Goal: Information Seeking & Learning: Learn about a topic

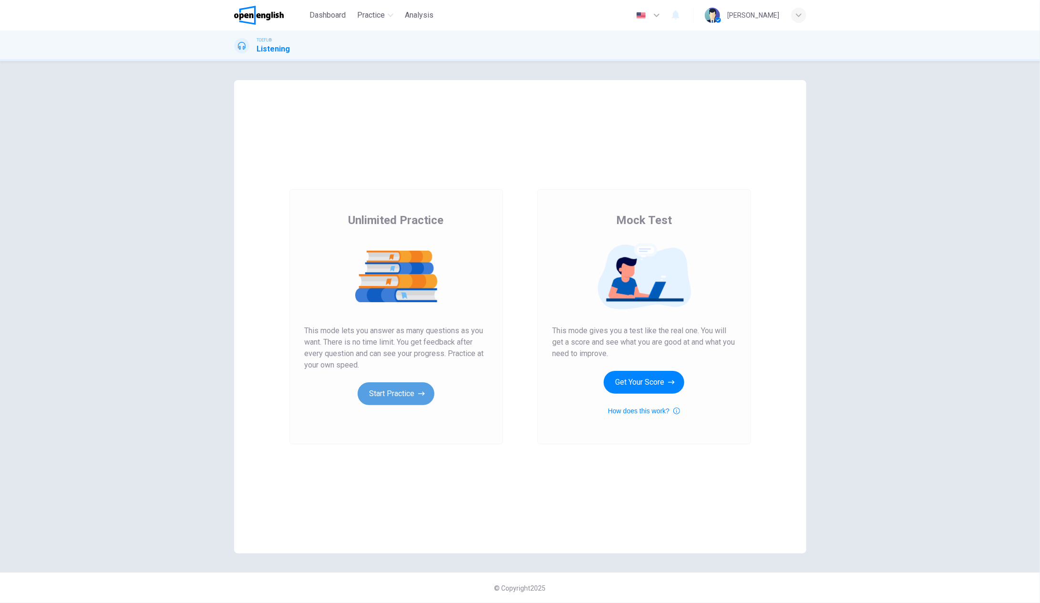
click at [391, 396] on button "Start Practice" at bounding box center [396, 393] width 77 height 23
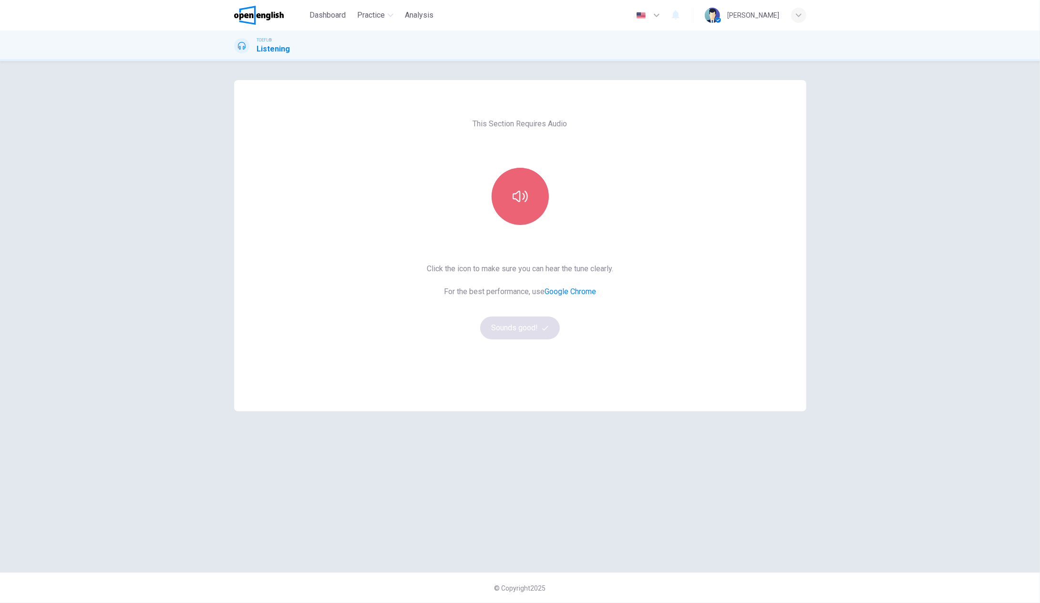
click at [508, 211] on button "button" at bounding box center [519, 196] width 57 height 57
click at [529, 331] on button "Sounds good!" at bounding box center [520, 328] width 80 height 23
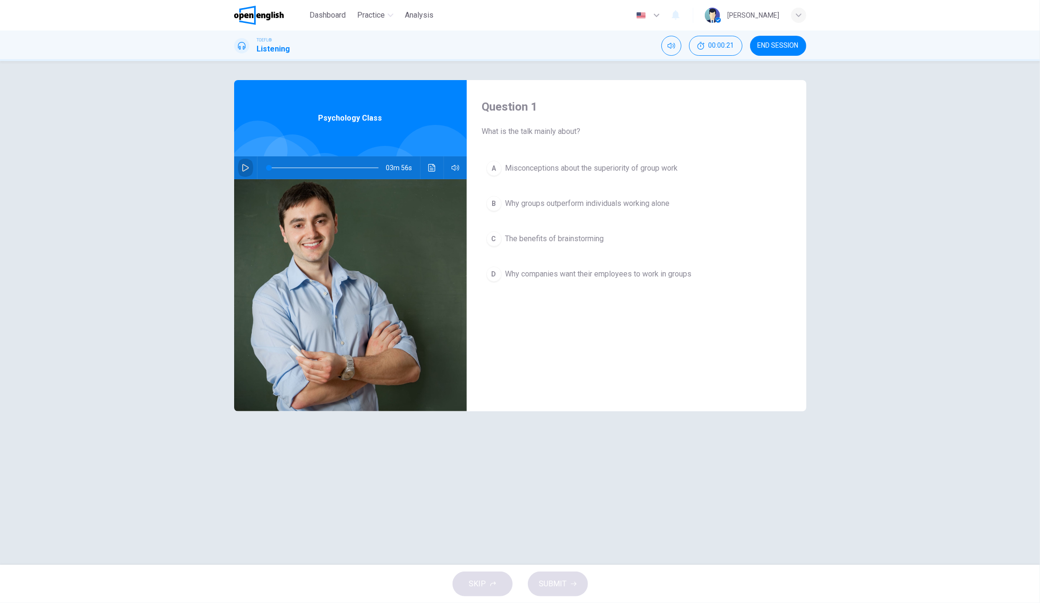
click at [246, 168] on icon "button" at bounding box center [246, 168] width 8 height 8
type input "*"
click at [494, 274] on div "D" at bounding box center [493, 273] width 15 height 15
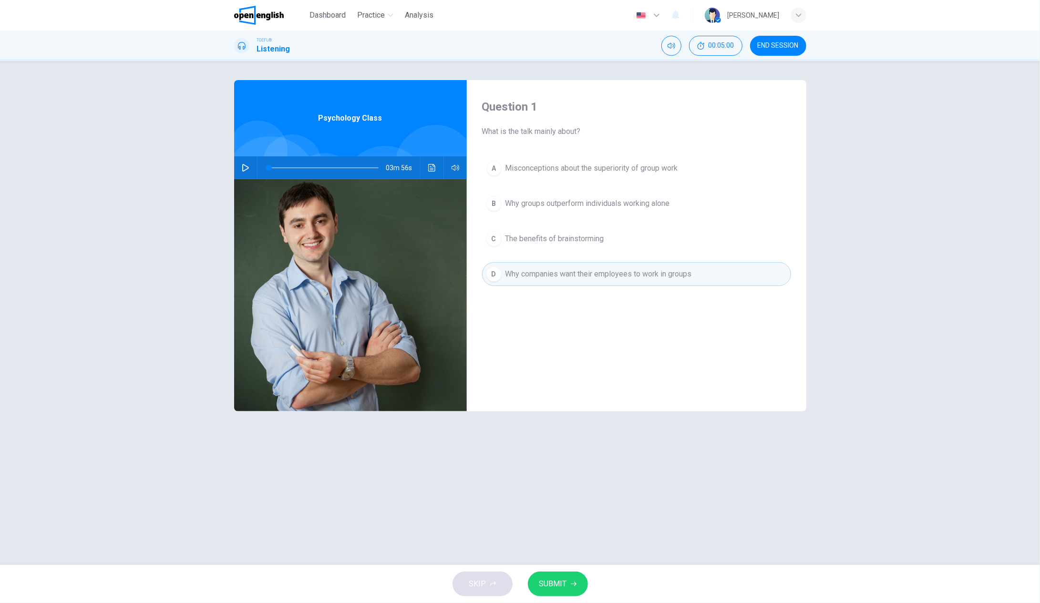
click at [556, 583] on span "SUBMIT" at bounding box center [553, 583] width 28 height 13
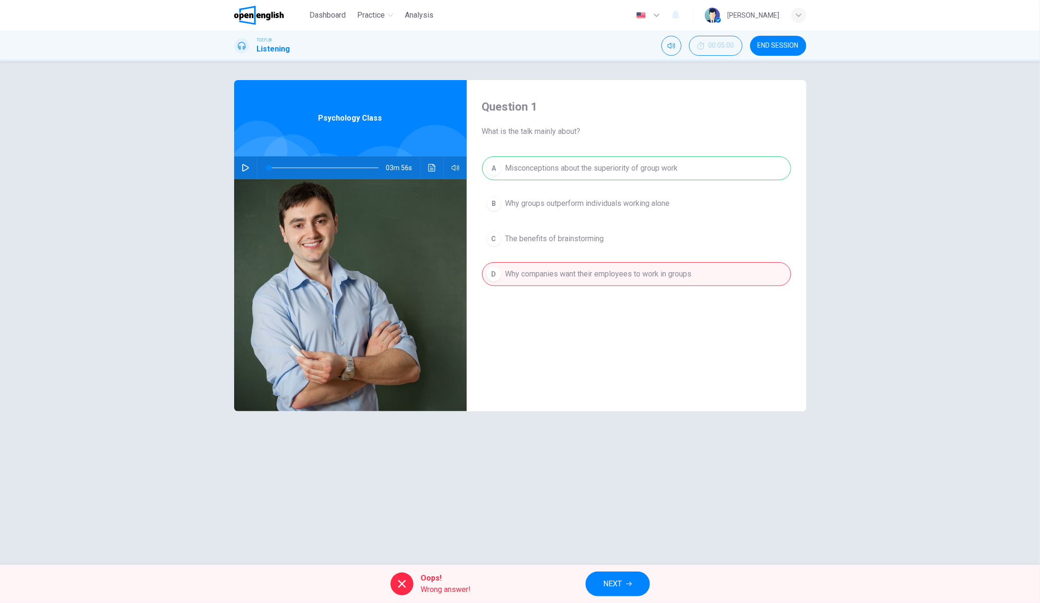
click at [619, 579] on span "NEXT" at bounding box center [613, 583] width 19 height 13
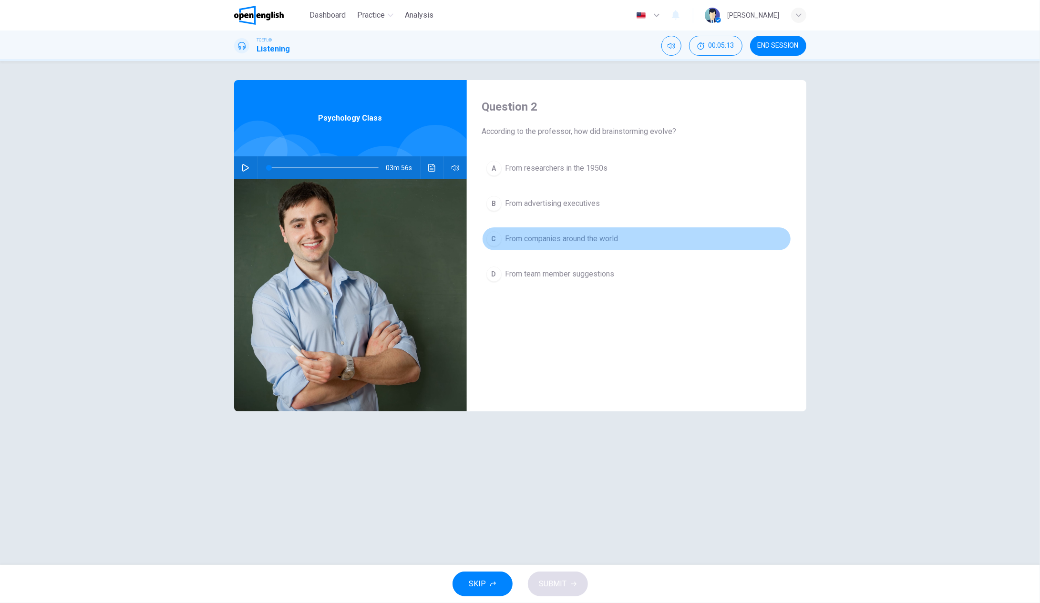
click at [496, 238] on div "C" at bounding box center [493, 238] width 15 height 15
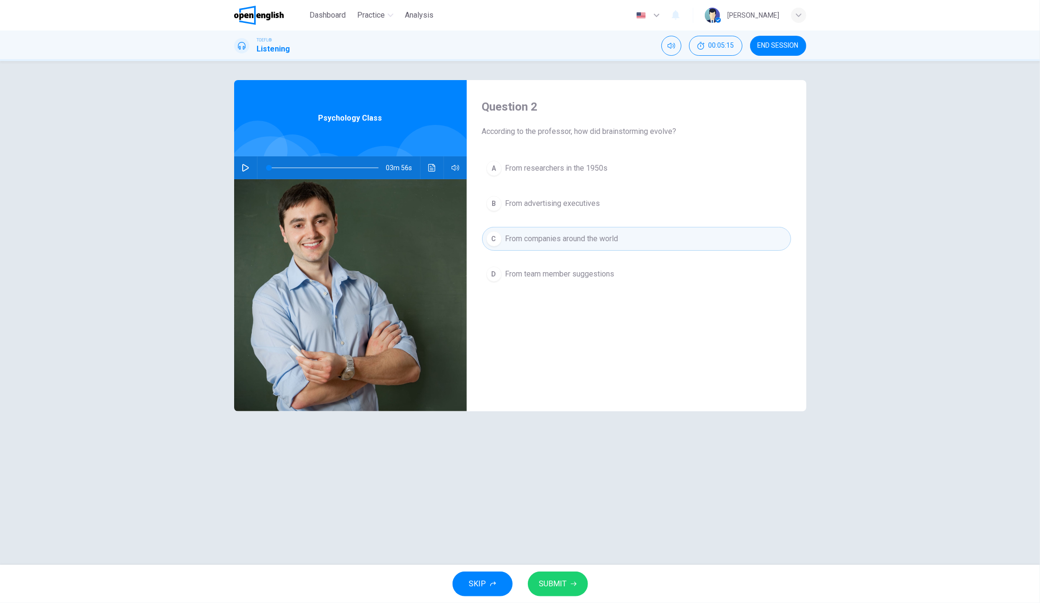
click at [566, 584] on button "SUBMIT" at bounding box center [558, 584] width 60 height 25
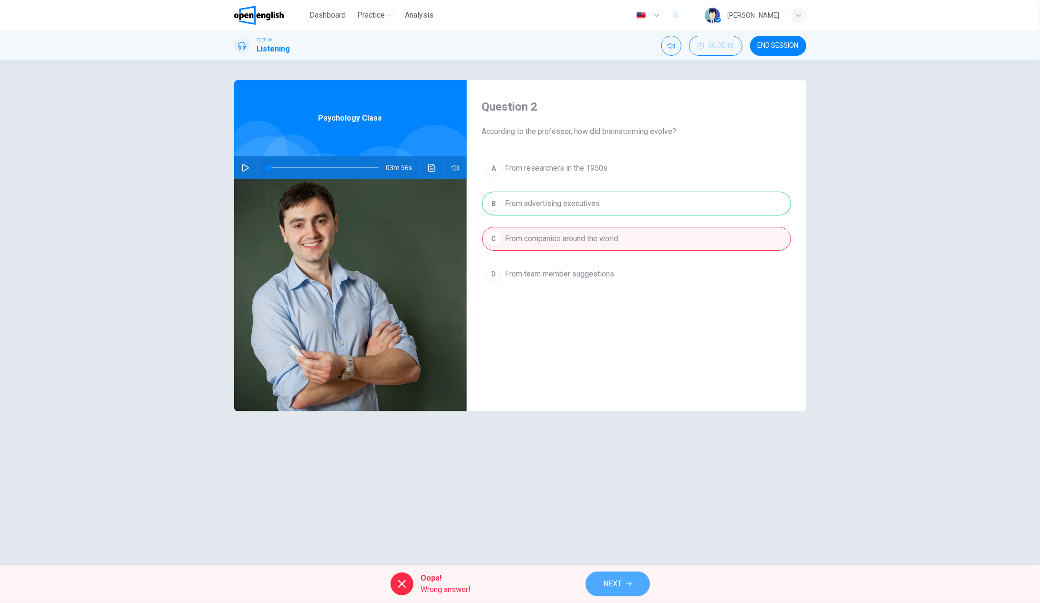
click at [619, 585] on span "NEXT" at bounding box center [613, 583] width 19 height 13
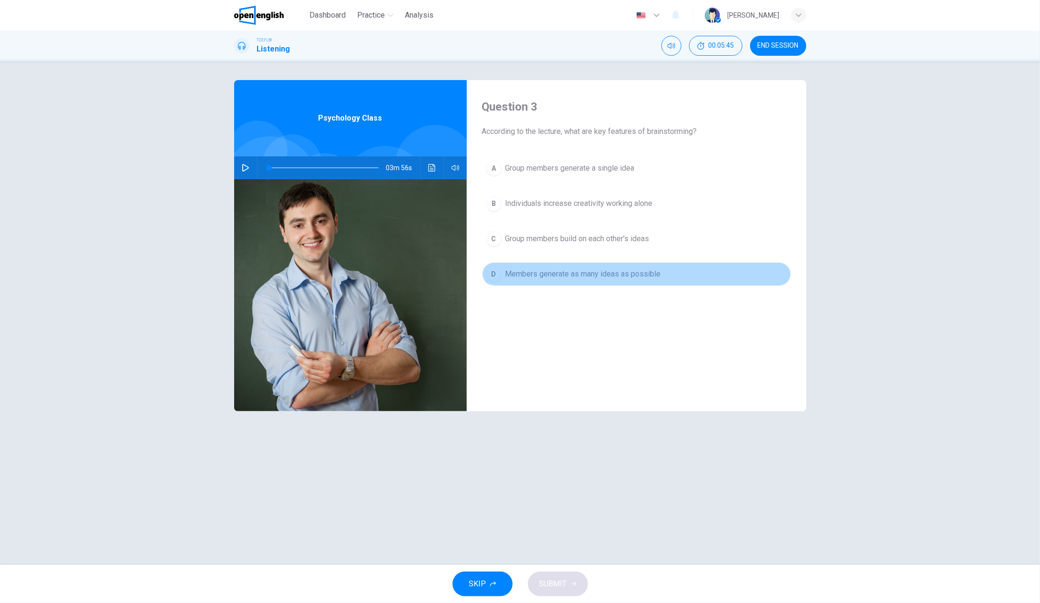
drag, startPoint x: 494, startPoint y: 276, endPoint x: 500, endPoint y: 277, distance: 5.3
click at [496, 276] on div "D" at bounding box center [493, 273] width 15 height 15
click at [584, 279] on button "D Members generate as many ideas as possible" at bounding box center [636, 274] width 309 height 24
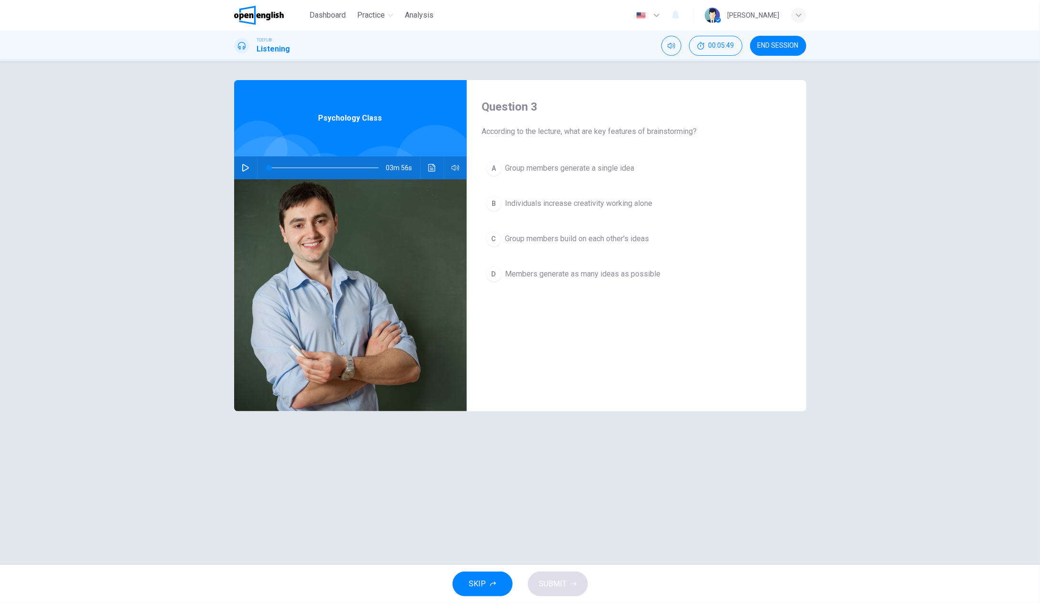
click at [522, 277] on span "Members generate as many ideas as possible" at bounding box center [582, 273] width 155 height 11
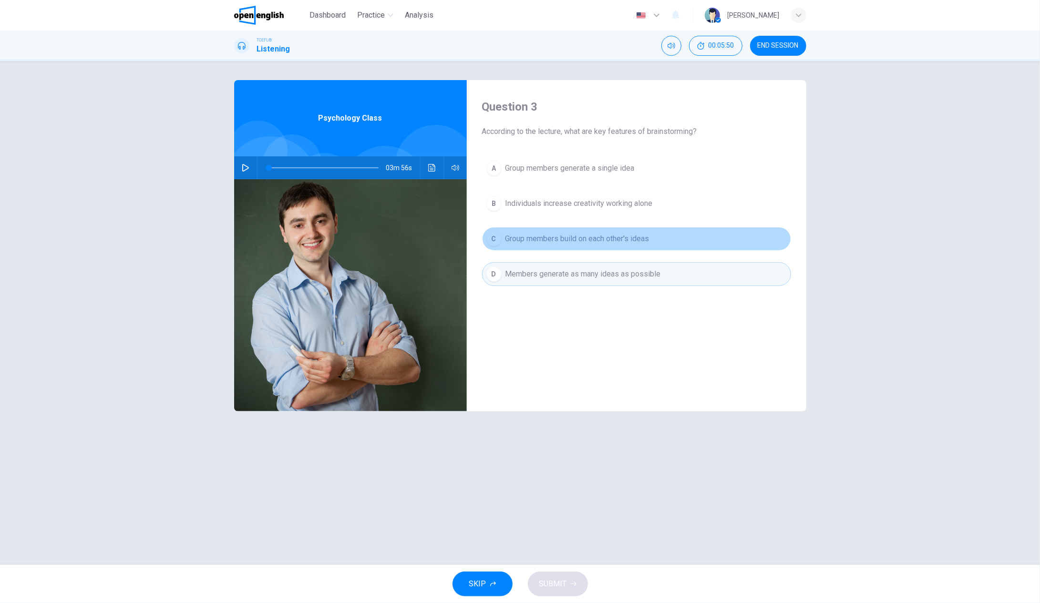
click at [494, 236] on div "C" at bounding box center [493, 238] width 15 height 15
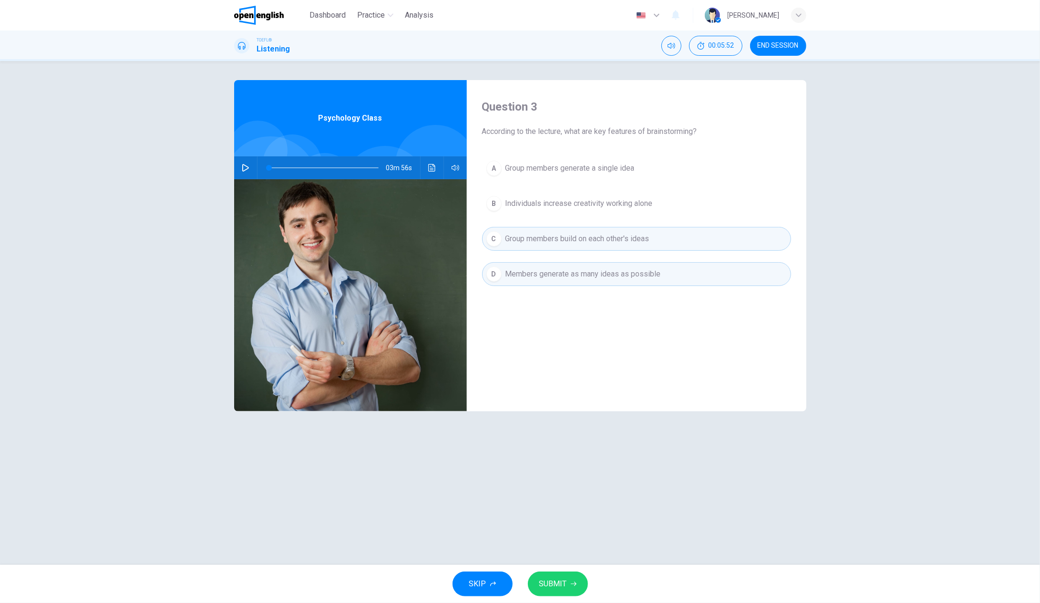
click at [491, 273] on div "D" at bounding box center [493, 273] width 15 height 15
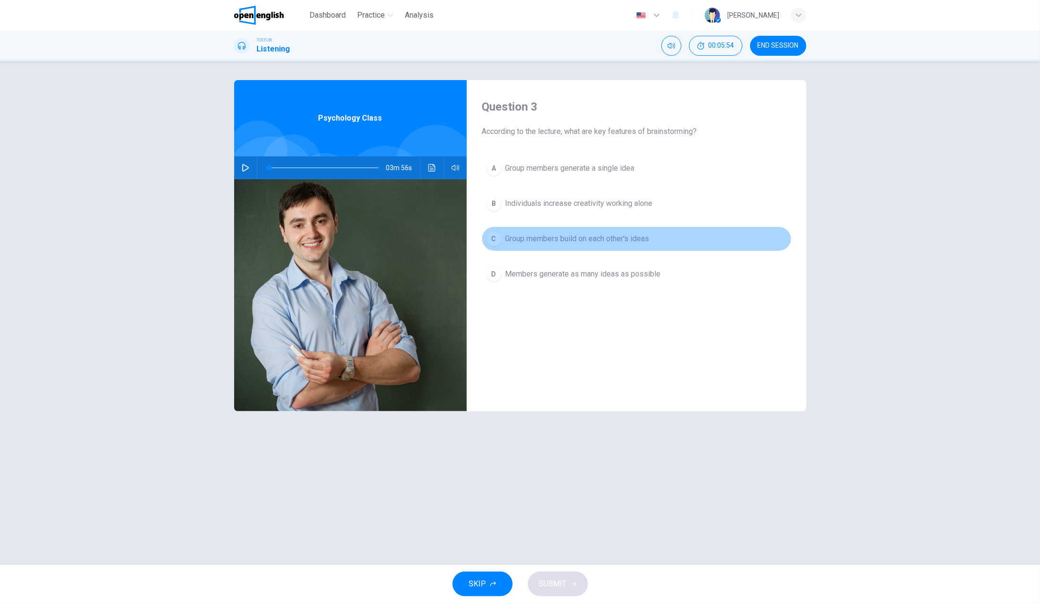
click at [493, 232] on div "C" at bounding box center [493, 238] width 15 height 15
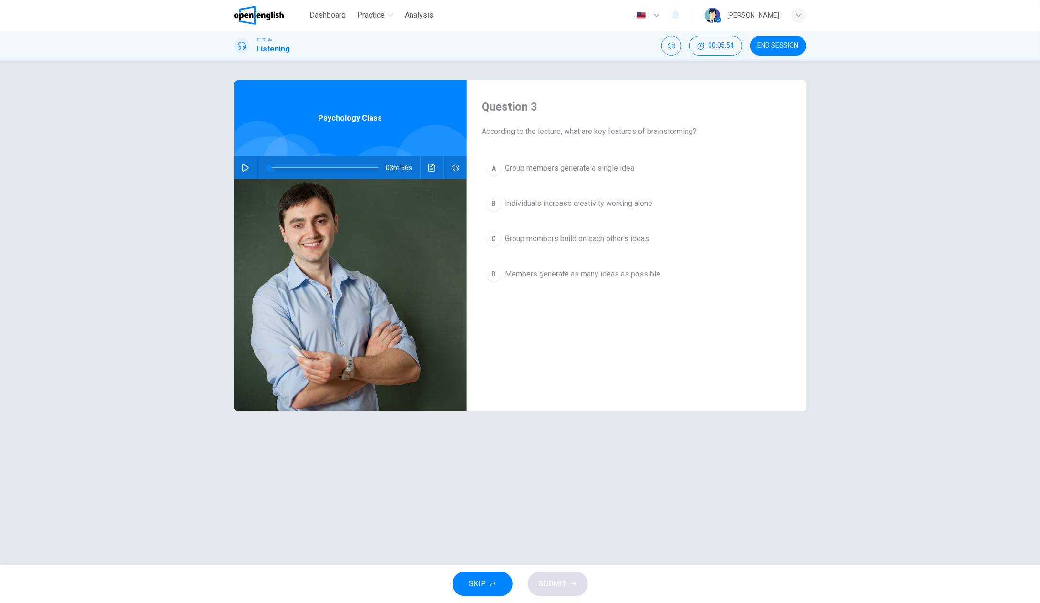
click at [490, 270] on div "D" at bounding box center [493, 273] width 15 height 15
drag, startPoint x: 494, startPoint y: 238, endPoint x: 500, endPoint y: 240, distance: 6.0
click at [494, 238] on div "C" at bounding box center [493, 238] width 15 height 15
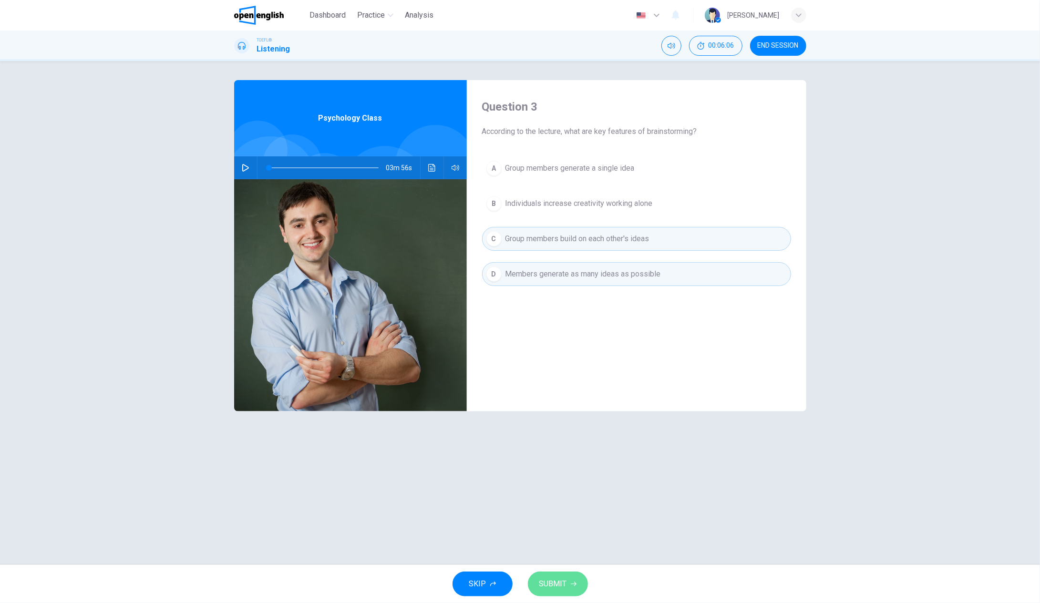
click at [568, 583] on button "SUBMIT" at bounding box center [558, 584] width 60 height 25
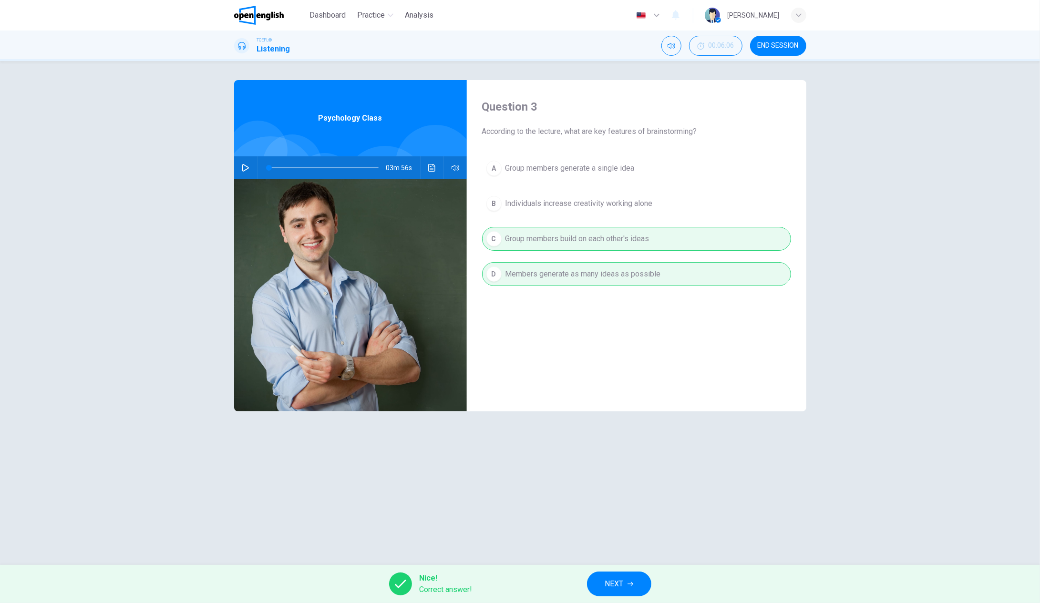
click at [630, 584] on icon "button" at bounding box center [630, 584] width 6 height 4
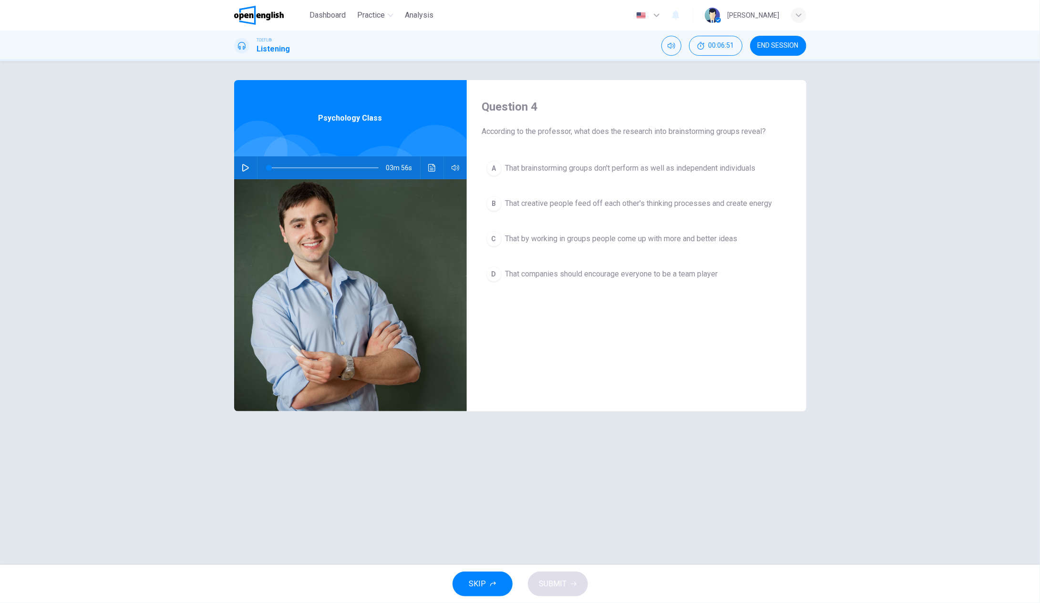
click at [492, 200] on div "B" at bounding box center [493, 203] width 15 height 15
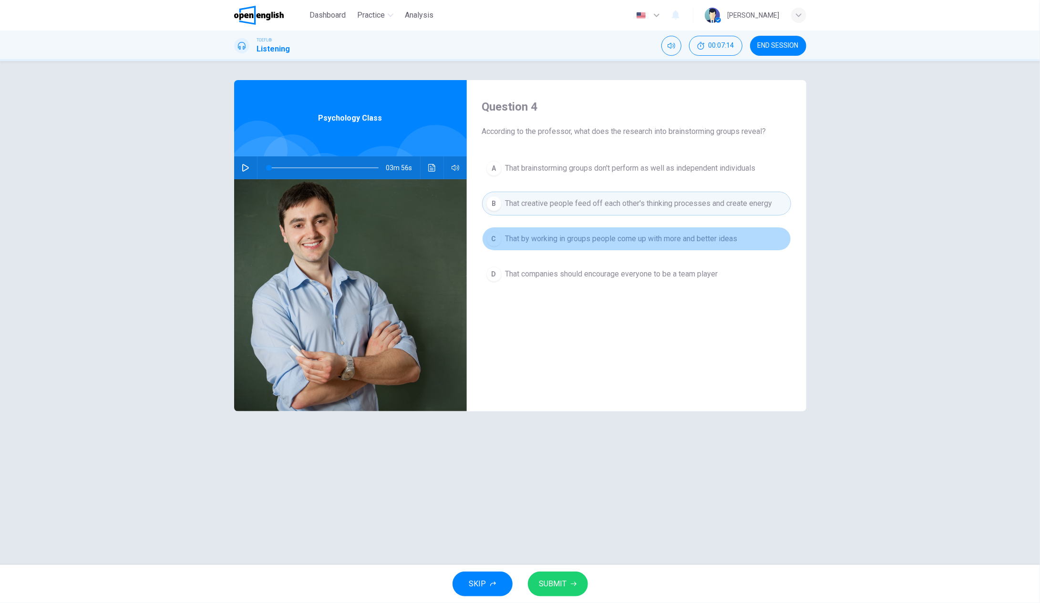
click at [496, 238] on div "C" at bounding box center [493, 238] width 15 height 15
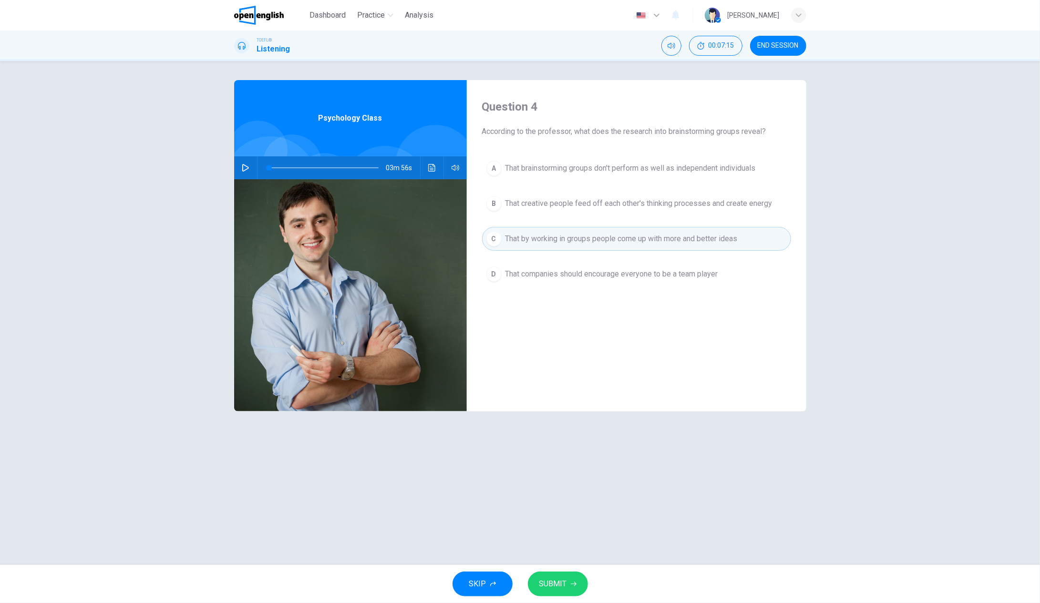
click at [559, 592] on button "SUBMIT" at bounding box center [558, 584] width 60 height 25
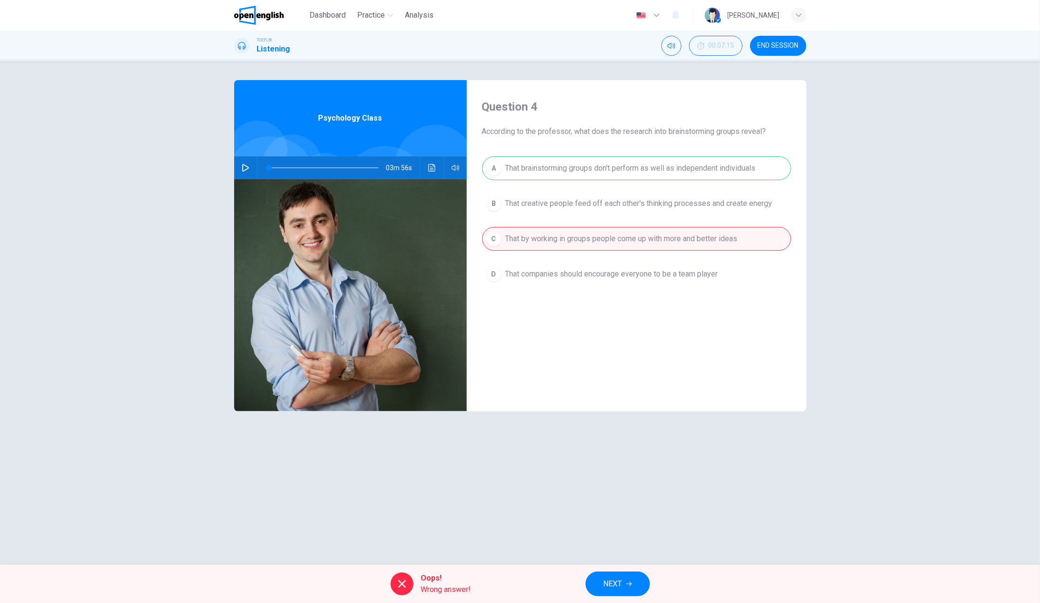
click at [614, 587] on span "NEXT" at bounding box center [613, 583] width 19 height 13
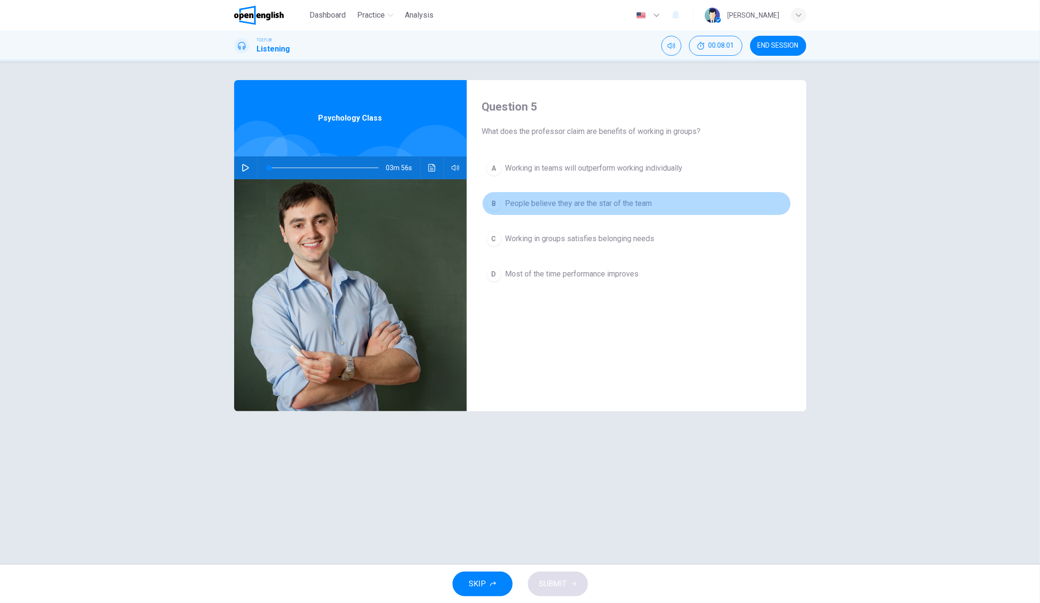
click at [500, 204] on div "B" at bounding box center [493, 203] width 15 height 15
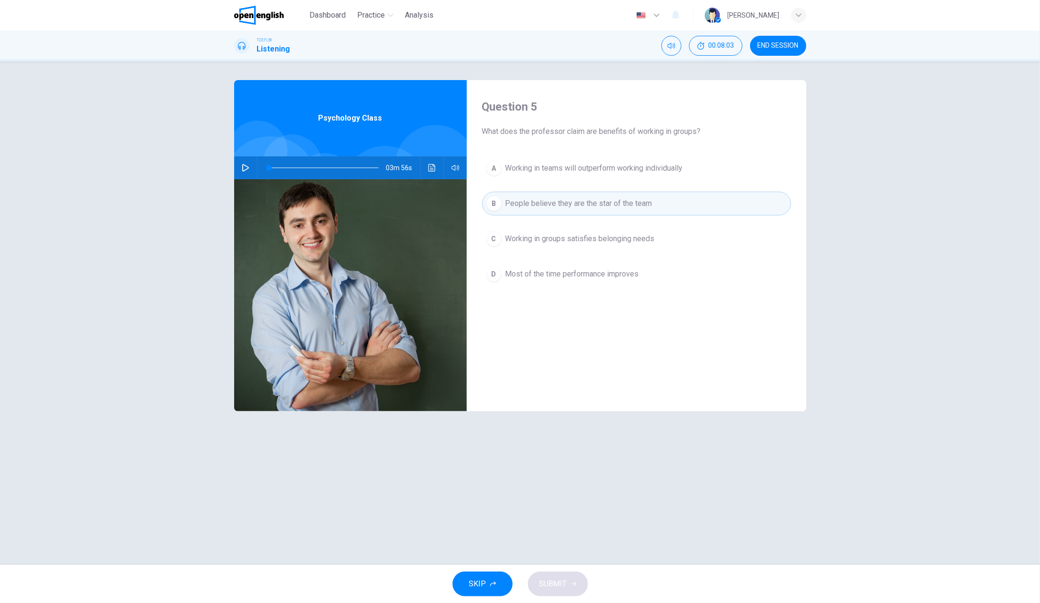
click at [494, 240] on div "C" at bounding box center [493, 238] width 15 height 15
click at [571, 585] on icon "button" at bounding box center [574, 584] width 6 height 6
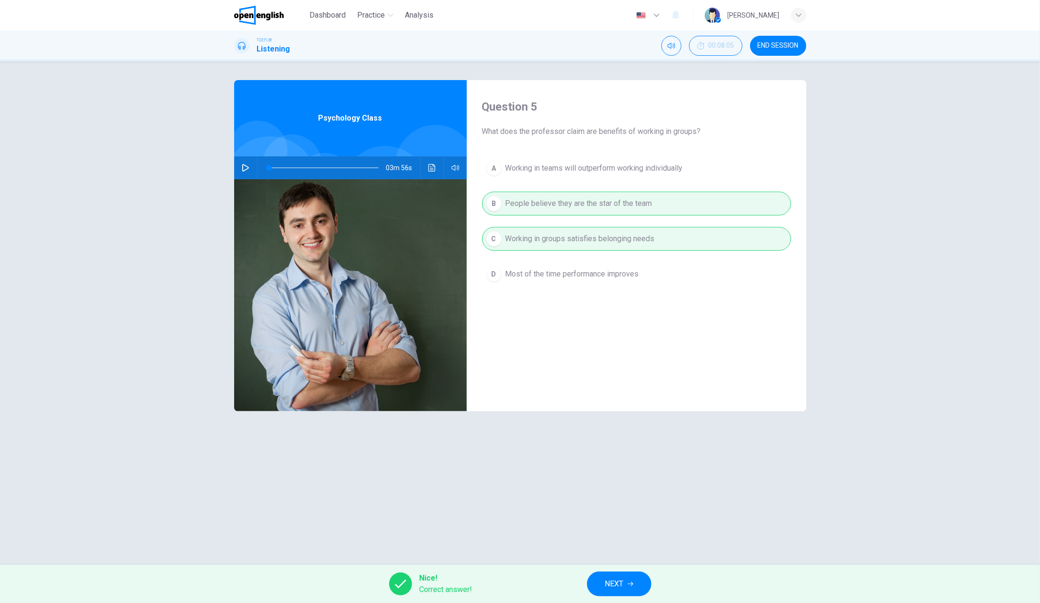
click at [619, 585] on span "NEXT" at bounding box center [614, 583] width 19 height 13
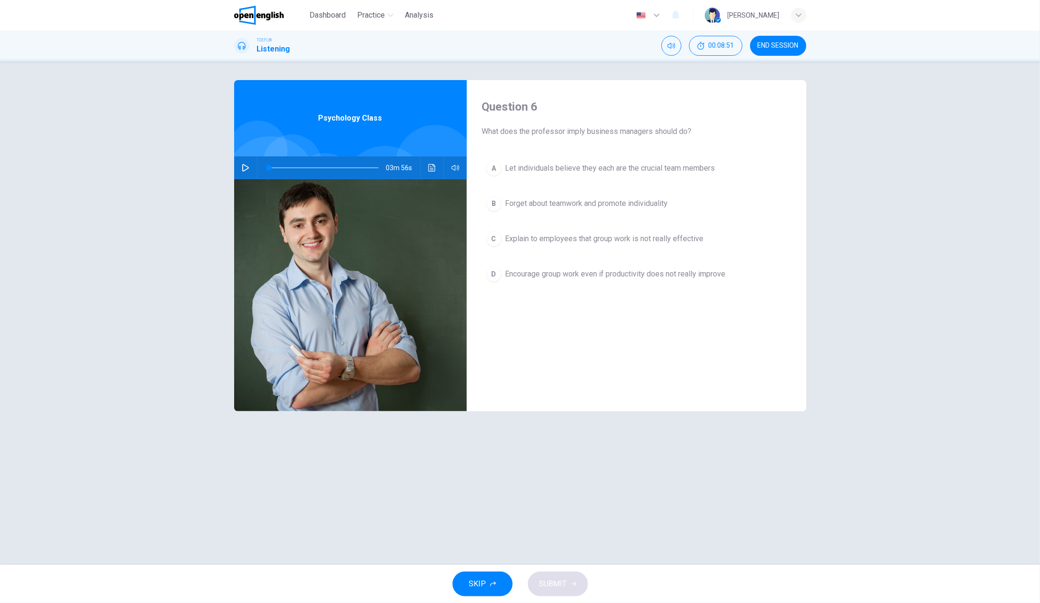
click at [494, 274] on div "D" at bounding box center [493, 273] width 15 height 15
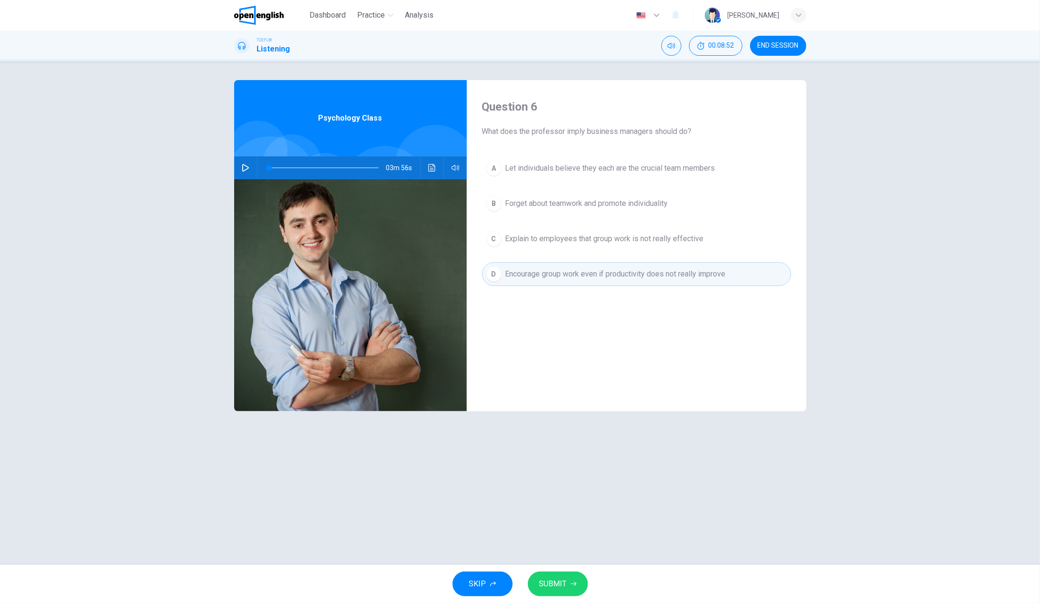
click at [491, 167] on div "A" at bounding box center [493, 168] width 15 height 15
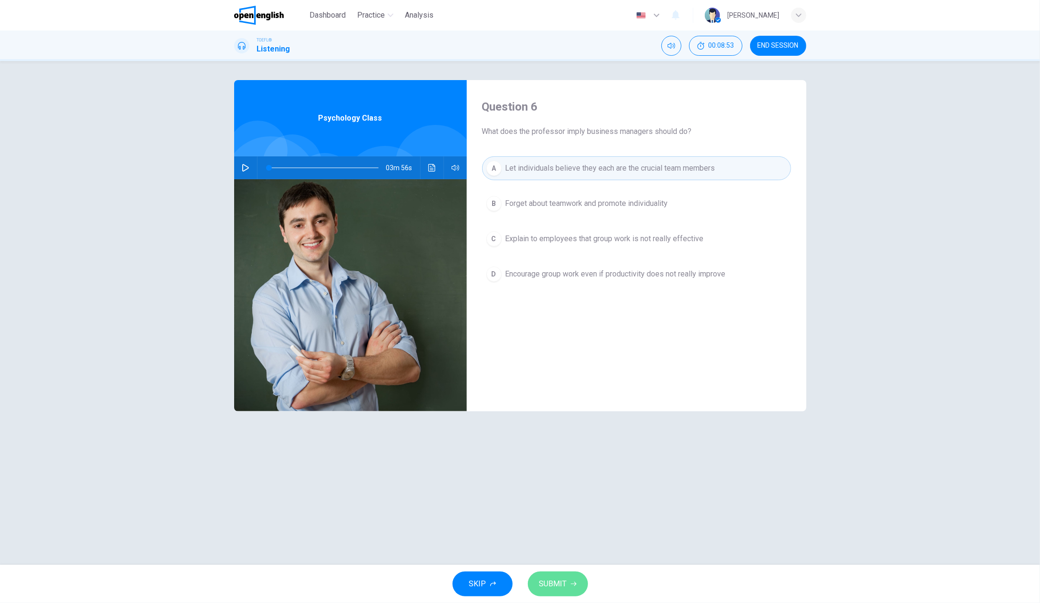
click at [558, 587] on span "SUBMIT" at bounding box center [553, 583] width 28 height 13
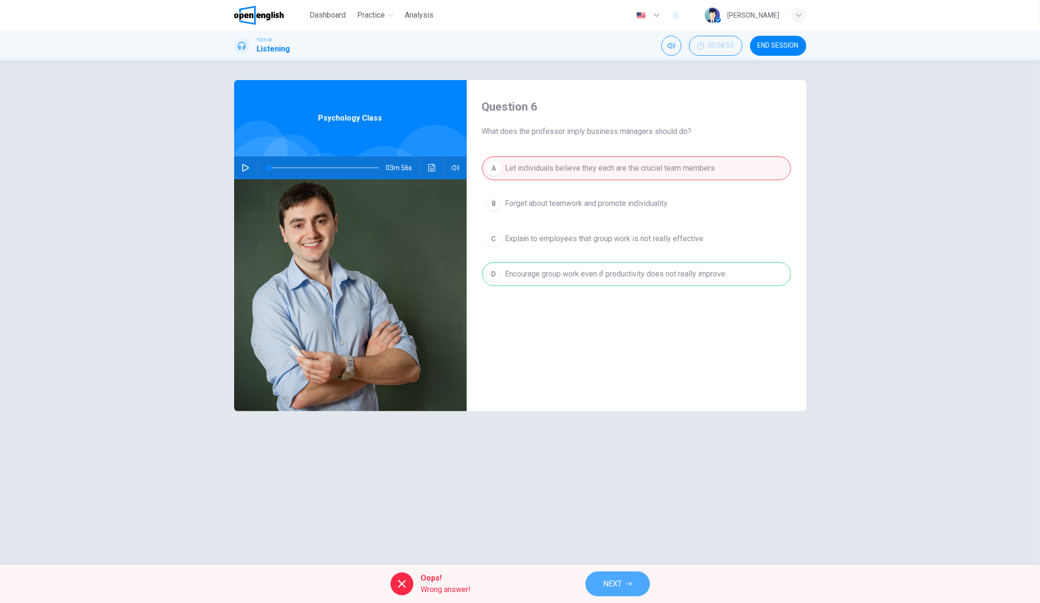
click at [625, 586] on button "NEXT" at bounding box center [617, 584] width 64 height 25
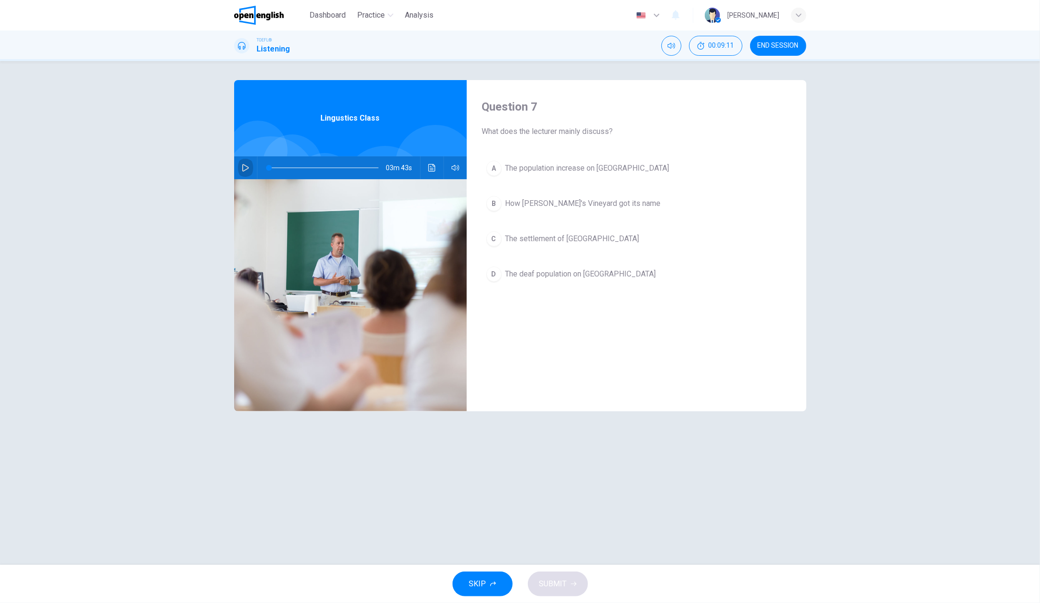
click at [242, 167] on icon "button" at bounding box center [246, 168] width 8 height 8
type input "**"
click at [245, 164] on button "button" at bounding box center [245, 167] width 15 height 23
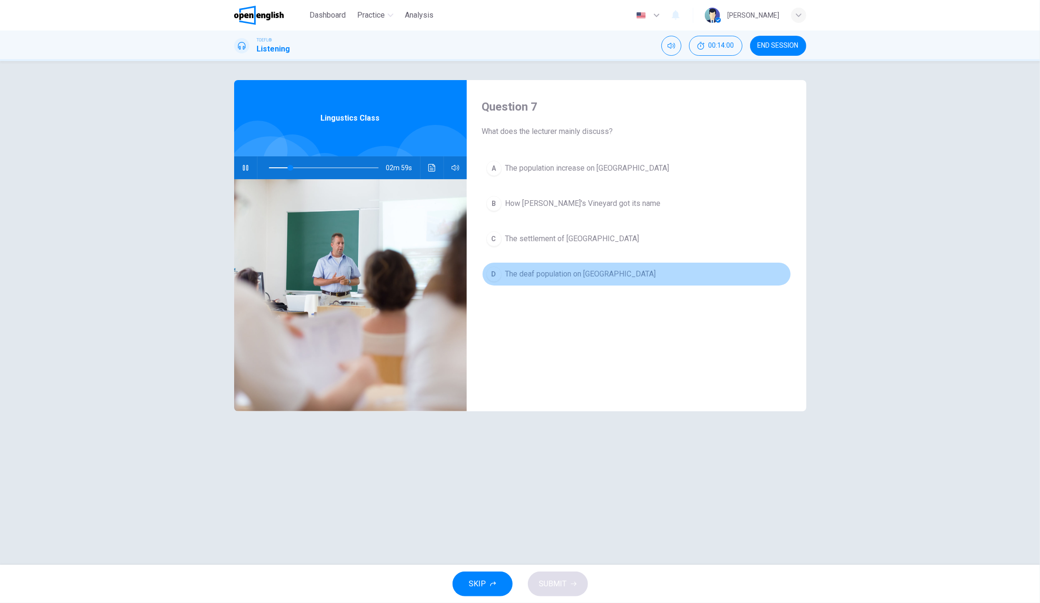
click at [494, 274] on div "D" at bounding box center [493, 273] width 15 height 15
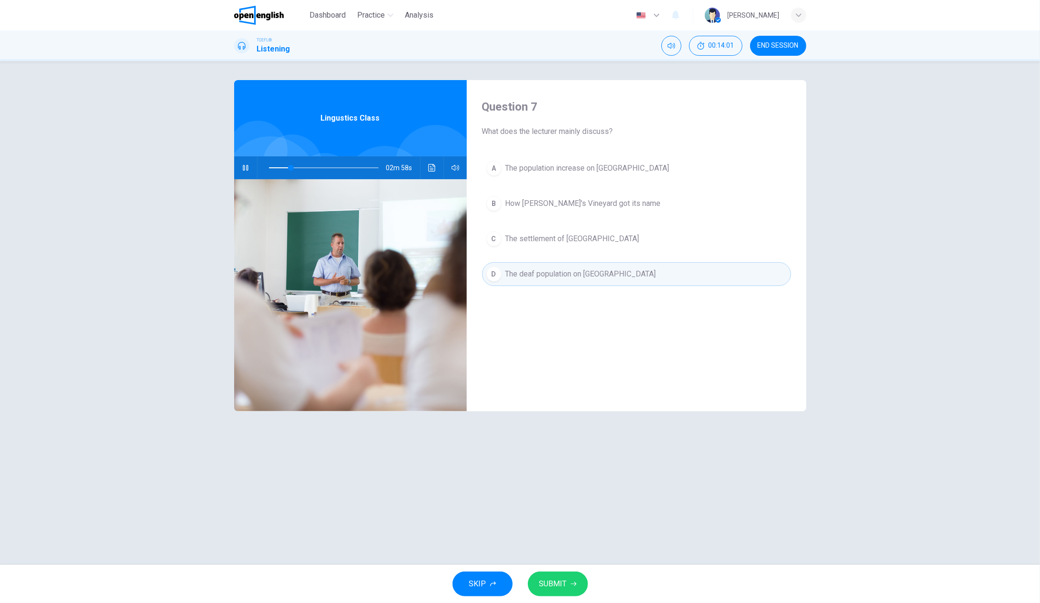
click at [554, 584] on span "SUBMIT" at bounding box center [553, 583] width 28 height 13
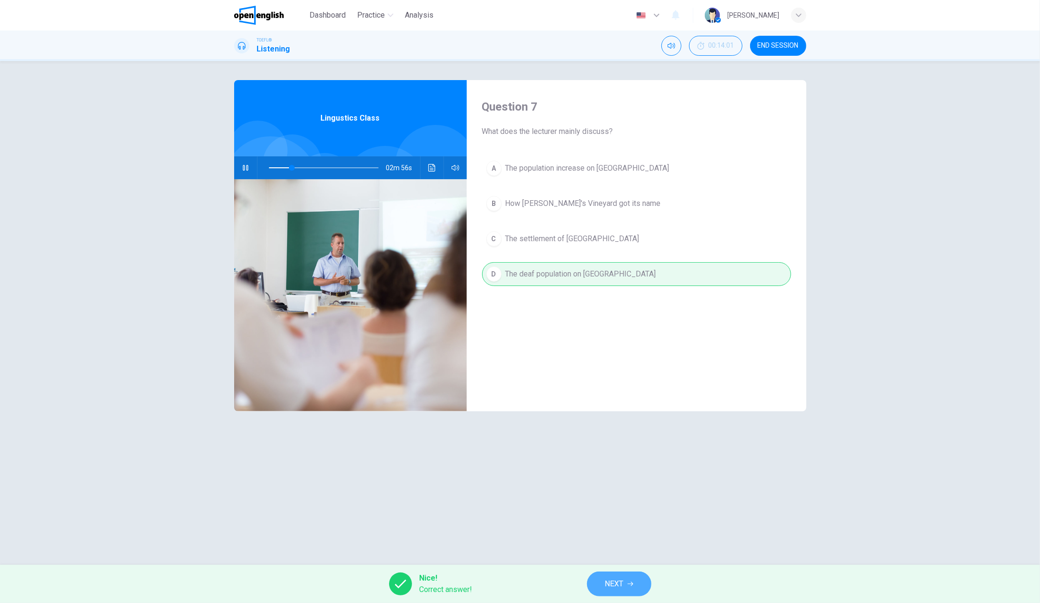
click at [629, 588] on button "NEXT" at bounding box center [619, 584] width 64 height 25
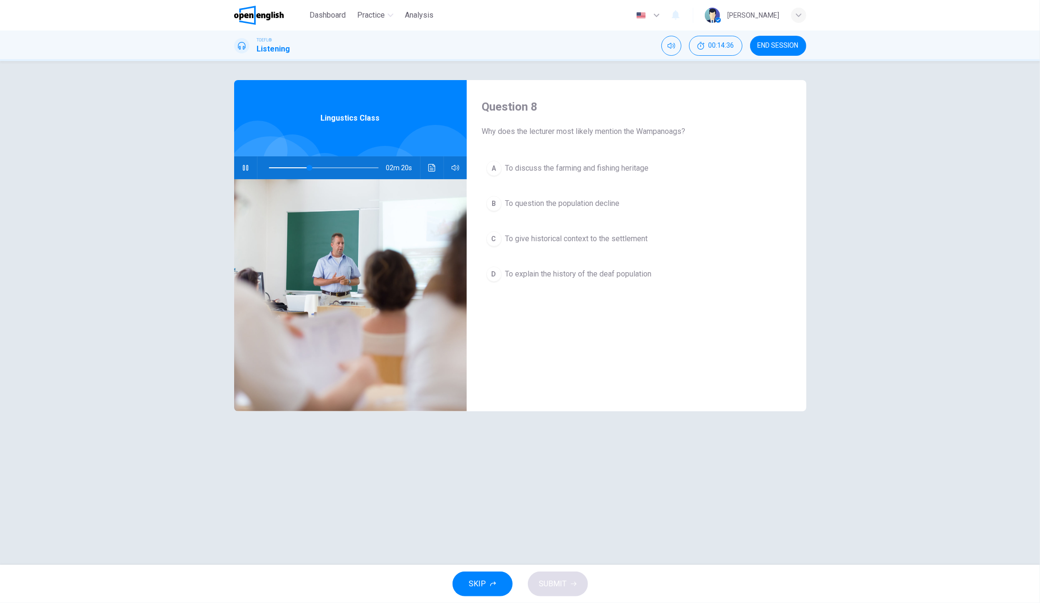
click at [495, 276] on div "D" at bounding box center [493, 273] width 15 height 15
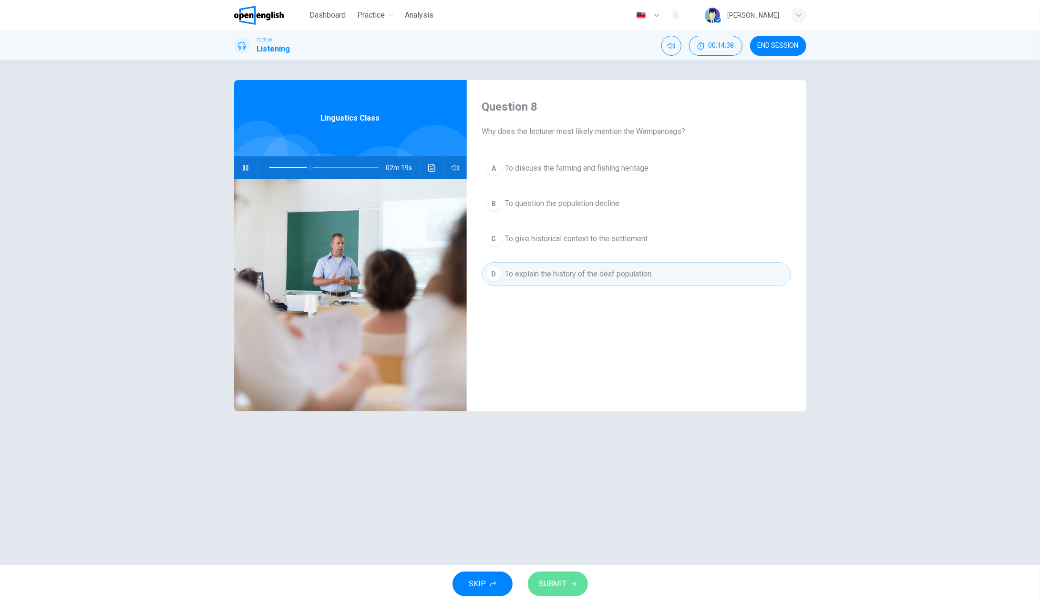
click at [547, 583] on span "SUBMIT" at bounding box center [553, 583] width 28 height 13
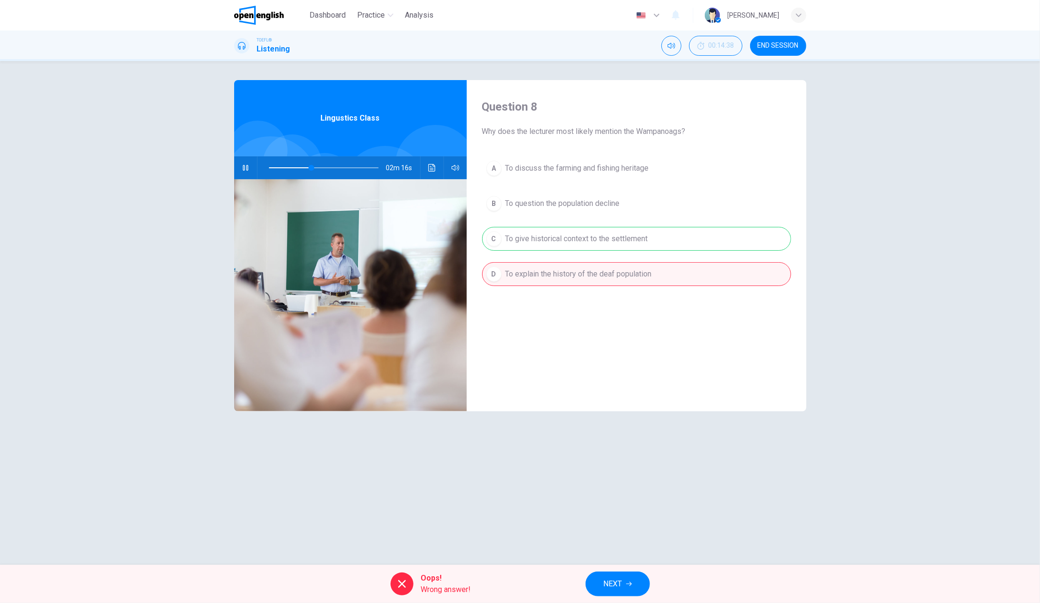
click at [633, 580] on button "NEXT" at bounding box center [617, 584] width 64 height 25
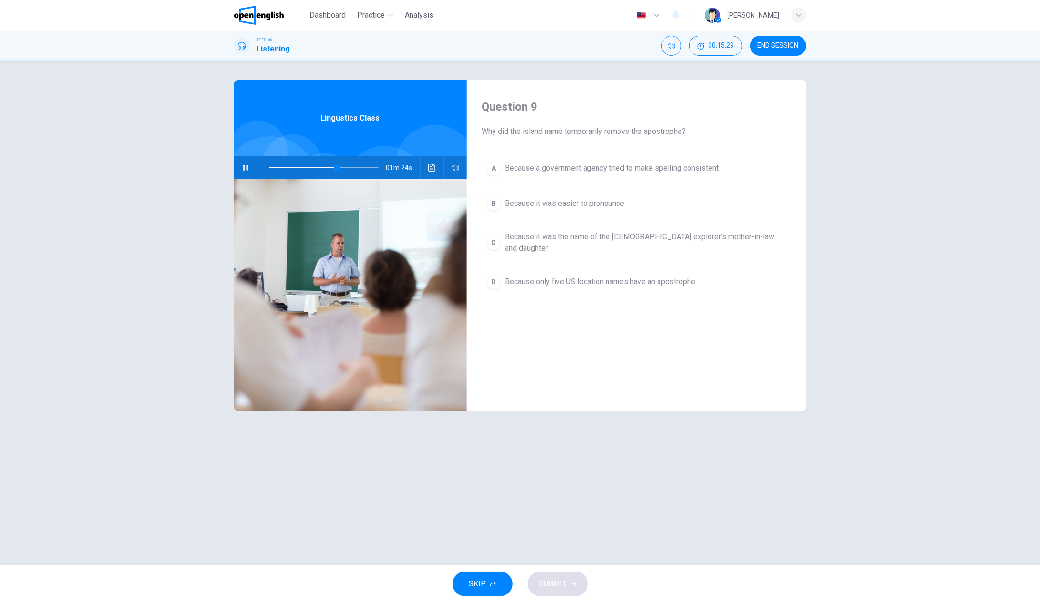
click at [555, 174] on span "Because a government agency tried to make spelling consistent" at bounding box center [612, 168] width 214 height 11
click at [573, 583] on icon "button" at bounding box center [574, 584] width 6 height 6
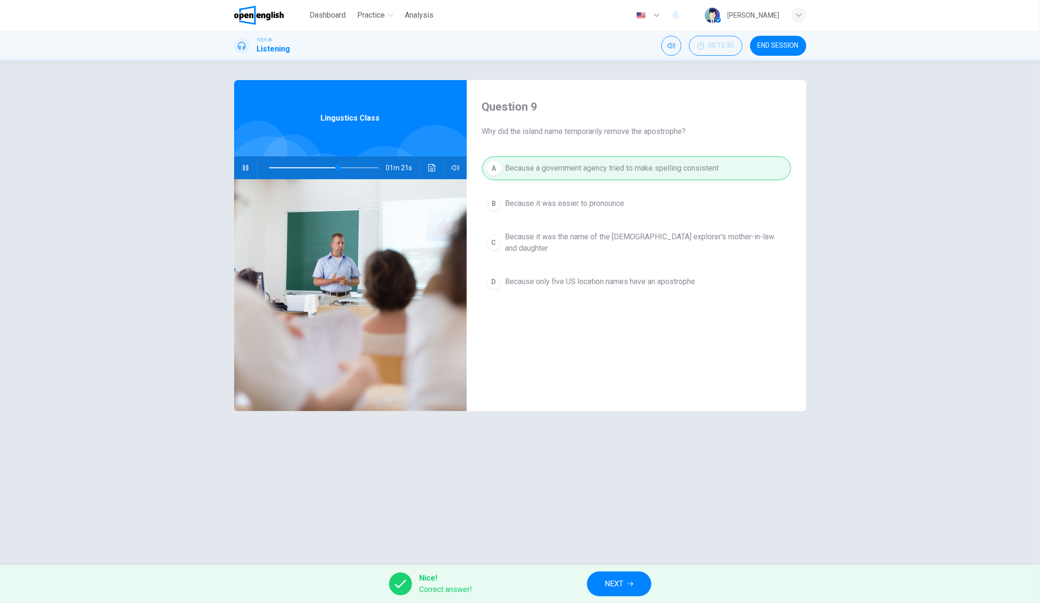
click at [628, 577] on button "NEXT" at bounding box center [619, 584] width 64 height 25
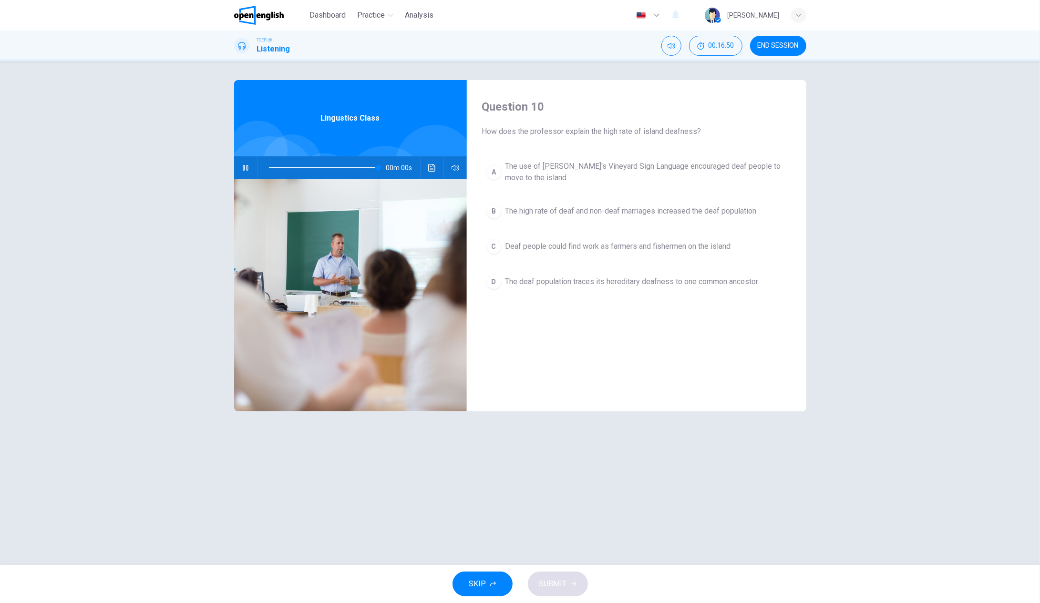
type input "*"
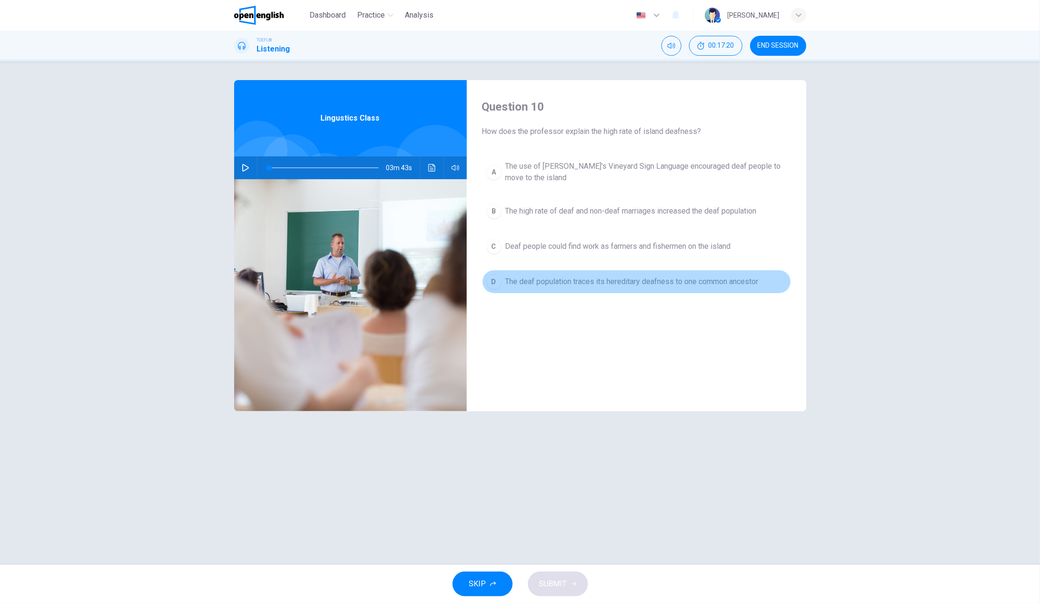
drag, startPoint x: 496, startPoint y: 278, endPoint x: 501, endPoint y: 281, distance: 6.4
click at [496, 278] on div "D" at bounding box center [493, 281] width 15 height 15
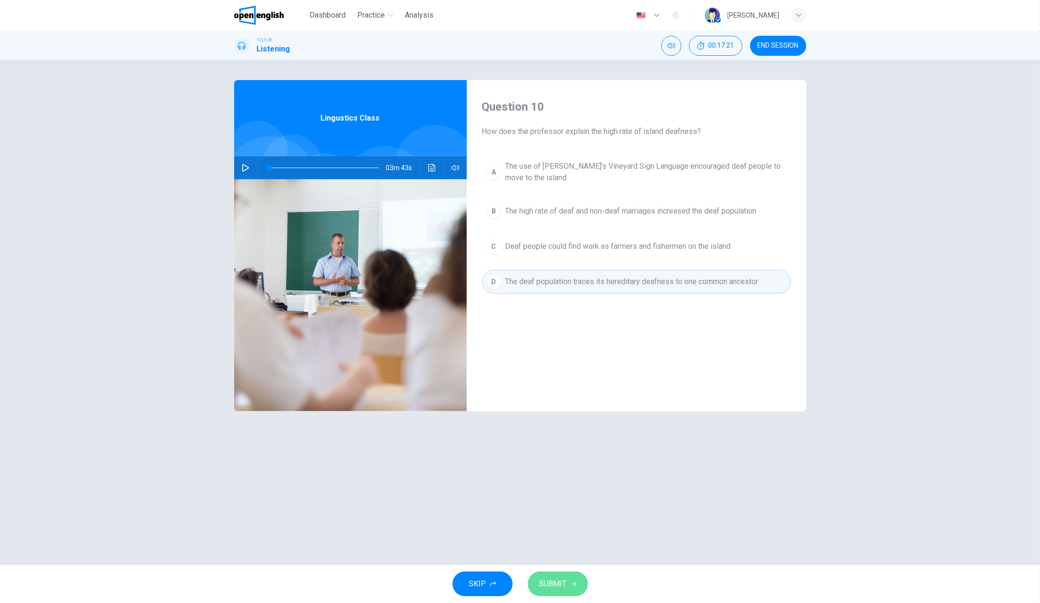
click at [553, 580] on span "SUBMIT" at bounding box center [553, 583] width 28 height 13
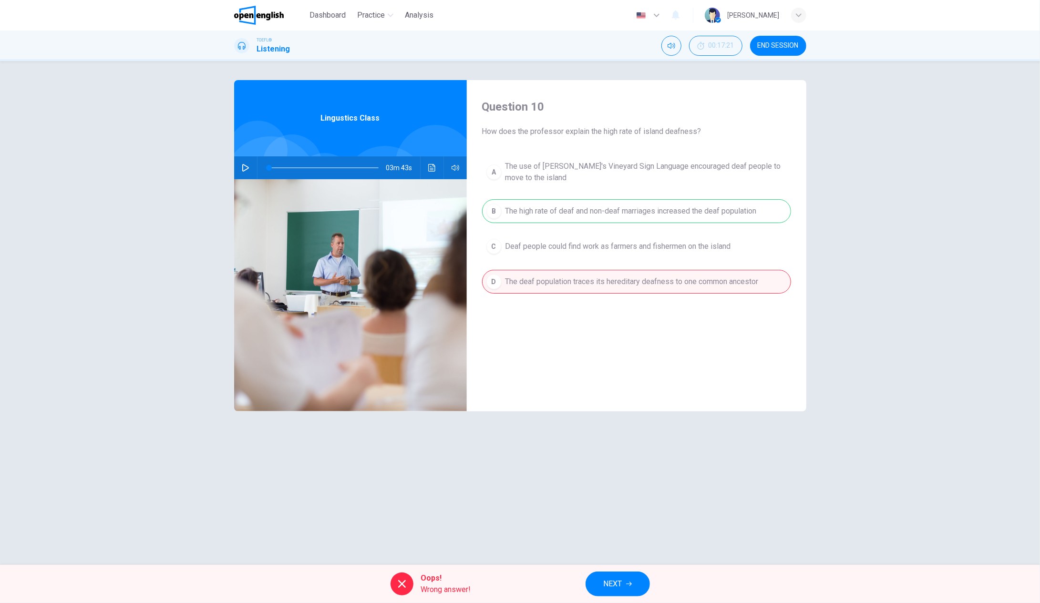
click at [609, 582] on span "NEXT" at bounding box center [613, 583] width 19 height 13
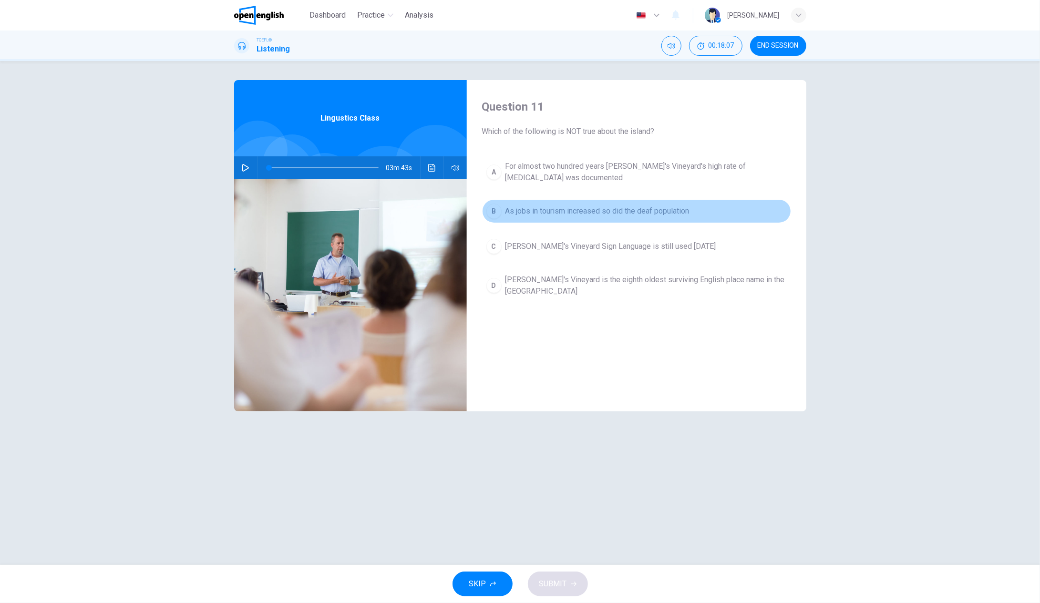
click at [496, 213] on div "B" at bounding box center [493, 211] width 15 height 15
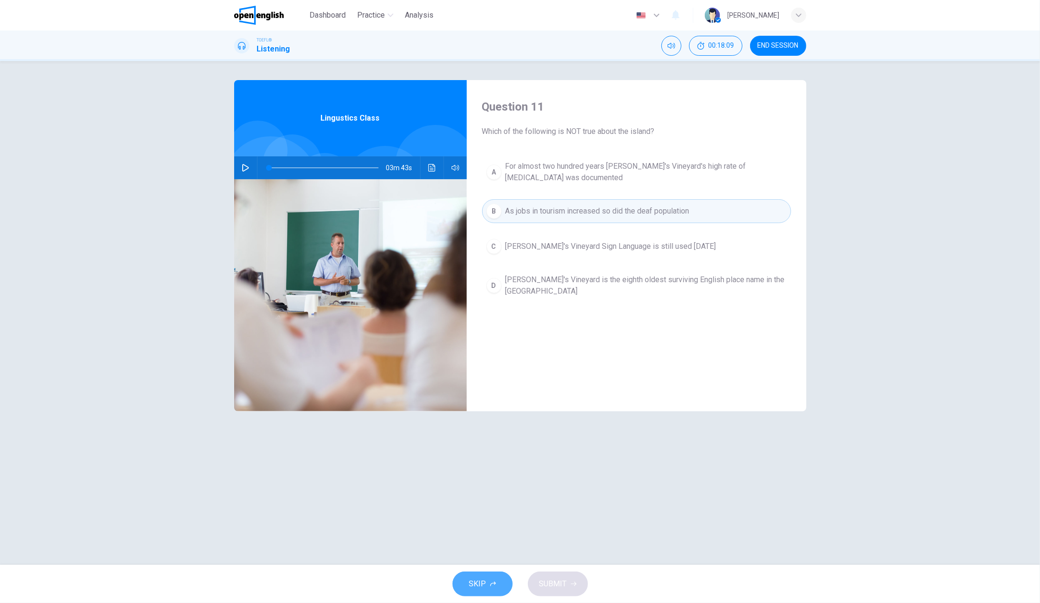
click at [488, 588] on button "SKIP" at bounding box center [482, 584] width 60 height 25
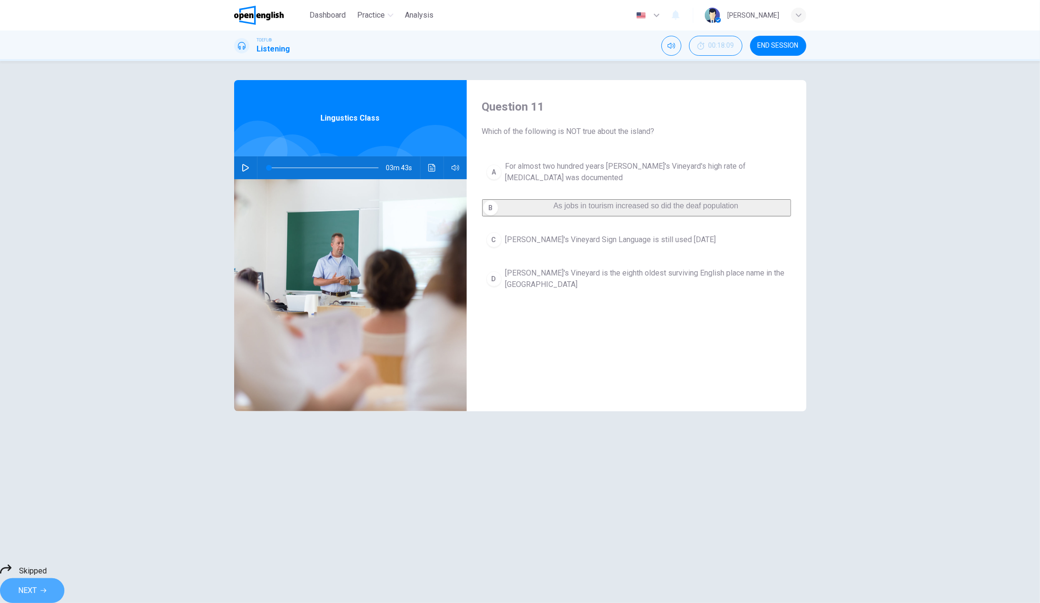
click at [64, 582] on button "NEXT" at bounding box center [32, 590] width 64 height 25
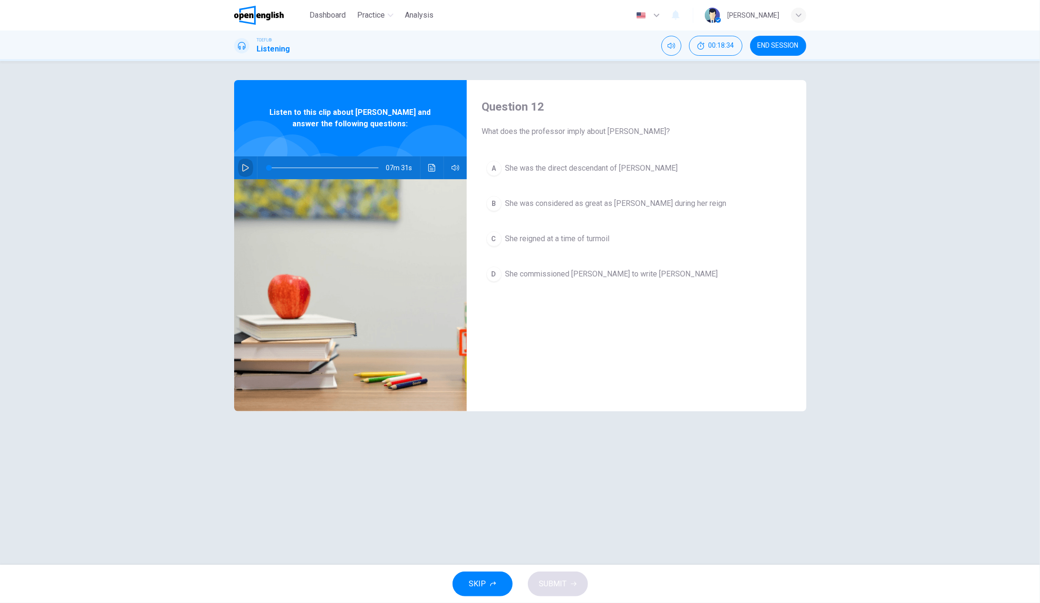
click at [247, 167] on icon "button" at bounding box center [246, 168] width 8 height 8
click at [491, 274] on div "D" at bounding box center [493, 273] width 15 height 15
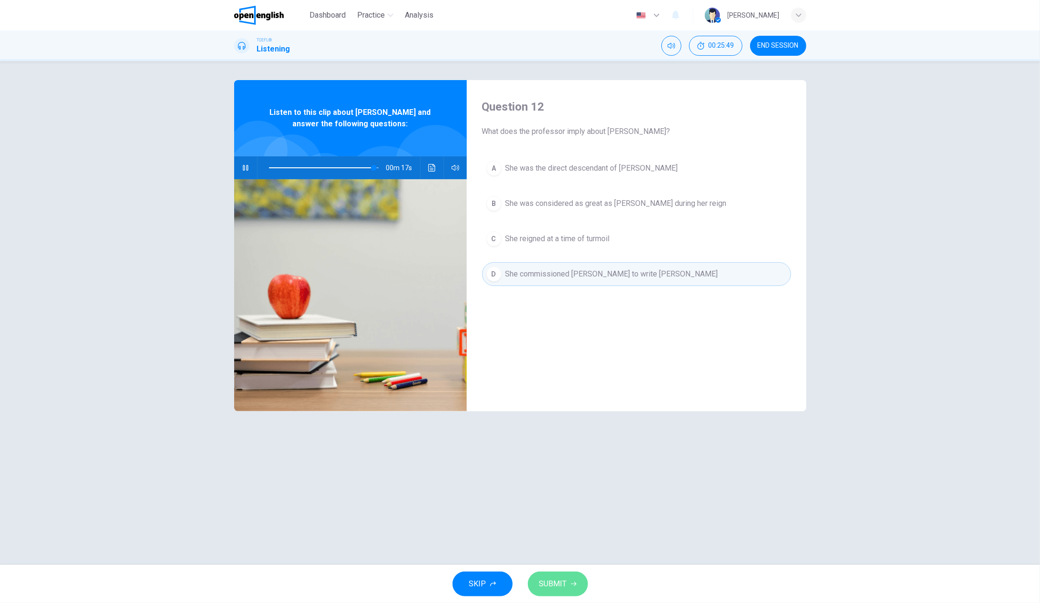
click at [567, 583] on button "SUBMIT" at bounding box center [558, 584] width 60 height 25
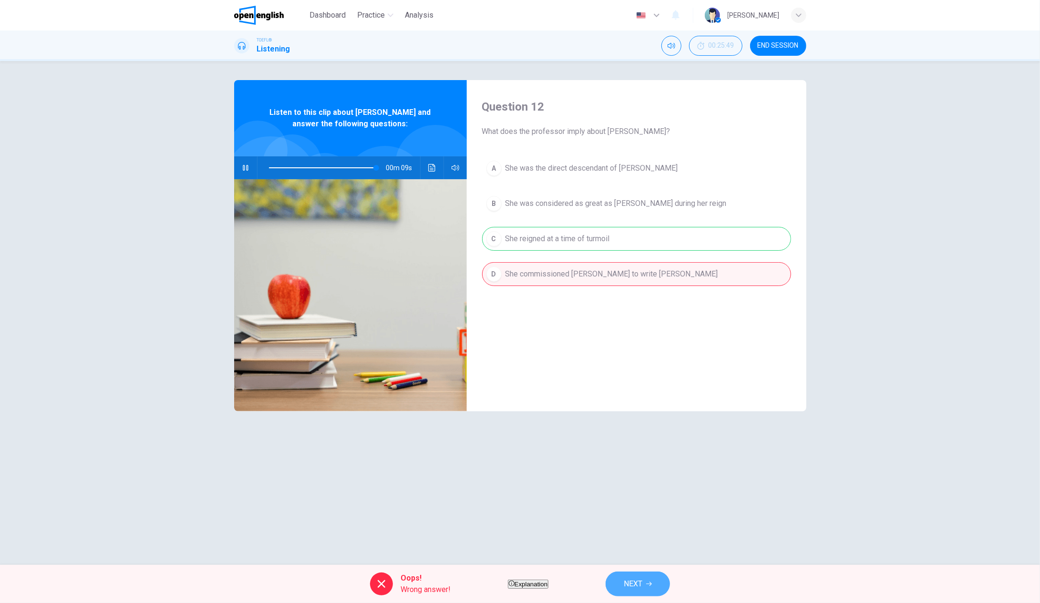
click at [642, 584] on span "NEXT" at bounding box center [633, 583] width 19 height 13
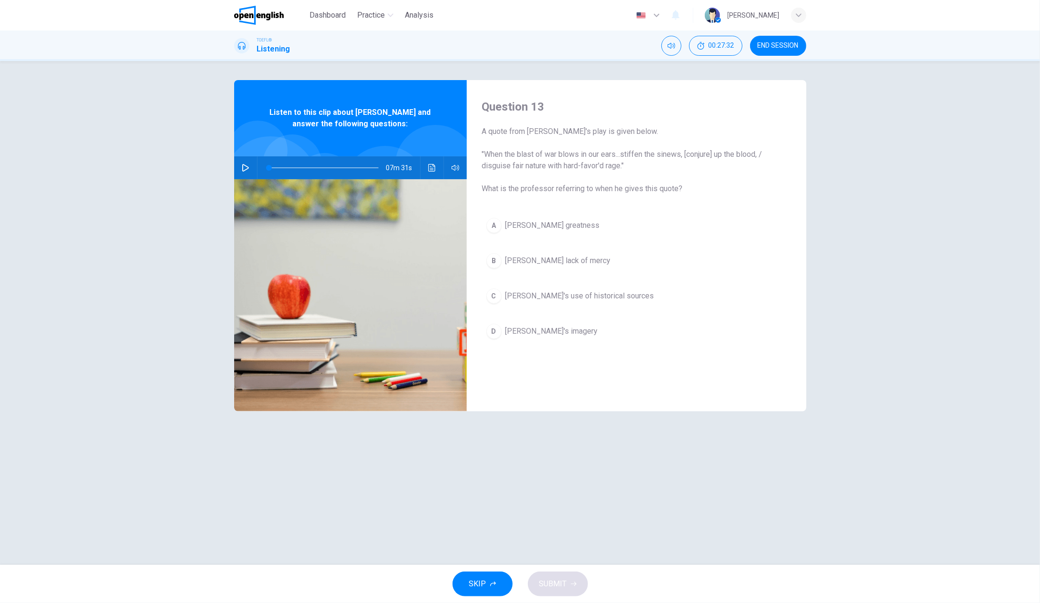
click at [497, 332] on div "D" at bounding box center [493, 331] width 15 height 15
click at [571, 585] on icon "button" at bounding box center [574, 584] width 6 height 6
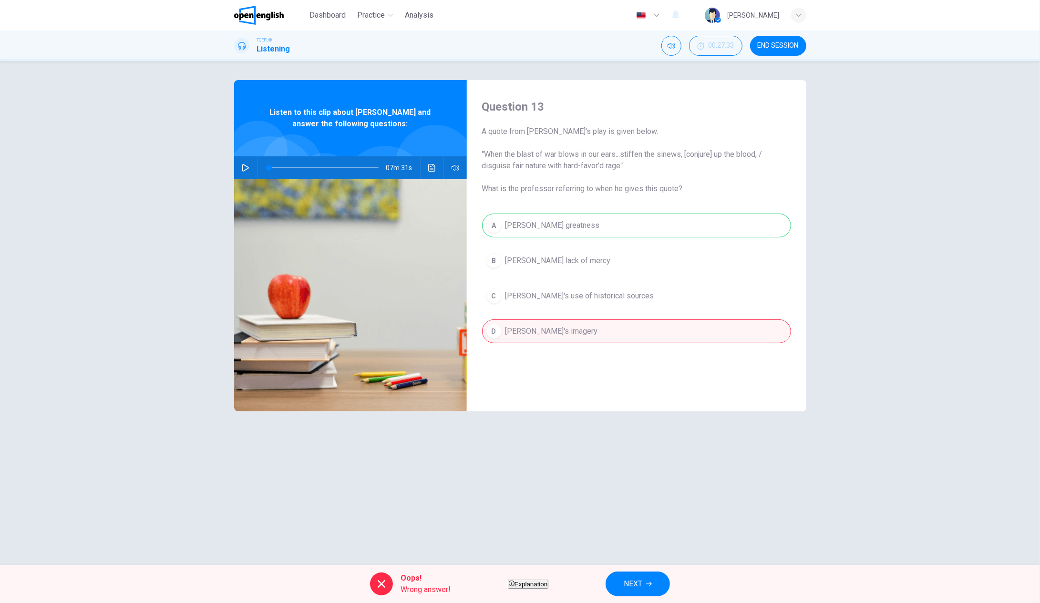
click at [659, 592] on button "NEXT" at bounding box center [637, 584] width 64 height 25
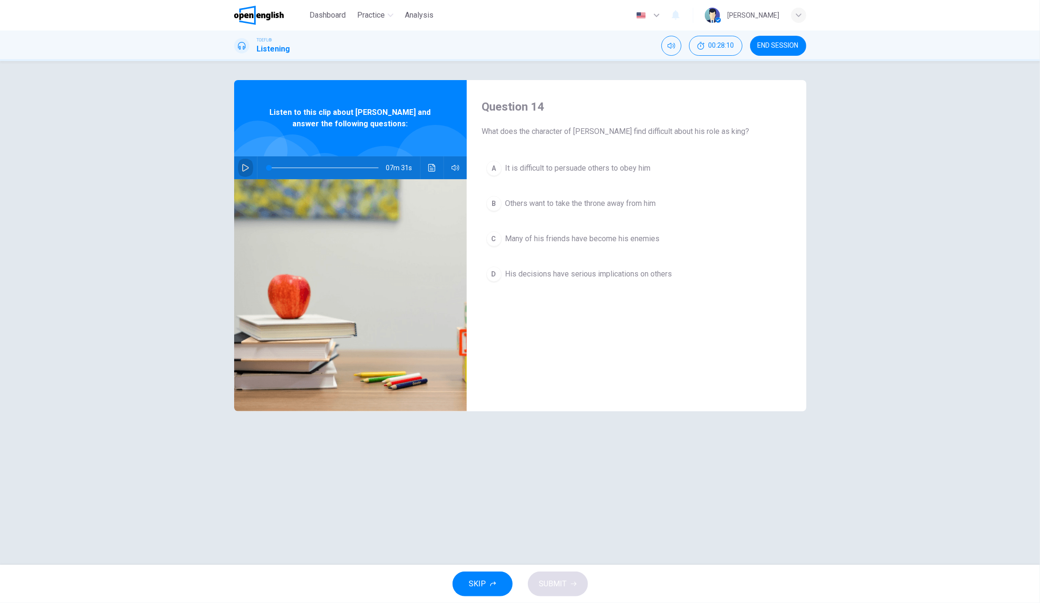
click at [247, 167] on icon "button" at bounding box center [245, 168] width 7 height 8
type input "*"
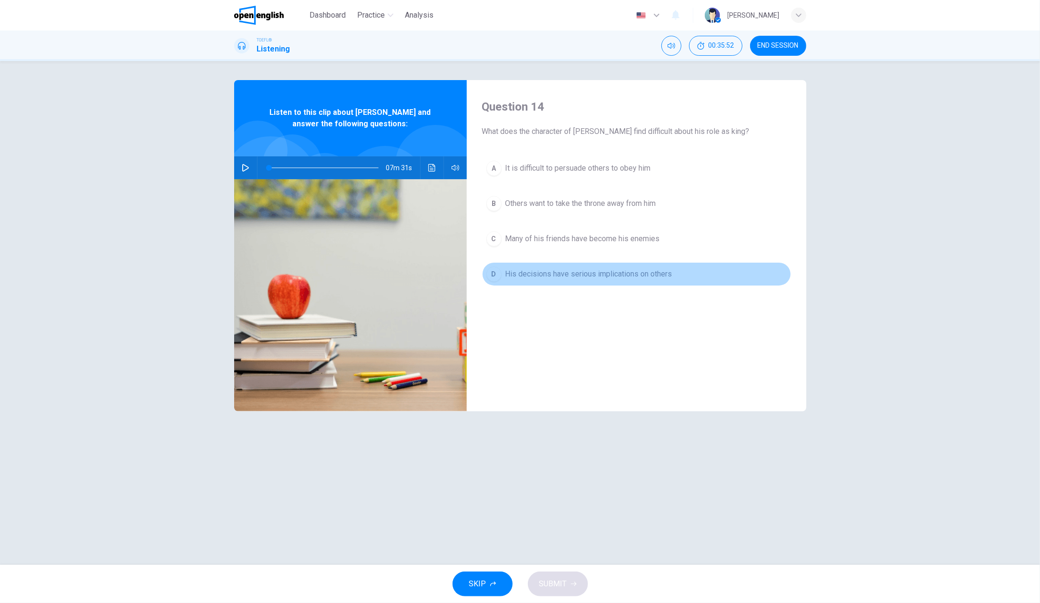
click at [490, 272] on div "D" at bounding box center [493, 273] width 15 height 15
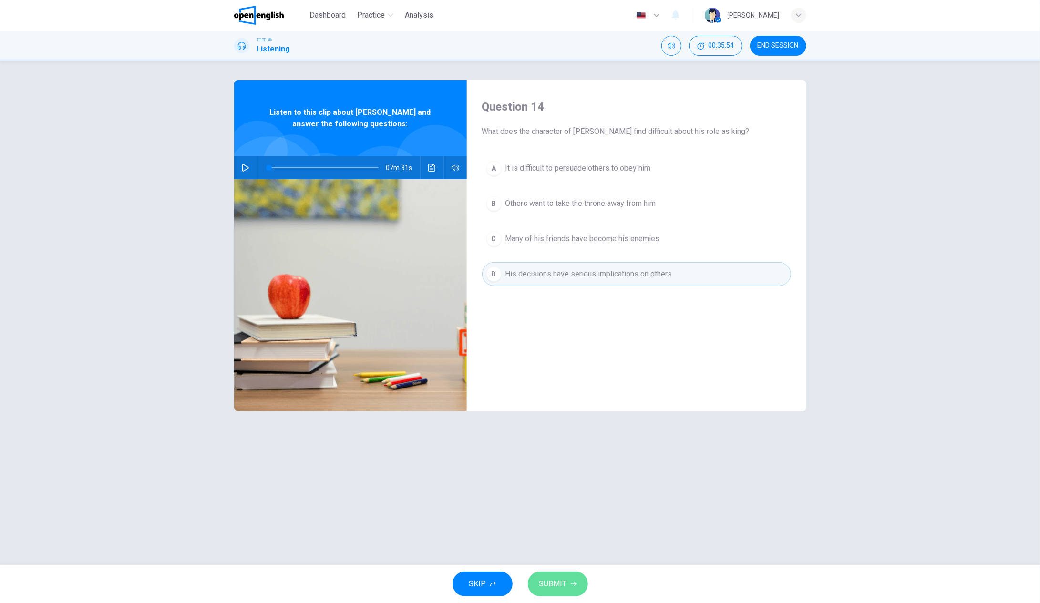
click at [562, 593] on button "SUBMIT" at bounding box center [558, 584] width 60 height 25
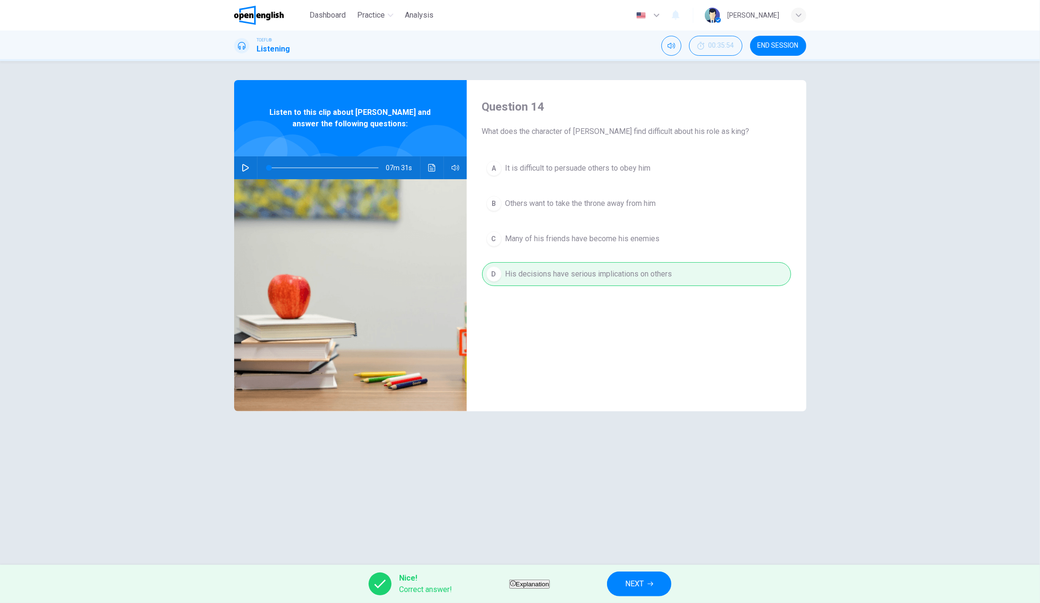
click at [644, 588] on span "NEXT" at bounding box center [634, 583] width 19 height 13
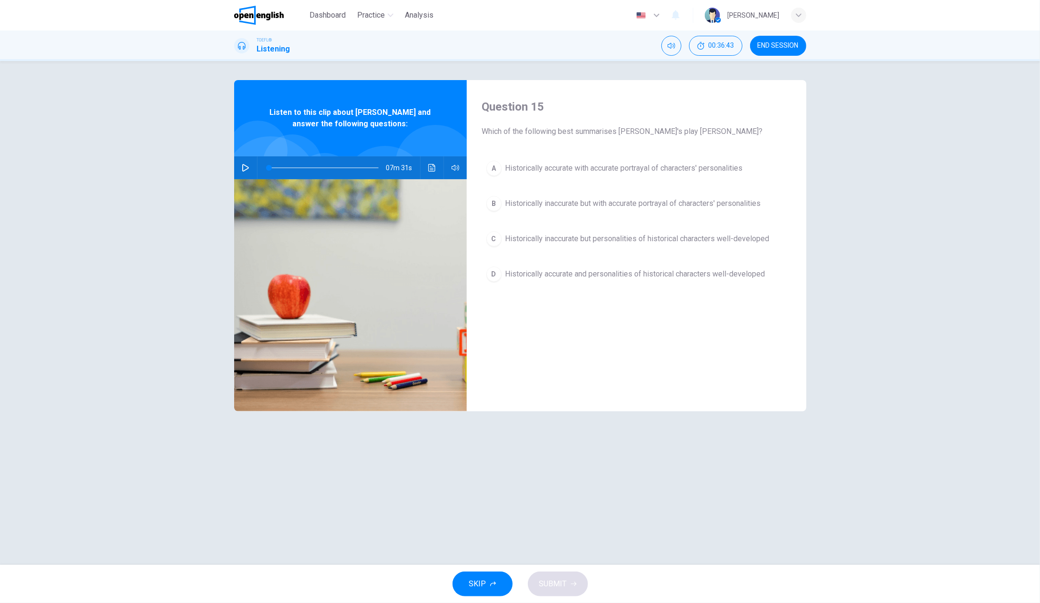
click at [491, 168] on div "A" at bounding box center [493, 168] width 15 height 15
click at [564, 587] on span "SUBMIT" at bounding box center [553, 583] width 28 height 13
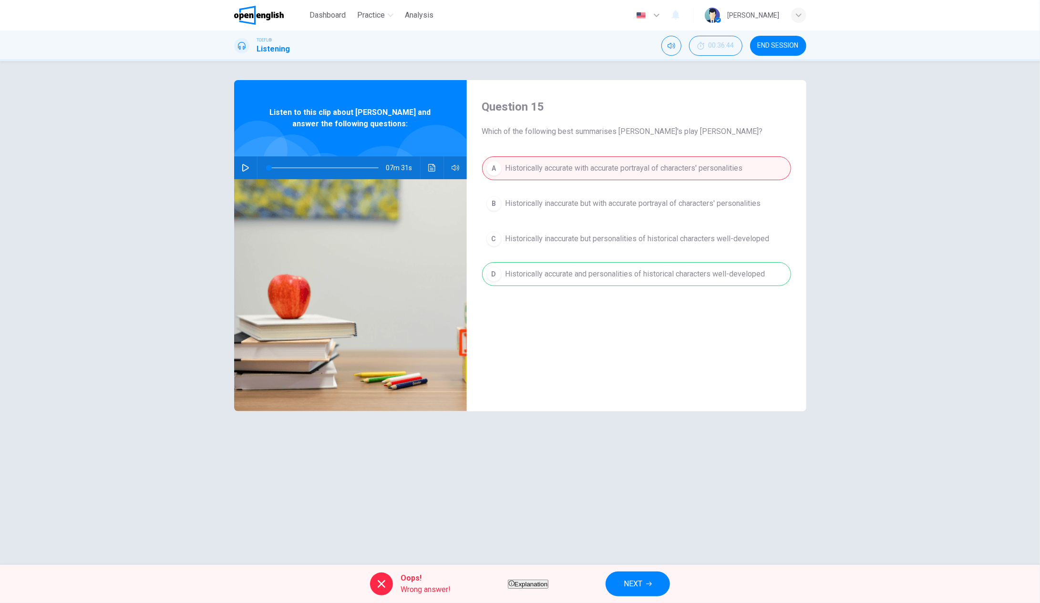
click at [670, 585] on button "NEXT" at bounding box center [637, 584] width 64 height 25
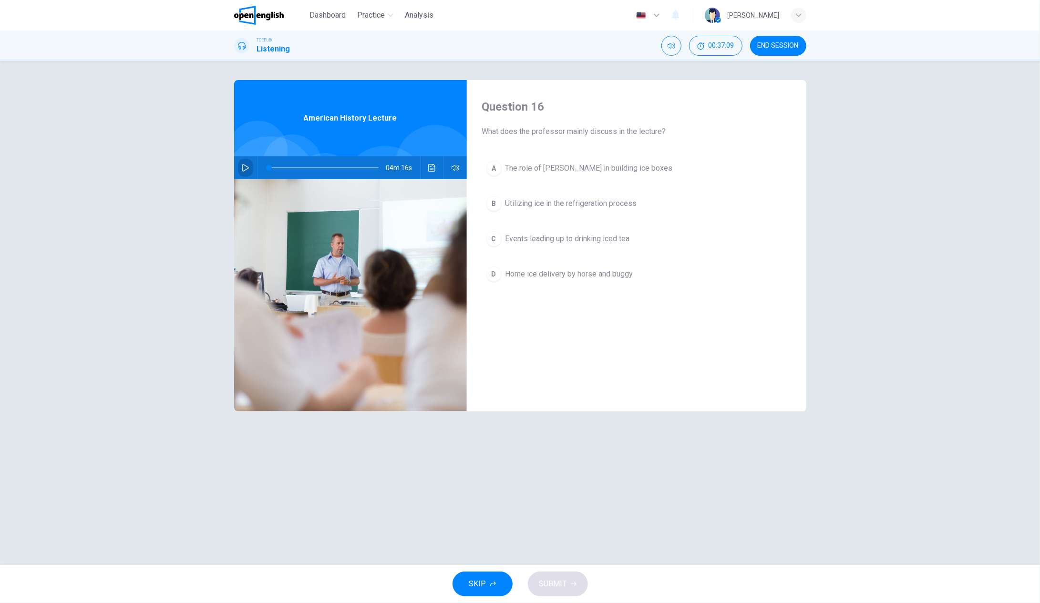
click at [247, 168] on icon "button" at bounding box center [246, 168] width 8 height 8
type input "*"
click at [238, 156] on button "button" at bounding box center [245, 167] width 15 height 23
type input "*"
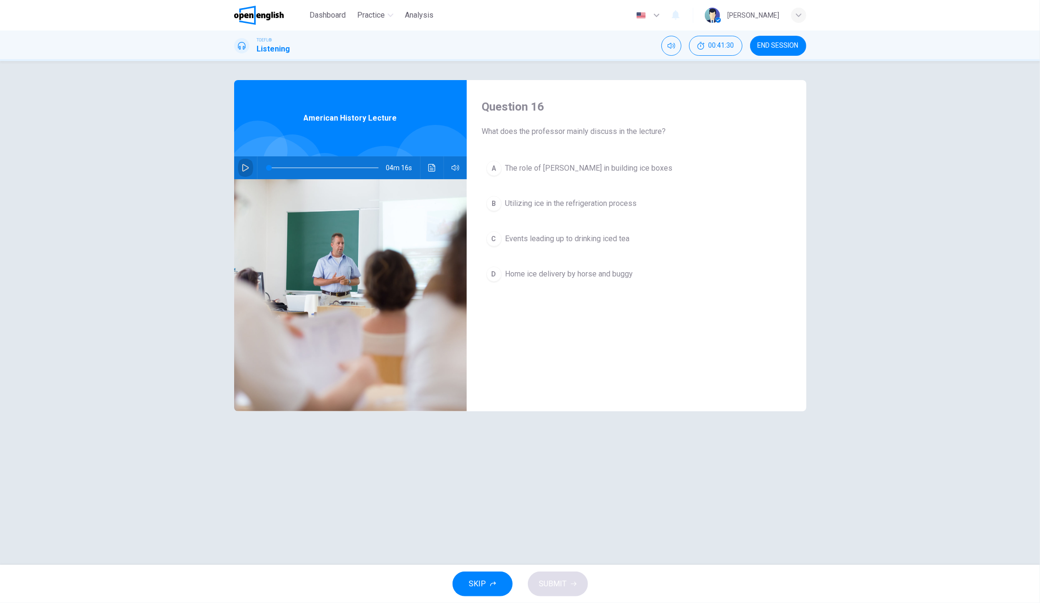
click at [505, 168] on span "The role of [PERSON_NAME] in building ice boxes" at bounding box center [588, 168] width 167 height 11
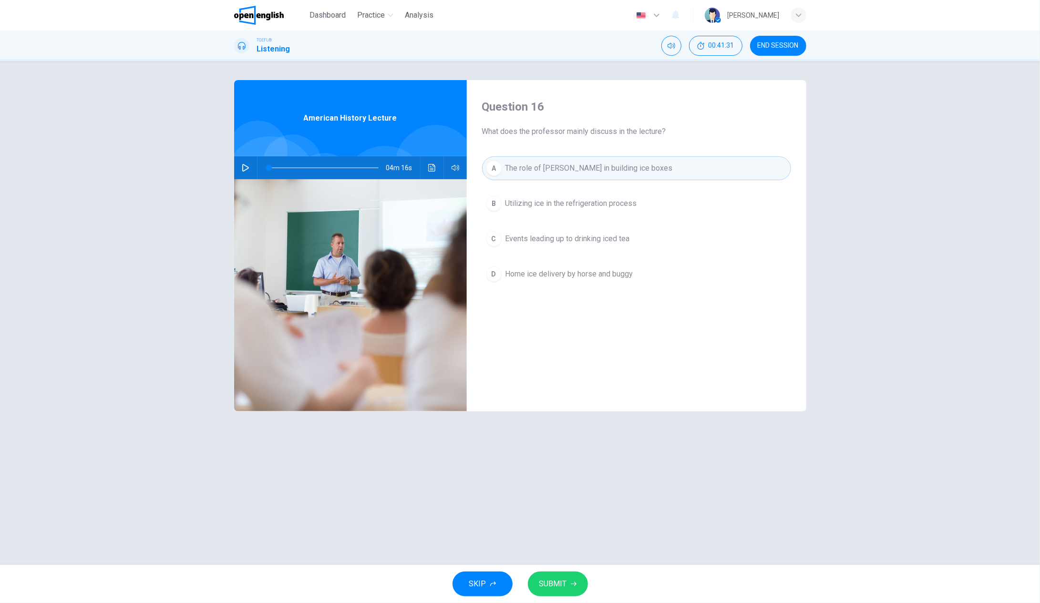
click at [552, 594] on button "SUBMIT" at bounding box center [558, 584] width 60 height 25
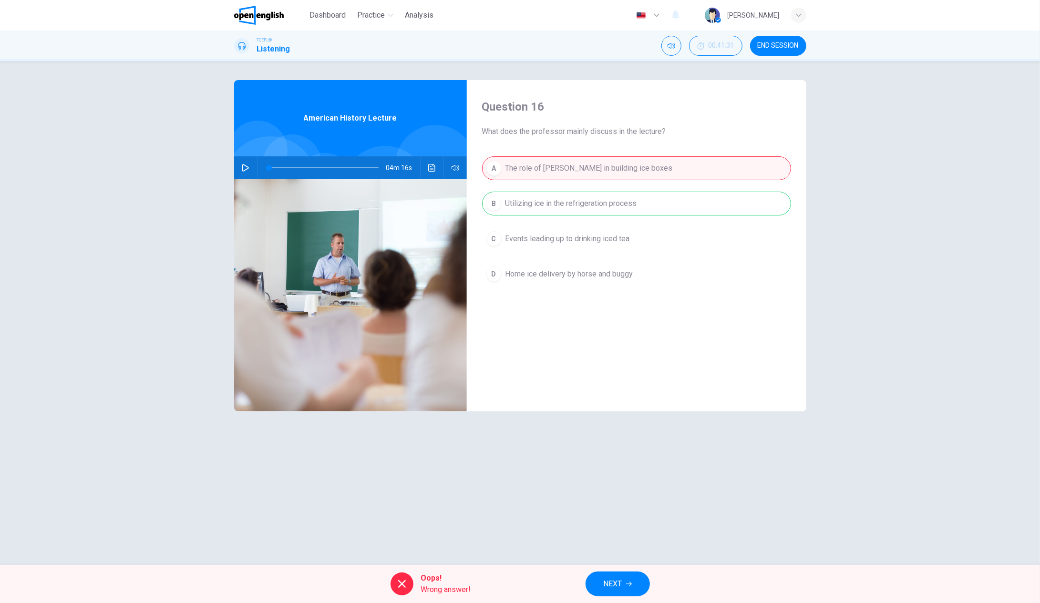
click at [634, 586] on button "NEXT" at bounding box center [617, 584] width 64 height 25
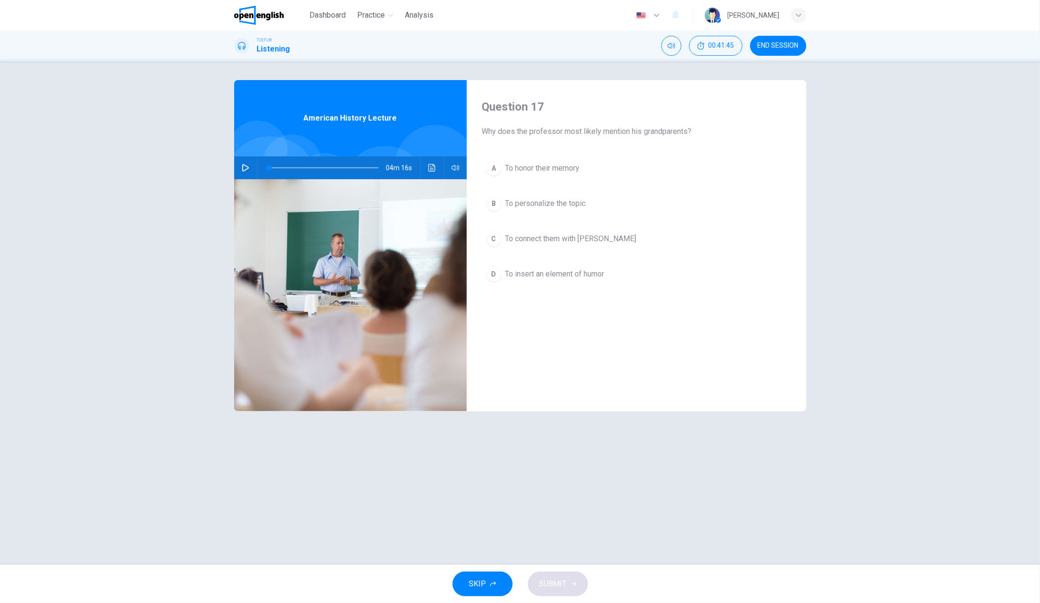
click at [496, 204] on div "B" at bounding box center [493, 203] width 15 height 15
click at [565, 579] on span "SUBMIT" at bounding box center [553, 583] width 28 height 13
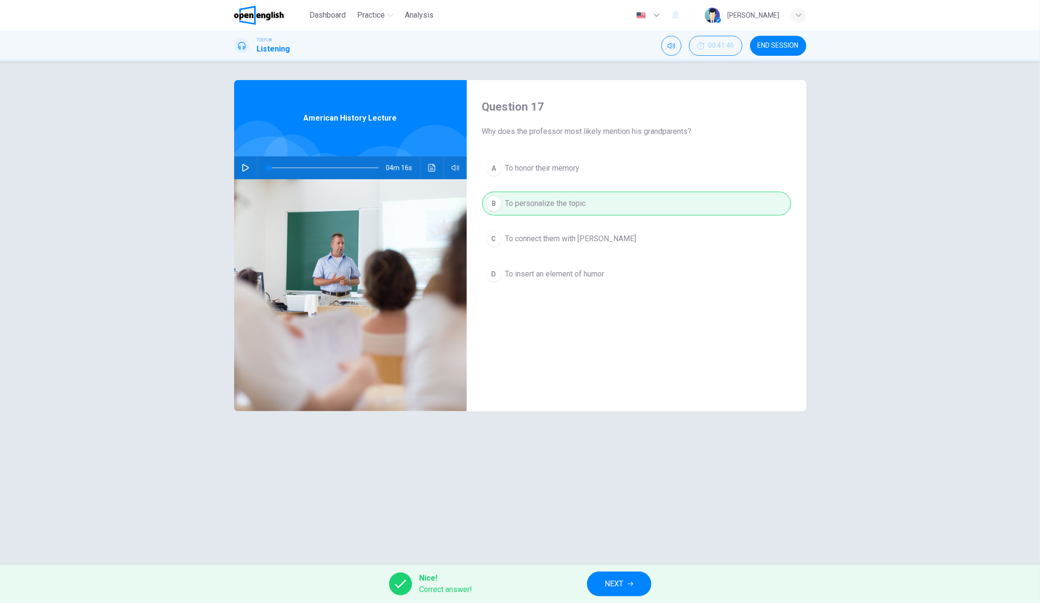
click at [611, 581] on span "NEXT" at bounding box center [614, 583] width 19 height 13
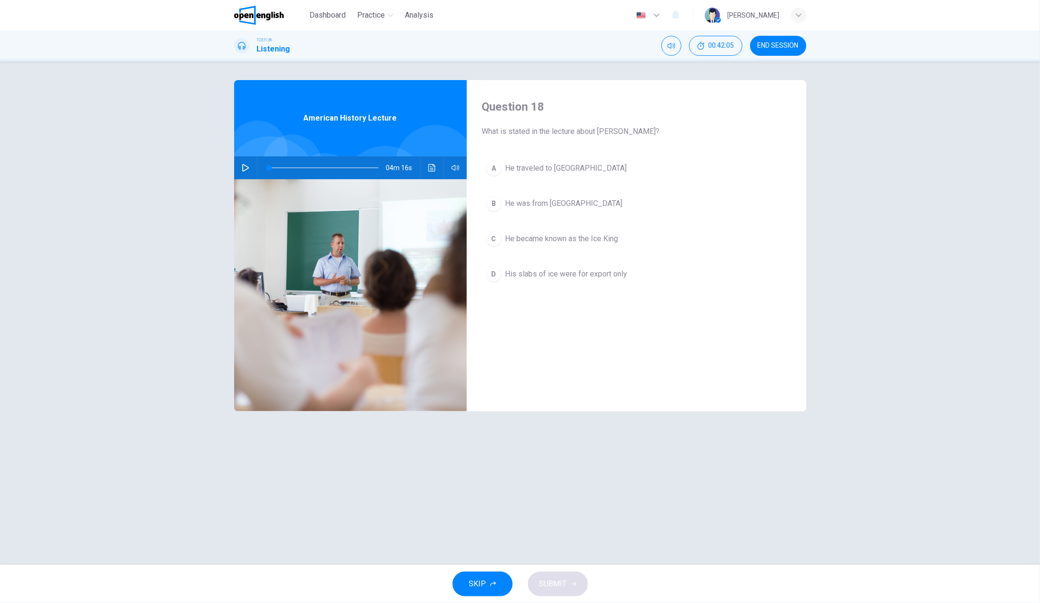
drag, startPoint x: 494, startPoint y: 273, endPoint x: 499, endPoint y: 273, distance: 5.2
click at [494, 273] on div "D" at bounding box center [493, 273] width 15 height 15
click at [493, 239] on div "C" at bounding box center [493, 238] width 15 height 15
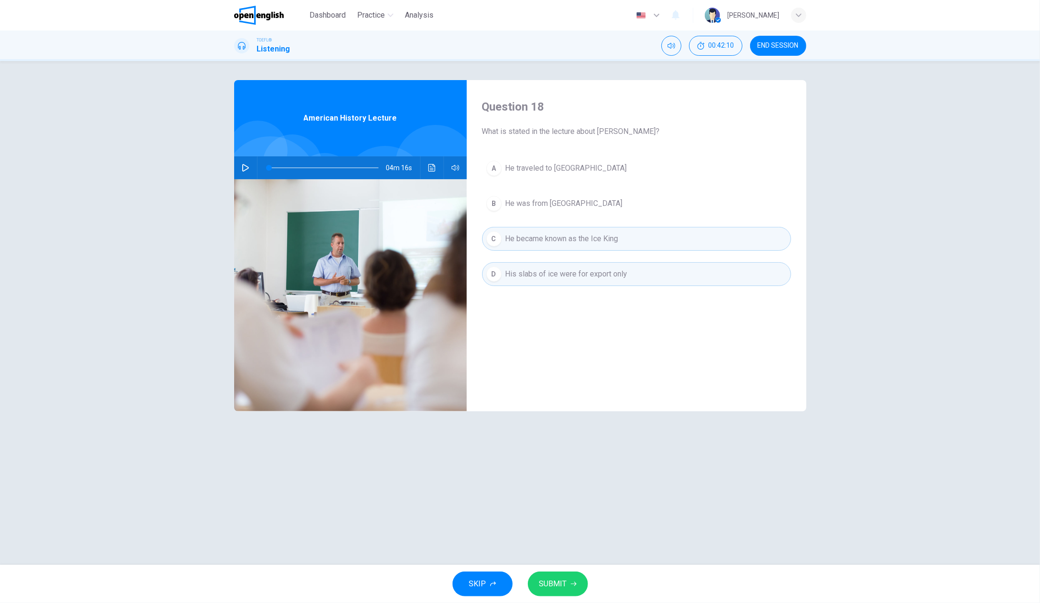
click at [565, 587] on span "SUBMIT" at bounding box center [553, 583] width 28 height 13
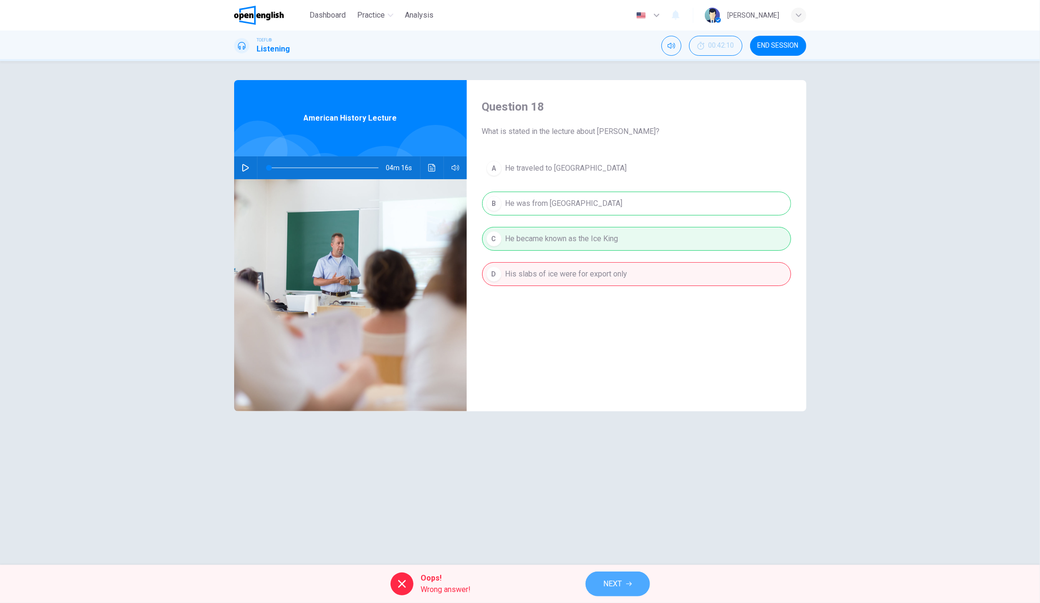
click at [627, 588] on button "NEXT" at bounding box center [617, 584] width 64 height 25
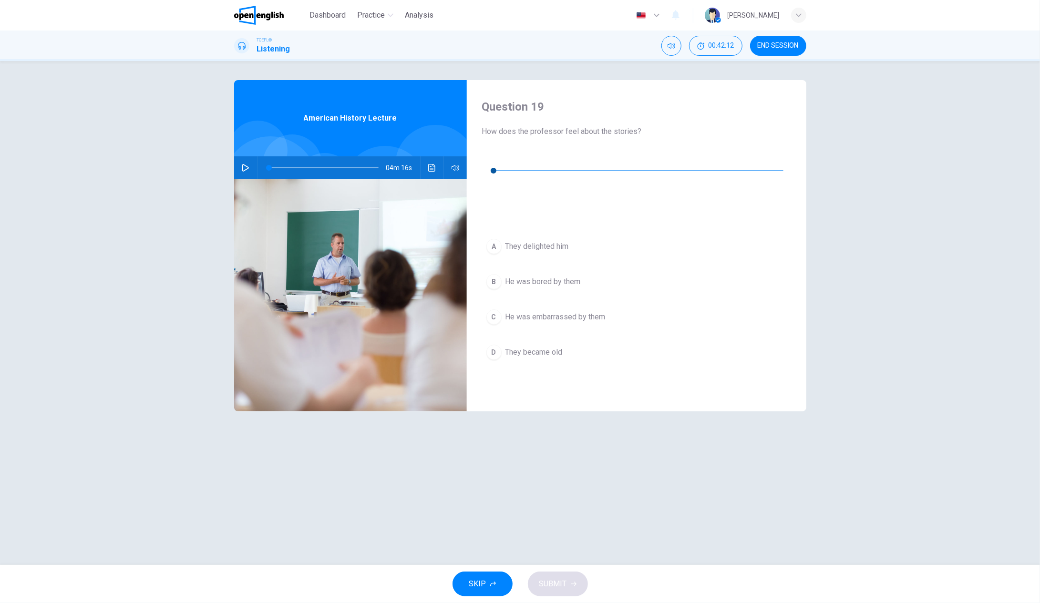
click at [493, 157] on icon "button" at bounding box center [490, 157] width 8 height 8
click at [491, 158] on icon "button" at bounding box center [489, 157] width 7 height 8
type input "*"
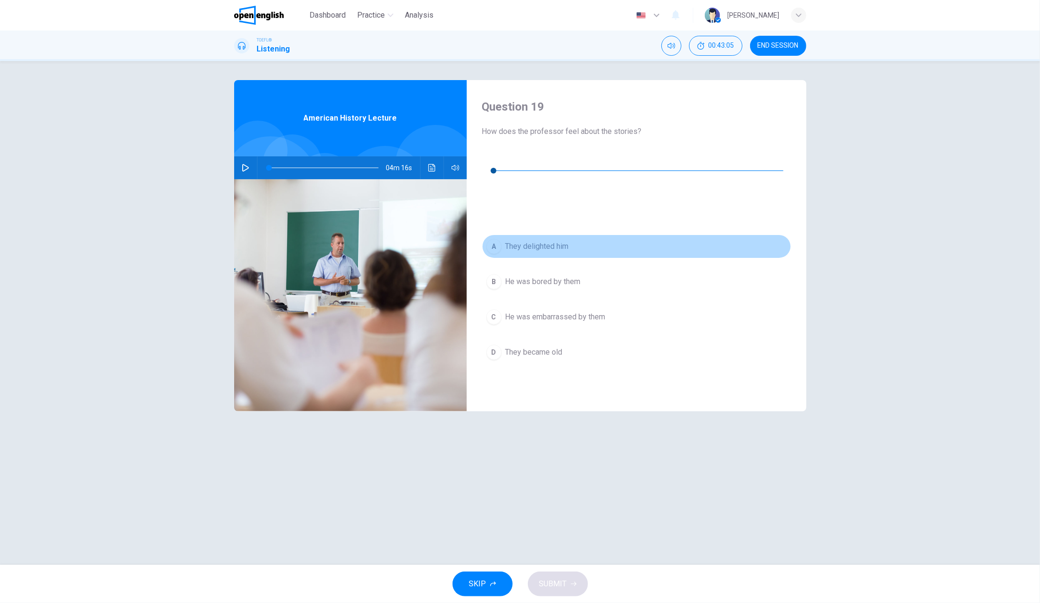
click at [494, 239] on div "A" at bounding box center [493, 246] width 15 height 15
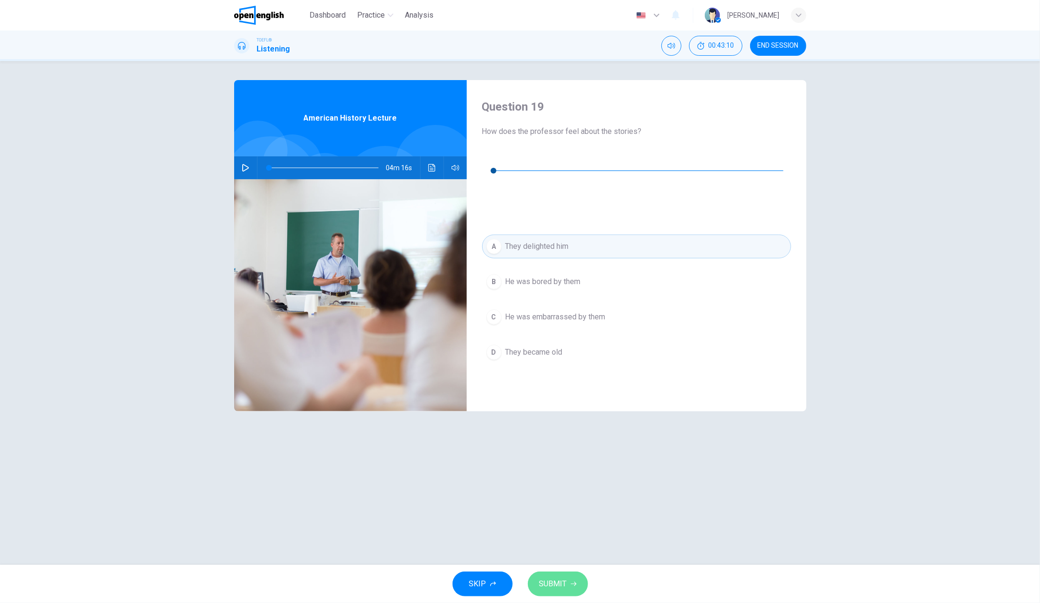
click at [565, 589] on span "SUBMIT" at bounding box center [553, 583] width 28 height 13
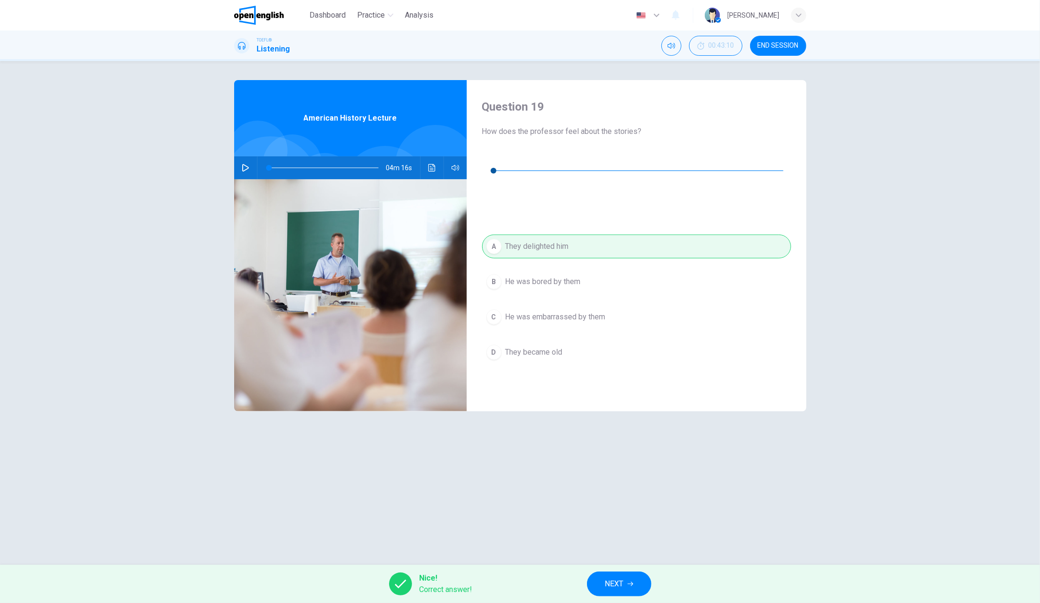
click at [623, 580] on span "NEXT" at bounding box center [614, 583] width 19 height 13
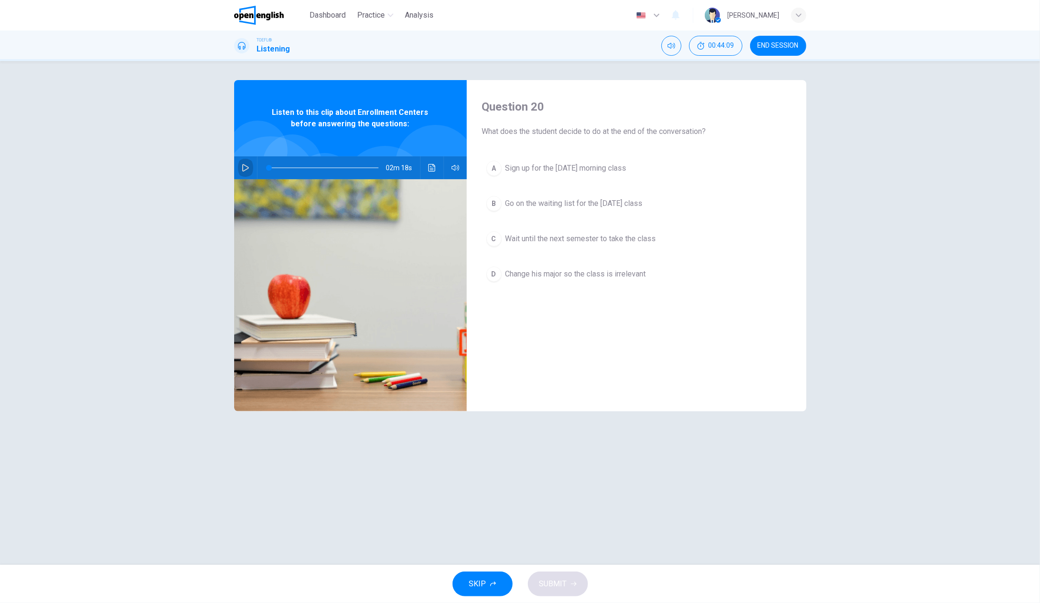
click at [249, 166] on button "button" at bounding box center [245, 167] width 15 height 23
click at [494, 204] on div "B" at bounding box center [493, 203] width 15 height 15
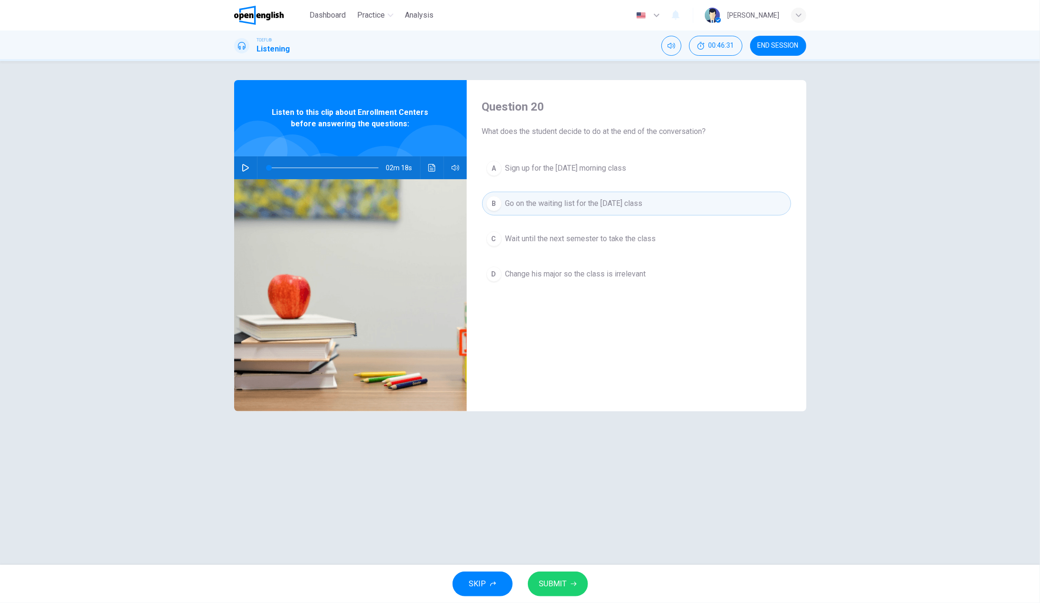
click at [556, 581] on span "SUBMIT" at bounding box center [553, 583] width 28 height 13
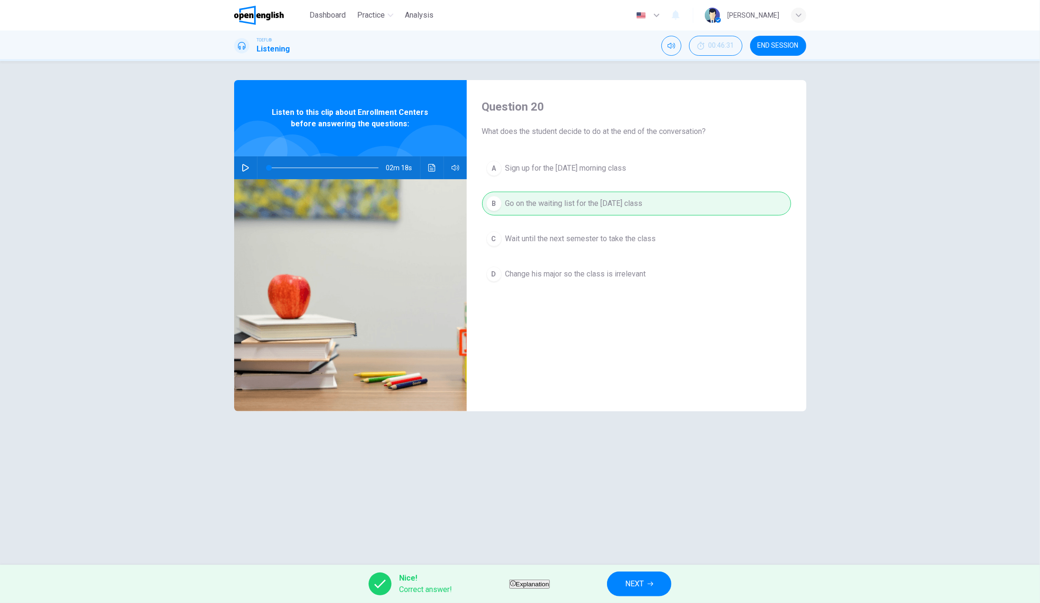
click at [671, 579] on button "NEXT" at bounding box center [639, 584] width 64 height 25
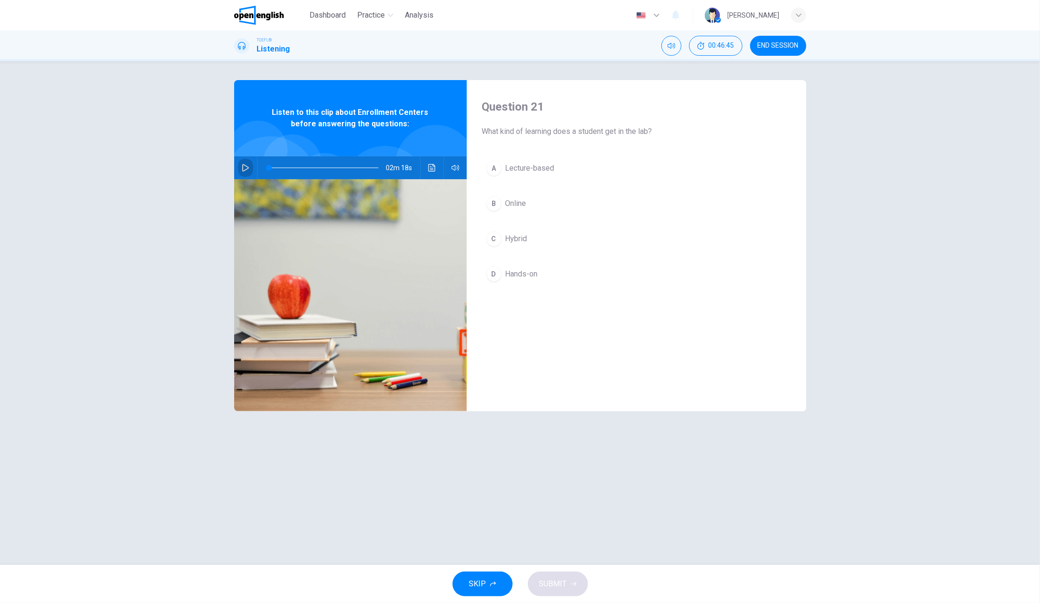
click at [247, 169] on icon "button" at bounding box center [246, 168] width 8 height 8
click at [488, 165] on div "A" at bounding box center [493, 168] width 15 height 15
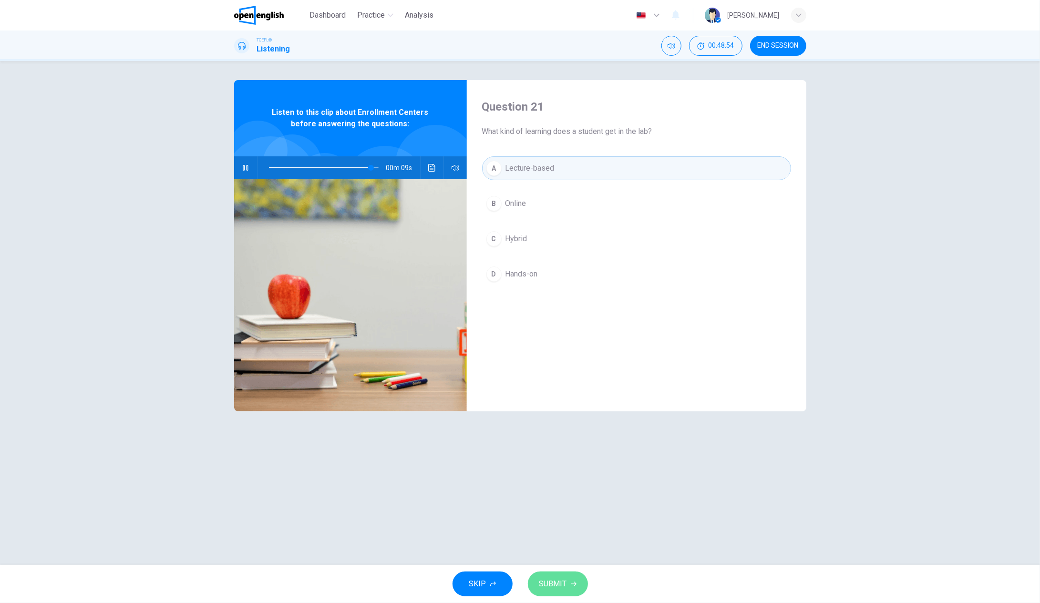
click at [574, 583] on icon "button" at bounding box center [574, 584] width 6 height 4
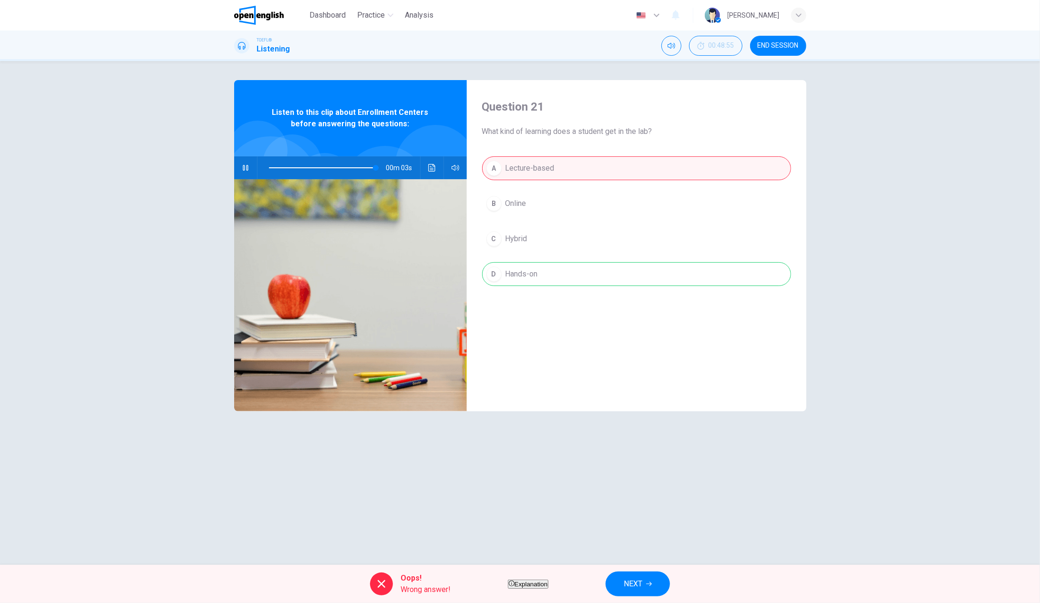
click at [670, 585] on button "NEXT" at bounding box center [637, 584] width 64 height 25
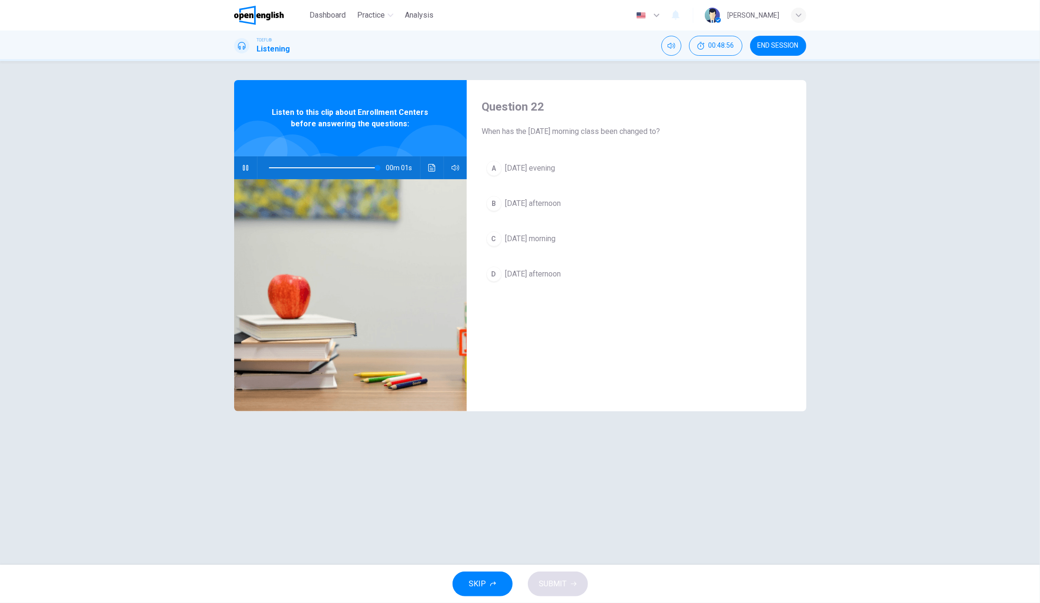
type input "*"
click at [525, 236] on span "[DATE] morning" at bounding box center [530, 238] width 51 height 11
click at [575, 590] on button "SUBMIT" at bounding box center [558, 584] width 60 height 25
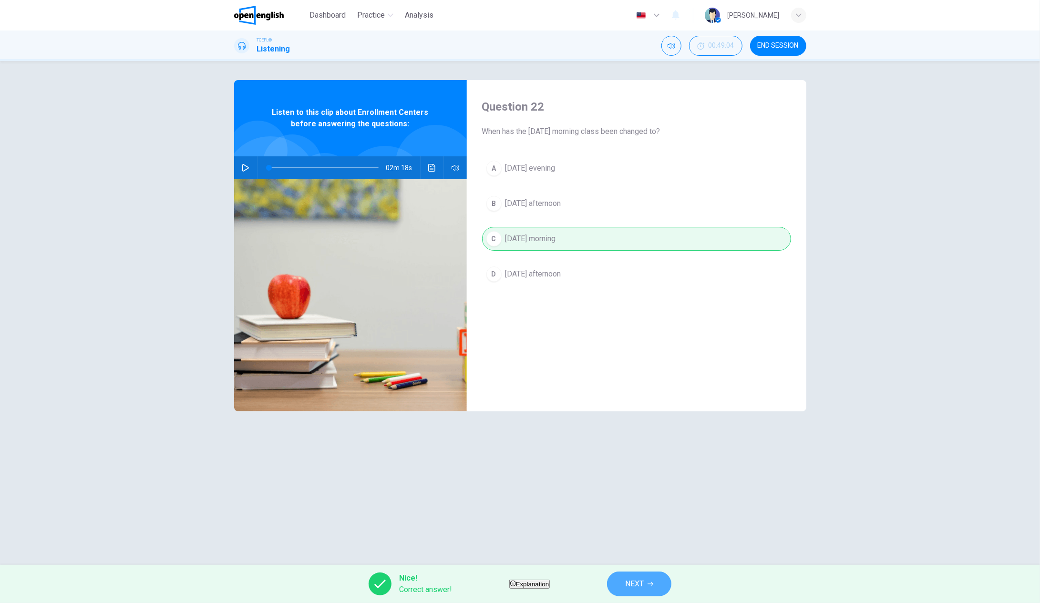
click at [644, 581] on span "NEXT" at bounding box center [634, 583] width 19 height 13
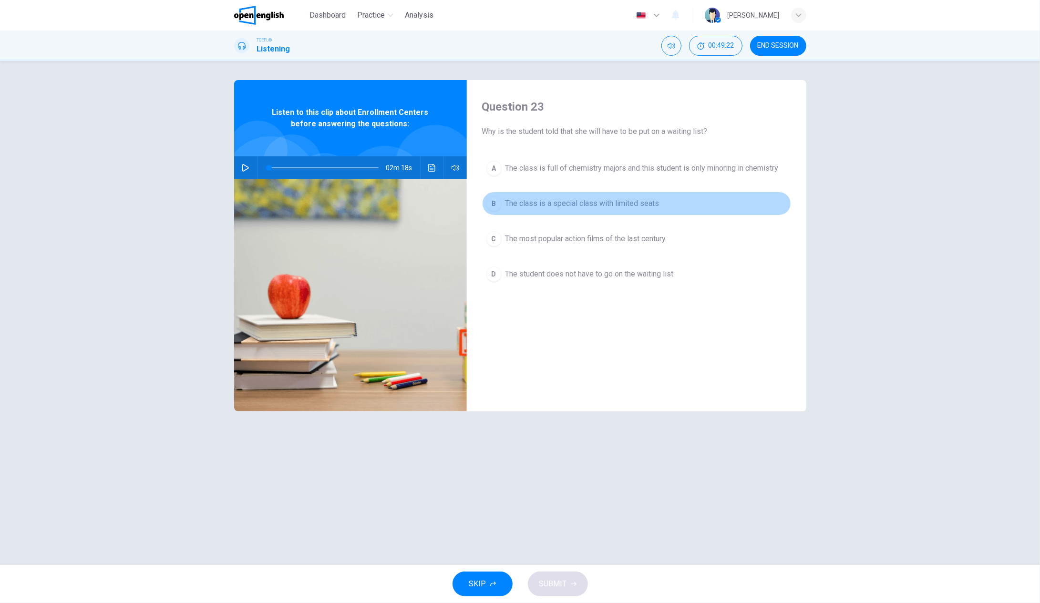
click at [501, 205] on div "B" at bounding box center [493, 203] width 15 height 15
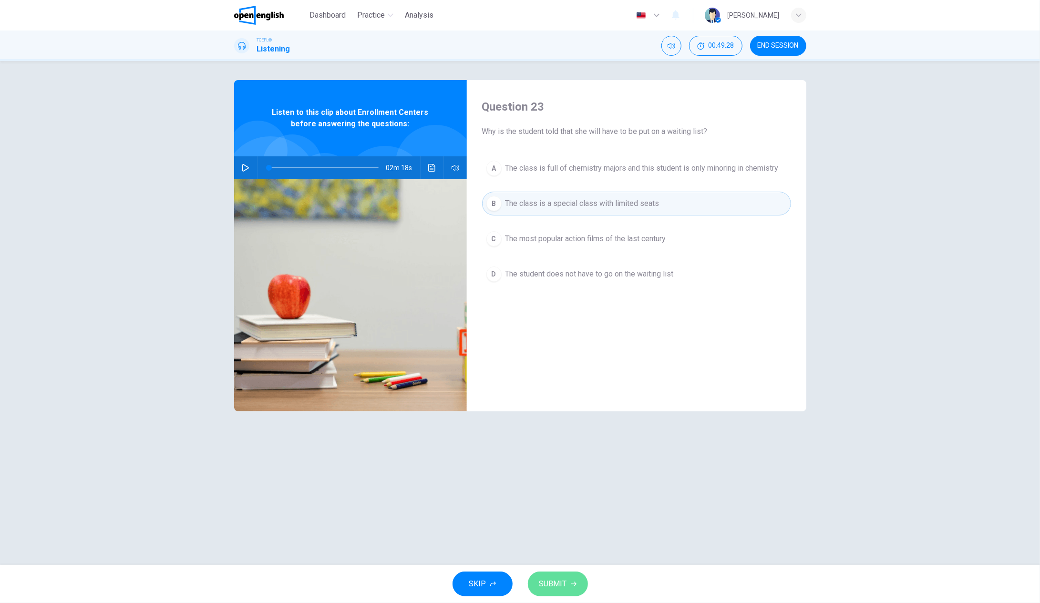
click at [556, 586] on span "SUBMIT" at bounding box center [553, 583] width 28 height 13
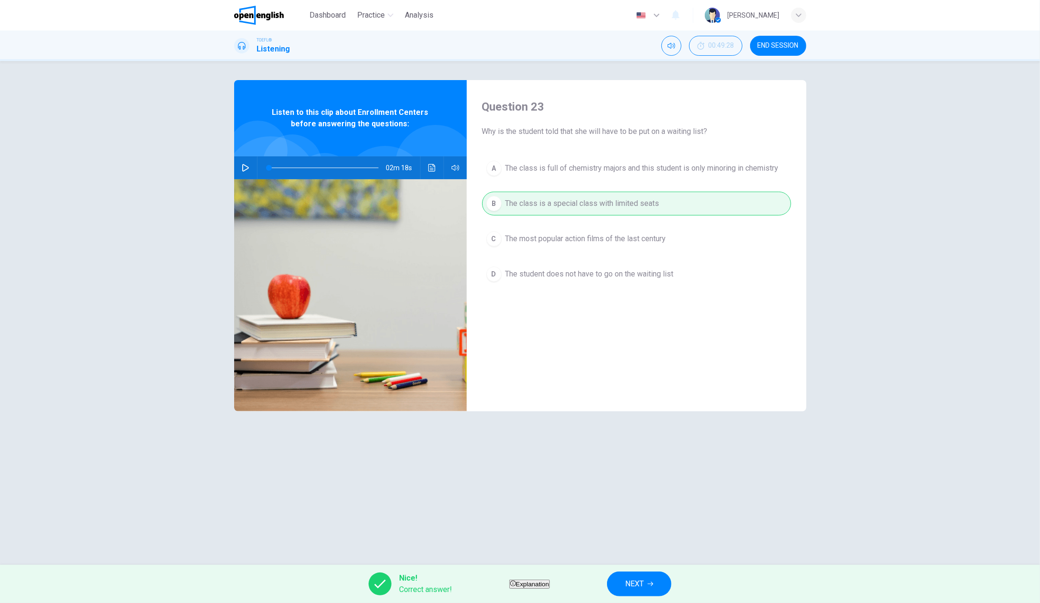
click at [644, 586] on span "NEXT" at bounding box center [634, 583] width 19 height 13
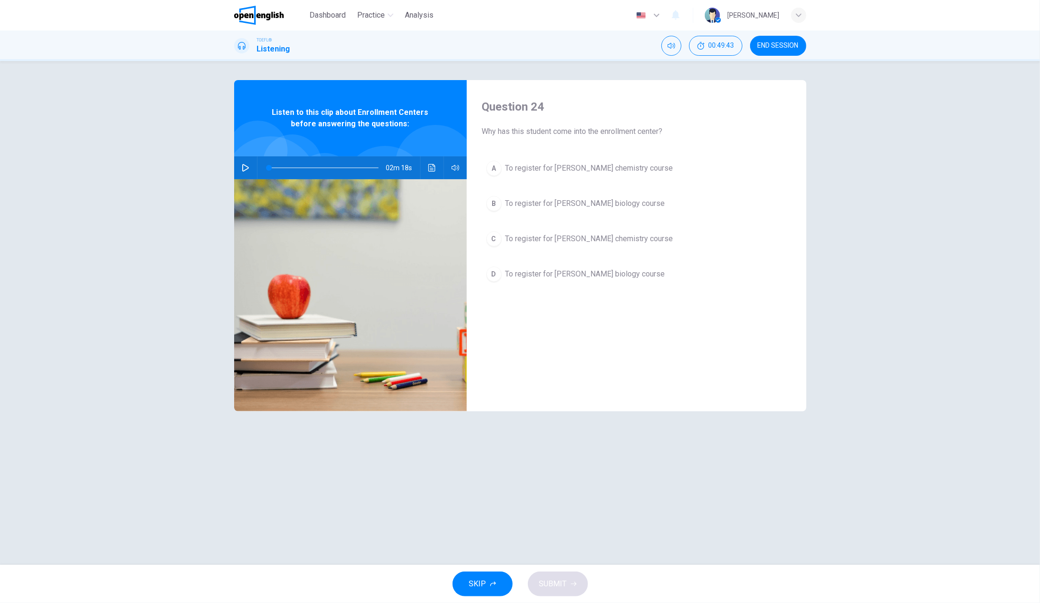
click at [494, 167] on div "A" at bounding box center [493, 168] width 15 height 15
click at [556, 591] on button "SUBMIT" at bounding box center [558, 584] width 60 height 25
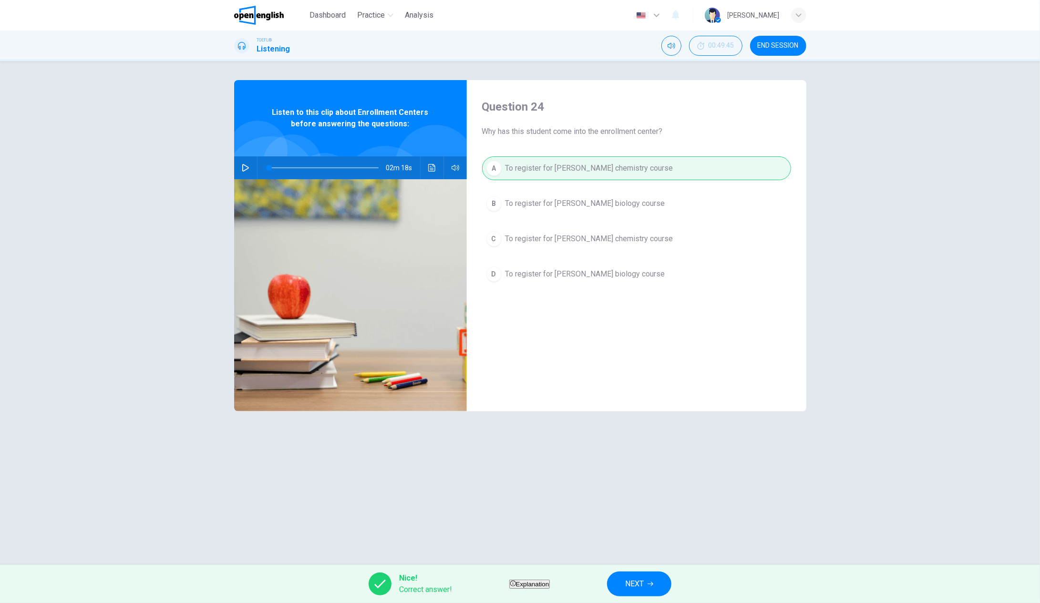
click at [653, 584] on icon "button" at bounding box center [650, 584] width 6 height 4
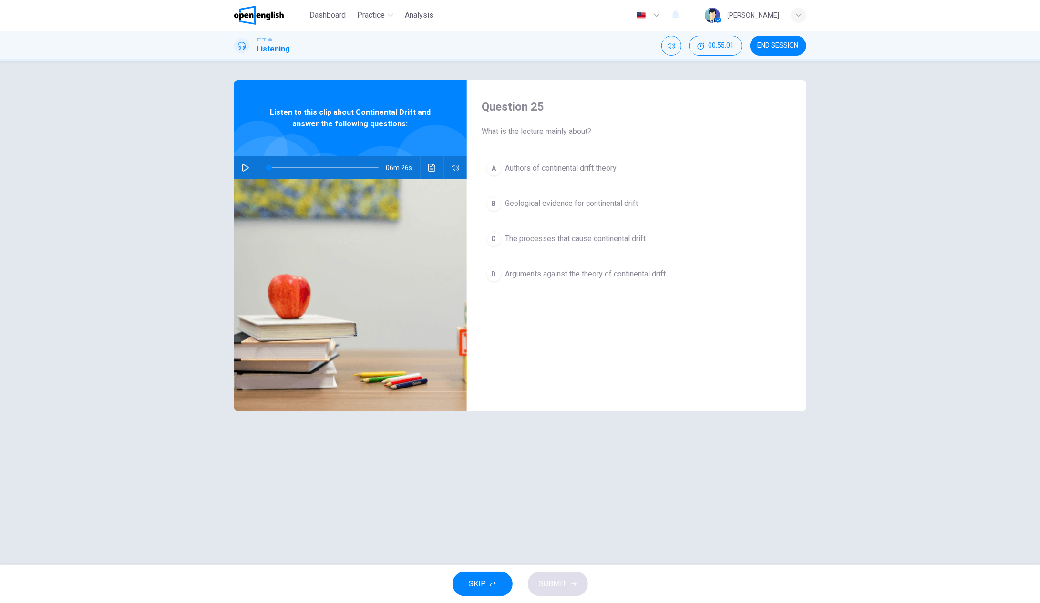
drag, startPoint x: 241, startPoint y: 169, endPoint x: 247, endPoint y: 168, distance: 5.9
click at [244, 169] on icon "button" at bounding box center [246, 168] width 8 height 8
click at [496, 205] on div "B" at bounding box center [493, 203] width 15 height 15
click at [572, 586] on icon "button" at bounding box center [574, 584] width 6 height 6
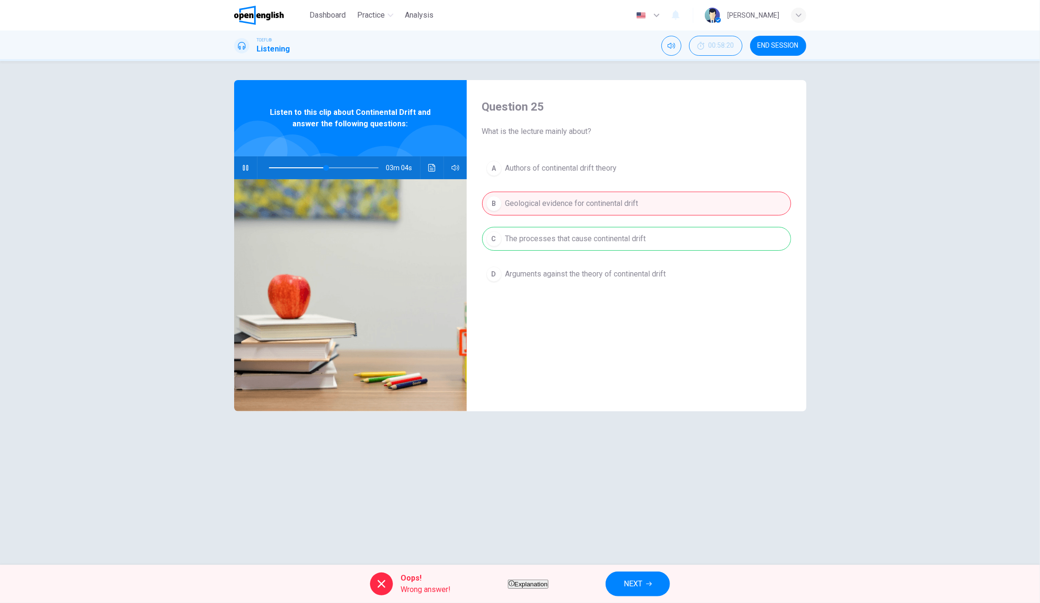
click at [652, 584] on icon "button" at bounding box center [649, 584] width 6 height 6
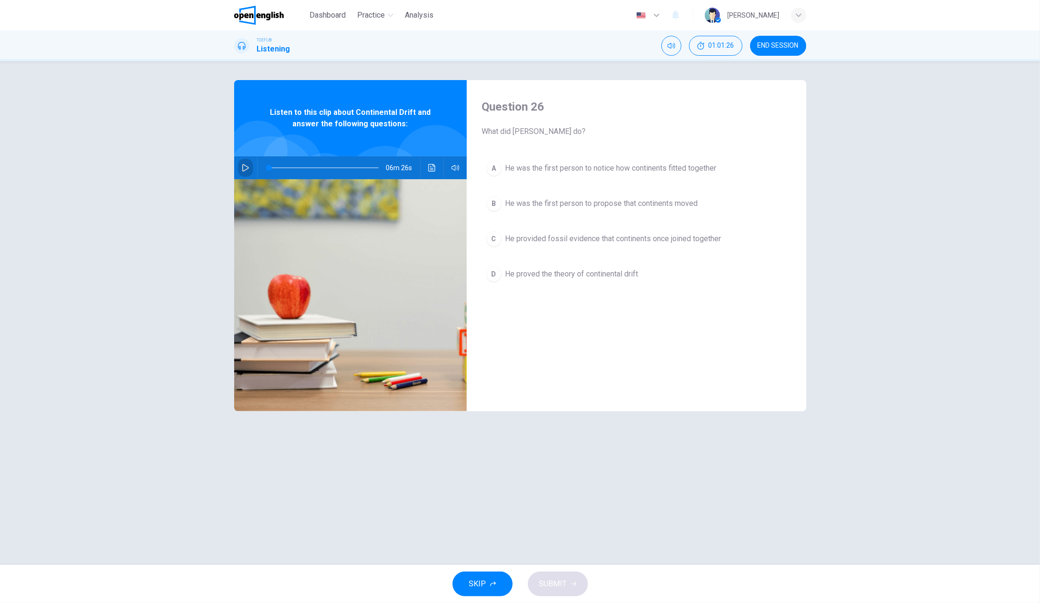
click at [245, 167] on icon "button" at bounding box center [246, 168] width 8 height 8
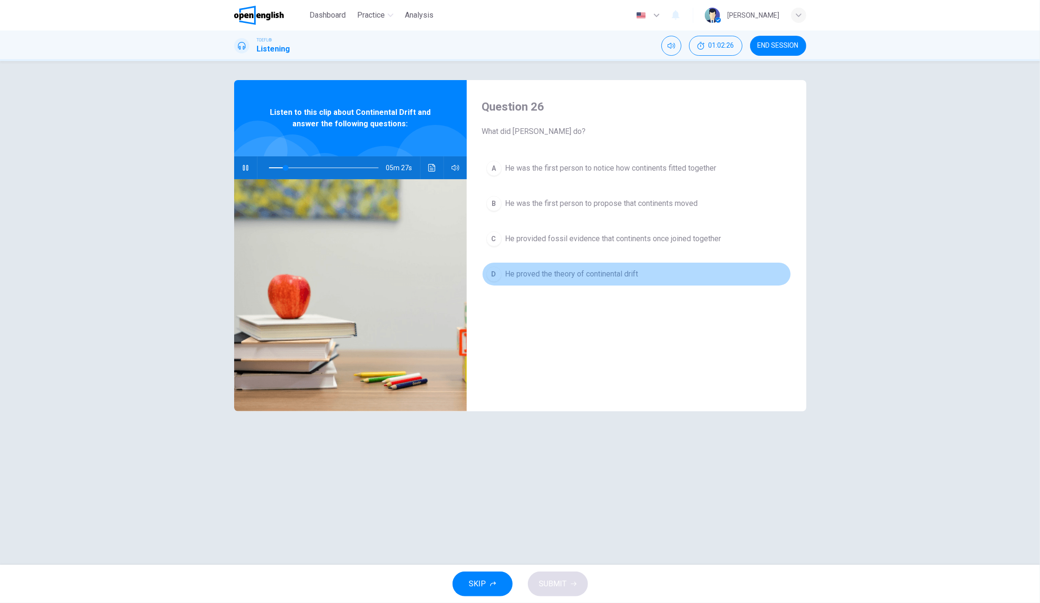
click at [495, 272] on div "D" at bounding box center [493, 273] width 15 height 15
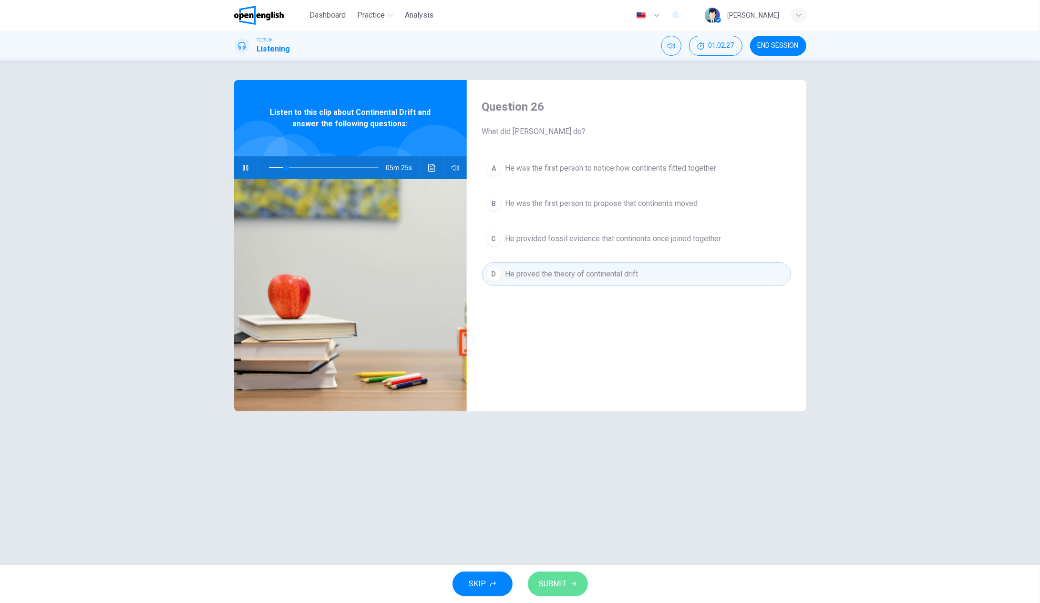
click at [570, 587] on button "SUBMIT" at bounding box center [558, 584] width 60 height 25
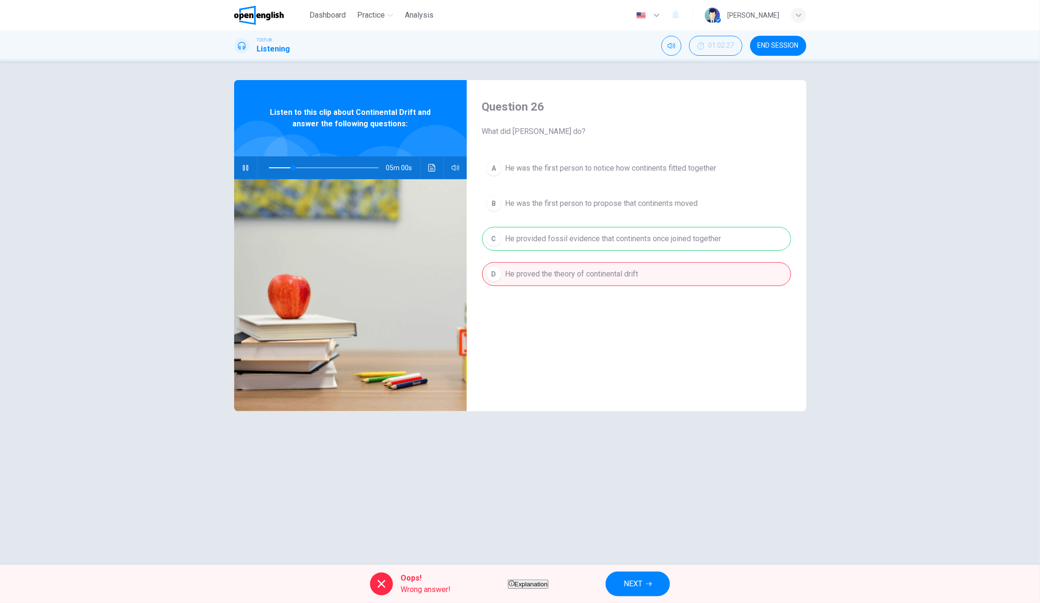
click at [642, 583] on span "NEXT" at bounding box center [633, 583] width 19 height 13
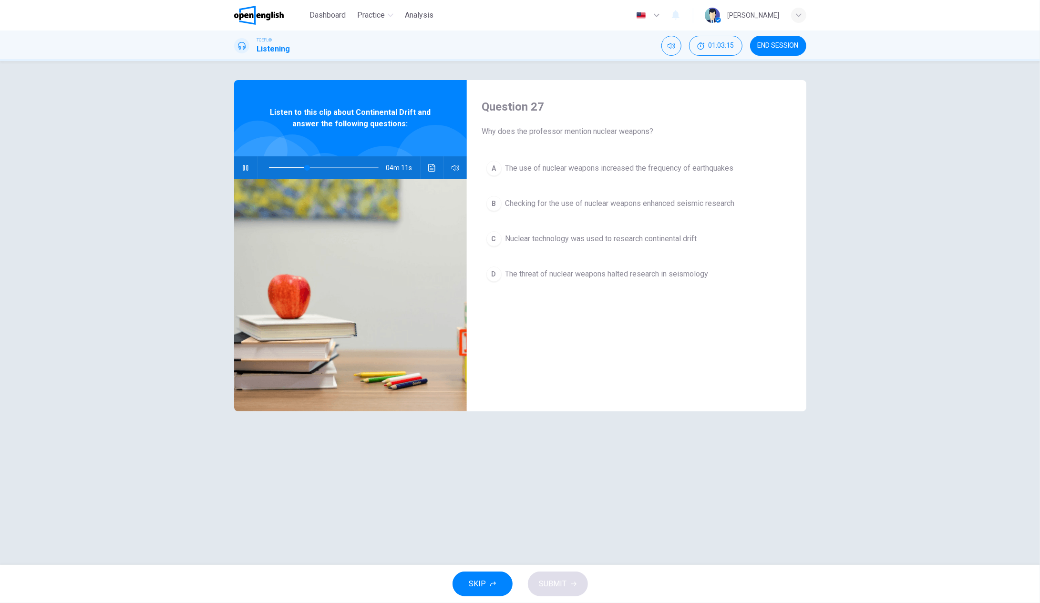
click at [496, 242] on div "C" at bounding box center [493, 238] width 15 height 15
click at [566, 593] on button "SUBMIT" at bounding box center [558, 584] width 60 height 25
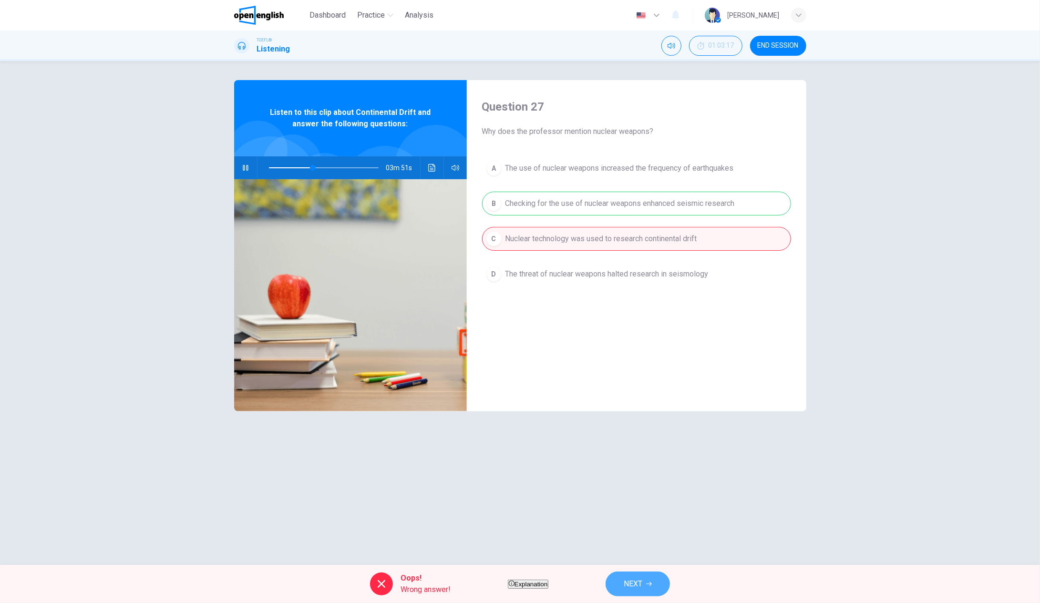
click at [670, 589] on button "NEXT" at bounding box center [637, 584] width 64 height 25
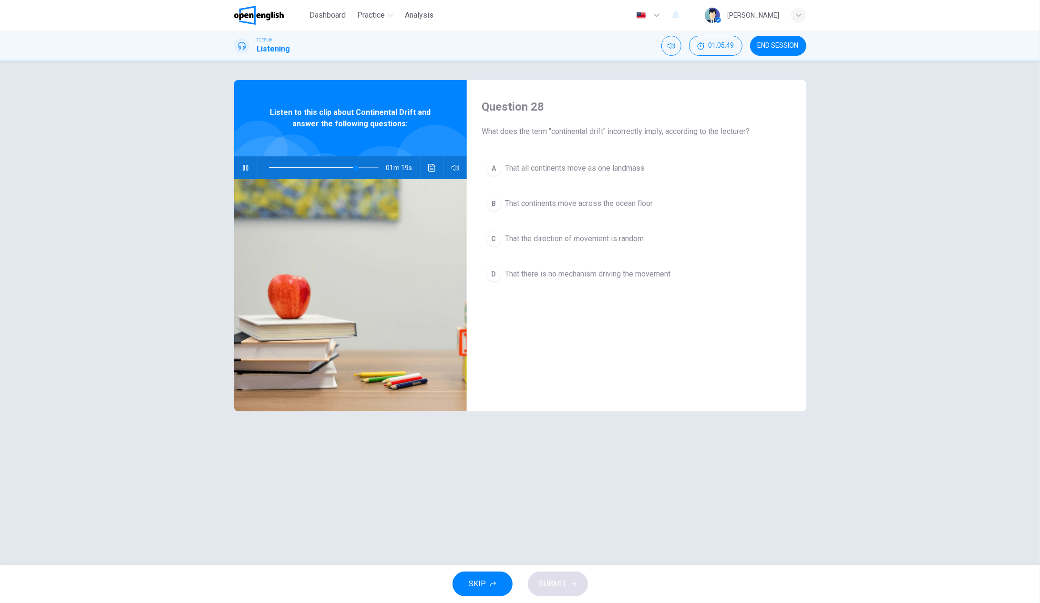
click at [495, 172] on div "A" at bounding box center [493, 168] width 15 height 15
click at [552, 582] on span "SUBMIT" at bounding box center [553, 583] width 28 height 13
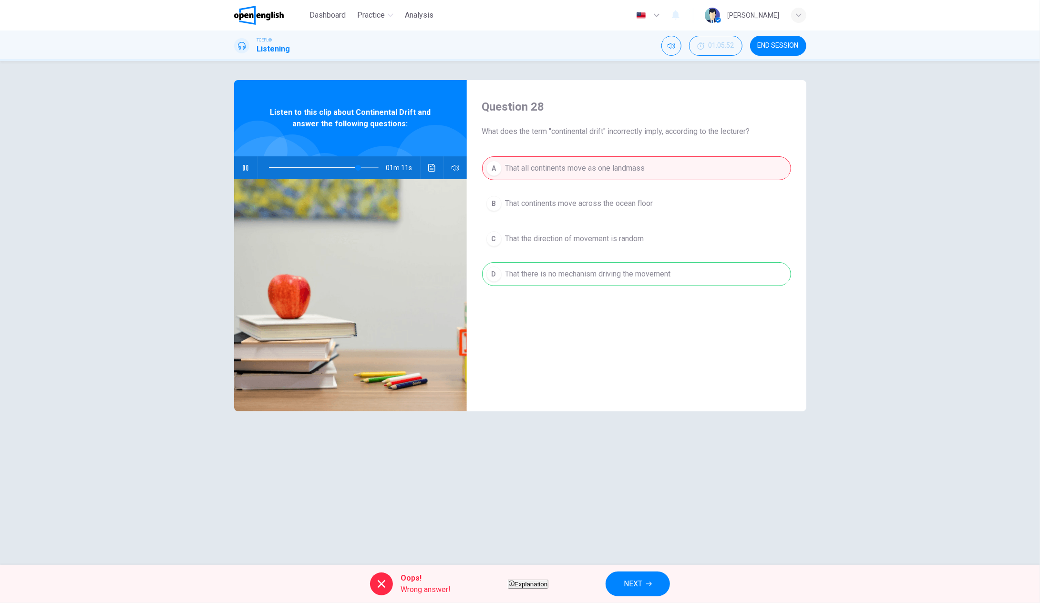
click at [652, 583] on icon "button" at bounding box center [649, 584] width 6 height 6
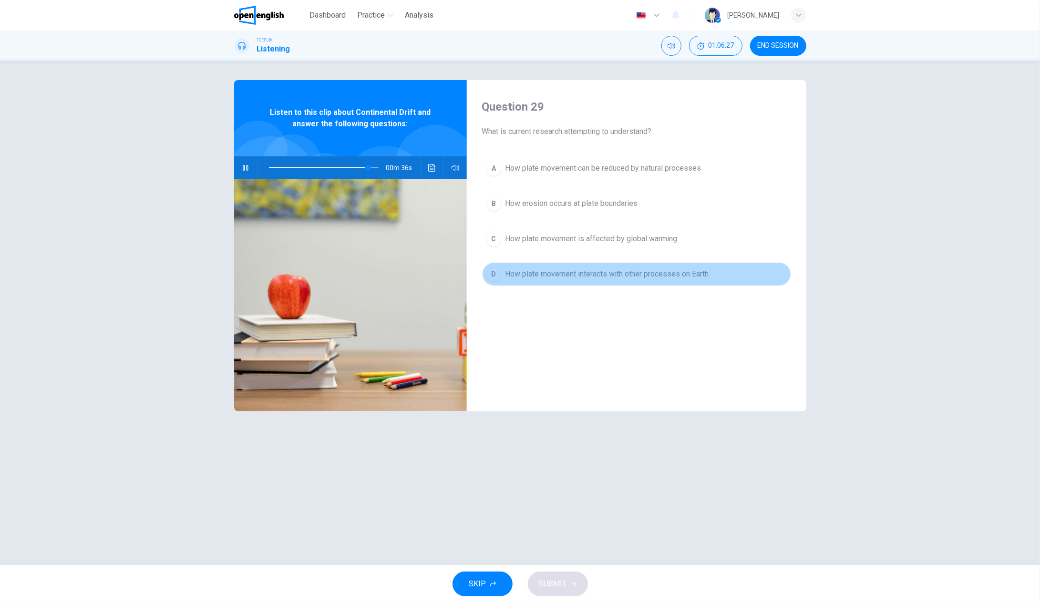
click at [496, 273] on div "D" at bounding box center [493, 273] width 15 height 15
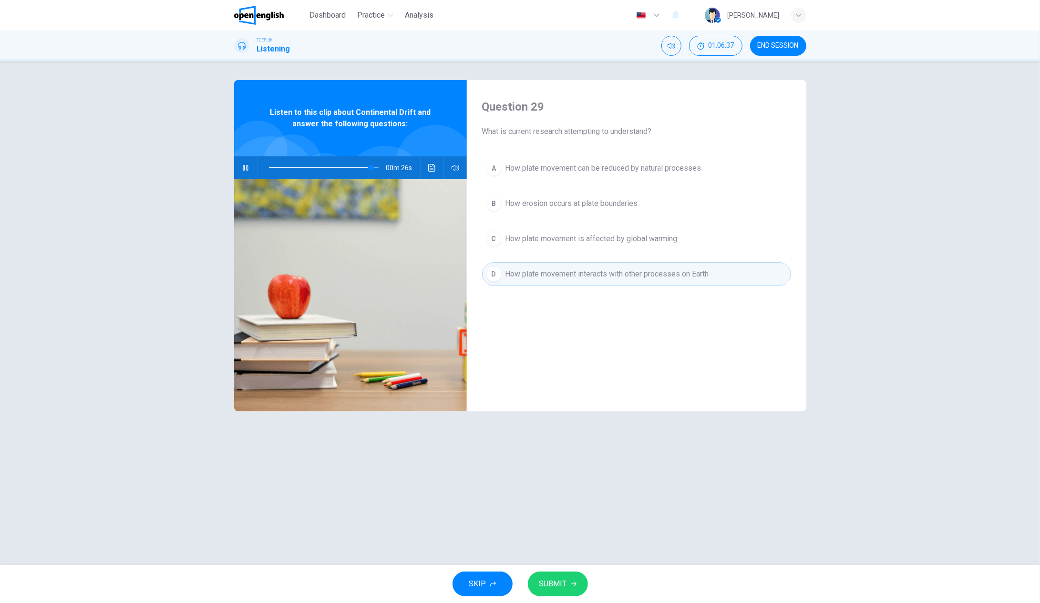
click at [563, 590] on span "SUBMIT" at bounding box center [553, 583] width 28 height 13
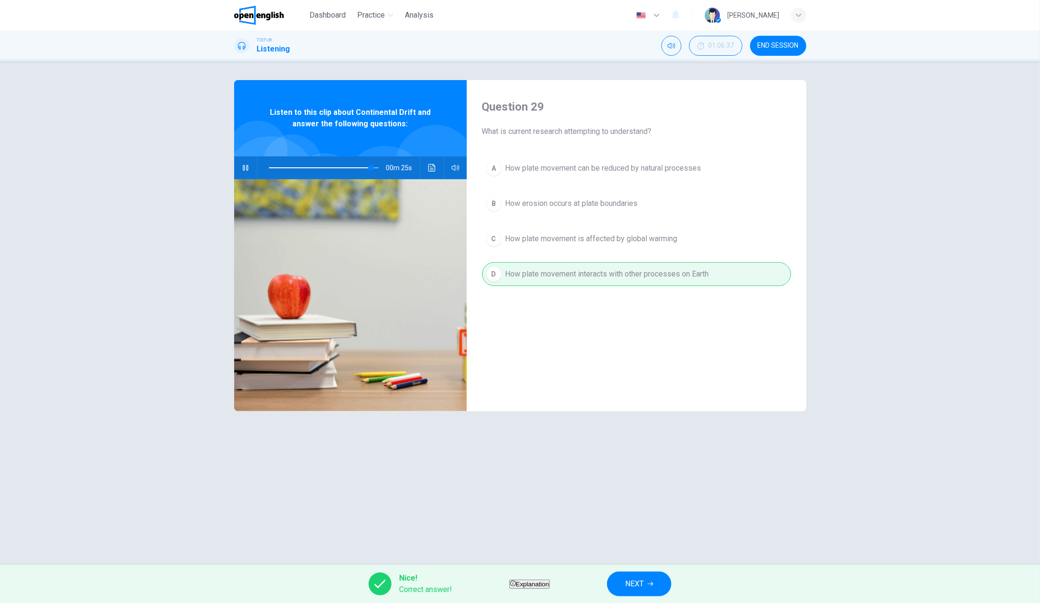
type input "**"
click at [653, 584] on icon "button" at bounding box center [650, 584] width 6 height 6
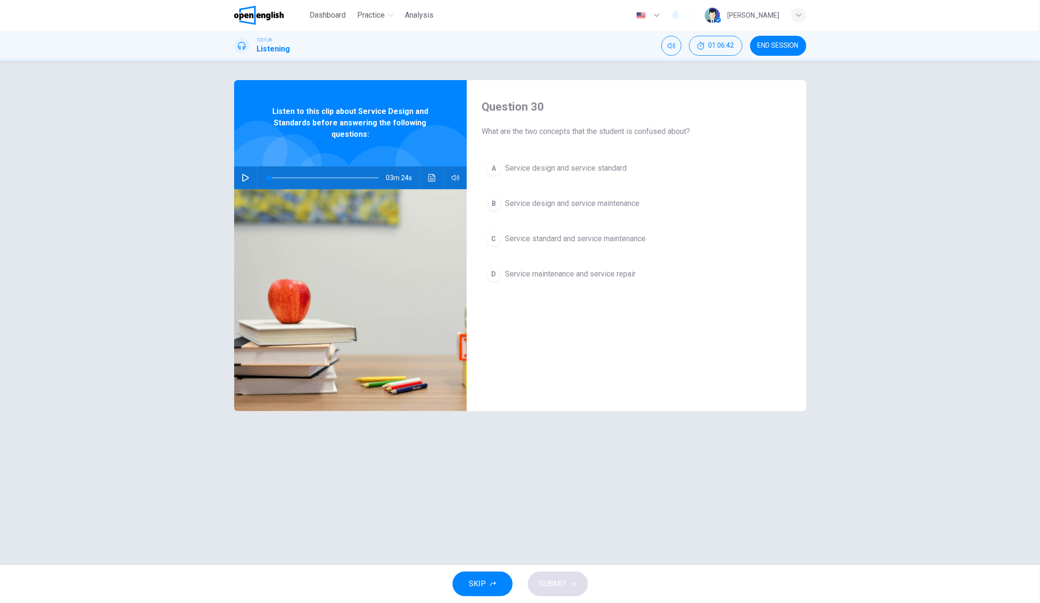
click at [239, 179] on button "button" at bounding box center [245, 177] width 15 height 23
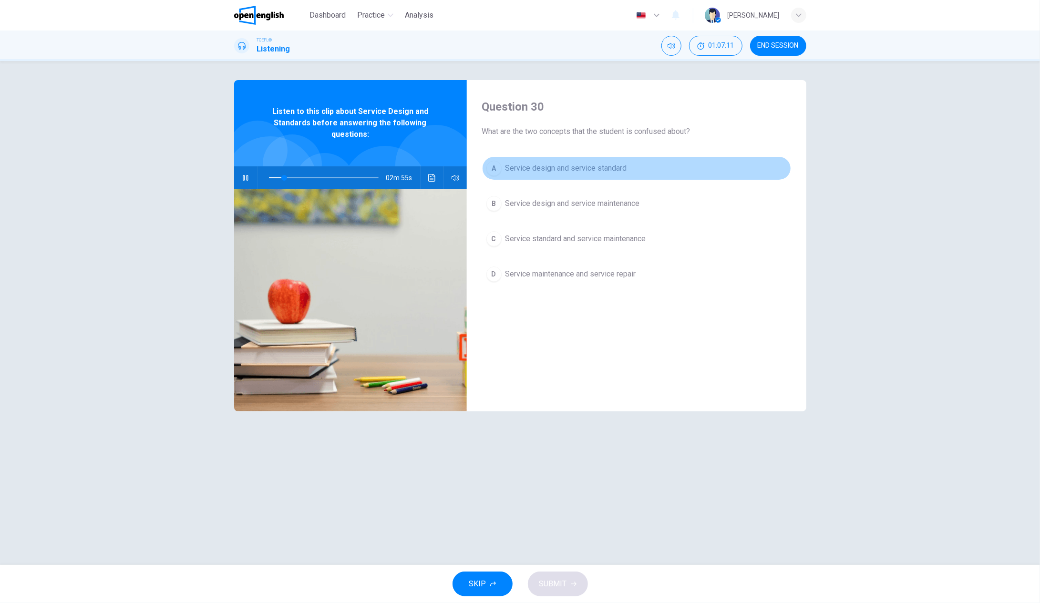
click at [495, 167] on div "A" at bounding box center [493, 168] width 15 height 15
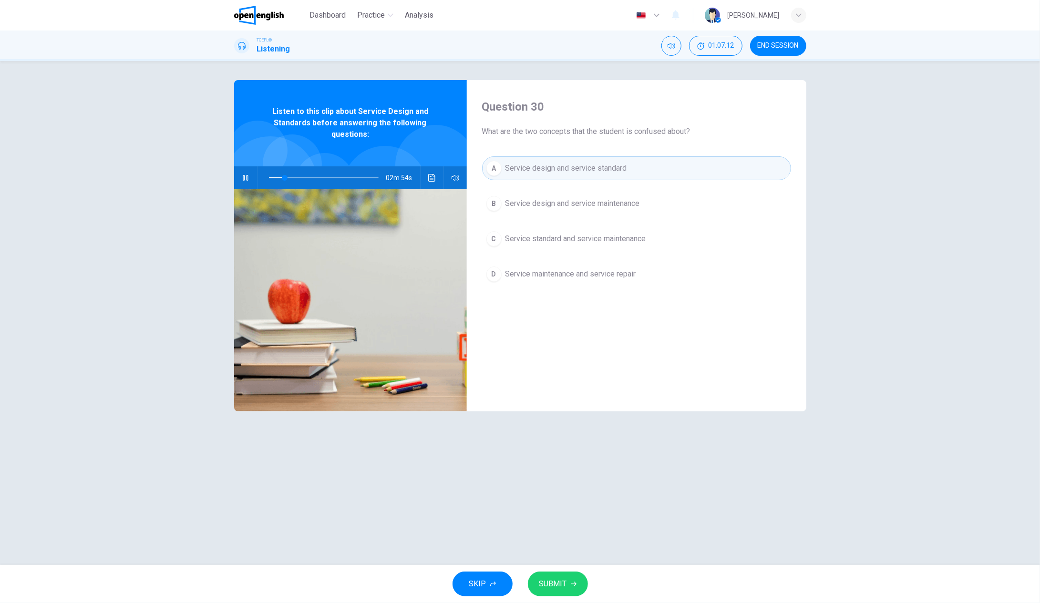
click at [564, 592] on button "SUBMIT" at bounding box center [558, 584] width 60 height 25
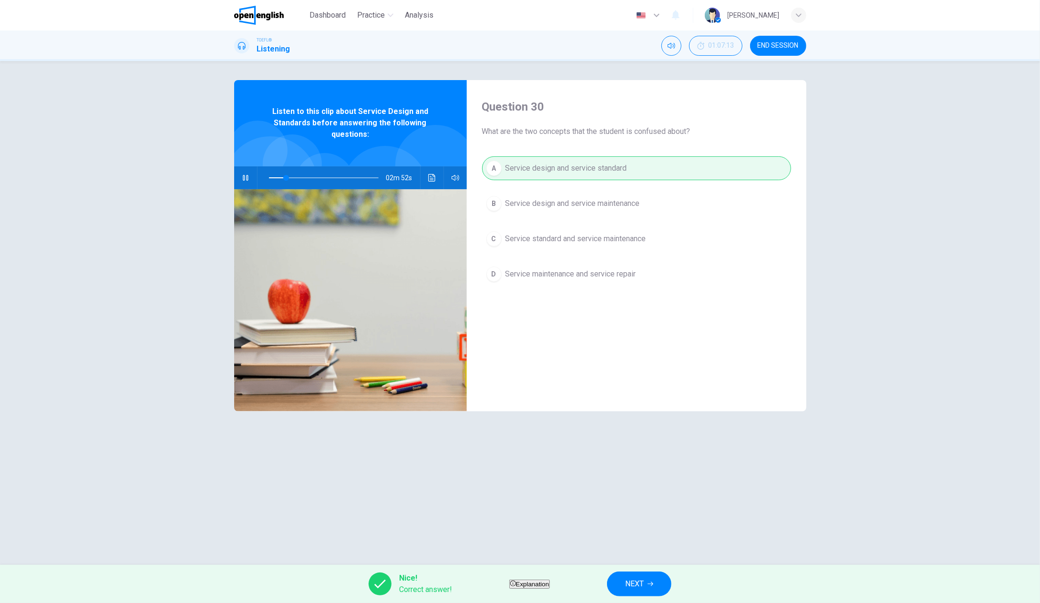
click at [644, 578] on span "NEXT" at bounding box center [634, 583] width 19 height 13
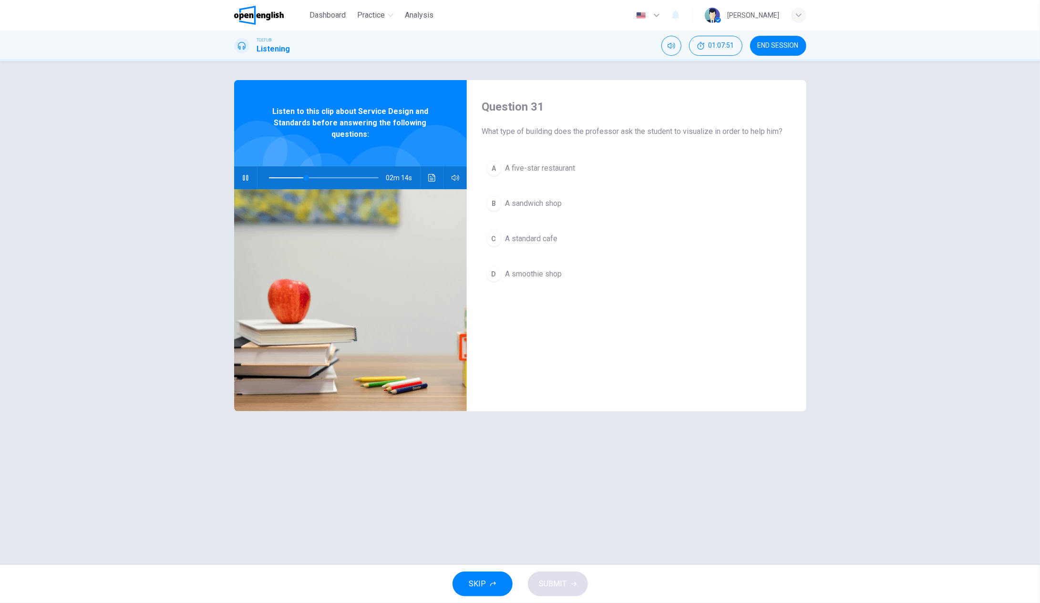
click at [497, 236] on div "C" at bounding box center [493, 238] width 15 height 15
click at [572, 592] on button "SUBMIT" at bounding box center [558, 584] width 60 height 25
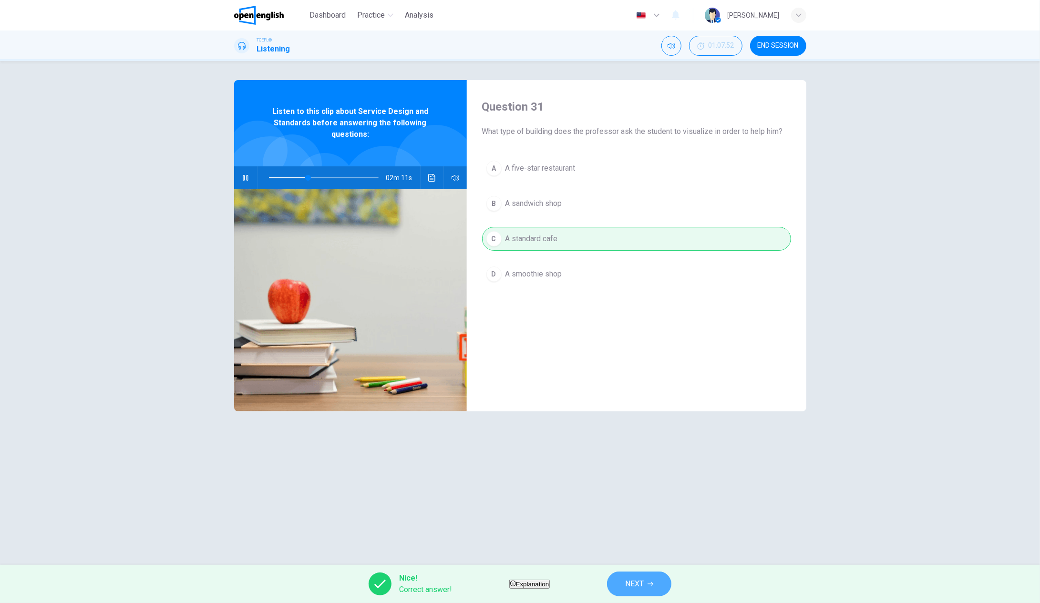
drag, startPoint x: 661, startPoint y: 589, endPoint x: 663, endPoint y: 578, distance: 10.6
click at [644, 589] on span "NEXT" at bounding box center [634, 583] width 19 height 13
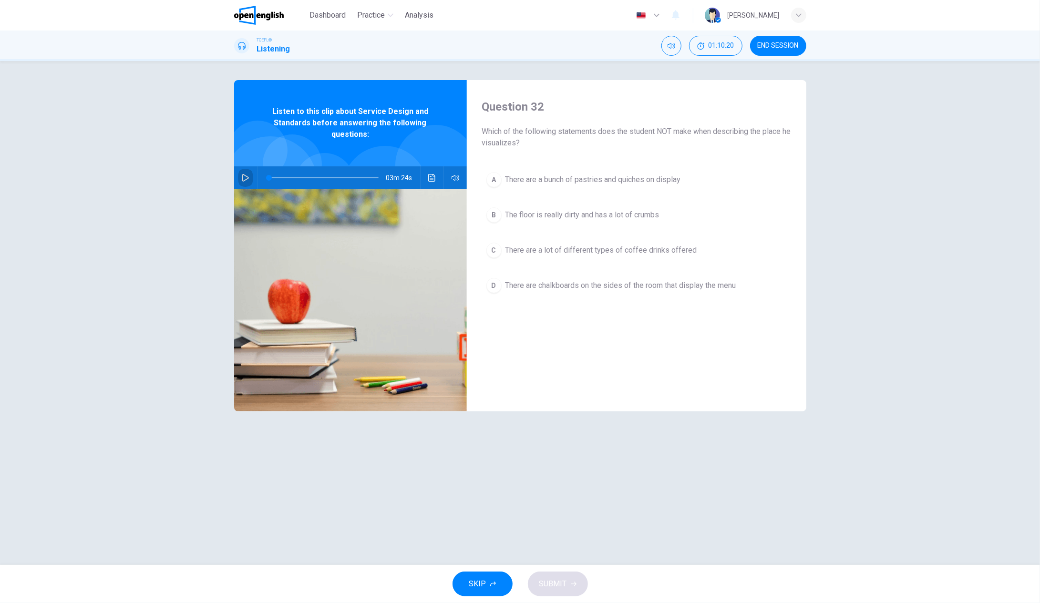
click at [243, 177] on icon "button" at bounding box center [246, 178] width 8 height 8
click at [499, 213] on div "B" at bounding box center [493, 214] width 15 height 15
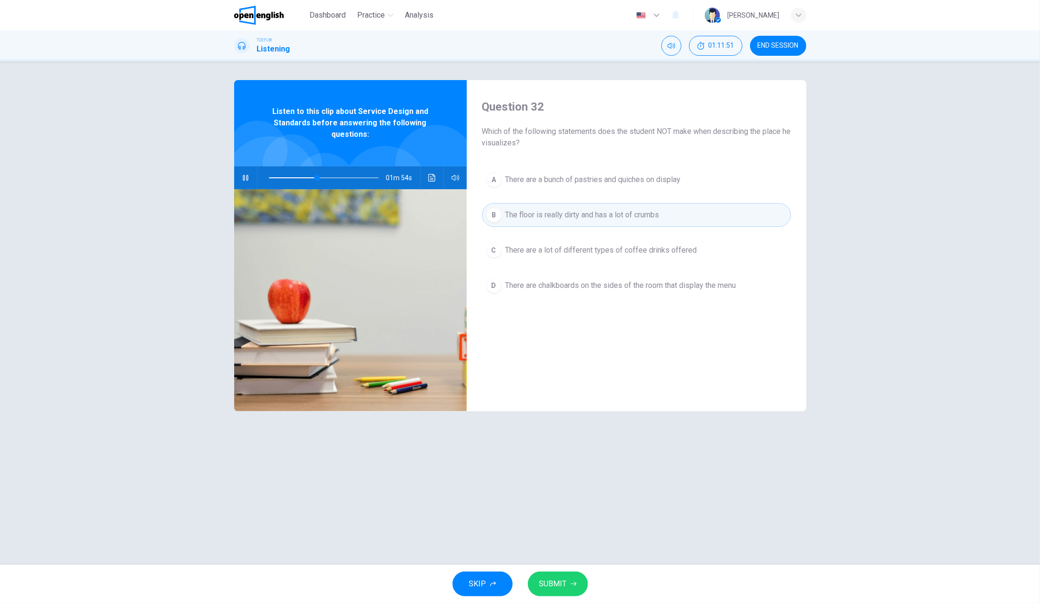
click at [578, 583] on button "SUBMIT" at bounding box center [558, 584] width 60 height 25
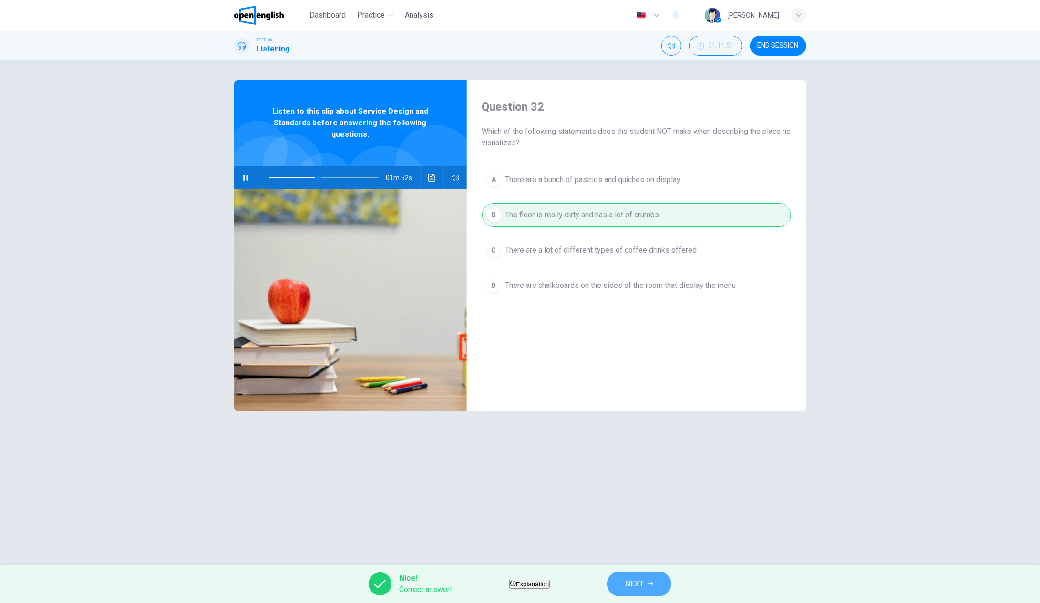
click at [644, 577] on span "NEXT" at bounding box center [634, 583] width 19 height 13
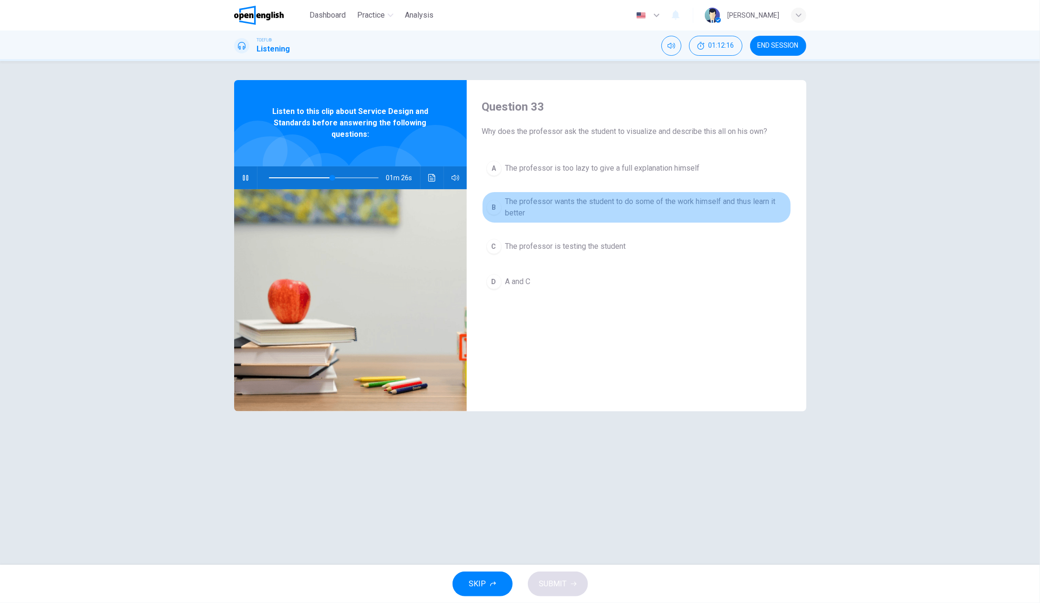
click at [494, 206] on div "B" at bounding box center [493, 207] width 15 height 15
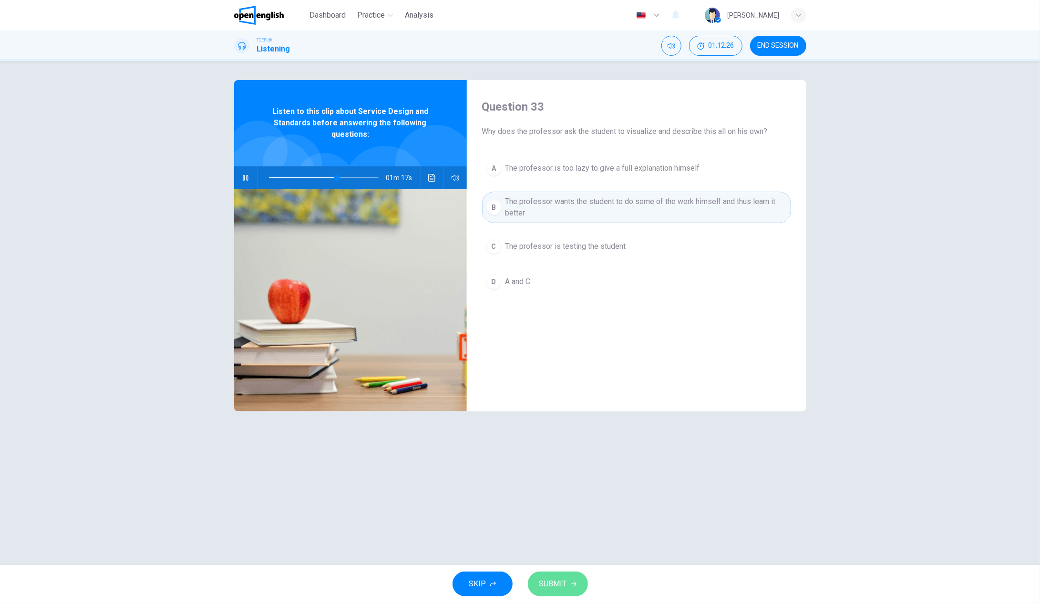
click at [562, 581] on span "SUBMIT" at bounding box center [553, 583] width 28 height 13
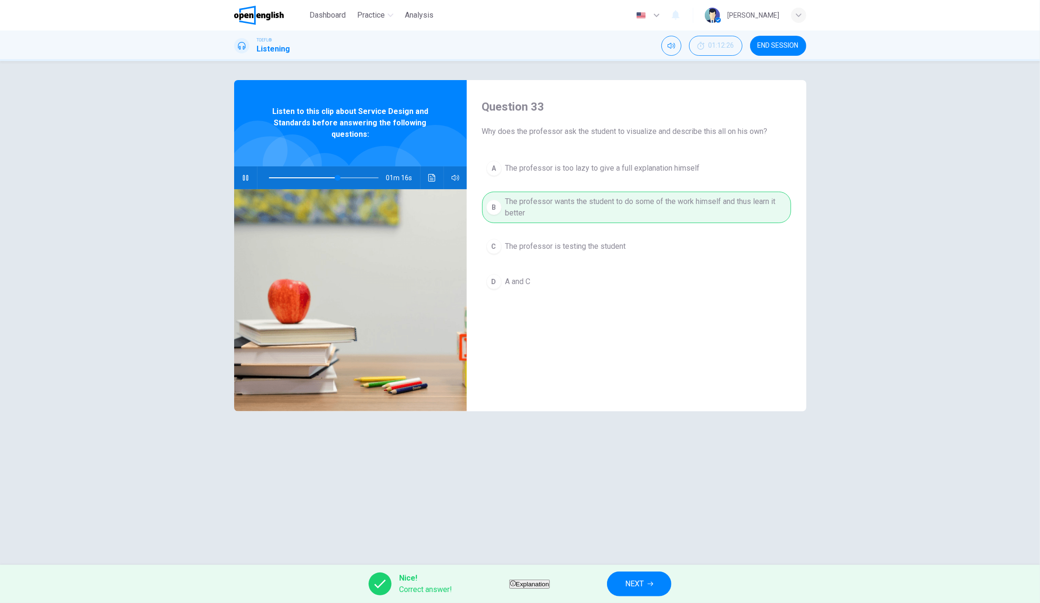
type input "**"
click at [644, 585] on span "NEXT" at bounding box center [634, 583] width 19 height 13
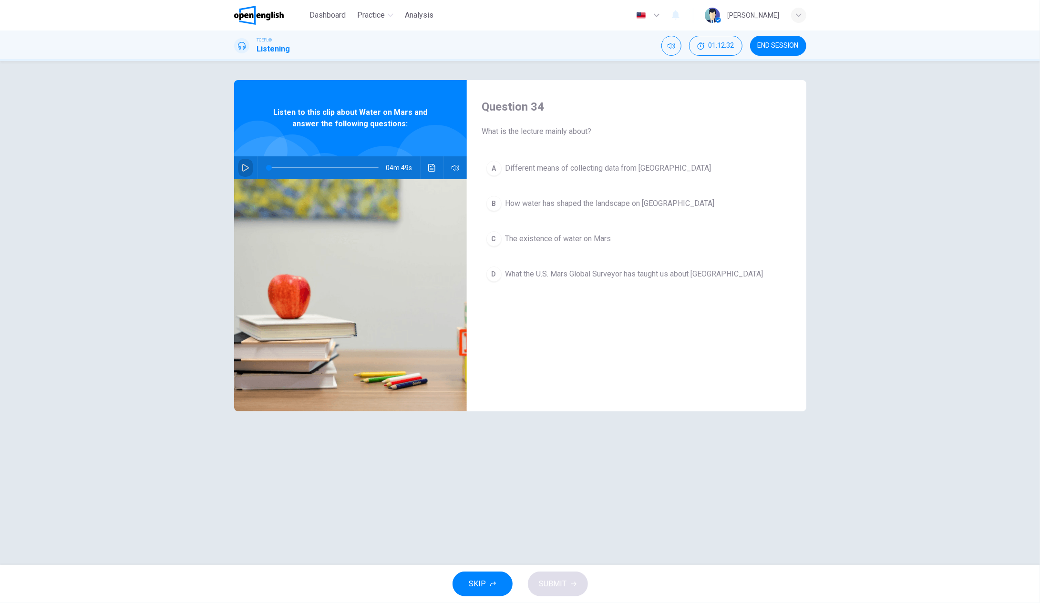
click at [245, 169] on icon "button" at bounding box center [246, 168] width 8 height 8
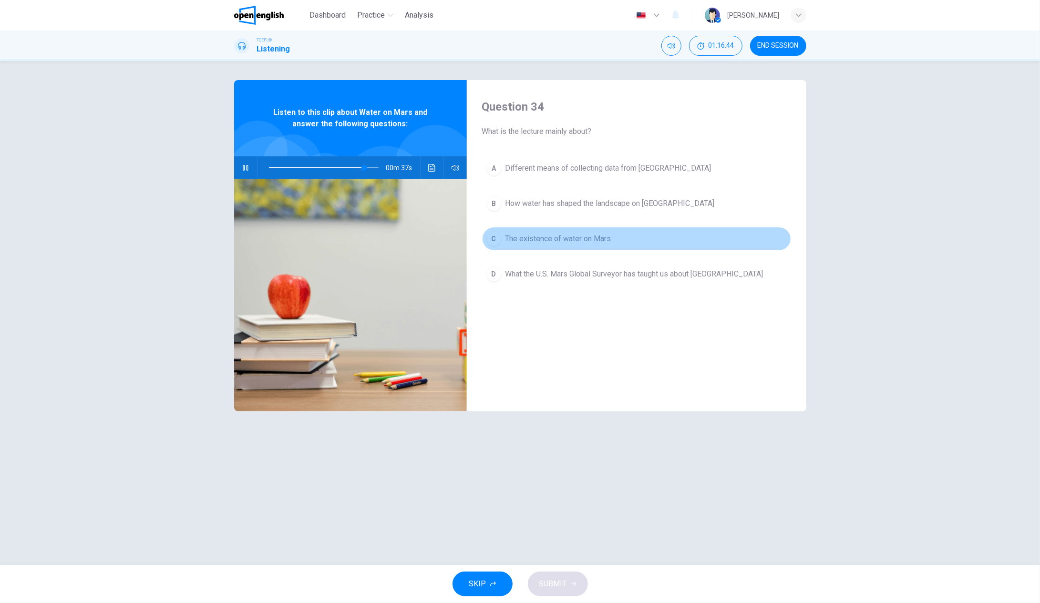
click at [498, 235] on div "C" at bounding box center [493, 238] width 15 height 15
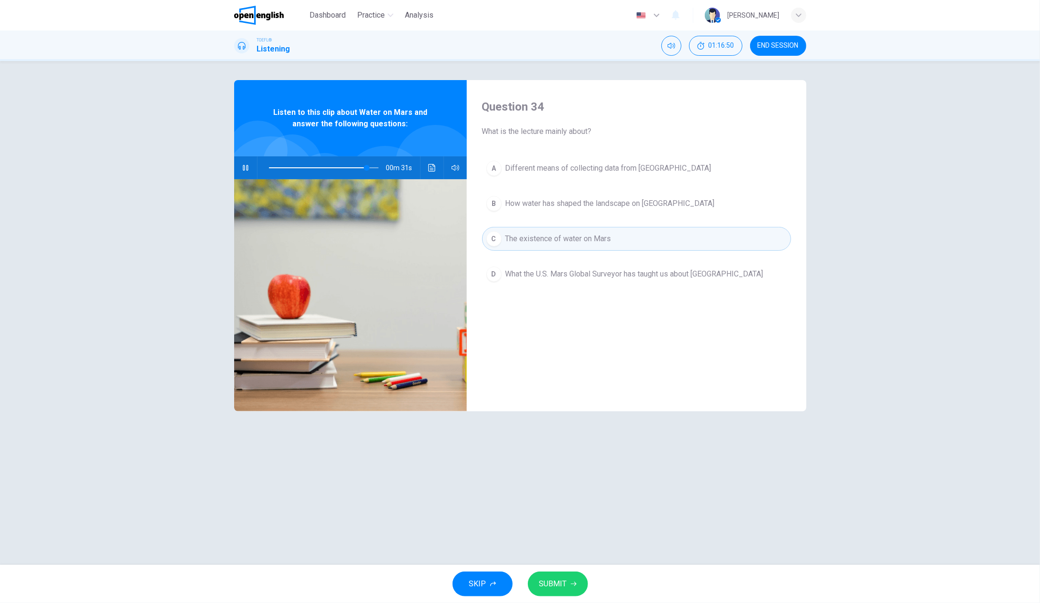
click at [569, 574] on button "SUBMIT" at bounding box center [558, 584] width 60 height 25
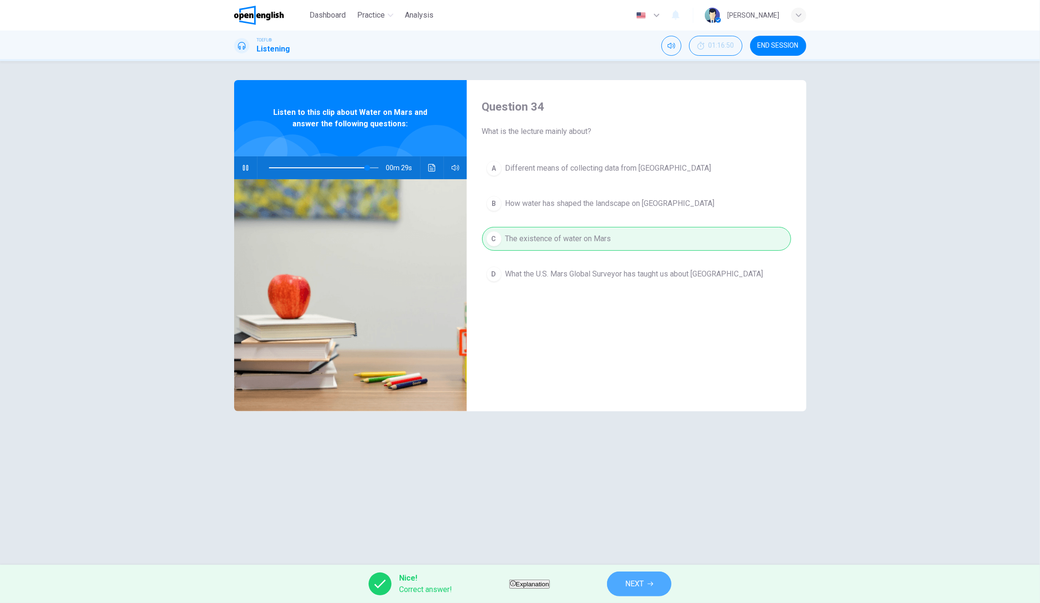
click at [644, 580] on span "NEXT" at bounding box center [634, 583] width 19 height 13
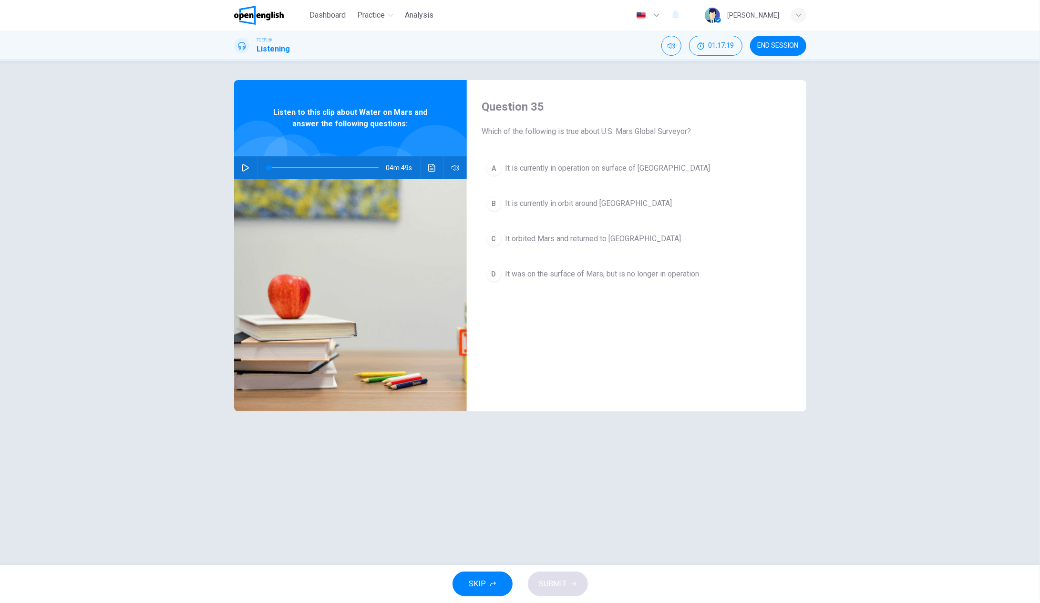
click at [246, 169] on icon "button" at bounding box center [245, 168] width 7 height 8
click at [300, 167] on span at bounding box center [324, 167] width 110 height 13
click at [493, 205] on div "B" at bounding box center [493, 203] width 15 height 15
click at [571, 582] on icon "button" at bounding box center [574, 584] width 6 height 6
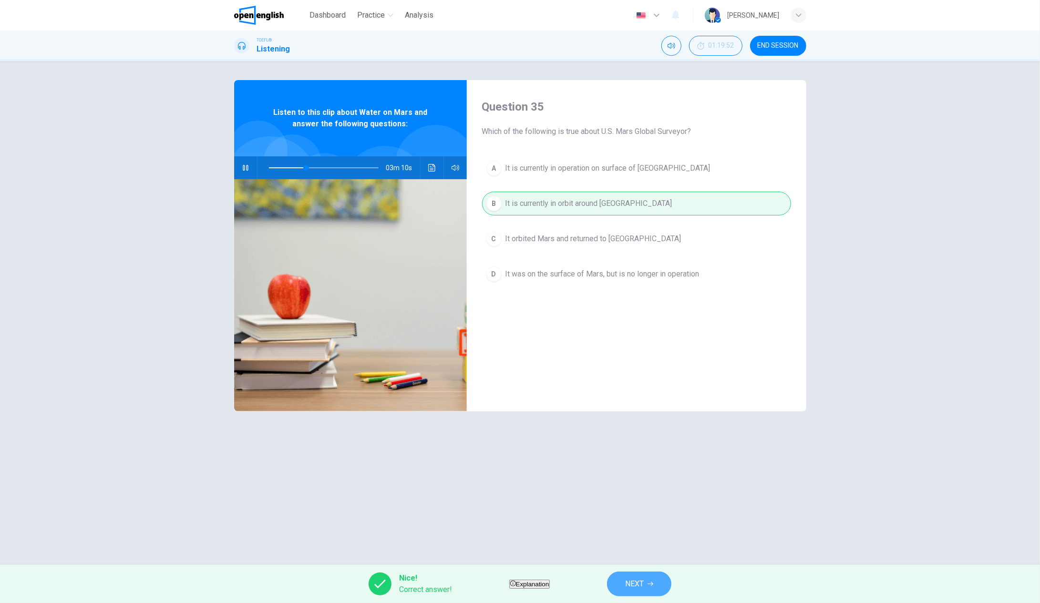
click at [671, 579] on button "NEXT" at bounding box center [639, 584] width 64 height 25
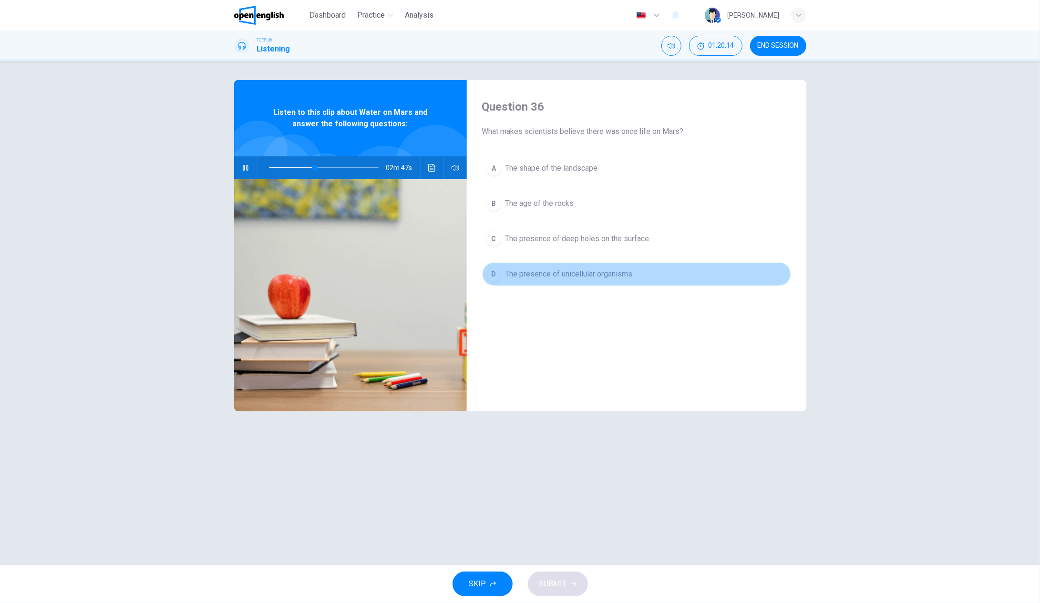
click at [492, 274] on div "D" at bounding box center [493, 273] width 15 height 15
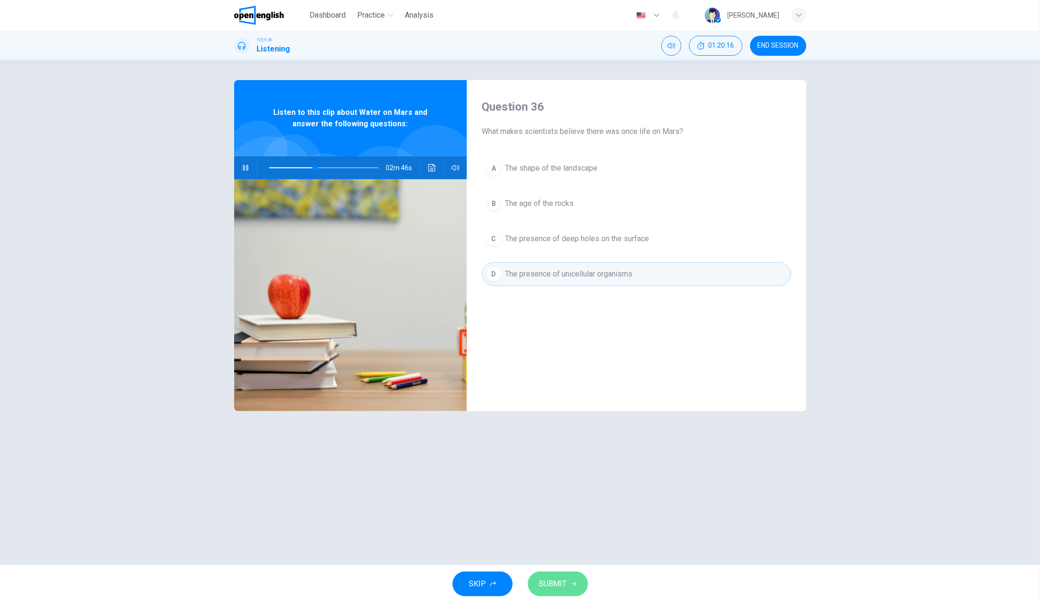
click at [555, 580] on span "SUBMIT" at bounding box center [553, 583] width 28 height 13
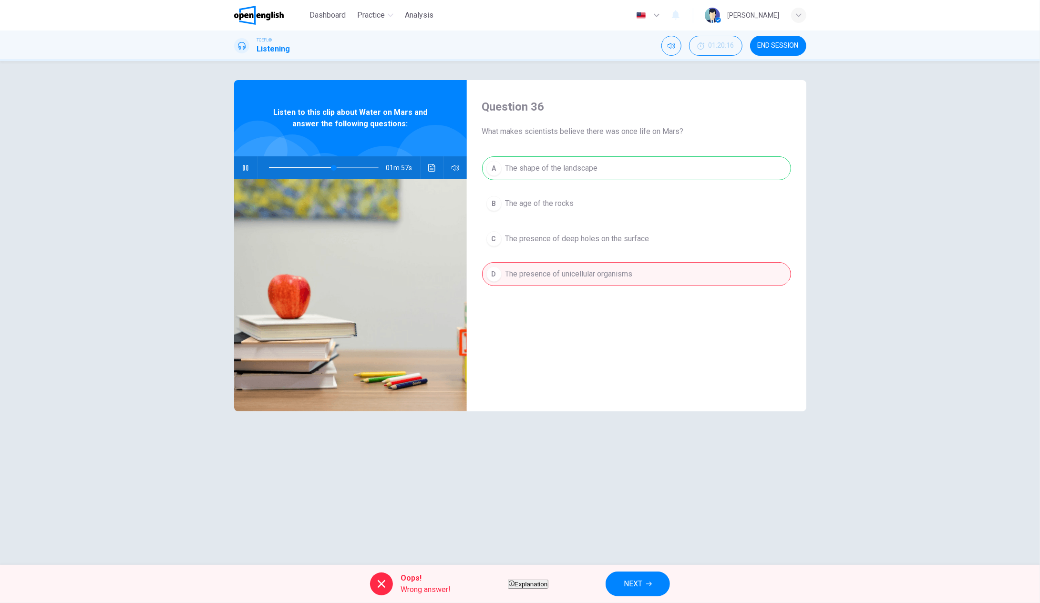
click at [652, 585] on icon "button" at bounding box center [649, 584] width 6 height 4
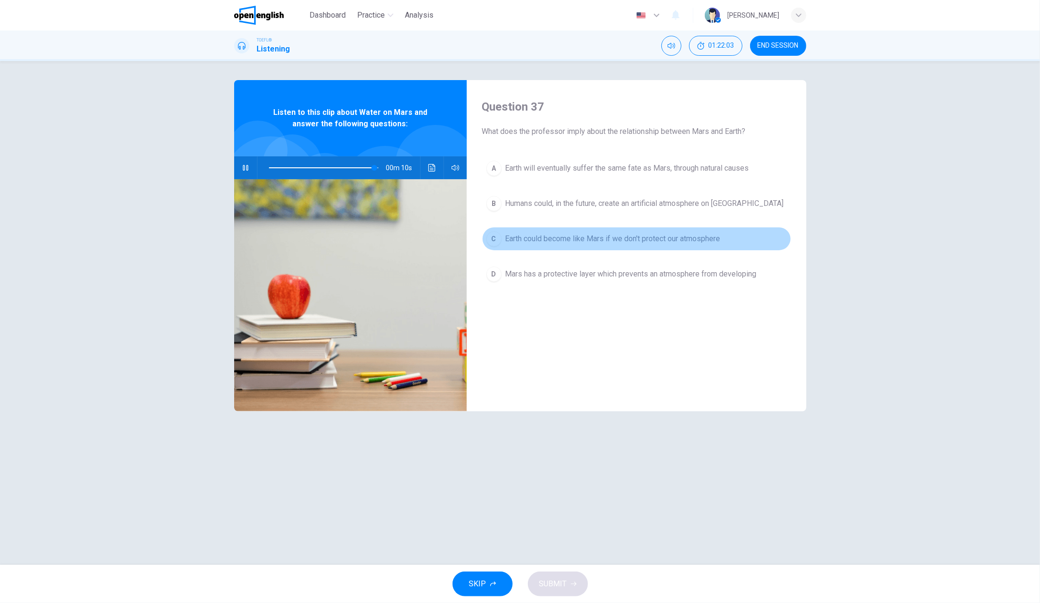
click at [495, 236] on div "C" at bounding box center [493, 238] width 15 height 15
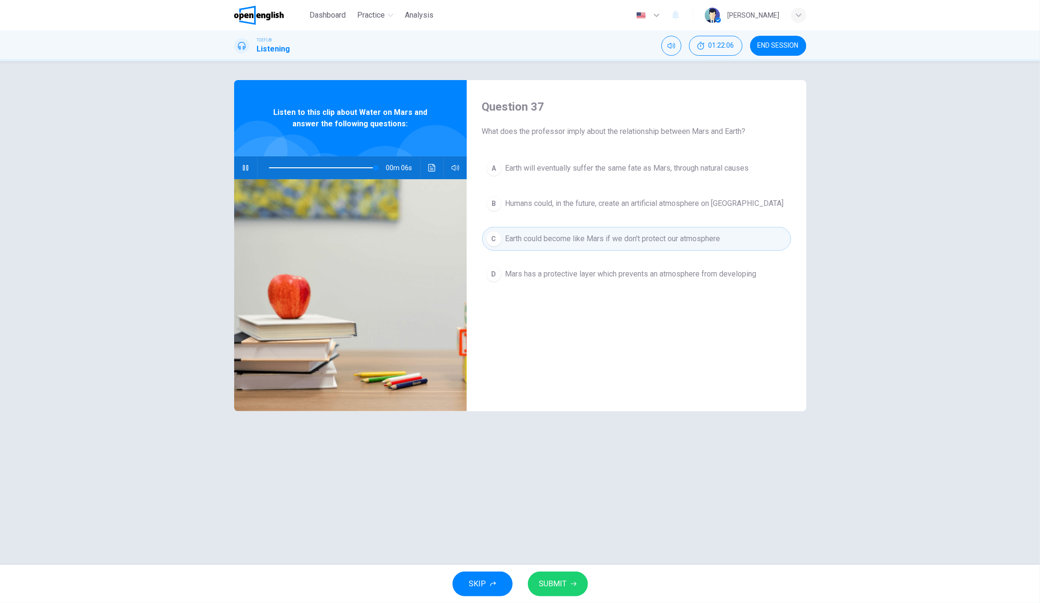
click at [568, 588] on button "SUBMIT" at bounding box center [558, 584] width 60 height 25
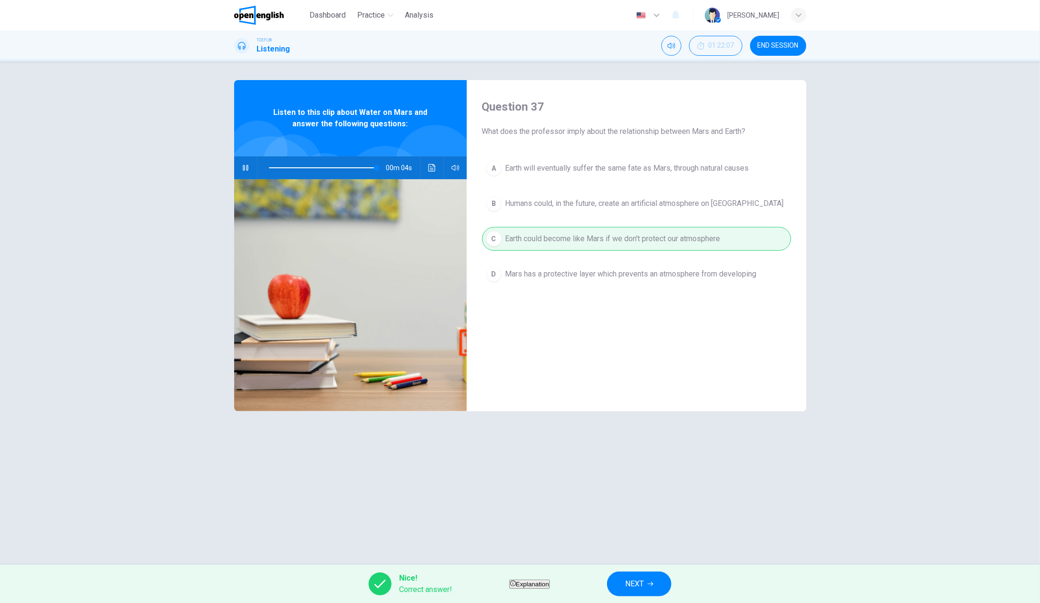
click at [644, 583] on span "NEXT" at bounding box center [634, 583] width 19 height 13
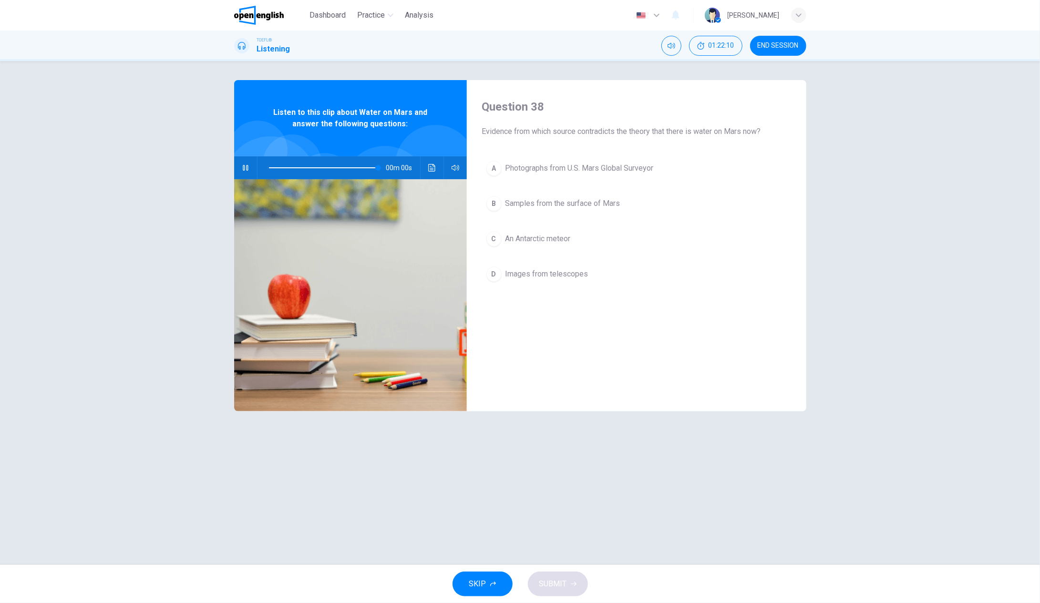
type input "*"
click at [495, 169] on div "A" at bounding box center [493, 168] width 15 height 15
click at [556, 591] on button "SUBMIT" at bounding box center [558, 584] width 60 height 25
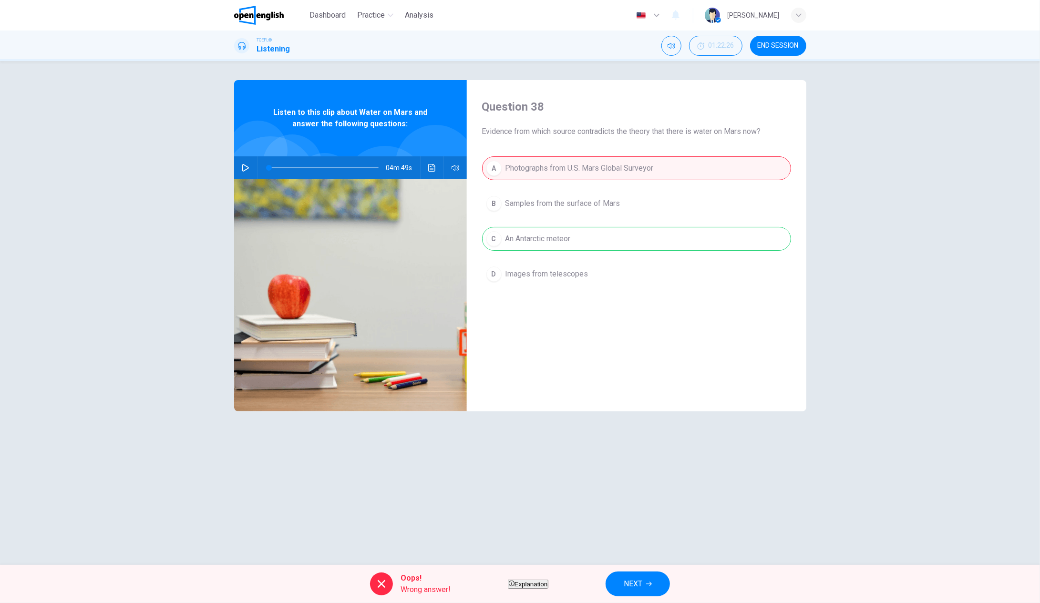
click at [642, 583] on span "NEXT" at bounding box center [633, 583] width 19 height 13
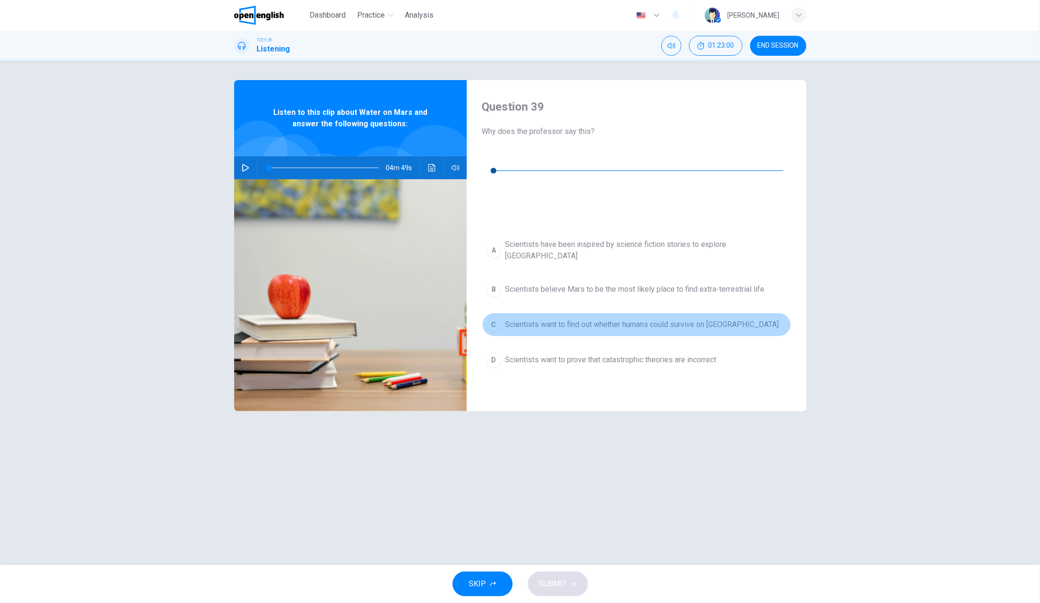
click at [491, 317] on div "C" at bounding box center [493, 324] width 15 height 15
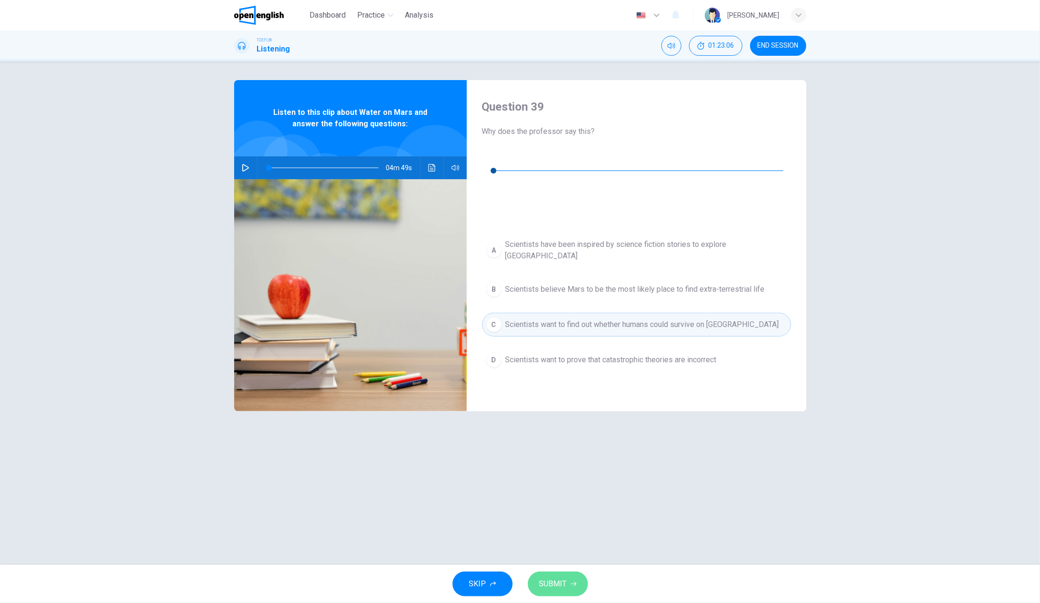
click at [552, 583] on span "SUBMIT" at bounding box center [553, 583] width 28 height 13
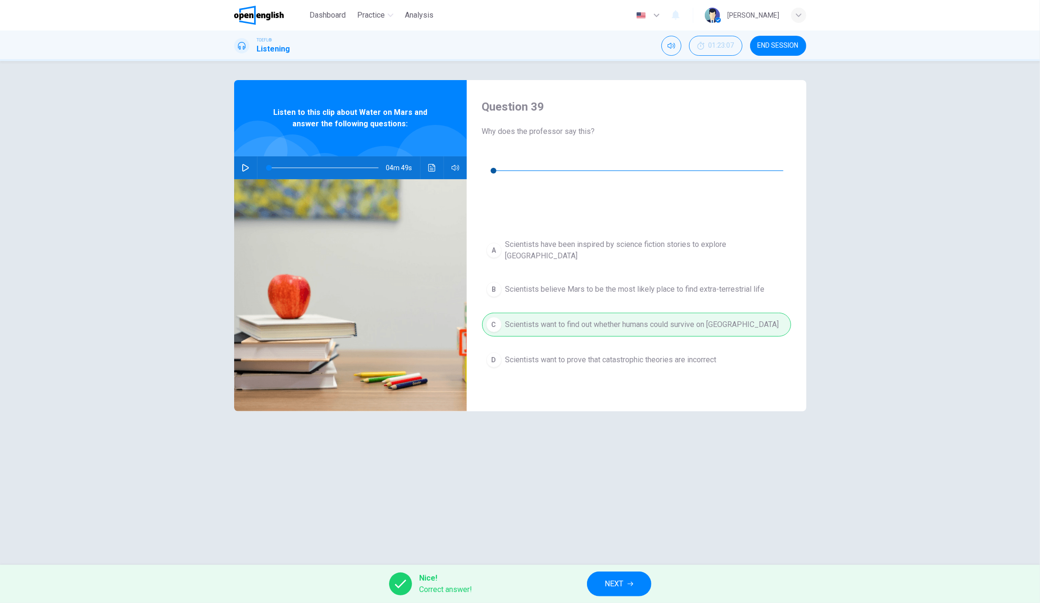
click at [597, 584] on button "NEXT" at bounding box center [619, 584] width 64 height 25
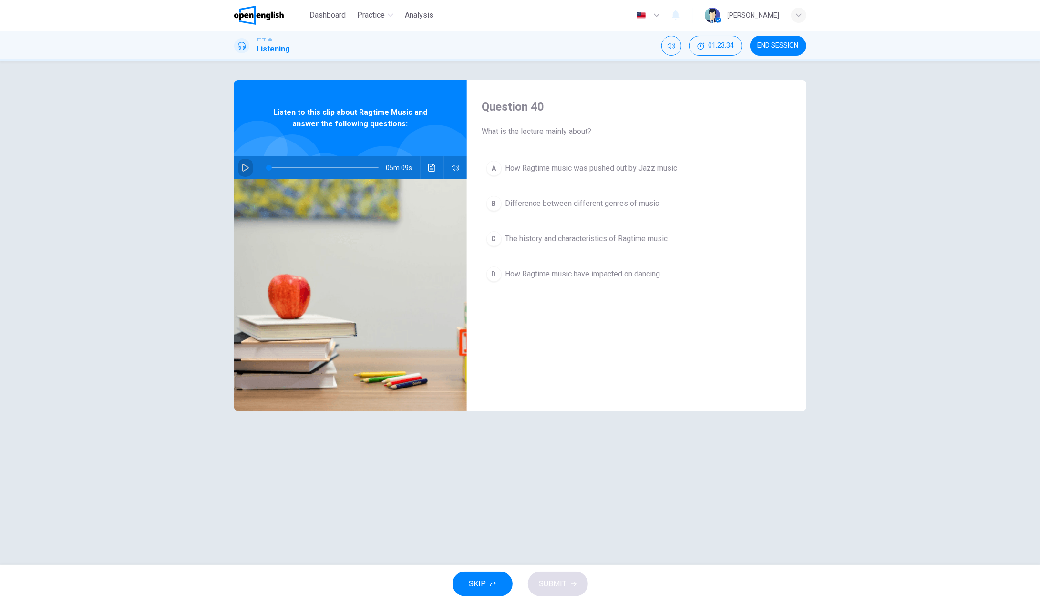
click at [242, 166] on icon "button" at bounding box center [246, 168] width 8 height 8
click at [545, 237] on span "The history and characteristics of Ragtime music" at bounding box center [586, 238] width 163 height 11
click at [562, 584] on span "SUBMIT" at bounding box center [553, 583] width 28 height 13
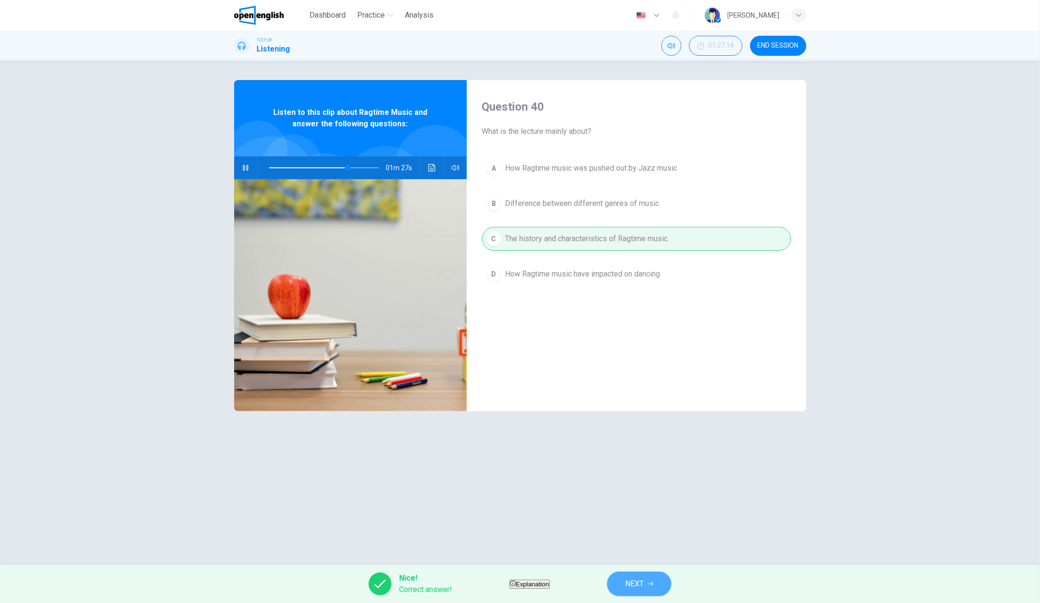
click at [644, 580] on span "NEXT" at bounding box center [634, 583] width 19 height 13
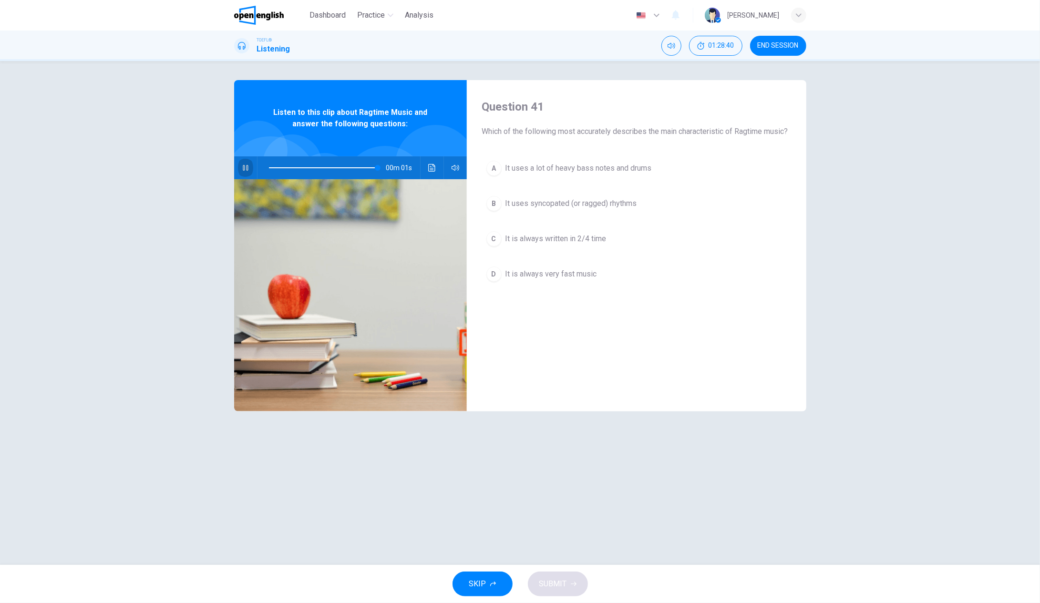
click at [244, 166] on icon "button" at bounding box center [245, 168] width 5 height 6
click at [244, 166] on icon "button" at bounding box center [246, 168] width 8 height 8
click at [246, 163] on button "button" at bounding box center [245, 167] width 15 height 23
click at [499, 246] on div "C" at bounding box center [493, 238] width 15 height 15
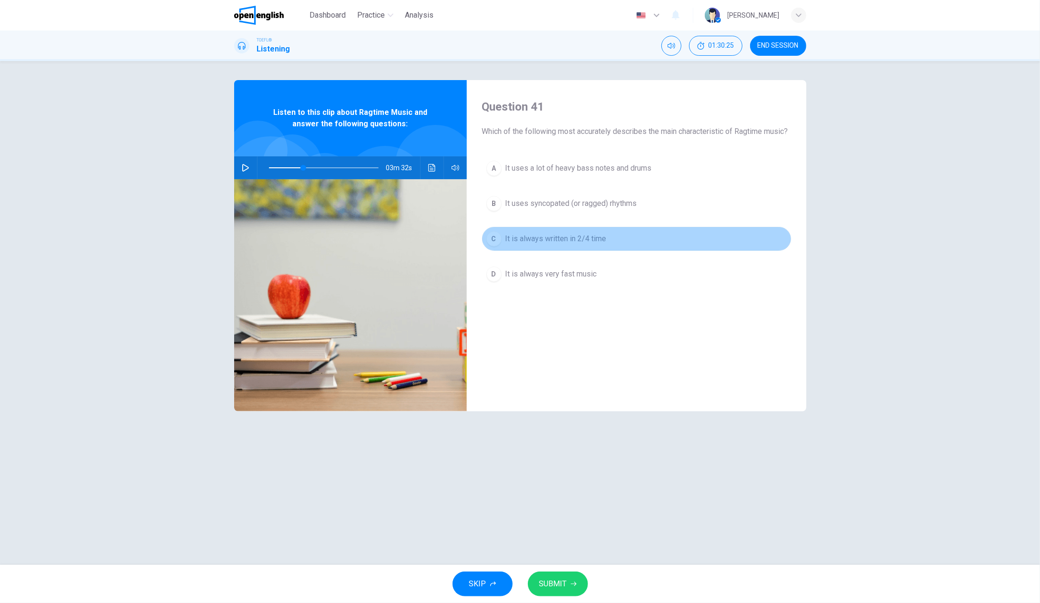
click at [498, 246] on div "C" at bounding box center [493, 238] width 15 height 15
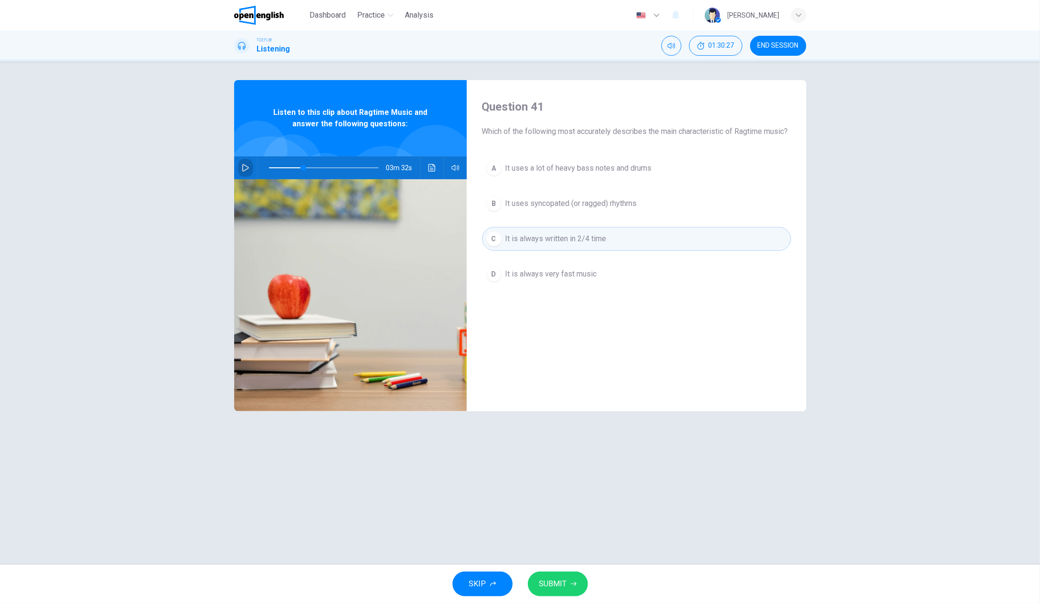
click at [247, 168] on icon "button" at bounding box center [246, 168] width 8 height 8
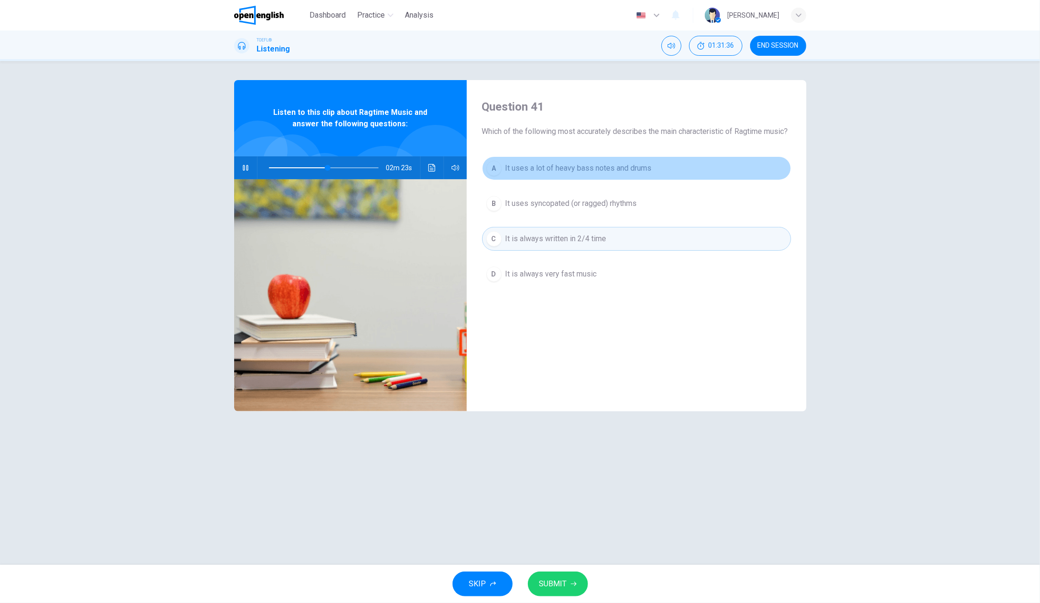
click at [491, 176] on div "A" at bounding box center [493, 168] width 15 height 15
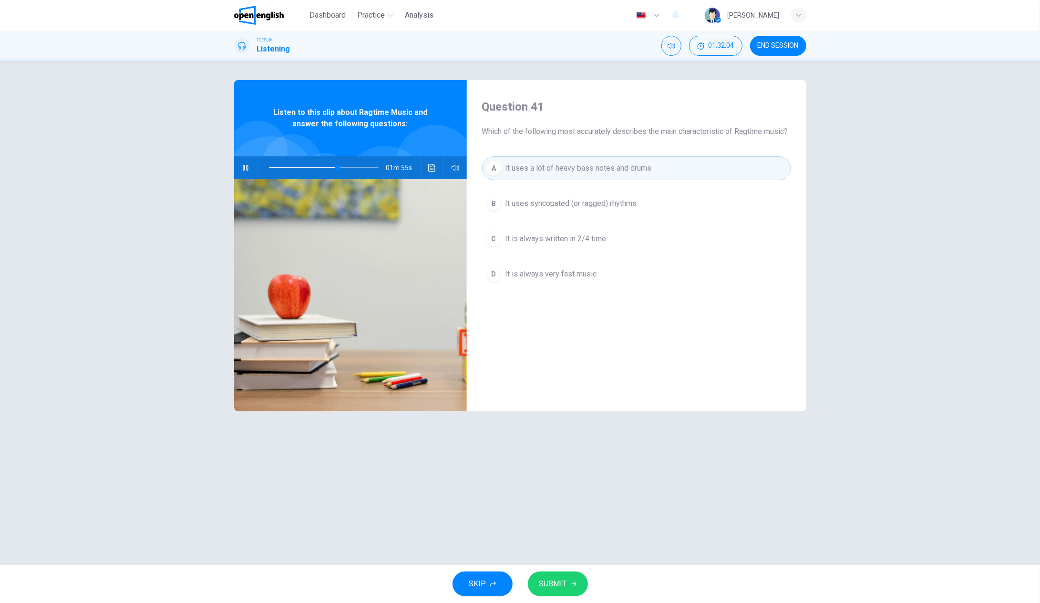
click at [568, 579] on button "SUBMIT" at bounding box center [558, 584] width 60 height 25
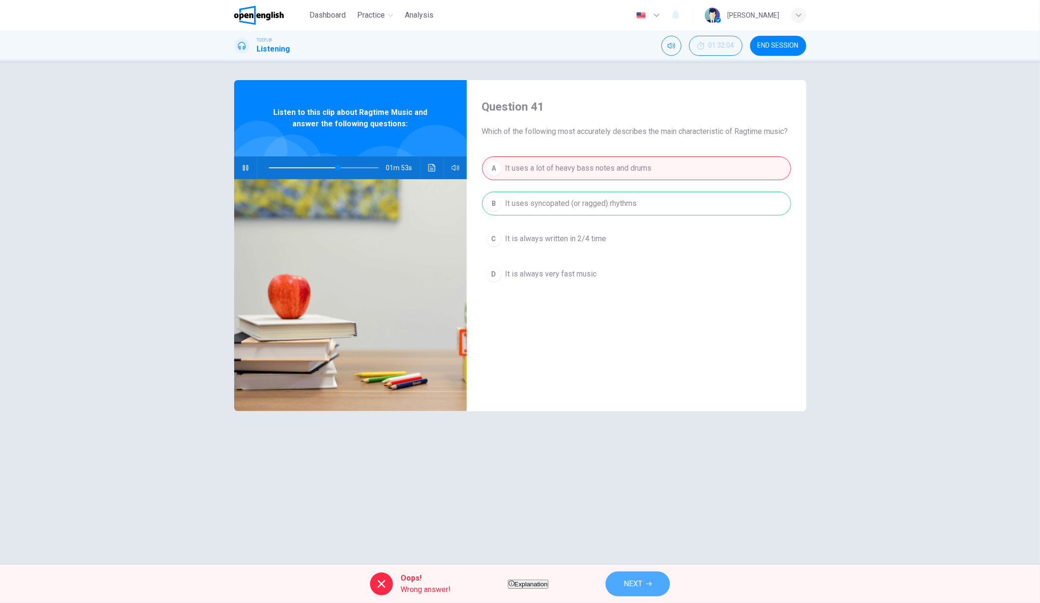
click at [670, 578] on button "NEXT" at bounding box center [637, 584] width 64 height 25
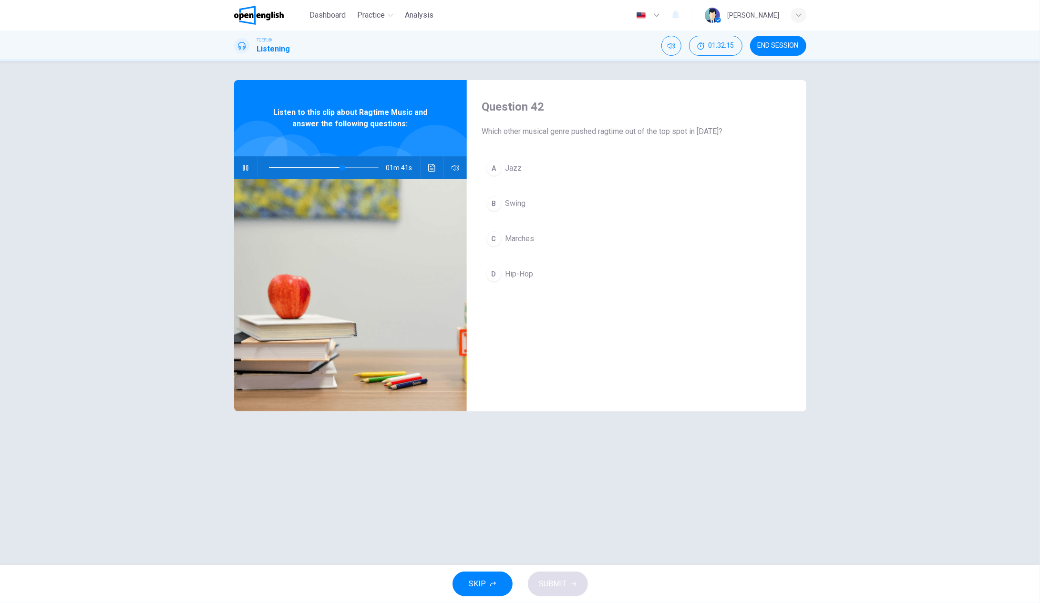
click at [509, 168] on span "Jazz" at bounding box center [513, 168] width 17 height 11
click at [518, 202] on span "Swing" at bounding box center [515, 203] width 20 height 11
click at [514, 177] on button "A Jazz" at bounding box center [636, 168] width 309 height 24
click at [566, 576] on button "SUBMIT" at bounding box center [558, 584] width 60 height 25
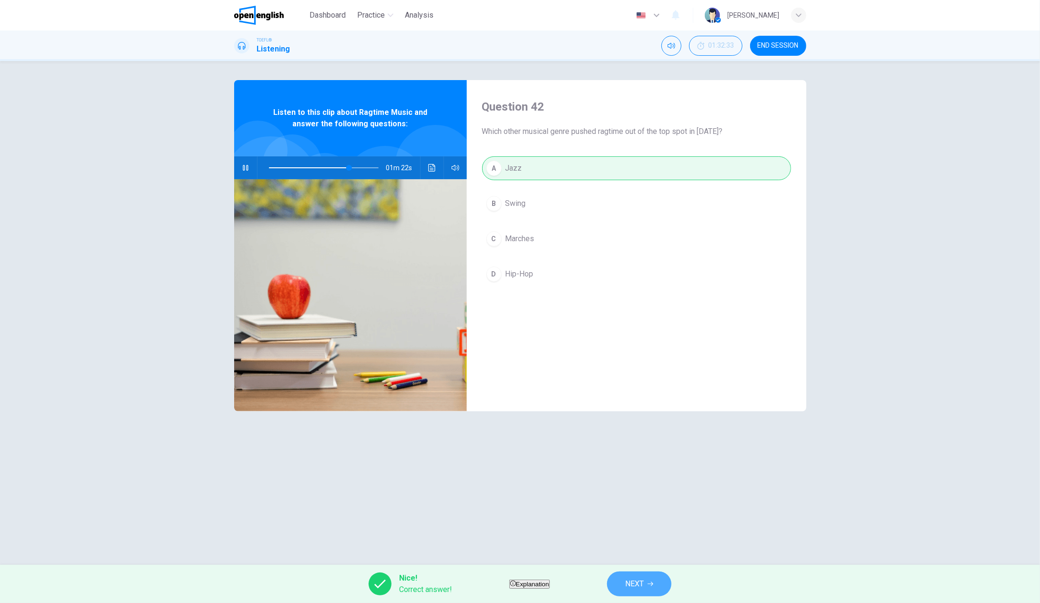
click at [666, 579] on button "NEXT" at bounding box center [639, 584] width 64 height 25
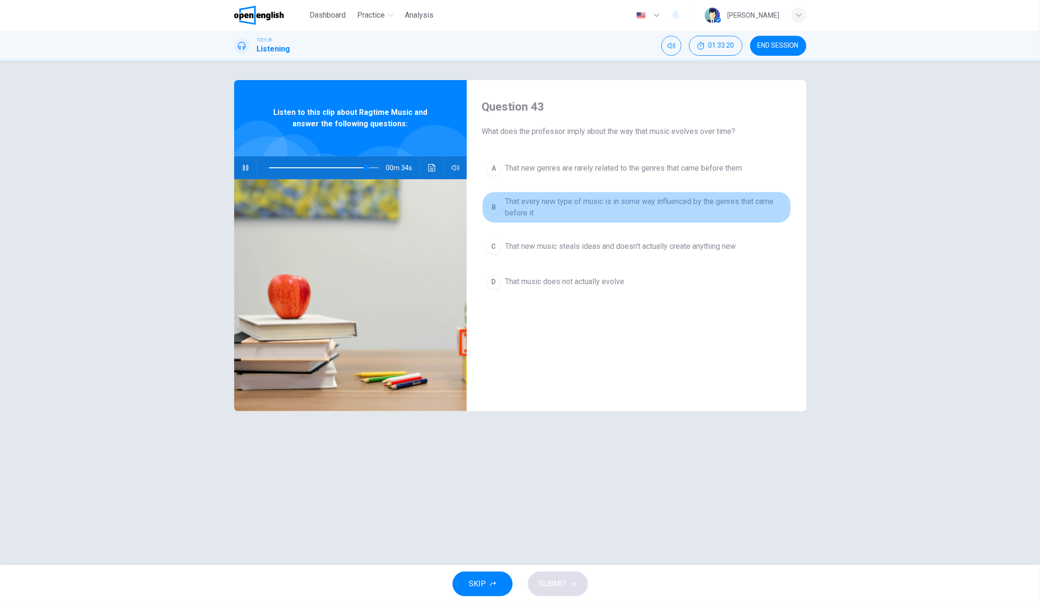
click at [493, 204] on div "B" at bounding box center [493, 207] width 15 height 15
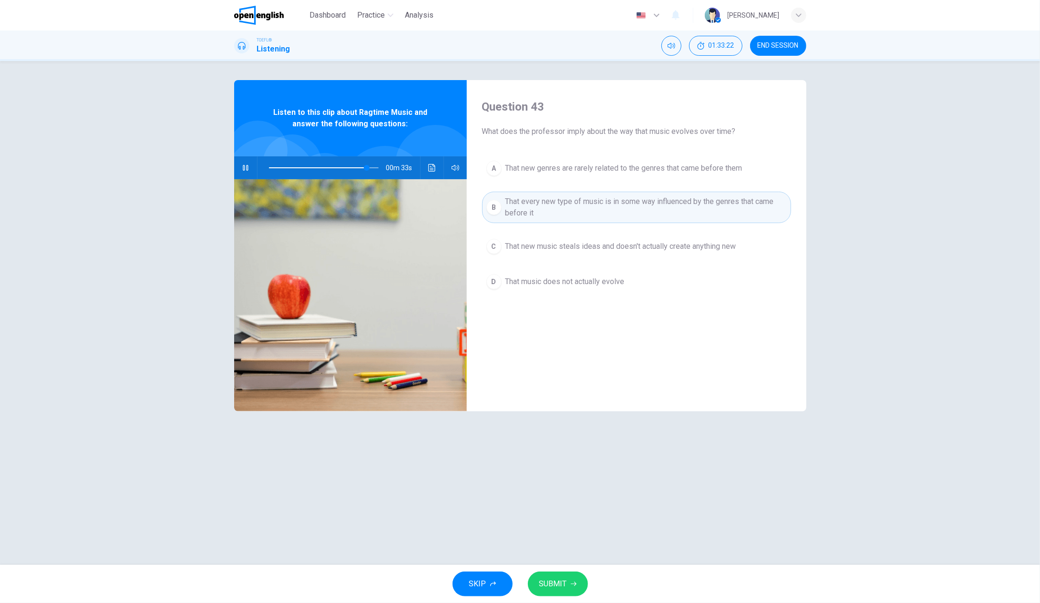
click at [563, 587] on span "SUBMIT" at bounding box center [553, 583] width 28 height 13
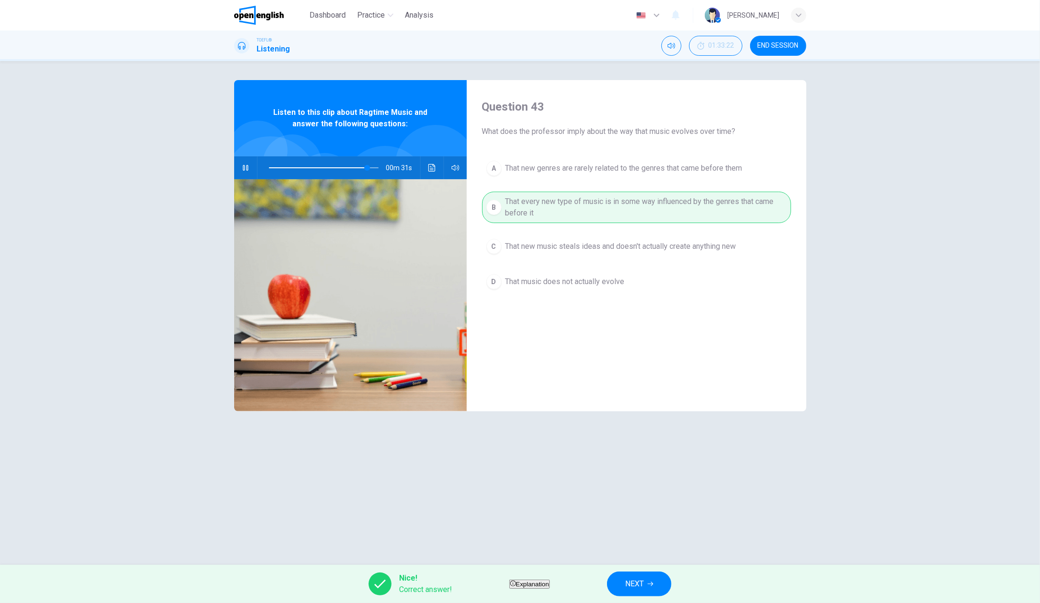
click at [646, 583] on button "NEXT" at bounding box center [639, 584] width 64 height 25
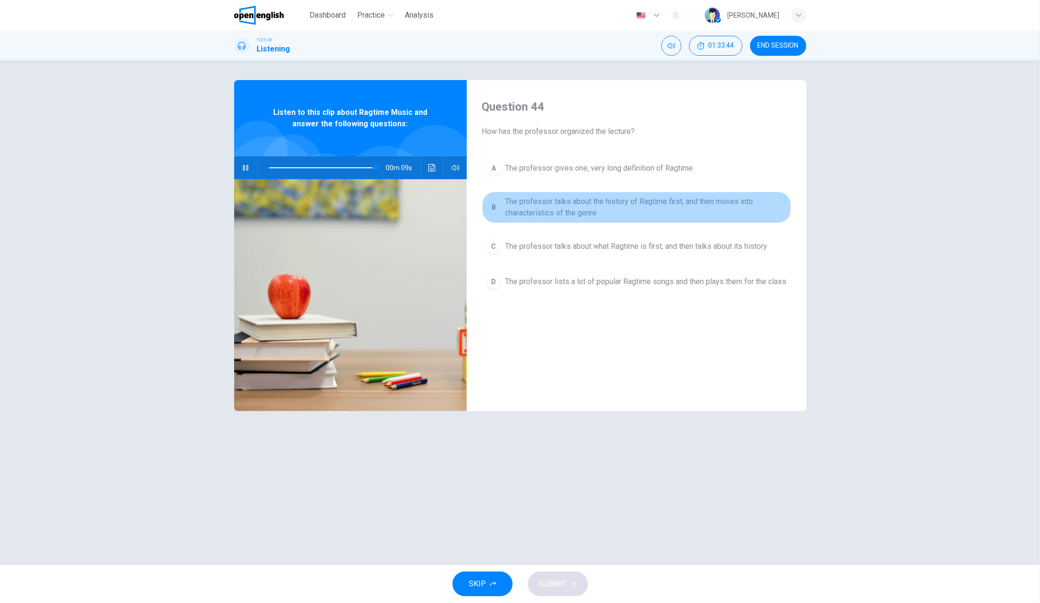
click at [491, 208] on div "B" at bounding box center [493, 207] width 15 height 15
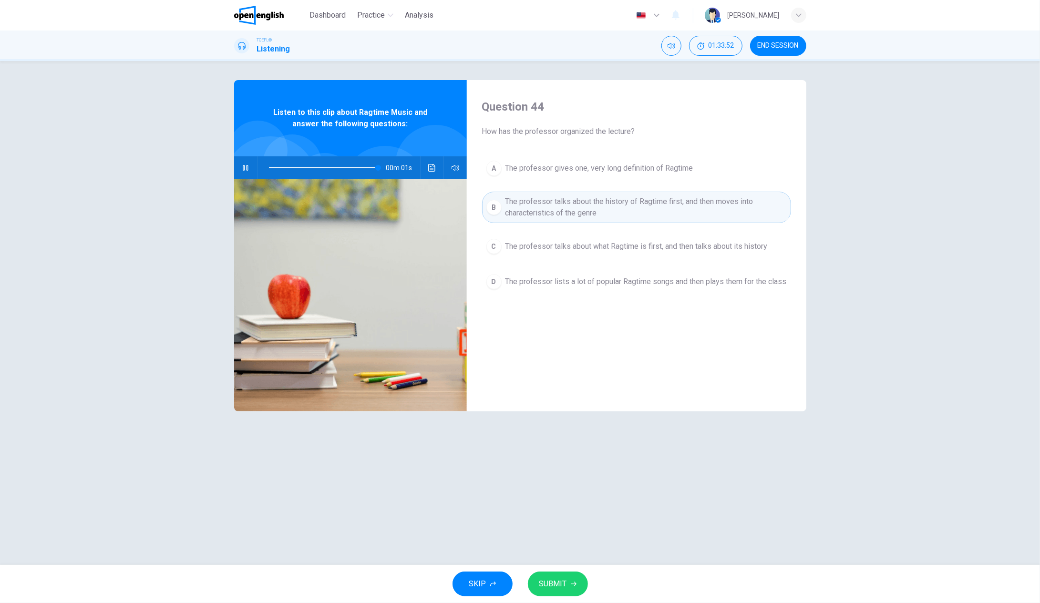
type input "*"
click at [550, 589] on span "SUBMIT" at bounding box center [553, 583] width 28 height 13
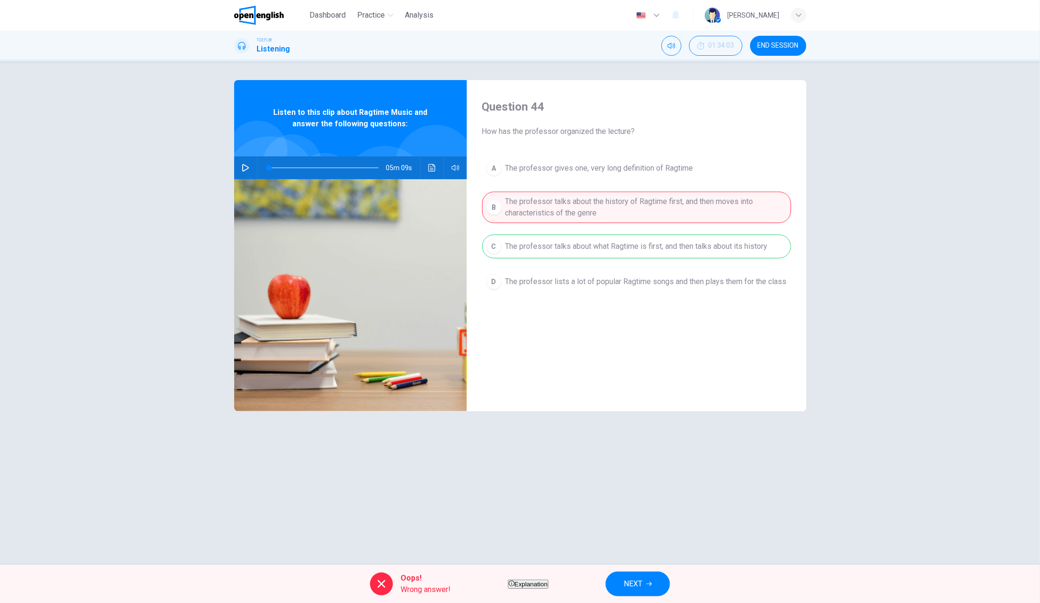
click at [664, 588] on button "NEXT" at bounding box center [637, 584] width 64 height 25
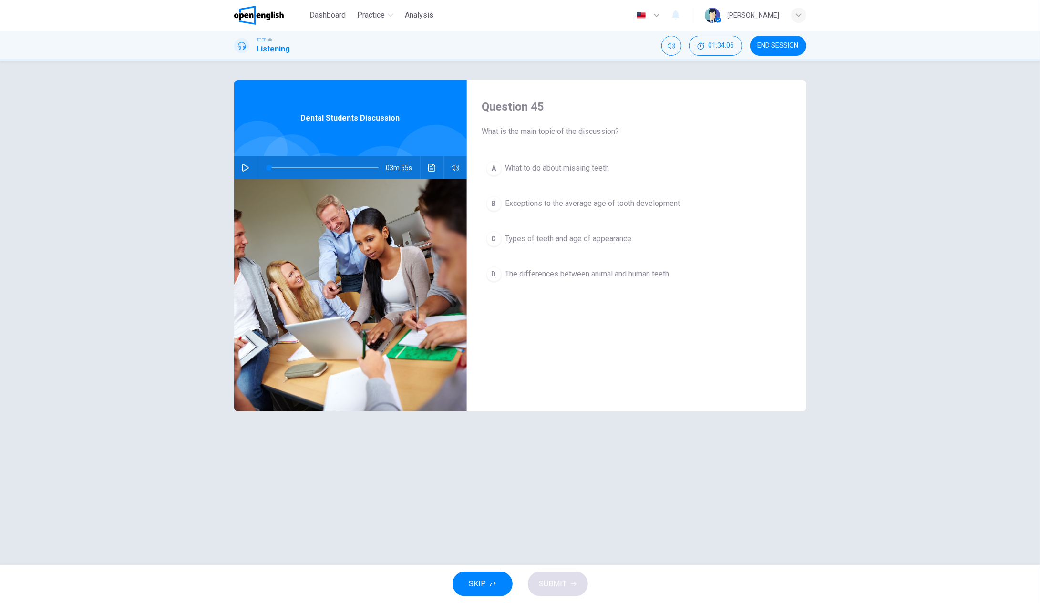
click at [248, 168] on icon "button" at bounding box center [245, 168] width 7 height 8
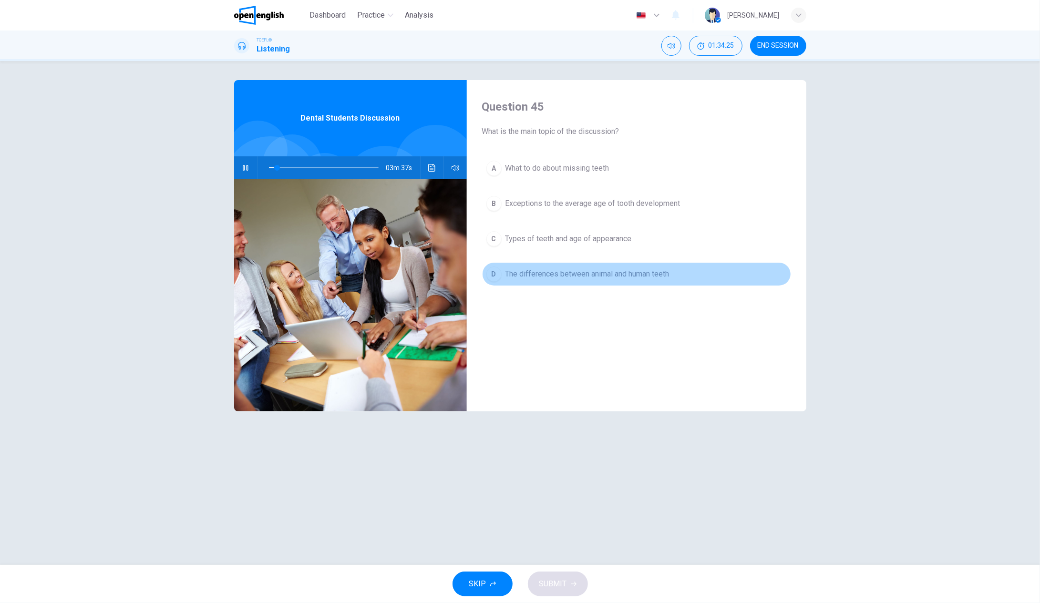
click at [488, 275] on div "D" at bounding box center [493, 273] width 15 height 15
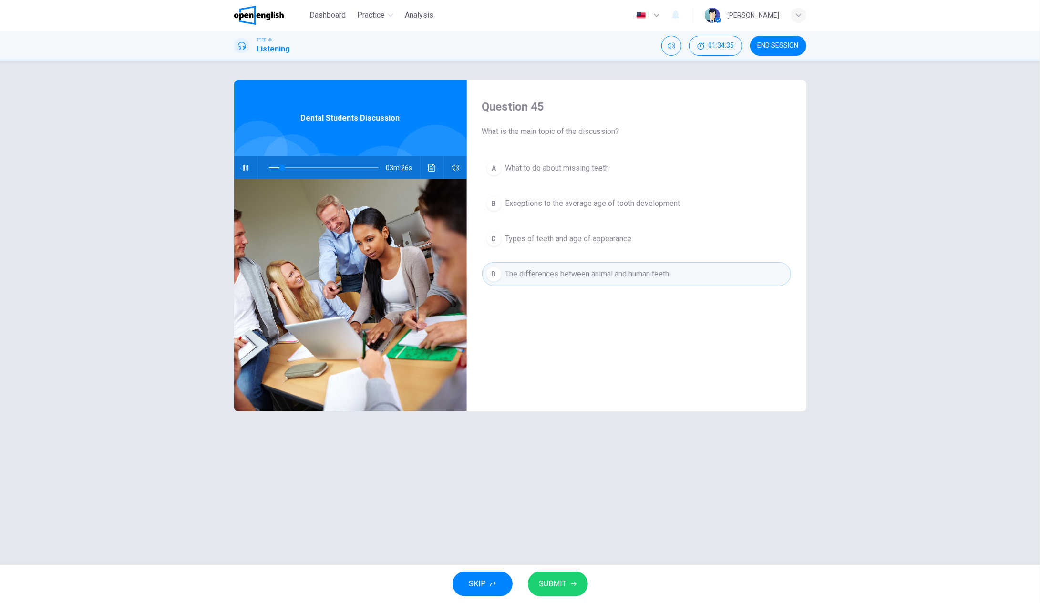
click at [555, 577] on span "SUBMIT" at bounding box center [553, 583] width 28 height 13
click at [577, 584] on button "SUBMIT" at bounding box center [558, 584] width 60 height 25
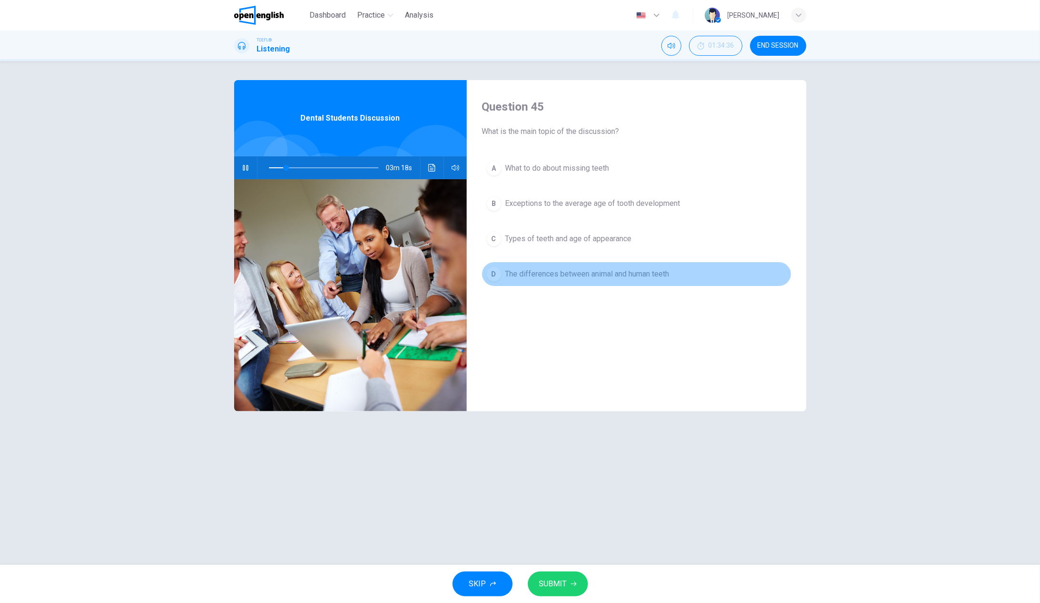
click at [512, 277] on span "The differences between animal and human teeth" at bounding box center [587, 273] width 164 height 11
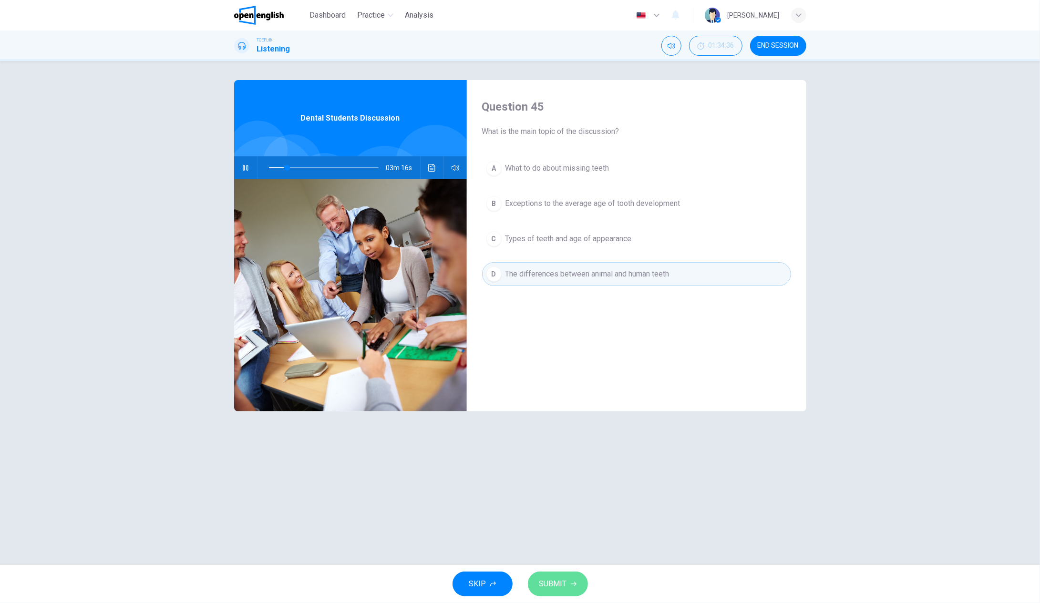
click at [561, 573] on button "SUBMIT" at bounding box center [558, 584] width 60 height 25
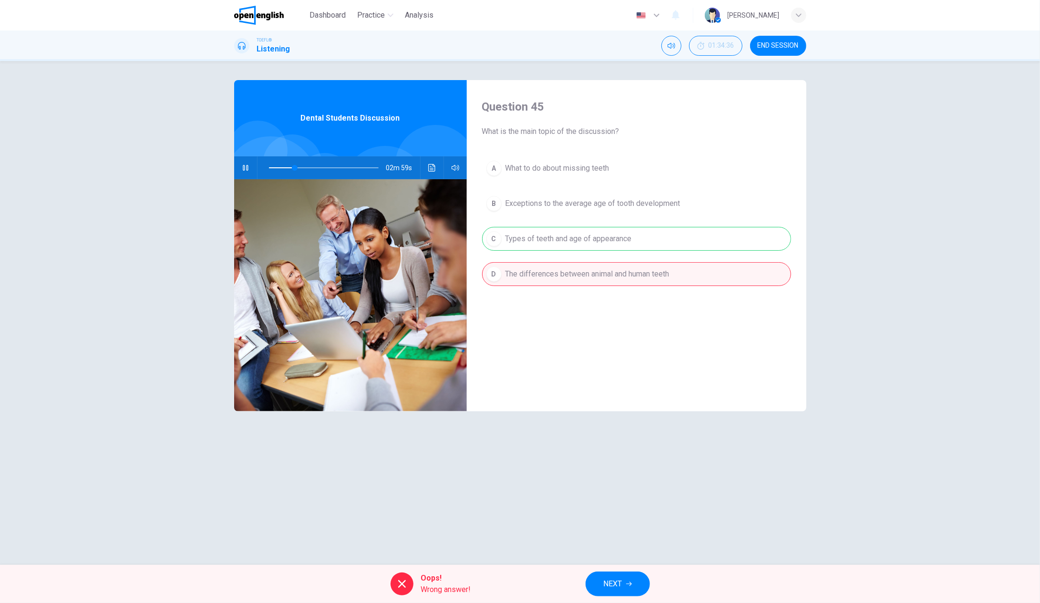
click at [626, 583] on icon "button" at bounding box center [629, 584] width 6 height 6
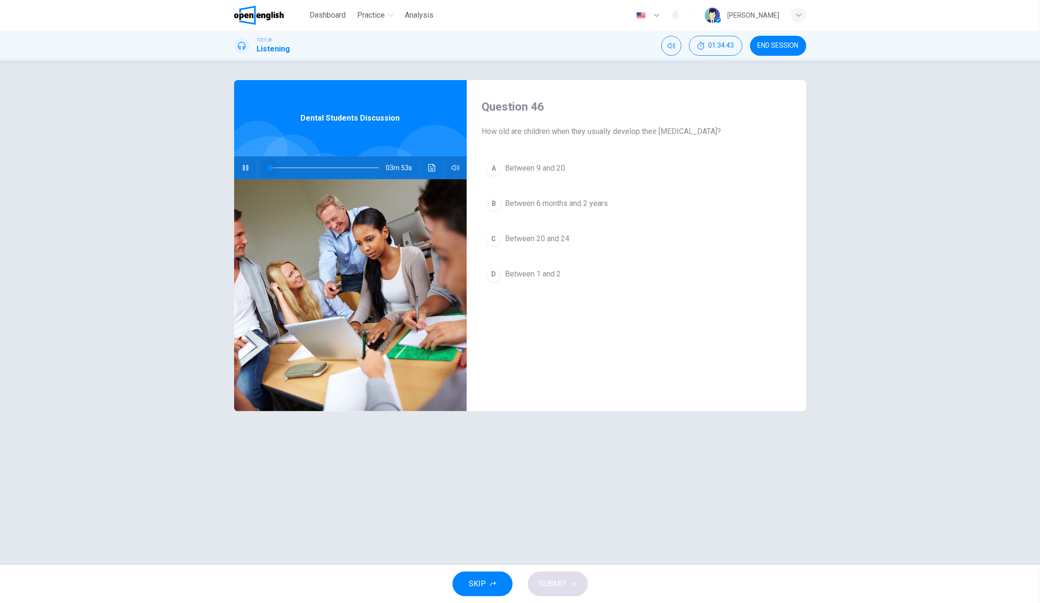
drag, startPoint x: 299, startPoint y: 165, endPoint x: 262, endPoint y: 165, distance: 37.2
click at [267, 165] on span at bounding box center [270, 168] width 6 height 6
click at [266, 168] on div at bounding box center [321, 167] width 129 height 23
click at [272, 167] on span at bounding box center [324, 167] width 110 height 13
click at [495, 204] on div "B" at bounding box center [493, 203] width 15 height 15
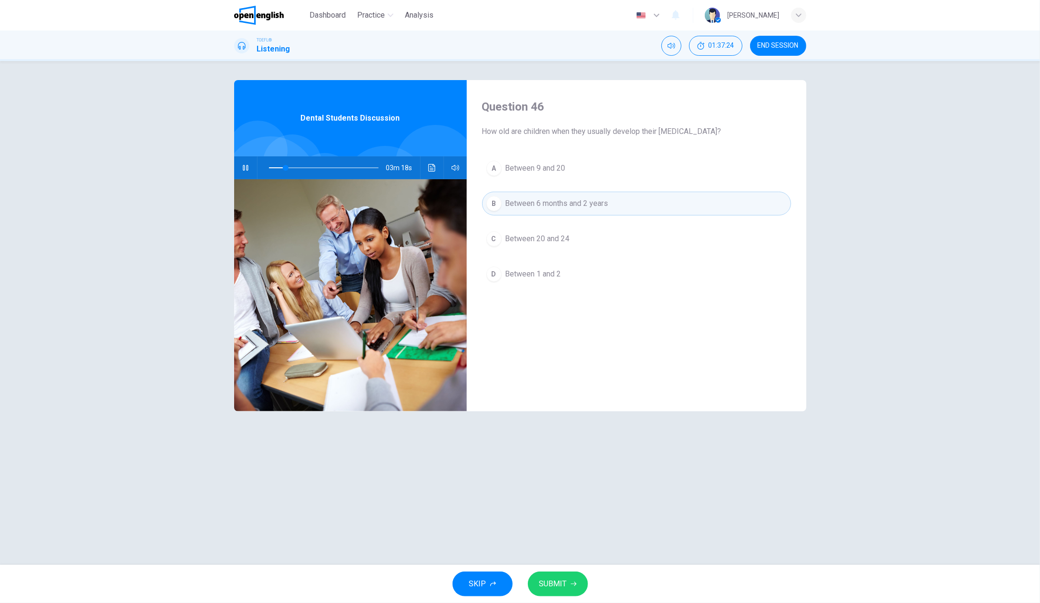
click at [568, 584] on button "SUBMIT" at bounding box center [558, 584] width 60 height 25
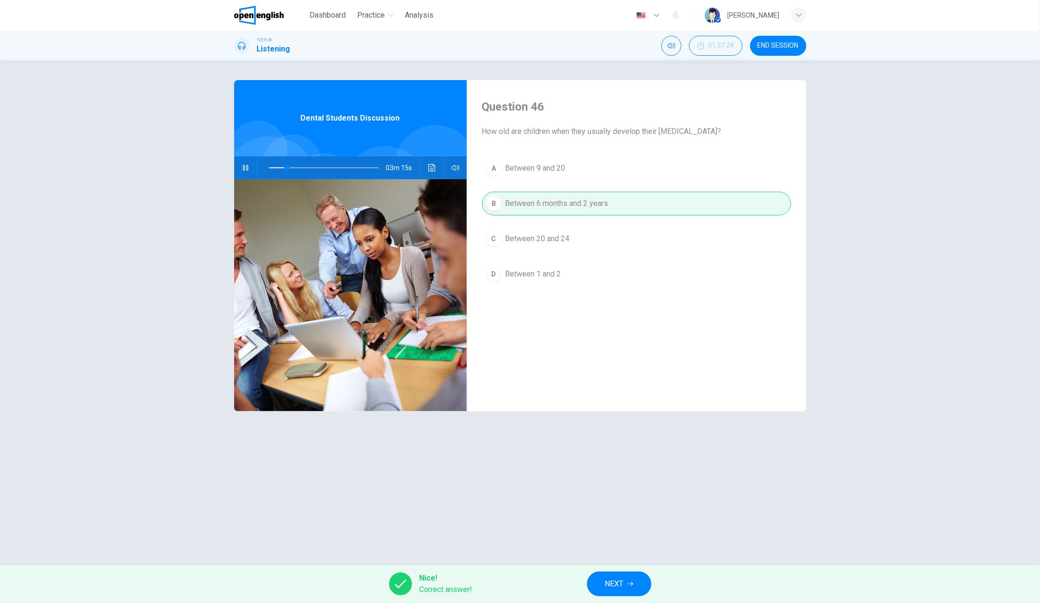
click at [617, 585] on span "NEXT" at bounding box center [614, 583] width 19 height 13
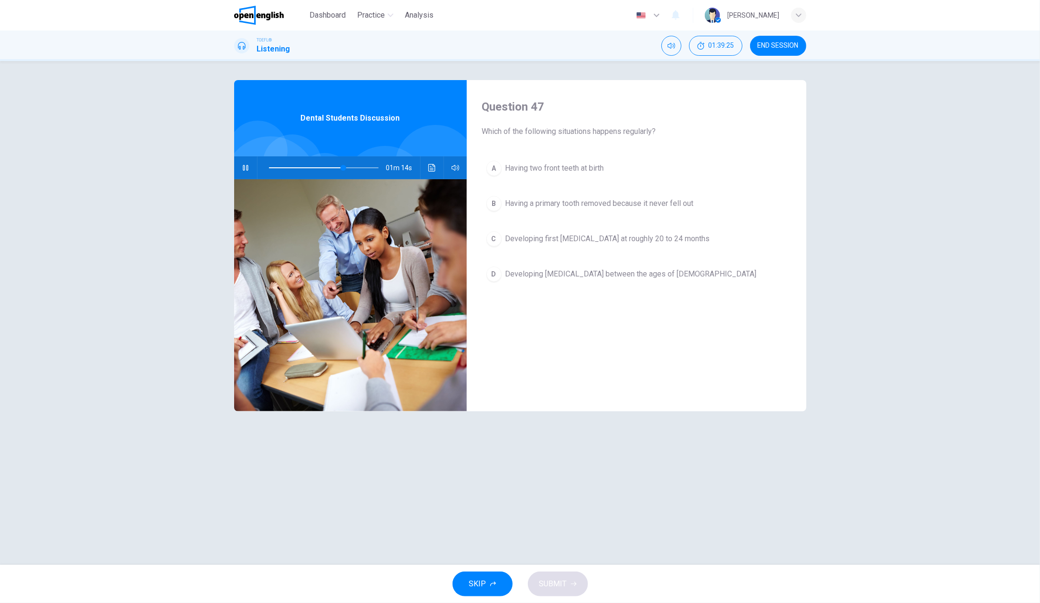
click at [491, 268] on div "D" at bounding box center [493, 273] width 15 height 15
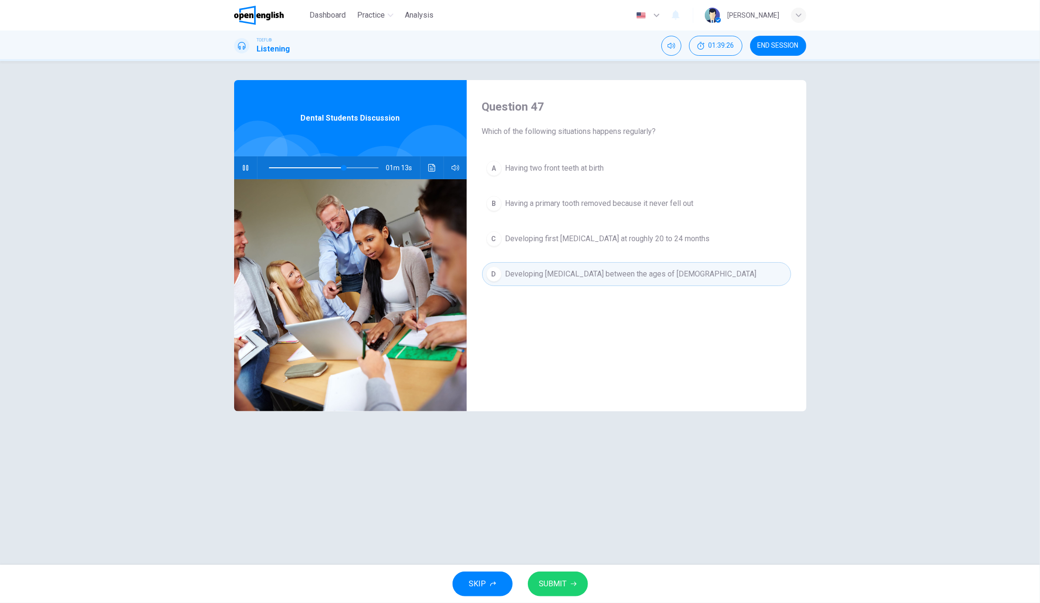
click at [559, 585] on span "SUBMIT" at bounding box center [553, 583] width 28 height 13
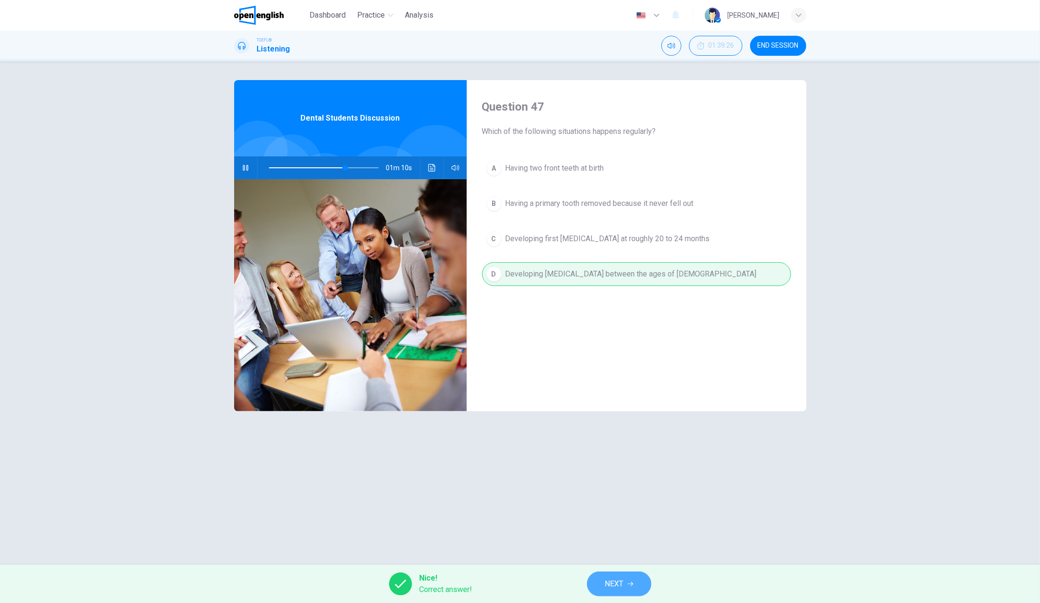
click at [624, 596] on button "NEXT" at bounding box center [619, 584] width 64 height 25
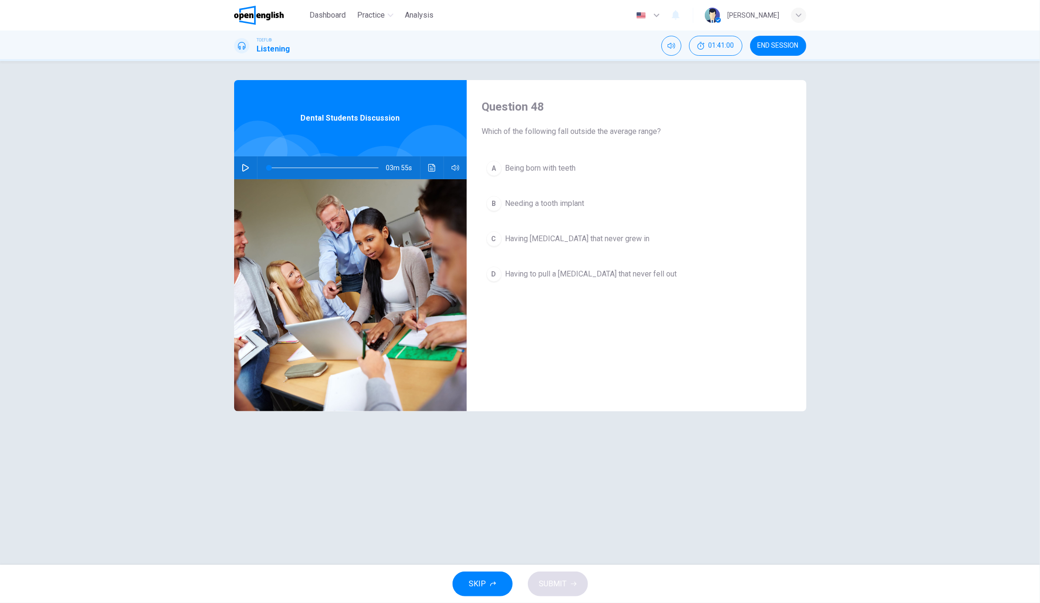
click at [246, 165] on icon "button" at bounding box center [246, 168] width 8 height 8
click at [494, 171] on div "A" at bounding box center [493, 168] width 15 height 15
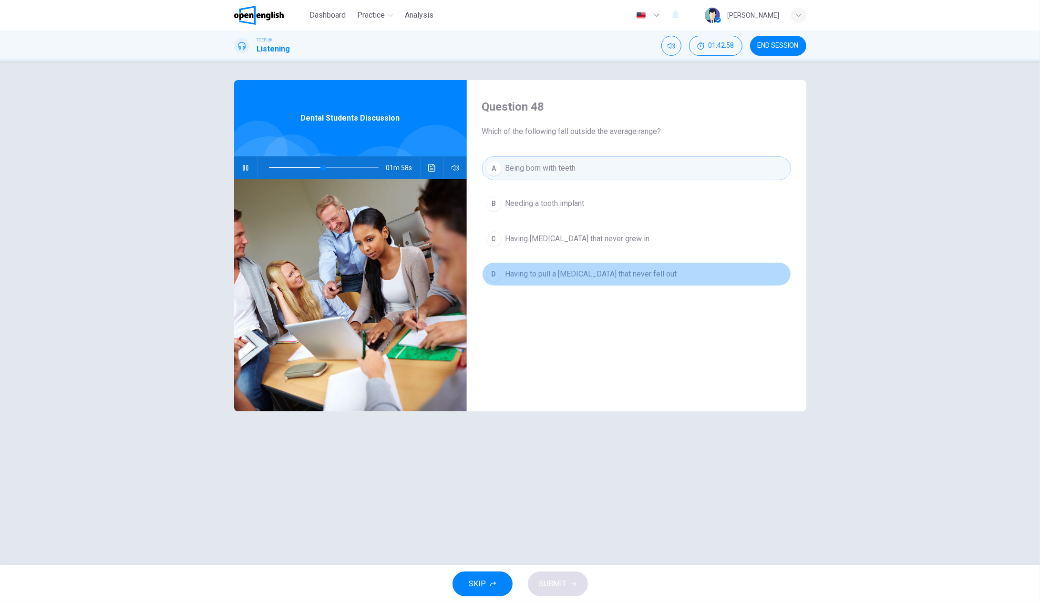
click at [498, 274] on div "D" at bounding box center [493, 273] width 15 height 15
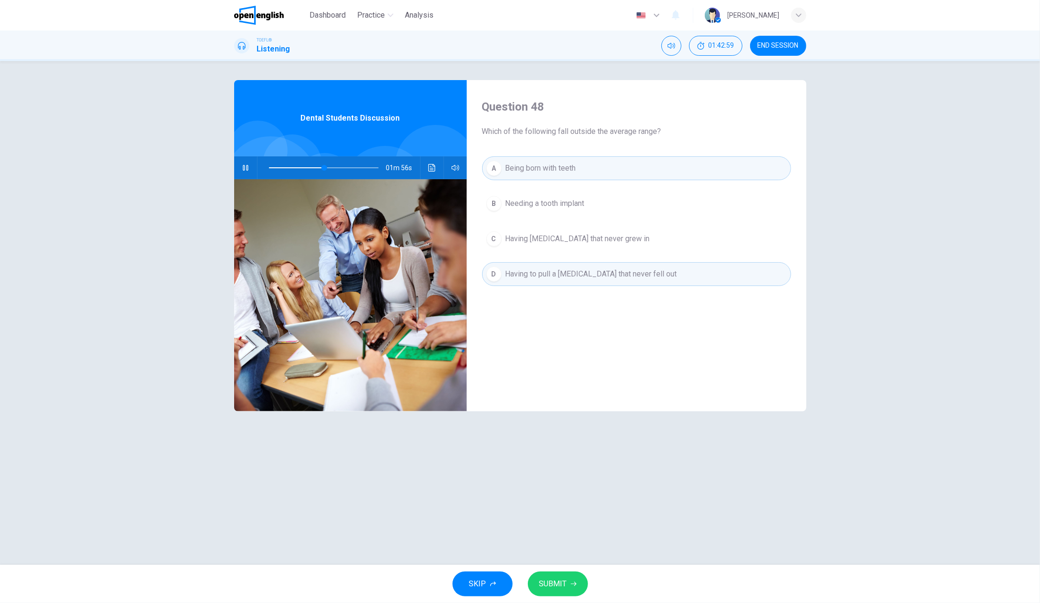
click at [574, 584] on icon "button" at bounding box center [574, 584] width 6 height 4
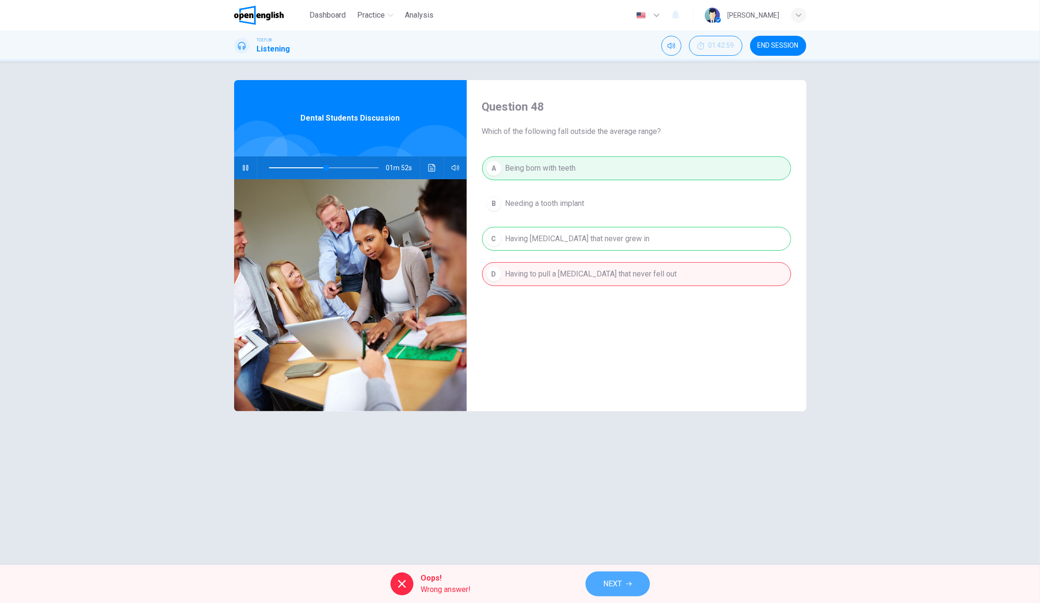
click at [617, 581] on span "NEXT" at bounding box center [613, 583] width 19 height 13
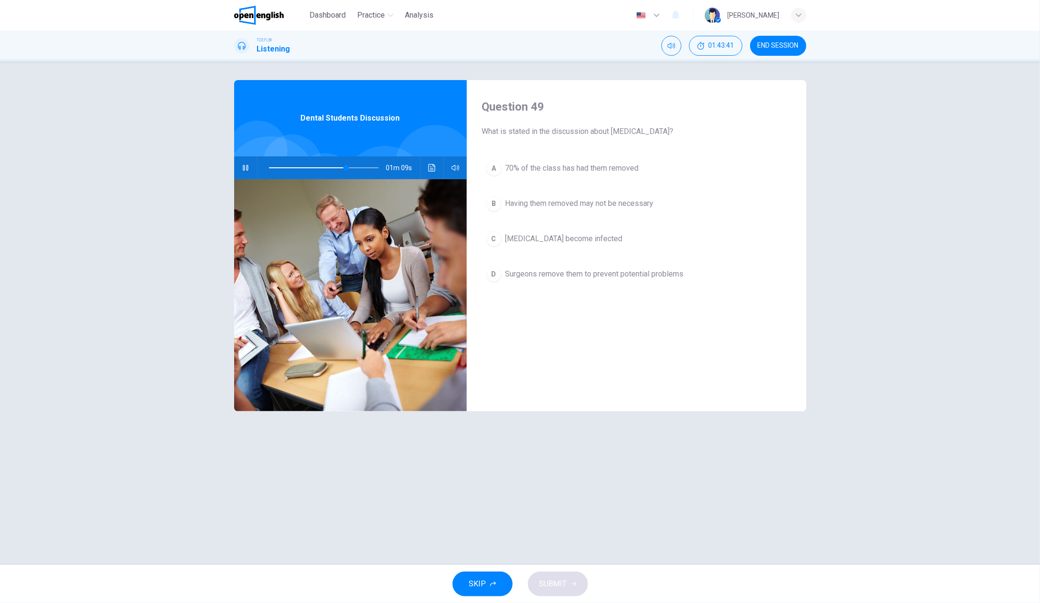
click at [493, 276] on div "D" at bounding box center [493, 273] width 15 height 15
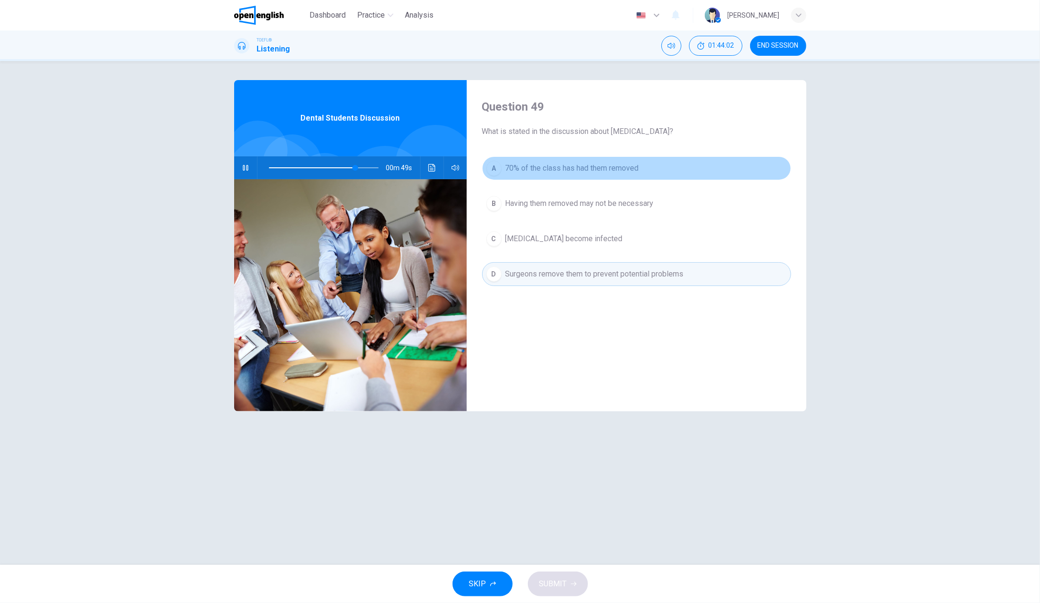
click at [491, 169] on div "A" at bounding box center [493, 168] width 15 height 15
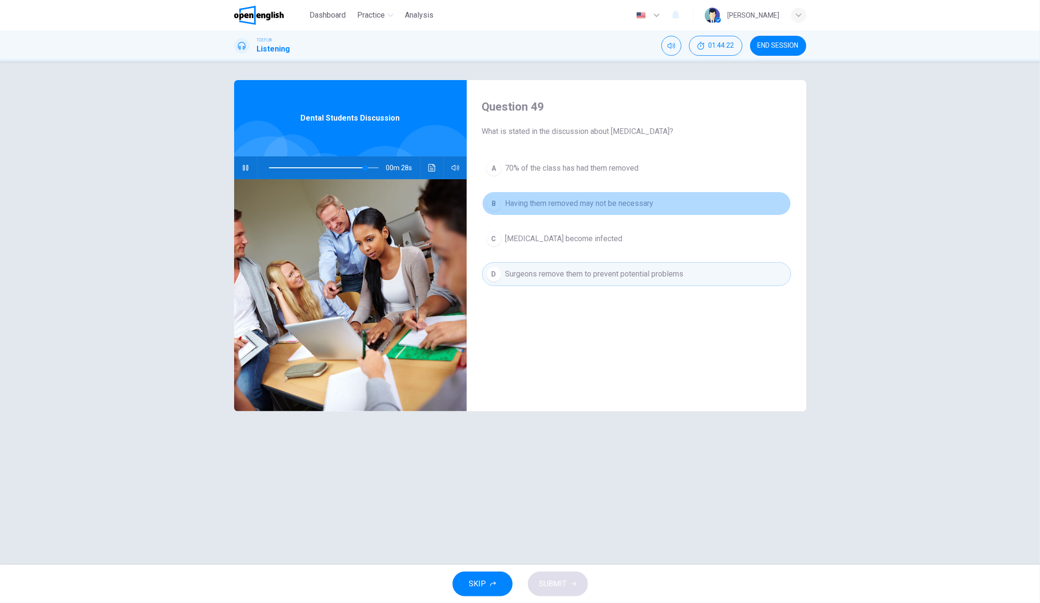
click at [492, 198] on div "B" at bounding box center [493, 203] width 15 height 15
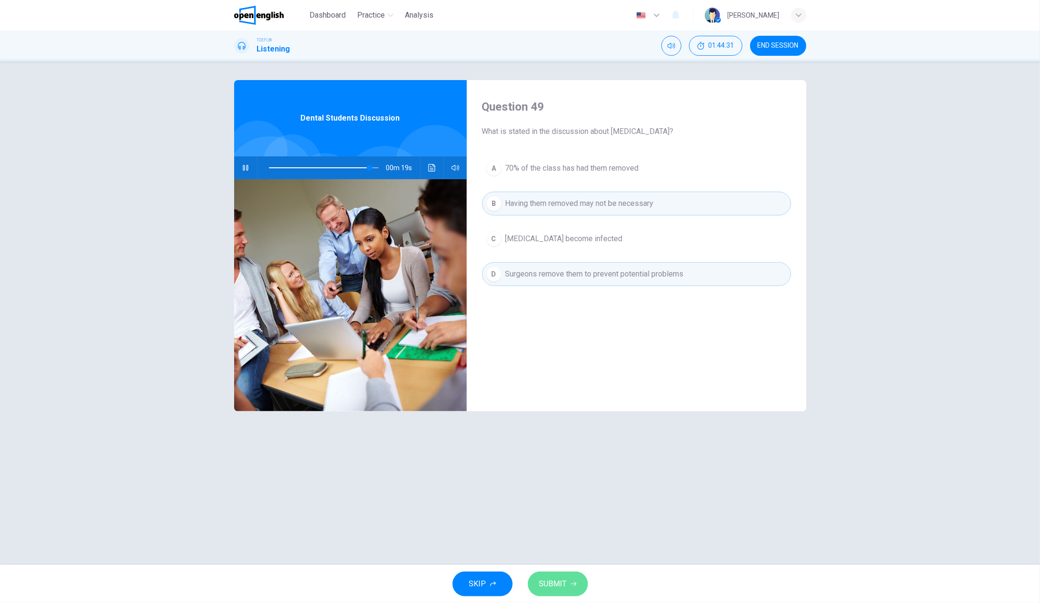
click at [552, 584] on span "SUBMIT" at bounding box center [553, 583] width 28 height 13
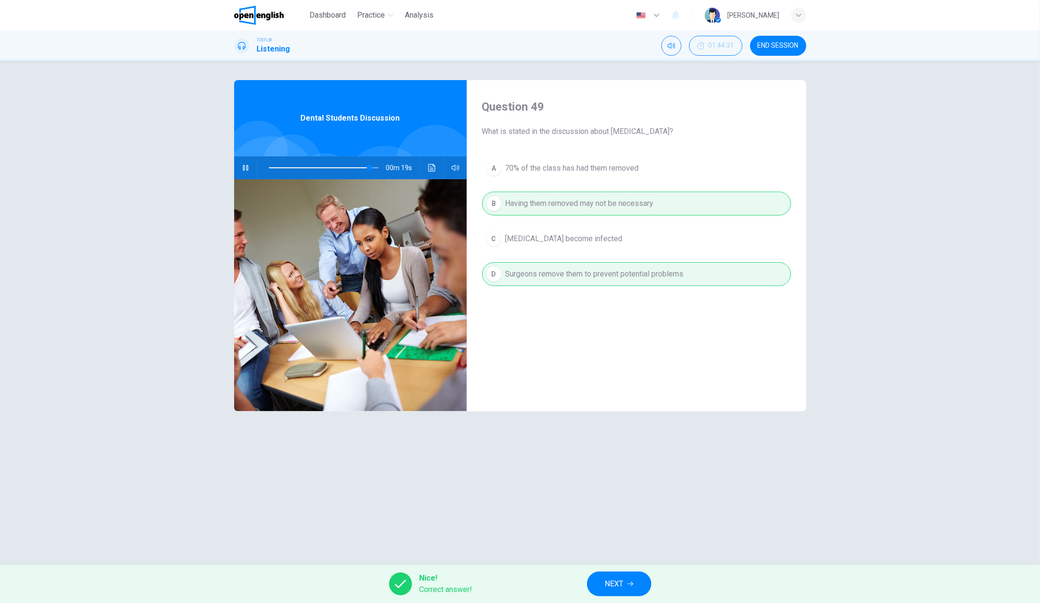
type input "**"
click at [621, 578] on span "NEXT" at bounding box center [614, 583] width 19 height 13
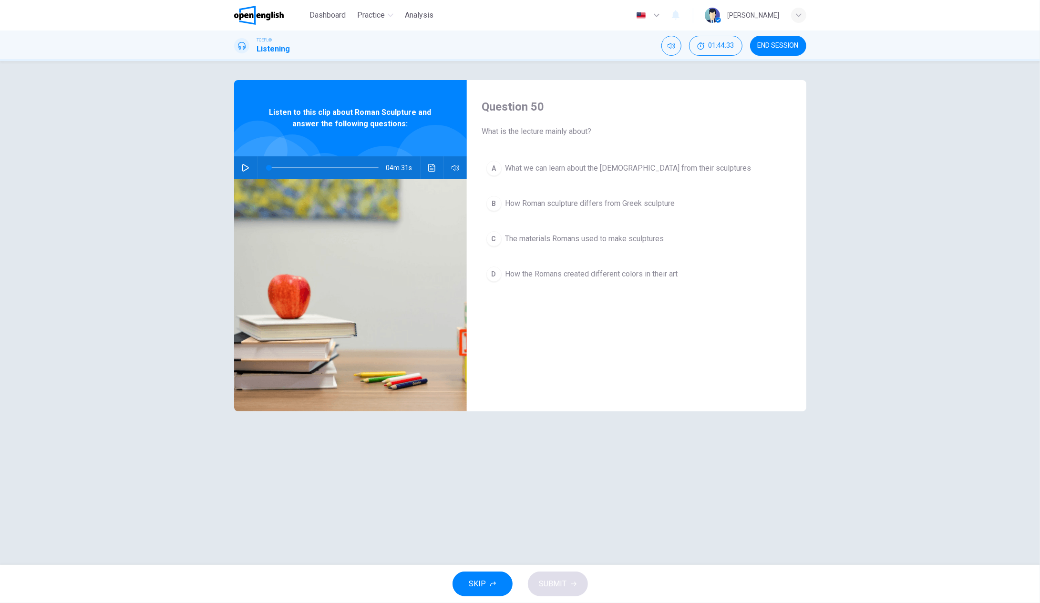
click at [244, 168] on icon "button" at bounding box center [246, 168] width 8 height 8
click at [490, 167] on div "A" at bounding box center [493, 168] width 15 height 15
click at [553, 589] on span "SUBMIT" at bounding box center [553, 583] width 28 height 13
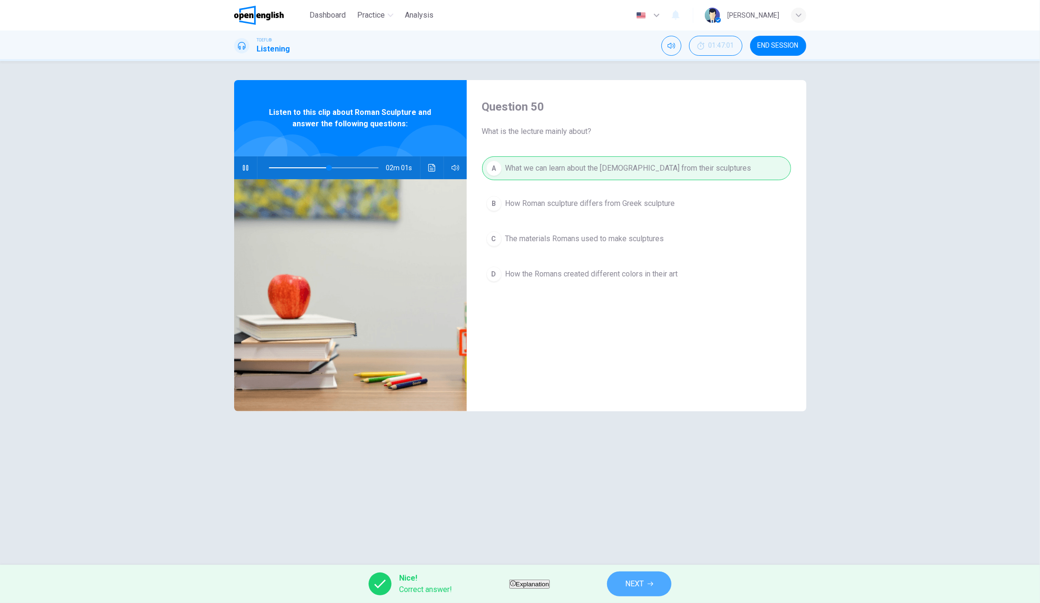
click at [644, 583] on span "NEXT" at bounding box center [634, 583] width 19 height 13
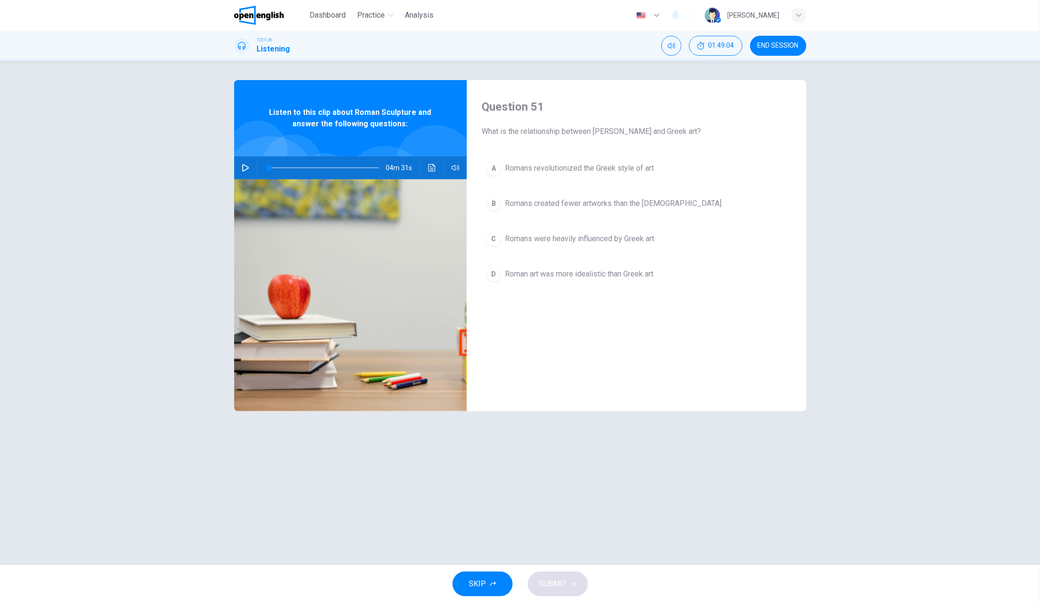
click at [244, 167] on icon "button" at bounding box center [246, 168] width 8 height 8
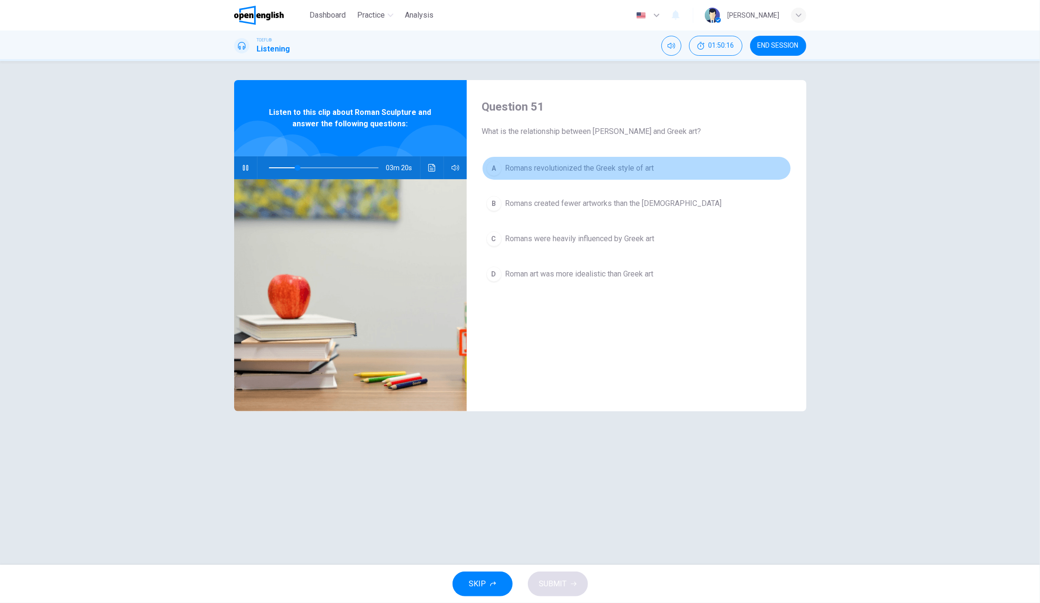
click at [491, 166] on div "A" at bounding box center [493, 168] width 15 height 15
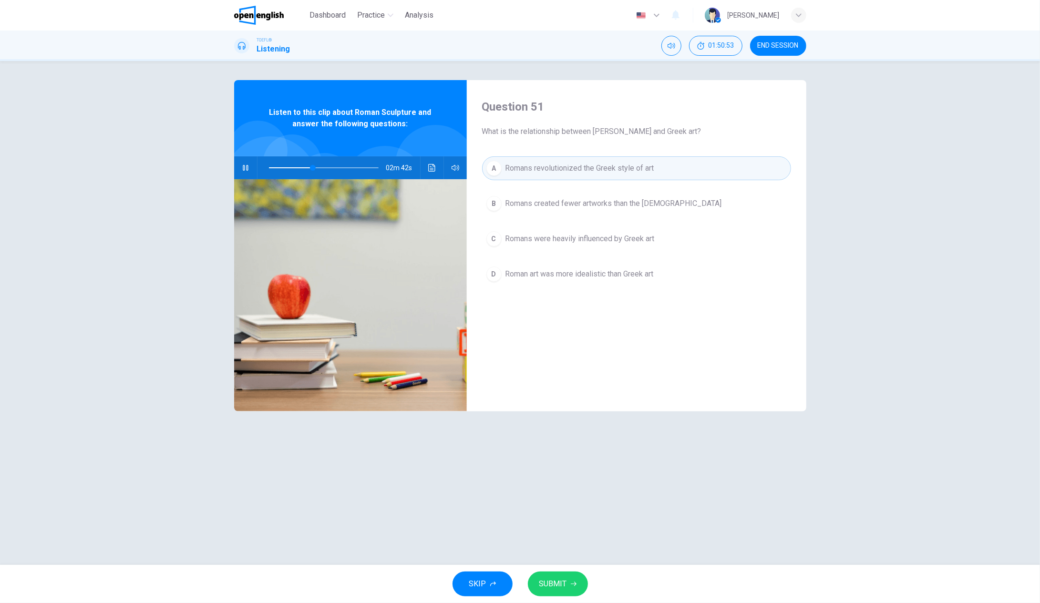
click at [563, 584] on span "SUBMIT" at bounding box center [553, 583] width 28 height 13
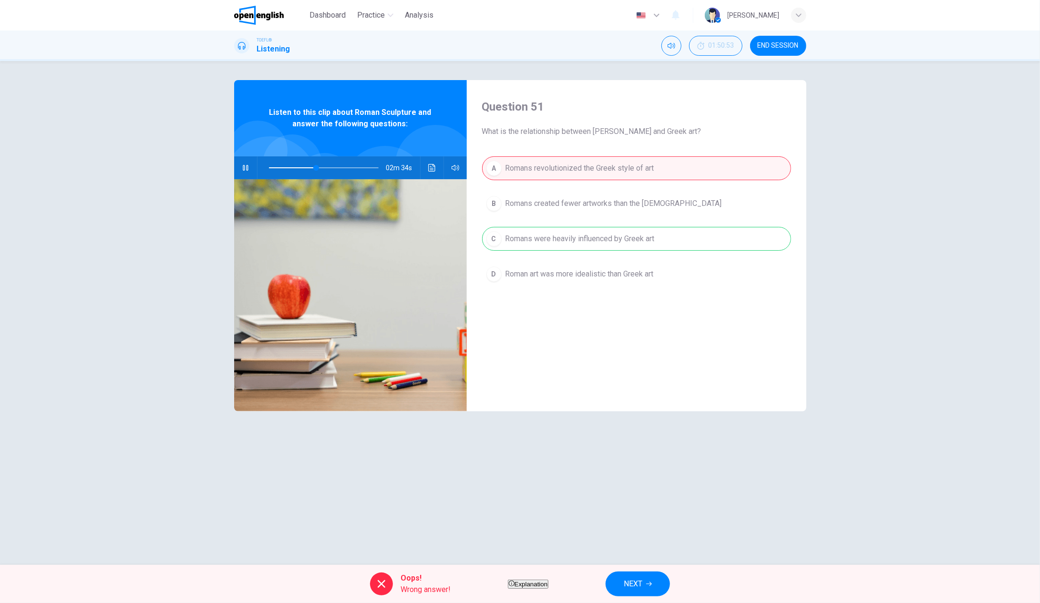
click at [658, 562] on div "Question 51 What is the relationship between [PERSON_NAME] and Greek art? A Rom…" at bounding box center [520, 313] width 1040 height 504
click at [642, 579] on span "NEXT" at bounding box center [633, 583] width 19 height 13
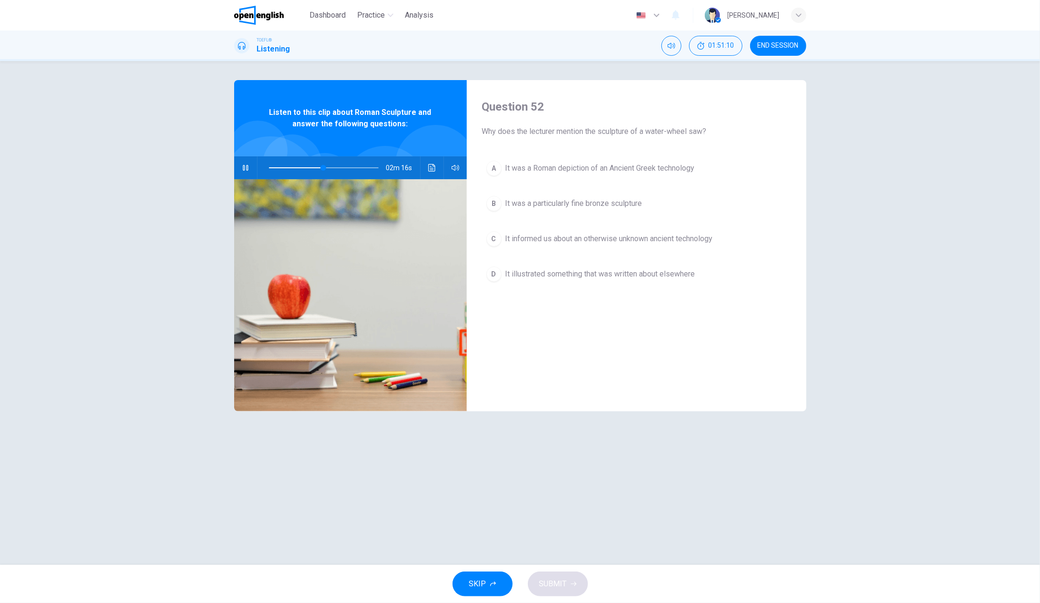
click at [272, 168] on span at bounding box center [324, 167] width 110 height 13
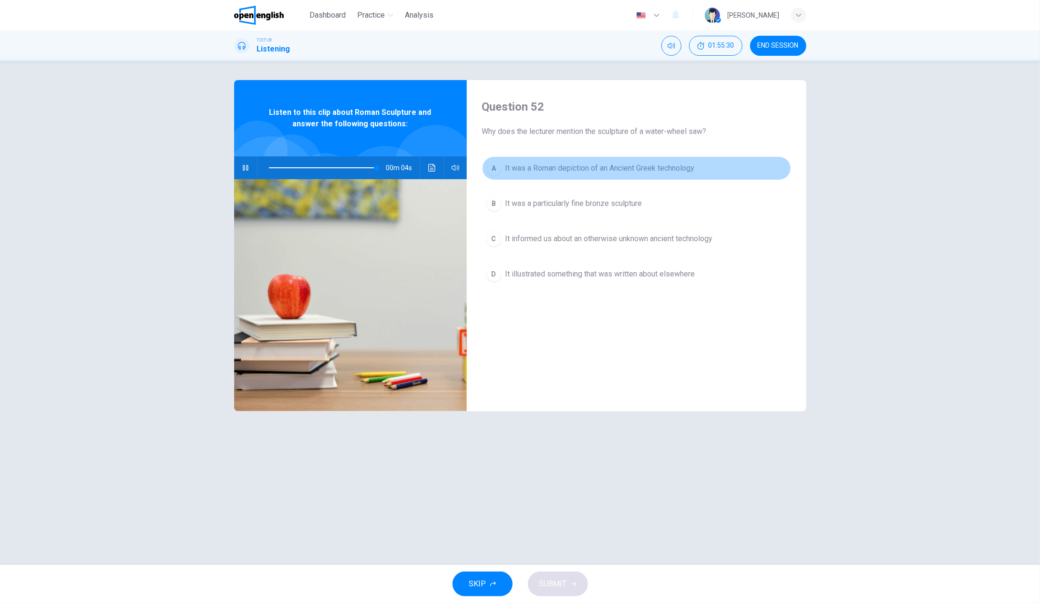
click at [497, 168] on div "A" at bounding box center [493, 168] width 15 height 15
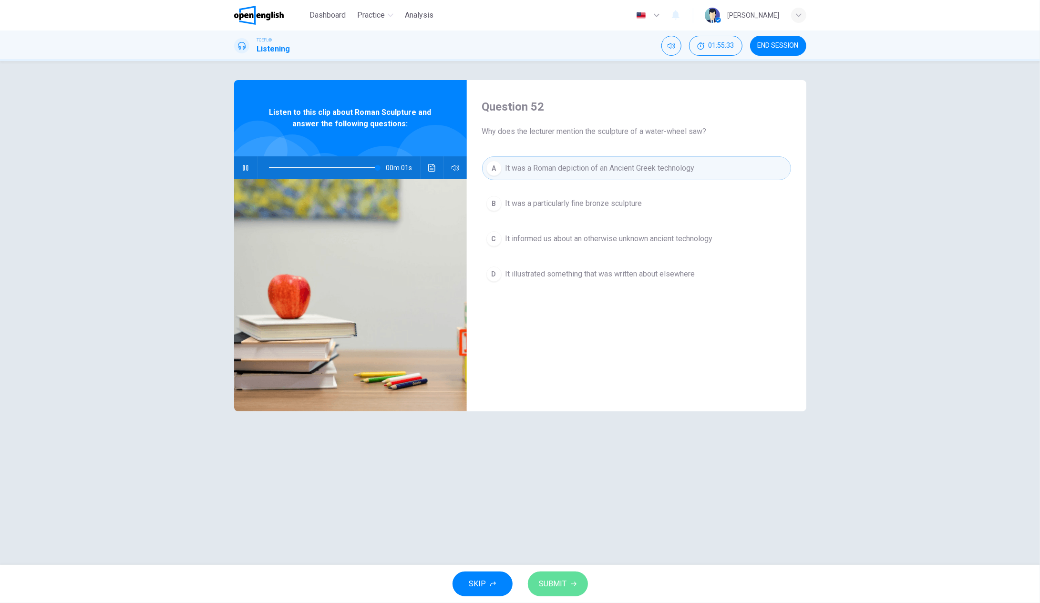
click at [563, 589] on span "SUBMIT" at bounding box center [553, 583] width 28 height 13
type input "*"
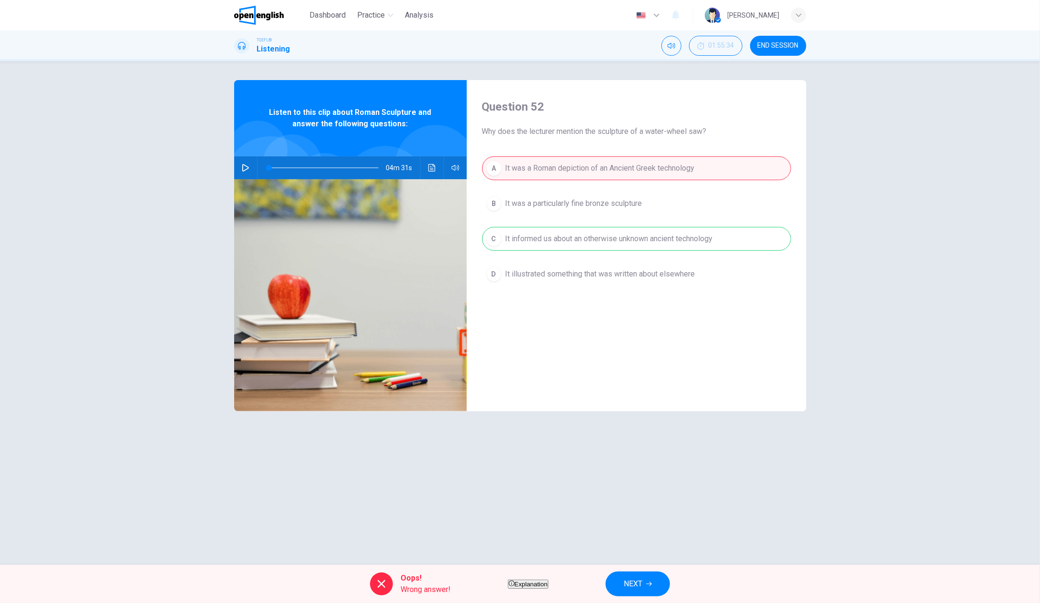
click at [691, 573] on div "Oops! Wrong answer! Explanation NEXT" at bounding box center [520, 584] width 1040 height 38
click at [670, 580] on button "NEXT" at bounding box center [637, 584] width 64 height 25
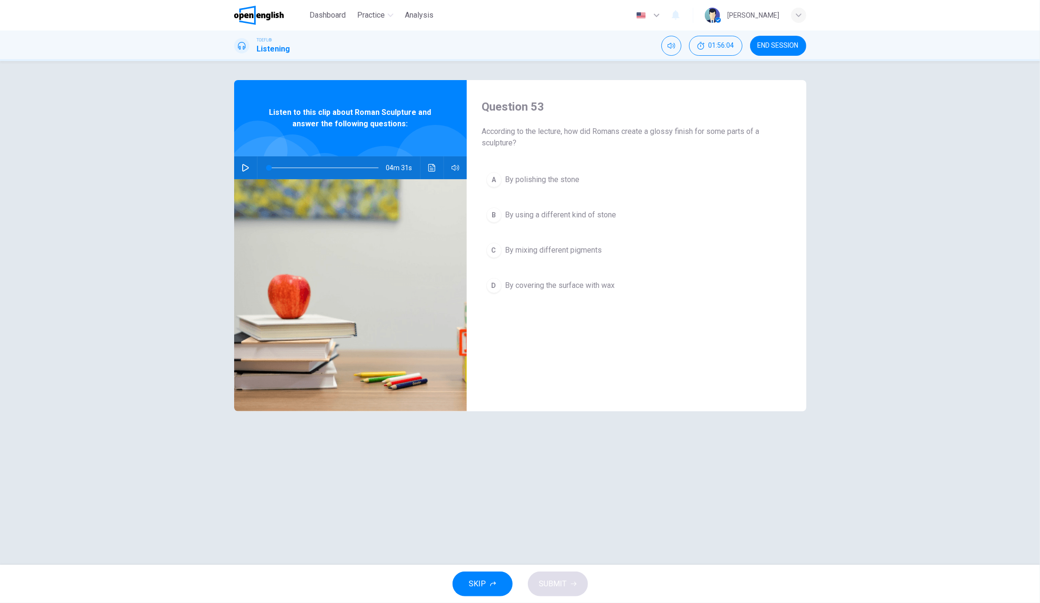
click at [496, 249] on div "C" at bounding box center [493, 250] width 15 height 15
click at [560, 587] on span "SUBMIT" at bounding box center [553, 583] width 28 height 13
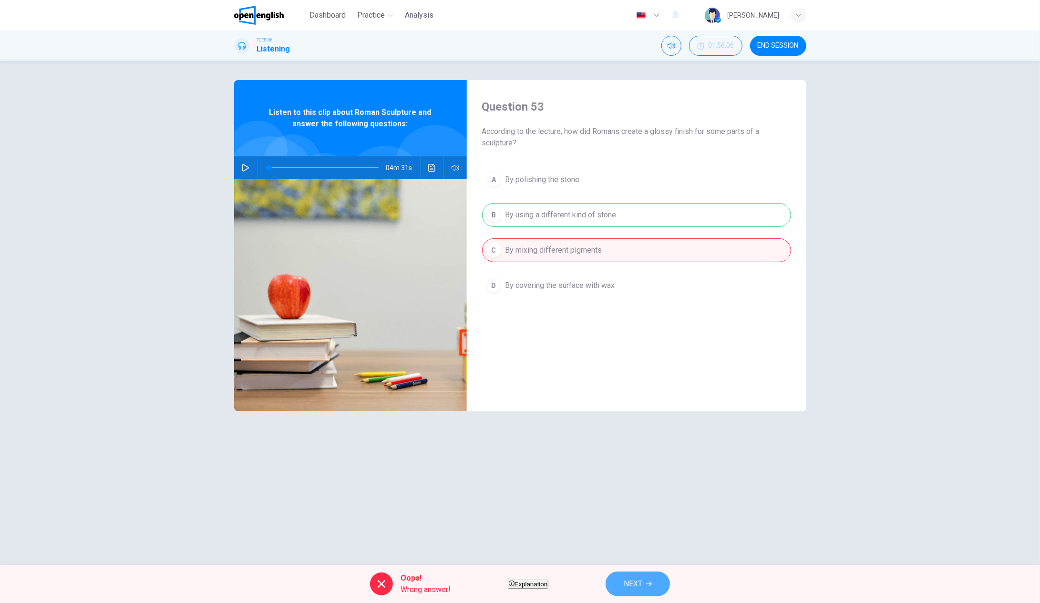
click at [667, 586] on button "NEXT" at bounding box center [637, 584] width 64 height 25
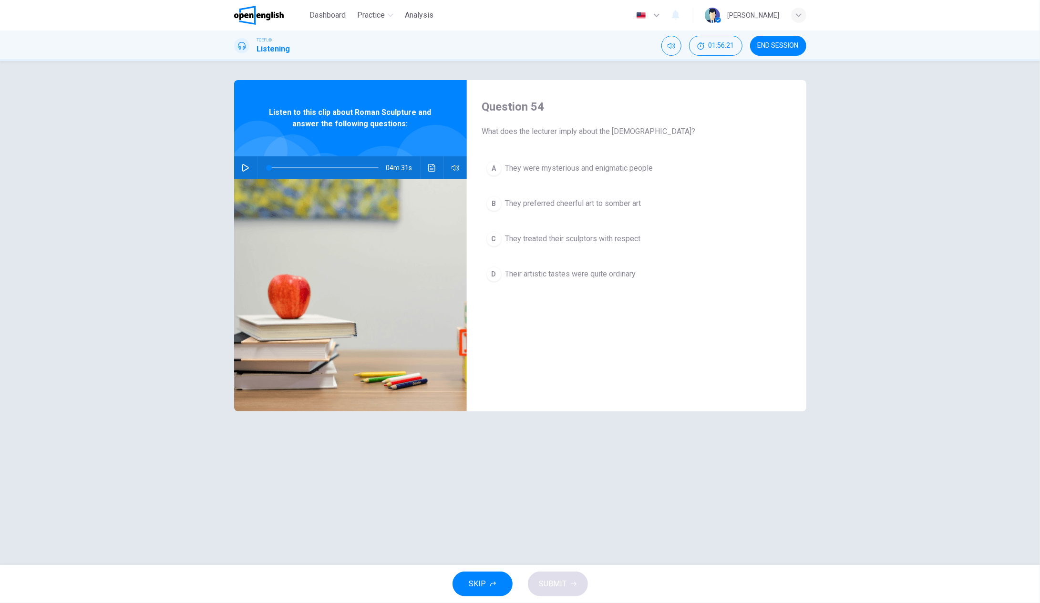
click at [493, 170] on div "A" at bounding box center [493, 168] width 15 height 15
click at [560, 588] on span "SUBMIT" at bounding box center [553, 583] width 28 height 13
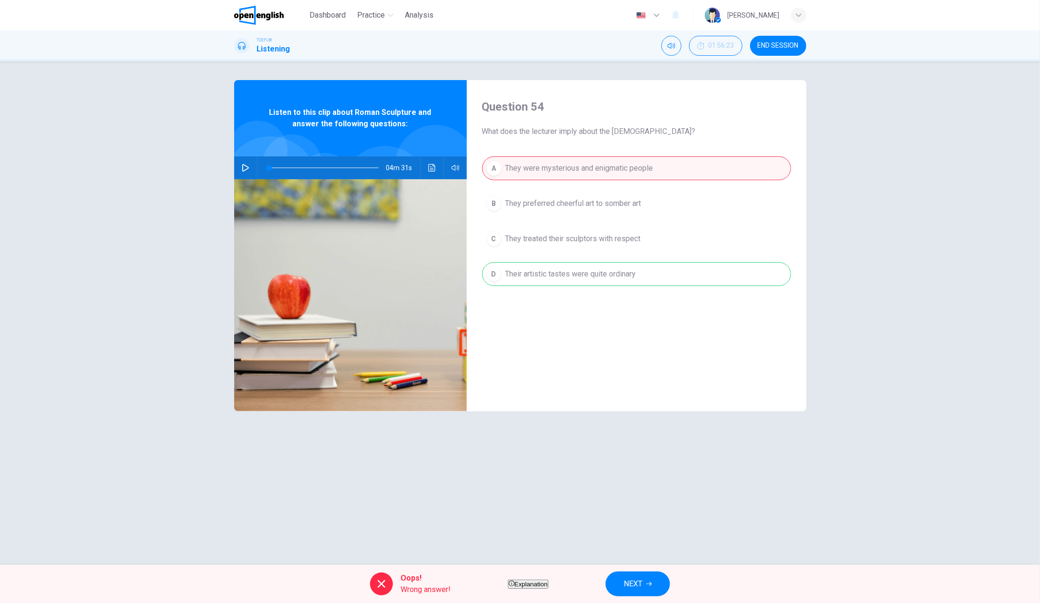
click at [655, 576] on button "NEXT" at bounding box center [637, 584] width 64 height 25
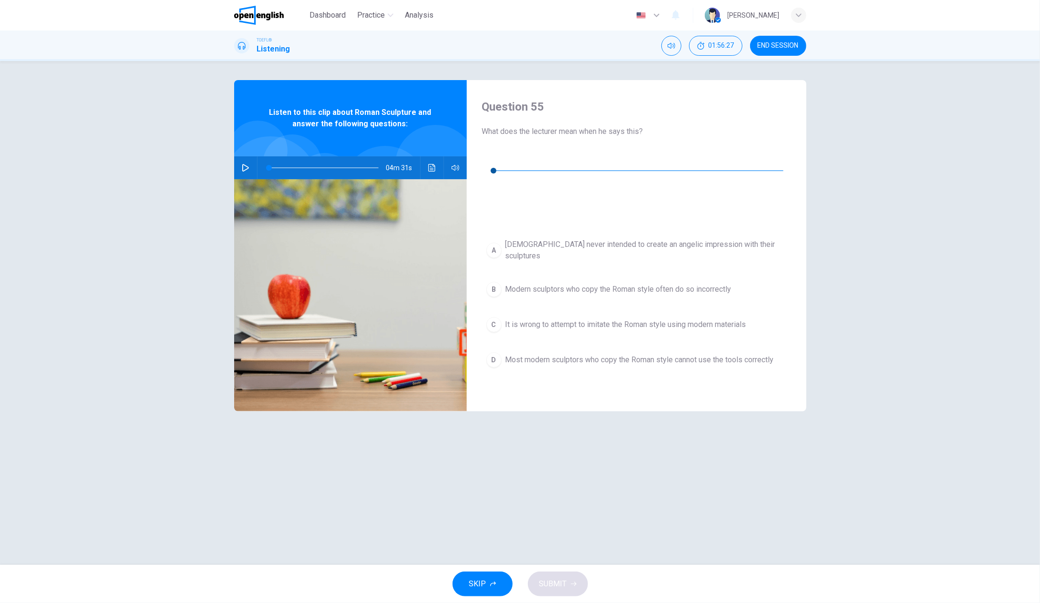
click at [492, 154] on icon "button" at bounding box center [490, 157] width 8 height 8
click at [487, 155] on button "button" at bounding box center [489, 156] width 15 height 15
click at [492, 160] on icon "button" at bounding box center [490, 157] width 8 height 8
type input "*"
click at [492, 282] on div "B" at bounding box center [493, 289] width 15 height 15
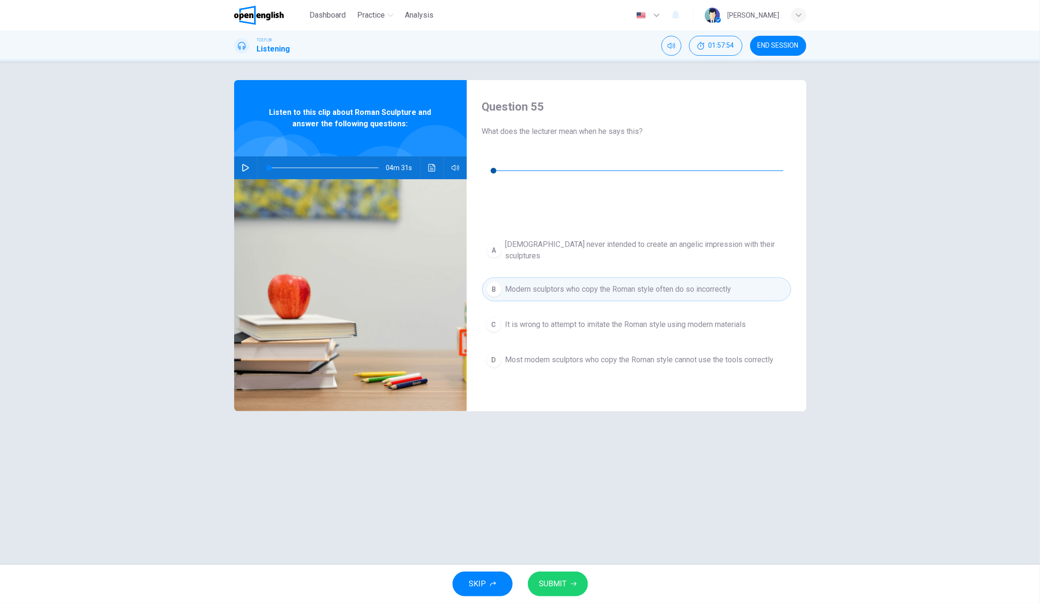
click at [552, 585] on span "SUBMIT" at bounding box center [553, 583] width 28 height 13
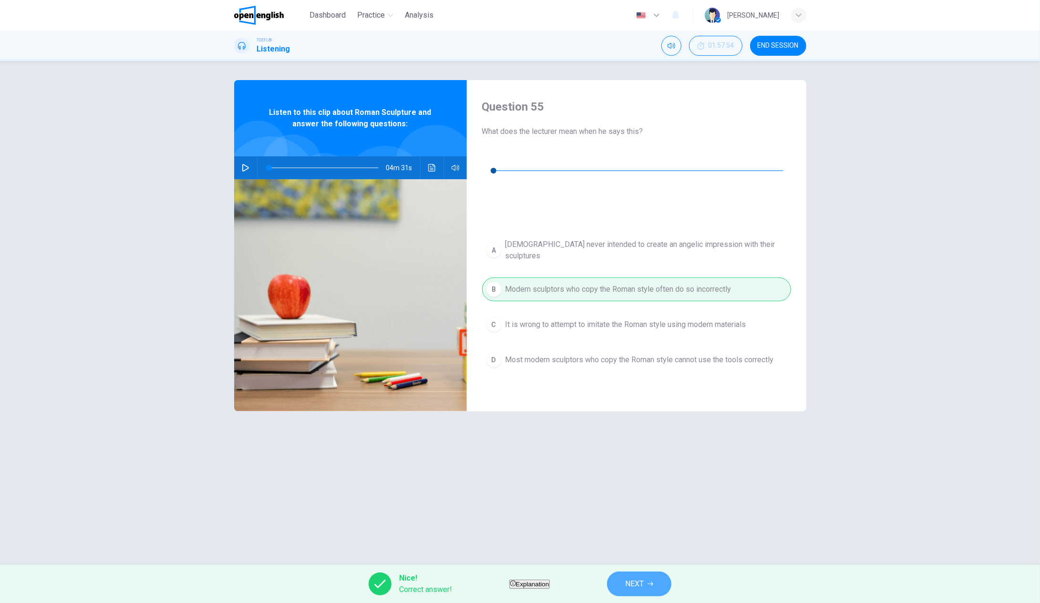
click at [653, 584] on icon "button" at bounding box center [650, 584] width 6 height 4
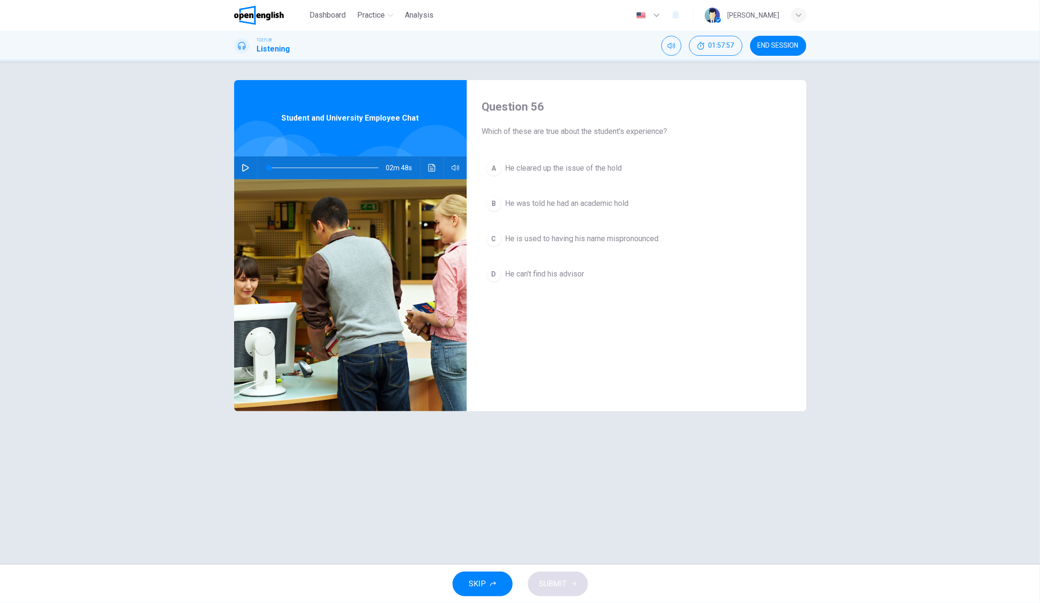
click at [244, 165] on icon "button" at bounding box center [246, 168] width 8 height 8
click at [249, 165] on button "button" at bounding box center [245, 167] width 15 height 23
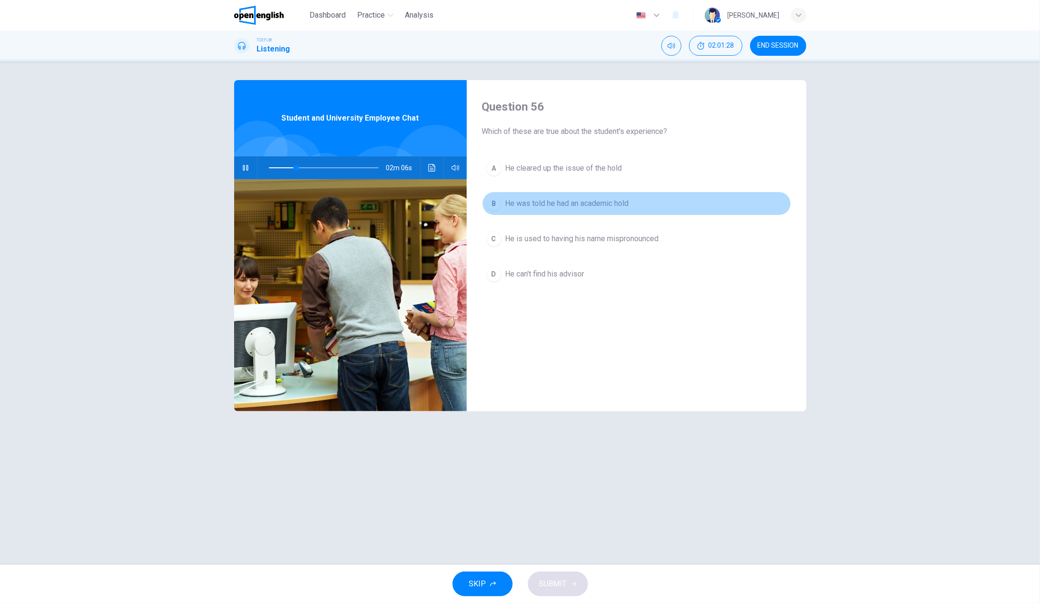
click at [495, 202] on div "B" at bounding box center [493, 203] width 15 height 15
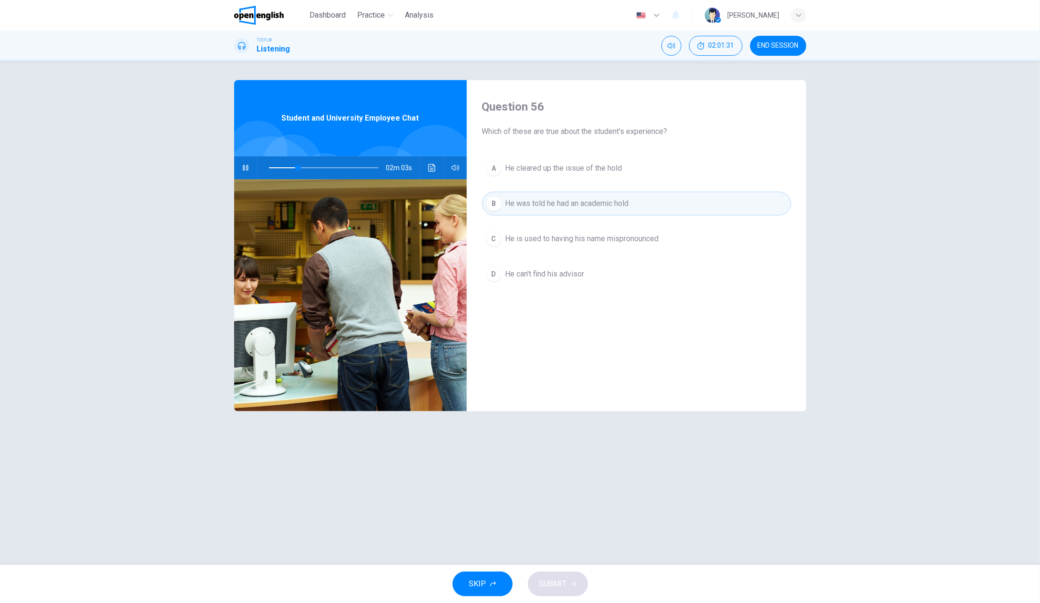
click at [495, 169] on div "A" at bounding box center [493, 168] width 15 height 15
click at [567, 584] on button "SUBMIT" at bounding box center [558, 584] width 60 height 25
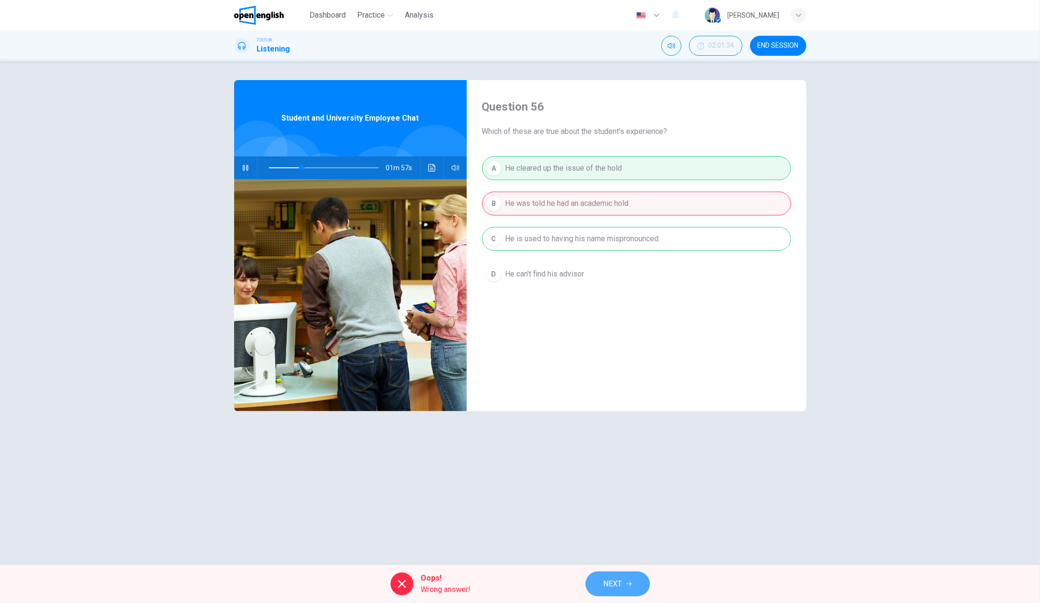
click at [631, 577] on button "NEXT" at bounding box center [617, 584] width 64 height 25
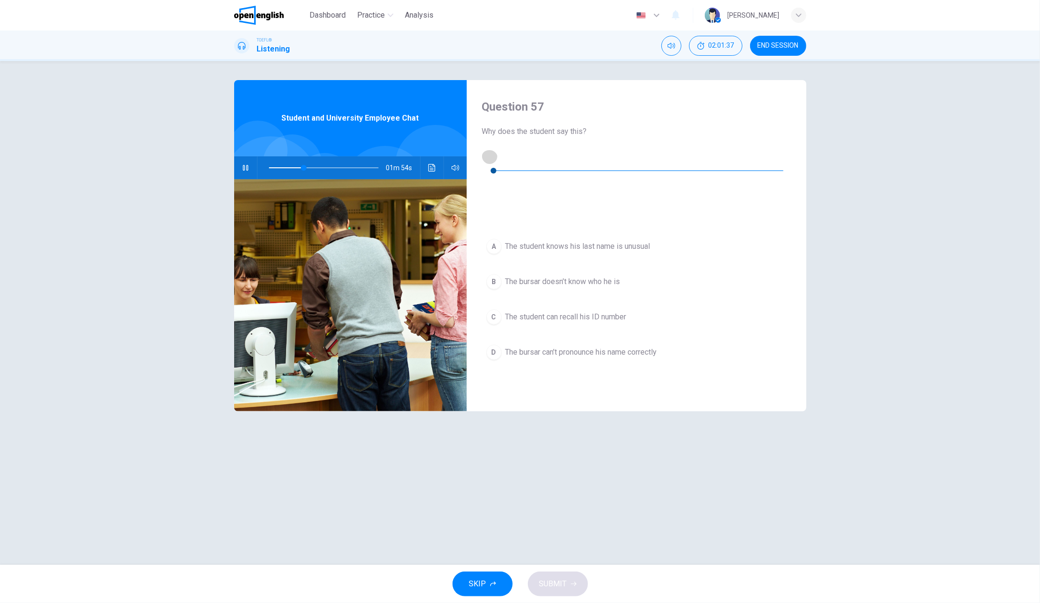
click at [489, 159] on button "button" at bounding box center [489, 156] width 15 height 15
type input "**"
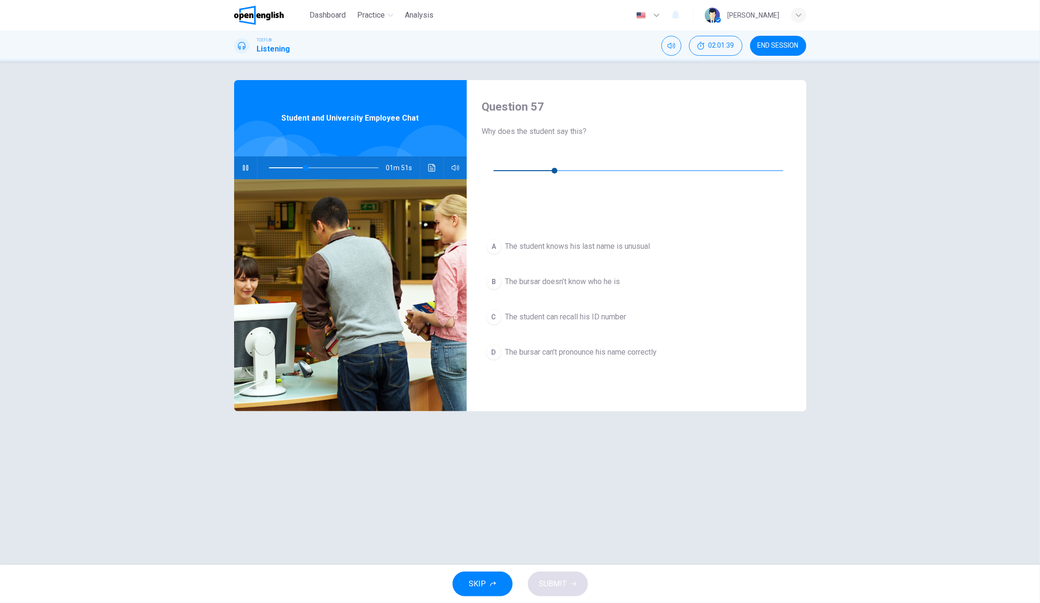
click at [247, 167] on icon "button" at bounding box center [246, 168] width 8 height 8
type input "**"
click at [244, 166] on icon "button" at bounding box center [246, 168] width 8 height 8
type input "**"
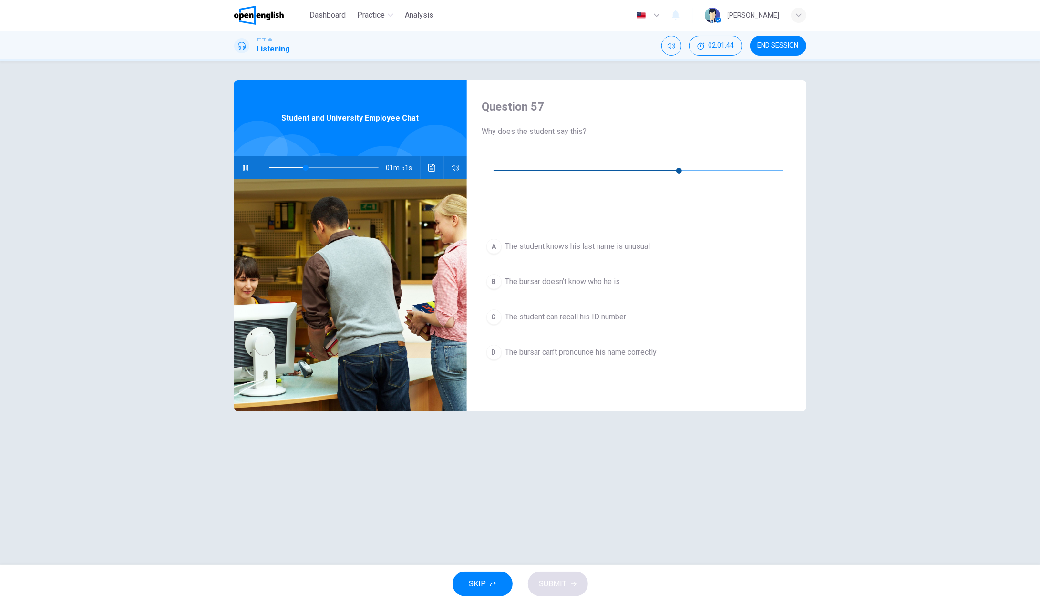
type input "**"
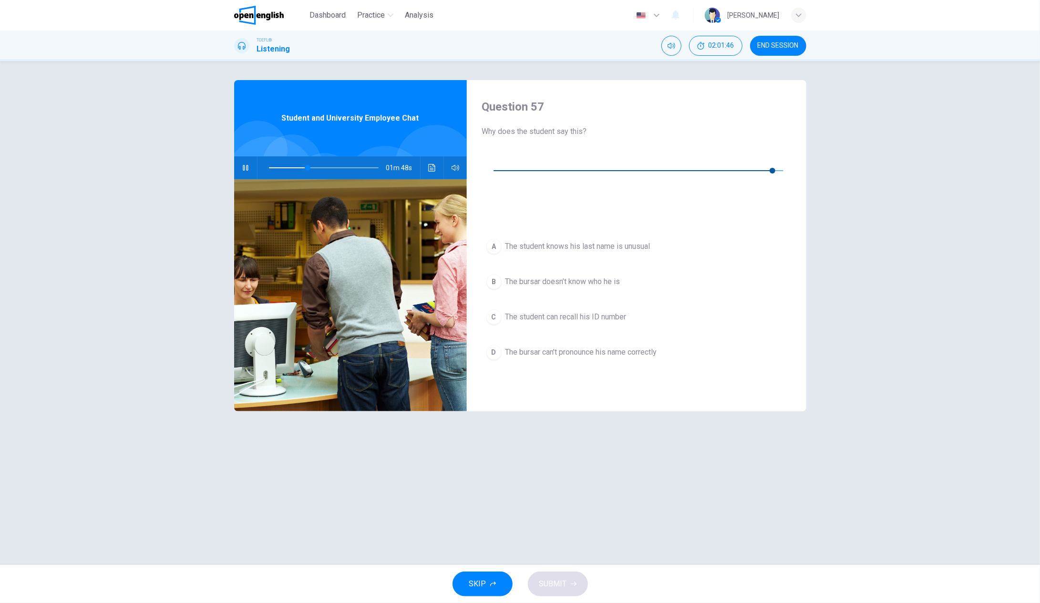
type input "**"
type input "*"
click at [243, 166] on icon "button" at bounding box center [245, 168] width 5 height 6
type input "**"
click at [491, 158] on icon "button" at bounding box center [489, 157] width 7 height 8
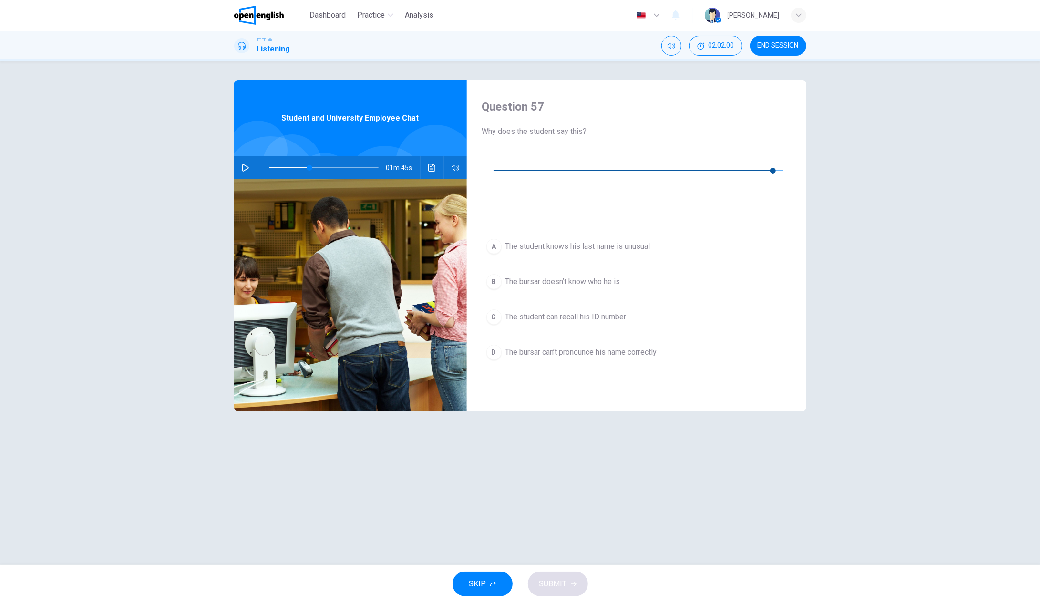
type input "*"
click at [496, 345] on div "D" at bounding box center [493, 352] width 15 height 15
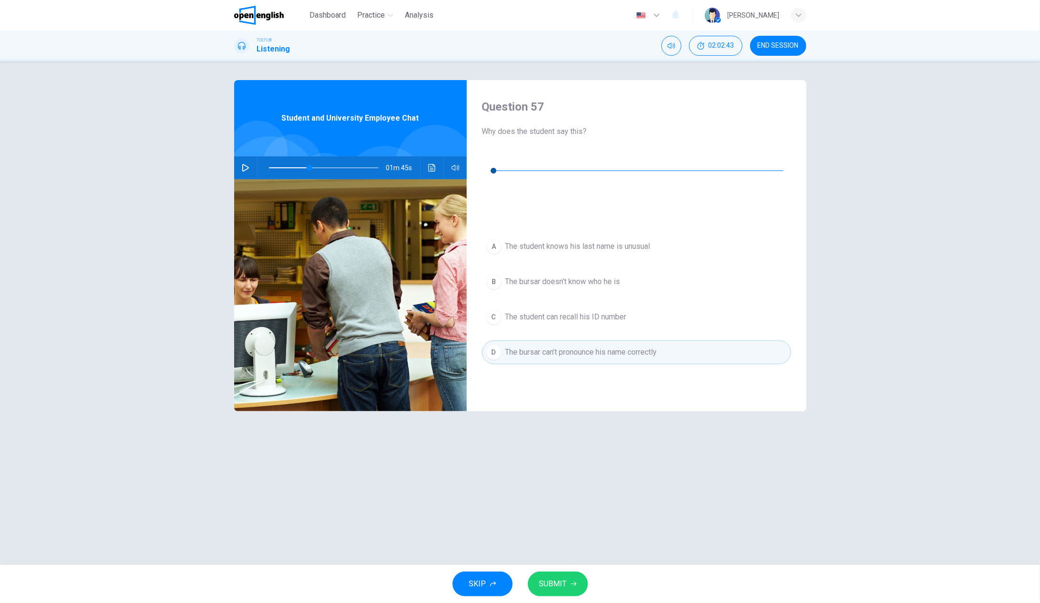
click at [567, 589] on button "SUBMIT" at bounding box center [558, 584] width 60 height 25
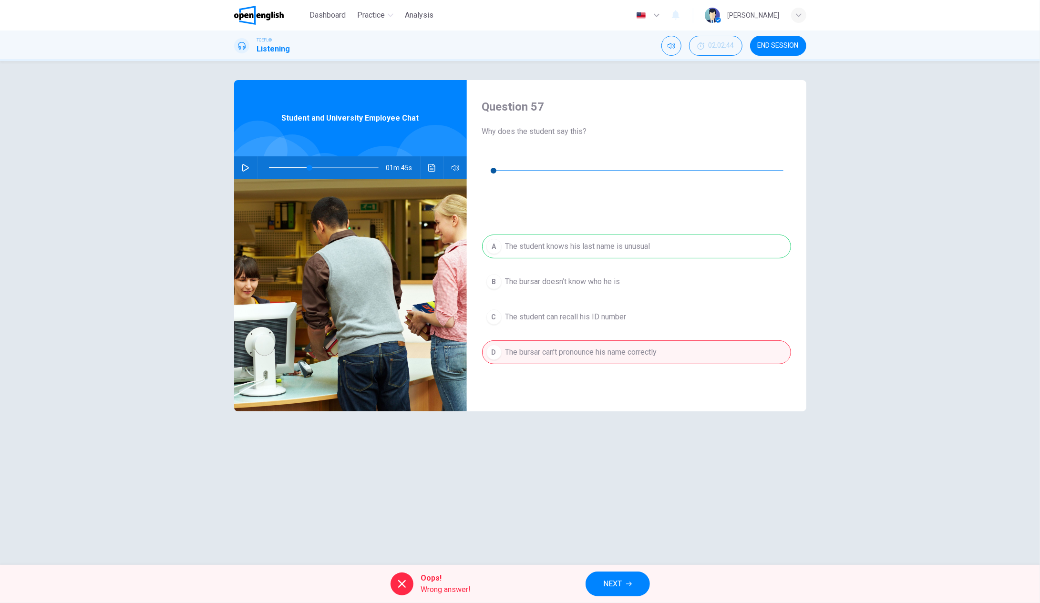
click at [627, 578] on button "NEXT" at bounding box center [617, 584] width 64 height 25
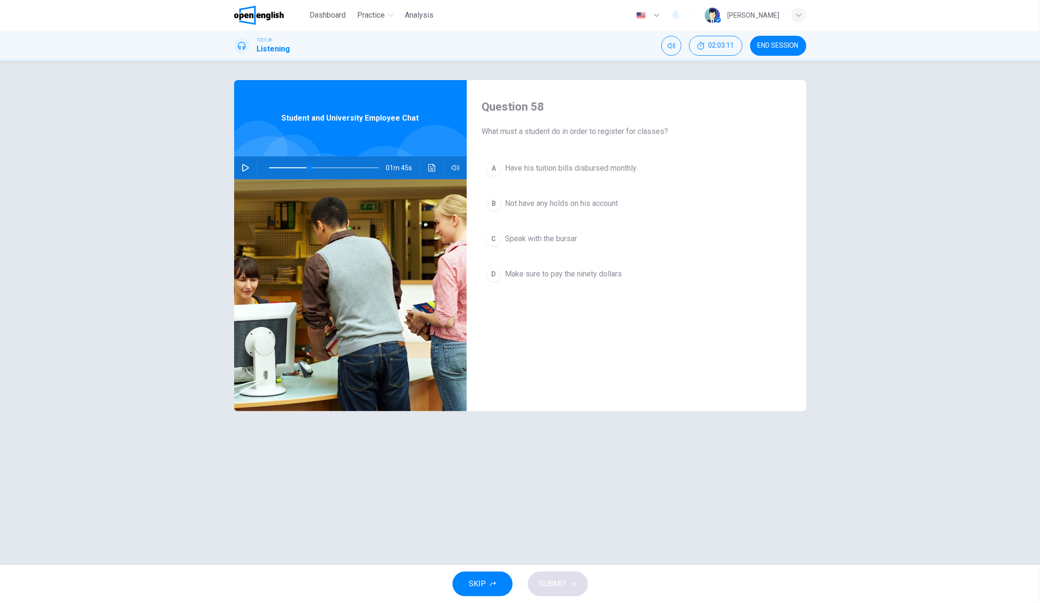
click at [244, 166] on icon "button" at bounding box center [246, 168] width 8 height 8
click at [493, 203] on div "B" at bounding box center [493, 203] width 15 height 15
click at [576, 584] on button "SUBMIT" at bounding box center [558, 584] width 60 height 25
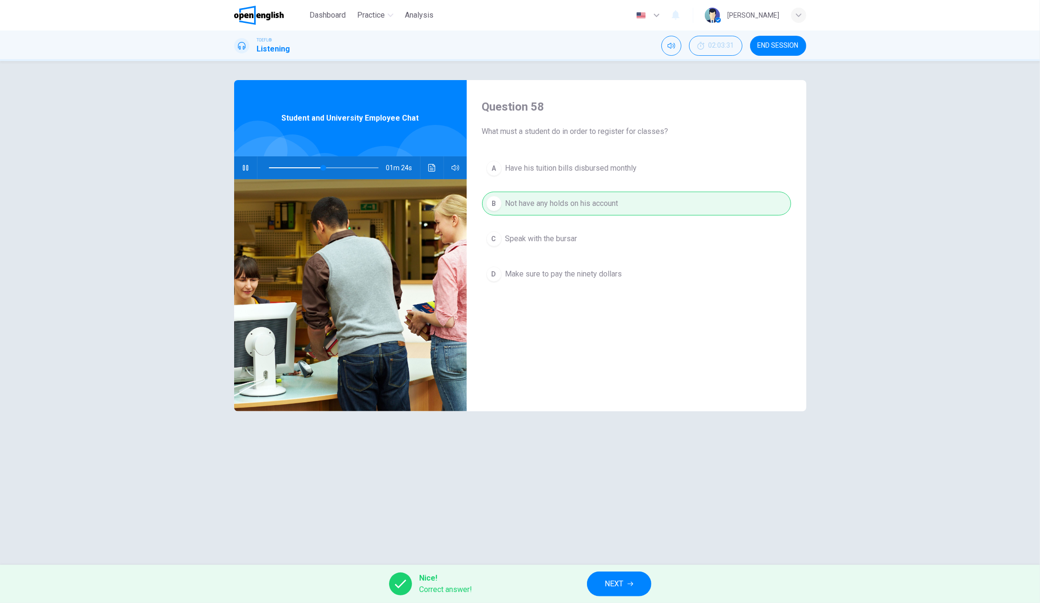
click at [623, 579] on span "NEXT" at bounding box center [614, 583] width 19 height 13
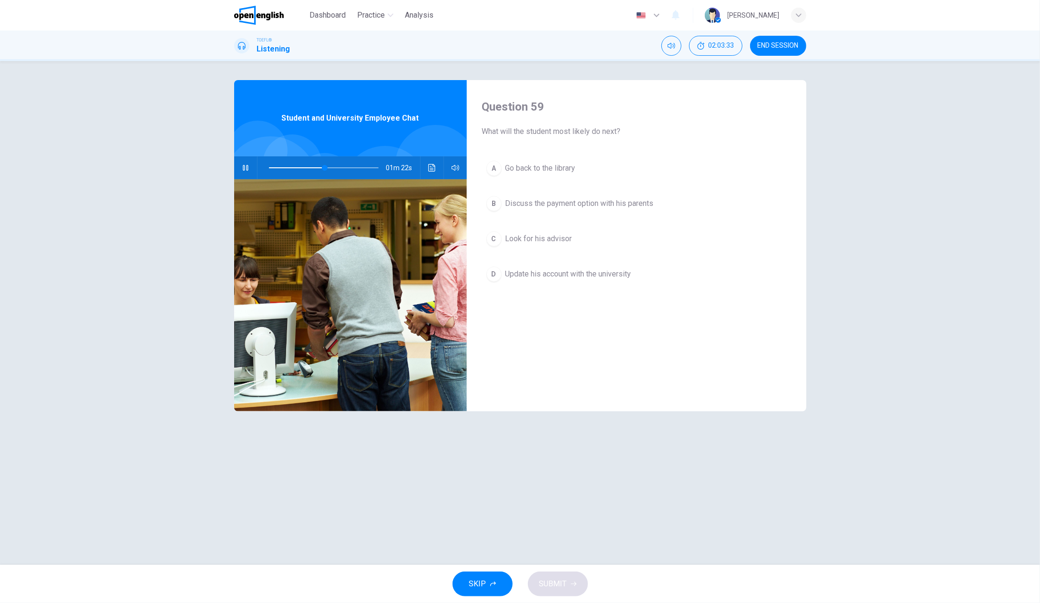
click at [242, 166] on icon "button" at bounding box center [246, 168] width 8 height 8
click at [248, 166] on icon "button" at bounding box center [246, 168] width 8 height 8
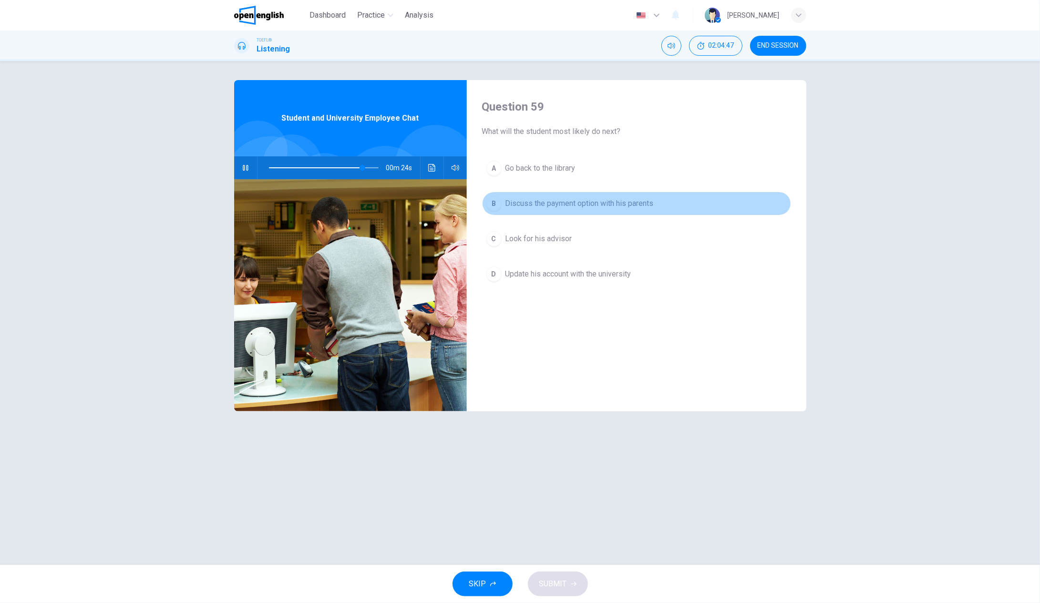
click at [496, 204] on div "B" at bounding box center [493, 203] width 15 height 15
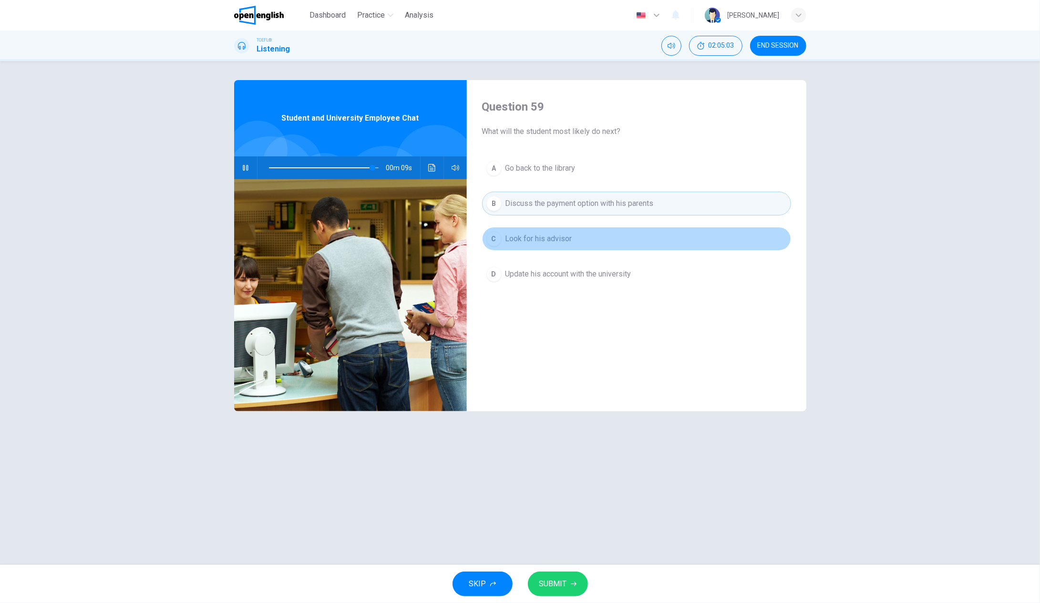
click at [496, 239] on div "C" at bounding box center [493, 238] width 15 height 15
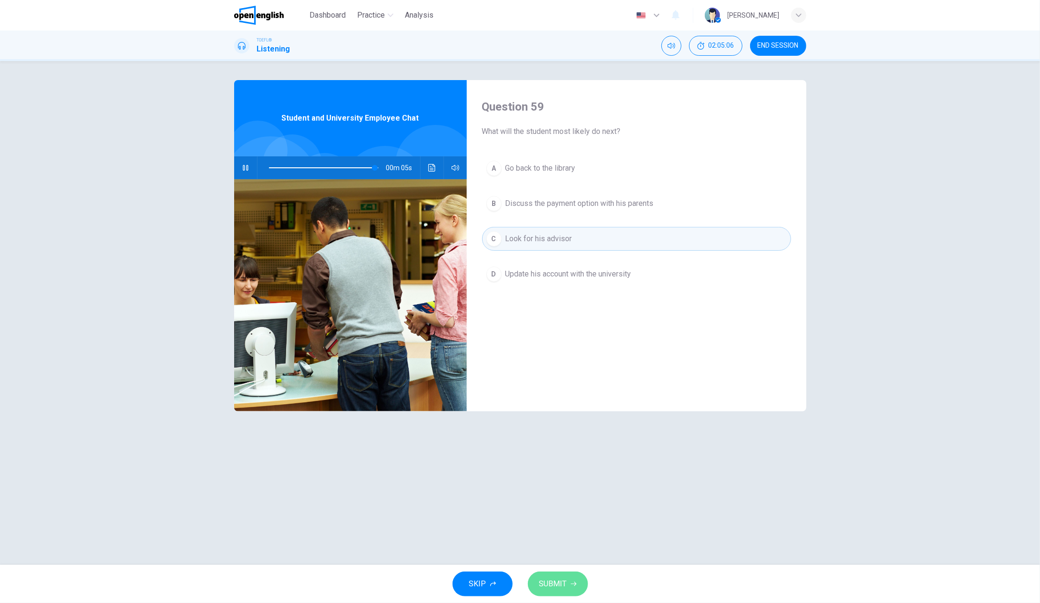
click at [560, 588] on span "SUBMIT" at bounding box center [553, 583] width 28 height 13
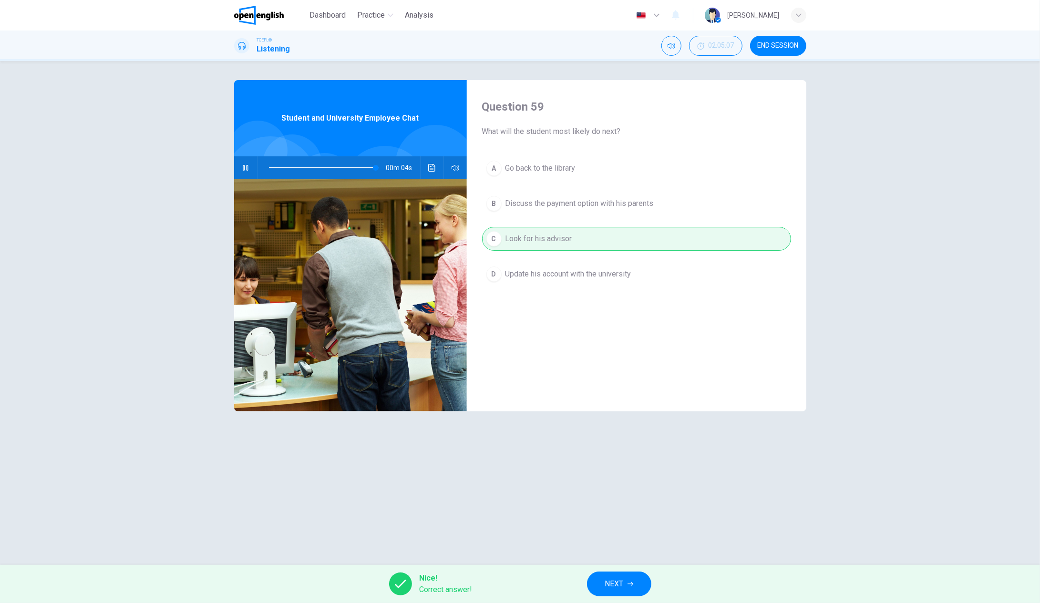
click at [624, 589] on span "NEXT" at bounding box center [614, 583] width 19 height 13
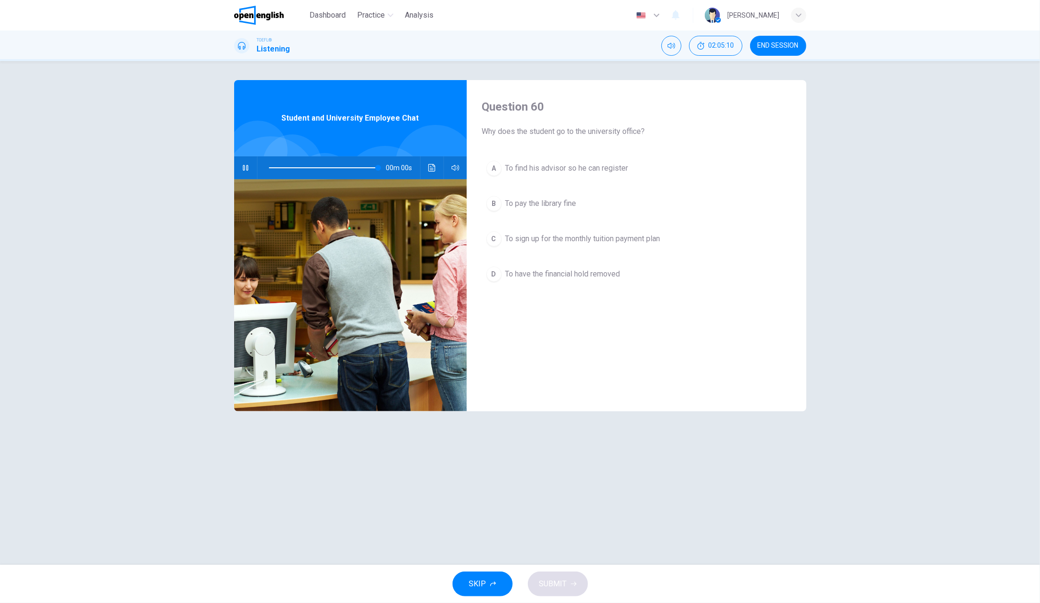
type input "*"
click at [496, 168] on div "A" at bounding box center [493, 168] width 15 height 15
click at [571, 585] on icon "button" at bounding box center [574, 584] width 6 height 6
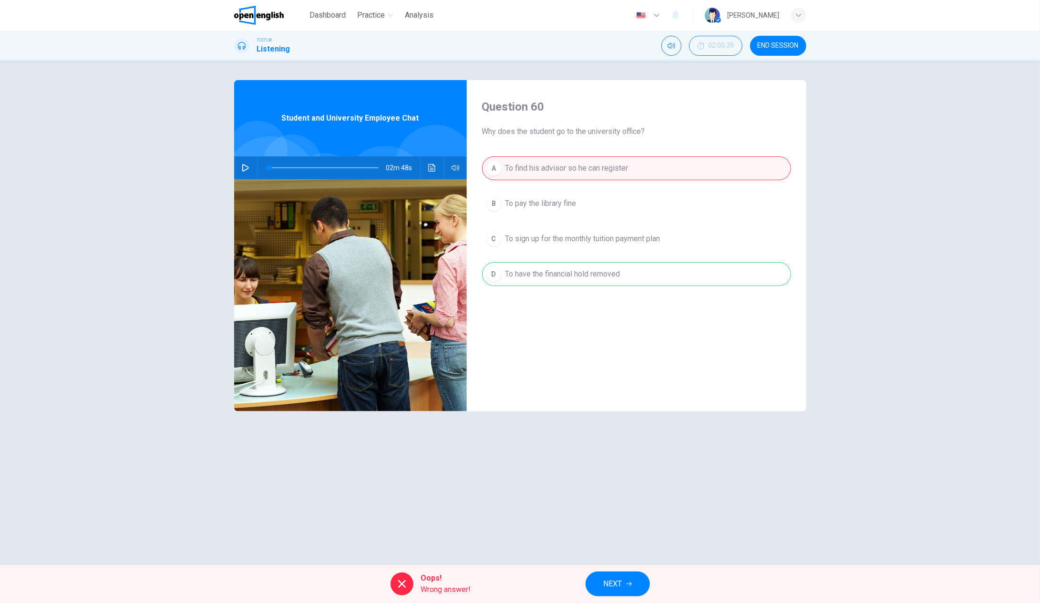
click at [635, 587] on button "NEXT" at bounding box center [617, 584] width 64 height 25
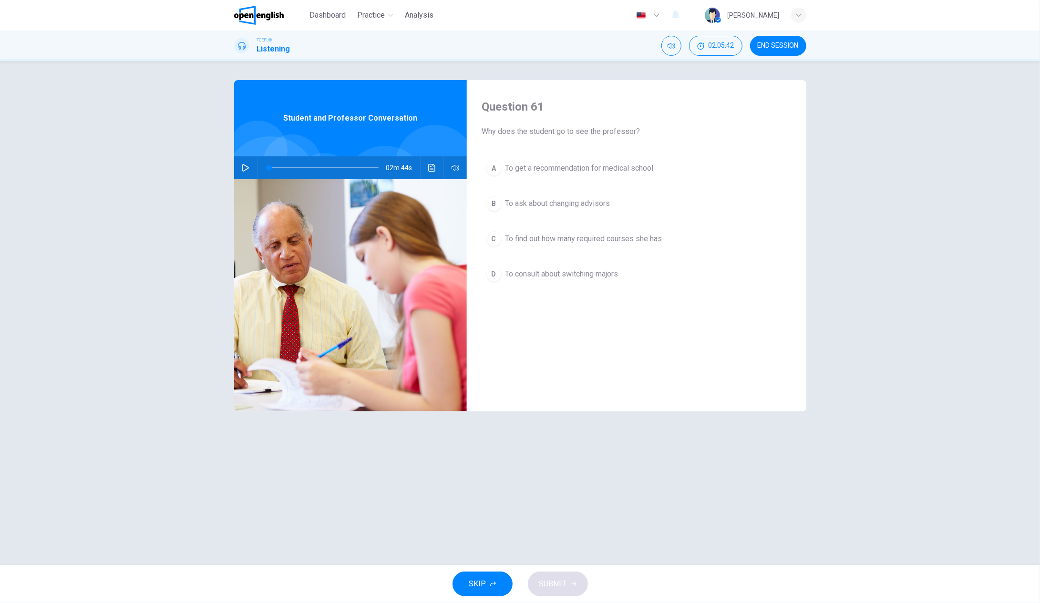
click at [249, 167] on icon "button" at bounding box center [246, 168] width 8 height 8
click at [268, 165] on div at bounding box center [321, 167] width 129 height 23
click at [269, 168] on span at bounding box center [324, 167] width 110 height 13
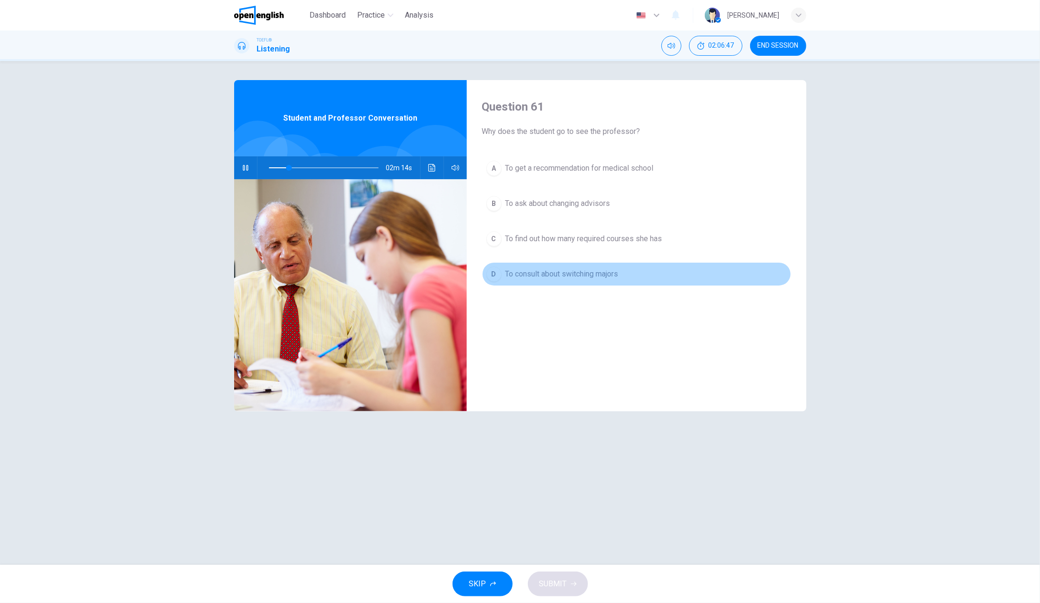
click at [492, 277] on div "D" at bounding box center [493, 273] width 15 height 15
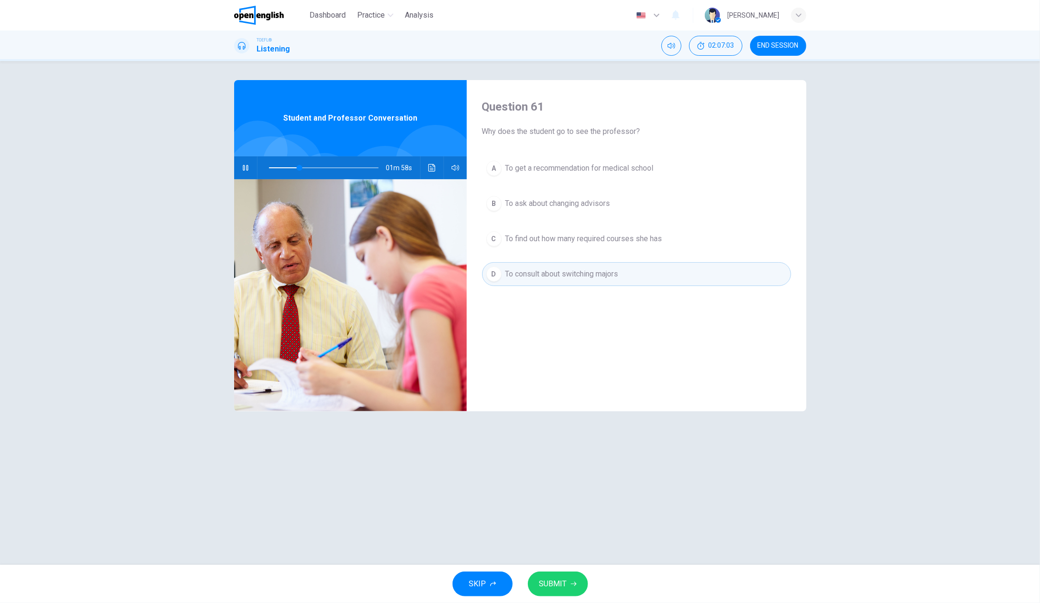
click at [549, 589] on span "SUBMIT" at bounding box center [553, 583] width 28 height 13
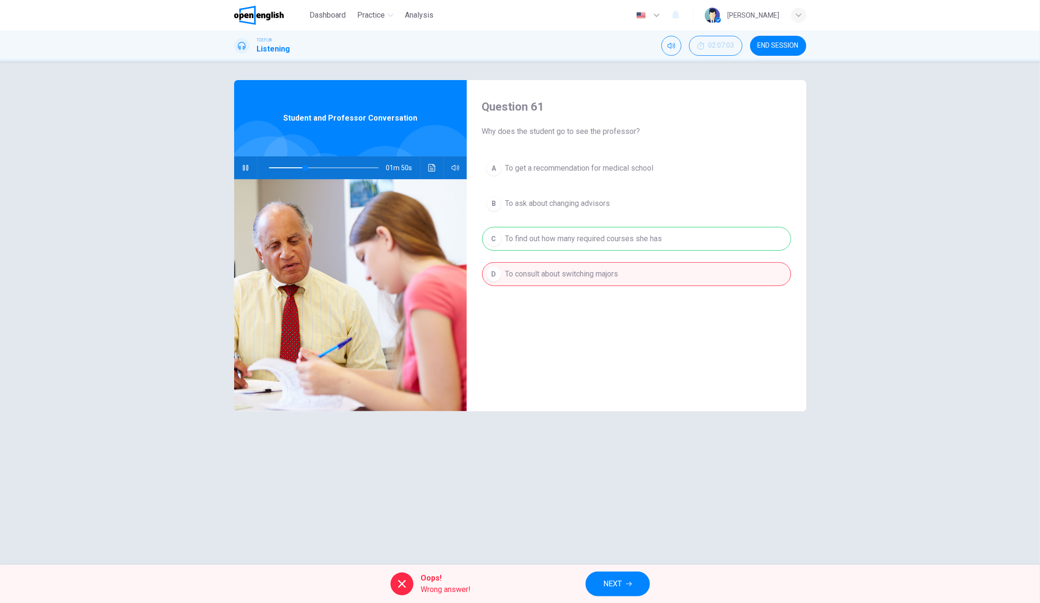
click at [626, 588] on button "NEXT" at bounding box center [617, 584] width 64 height 25
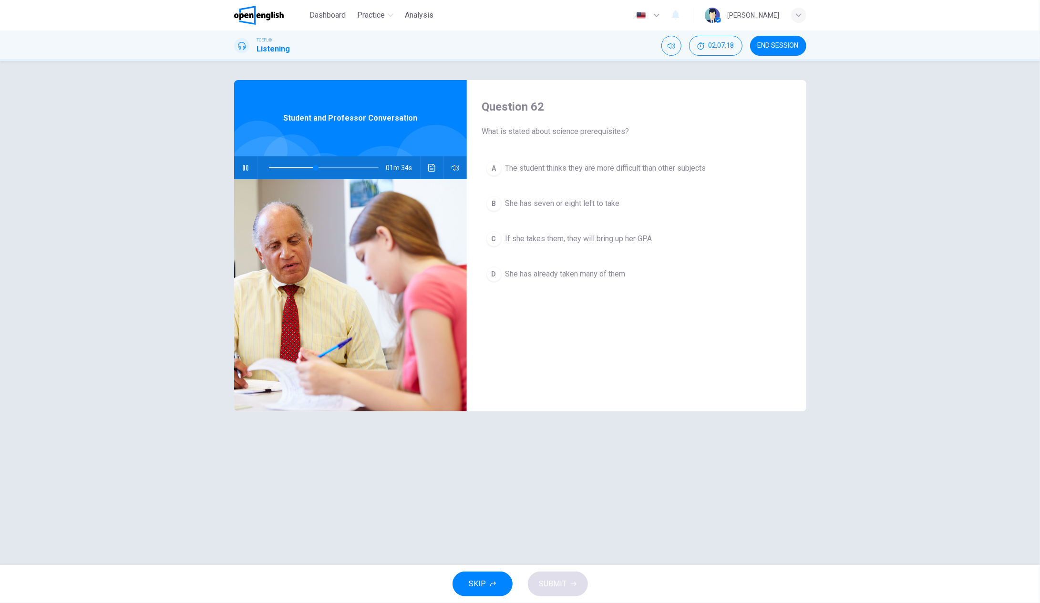
click at [492, 240] on div "C" at bounding box center [493, 238] width 15 height 15
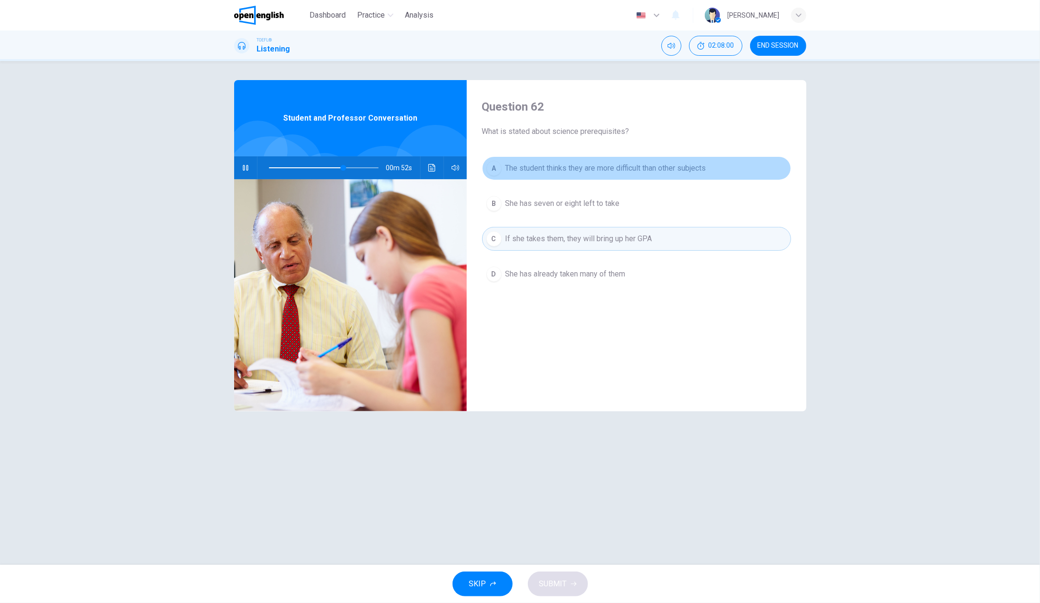
click at [522, 171] on span "The student thinks they are more difficult than other subjects" at bounding box center [605, 168] width 201 height 11
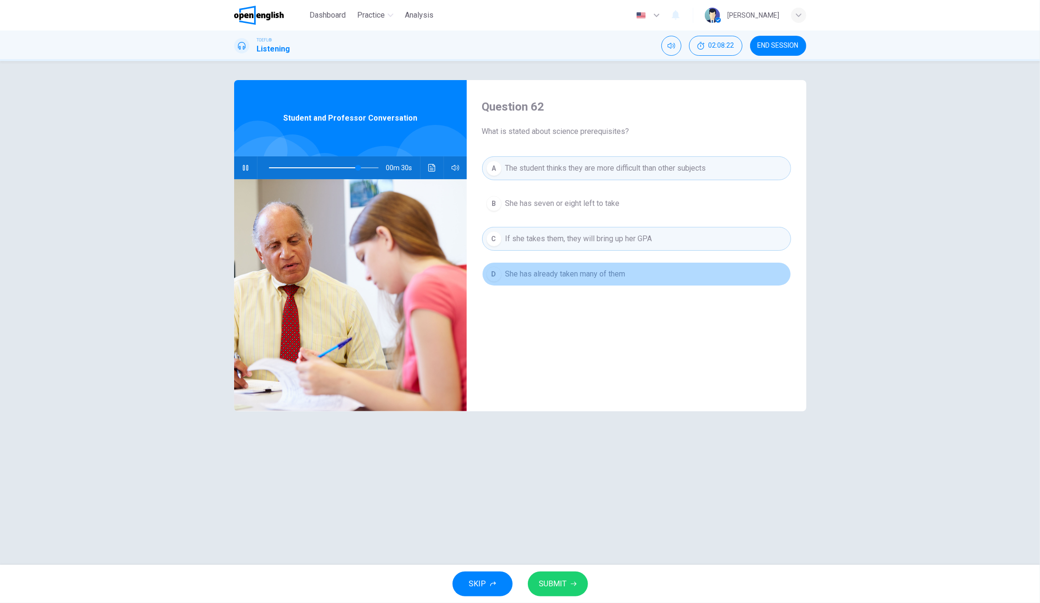
click at [624, 272] on span "She has already taken many of them" at bounding box center [565, 273] width 120 height 11
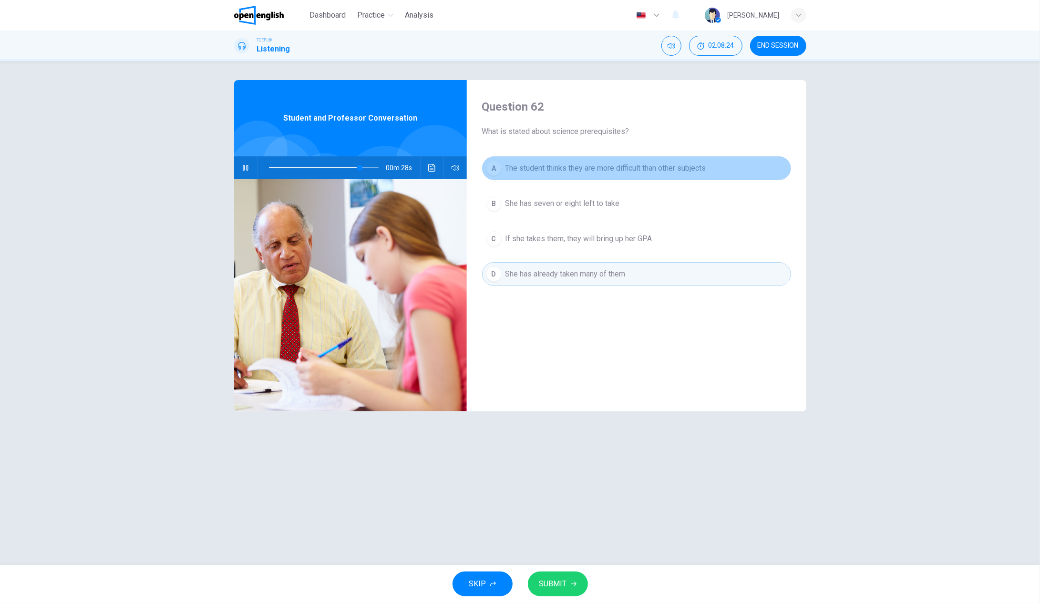
click at [543, 167] on span "The student thinks they are more difficult than other subjects" at bounding box center [605, 168] width 201 height 11
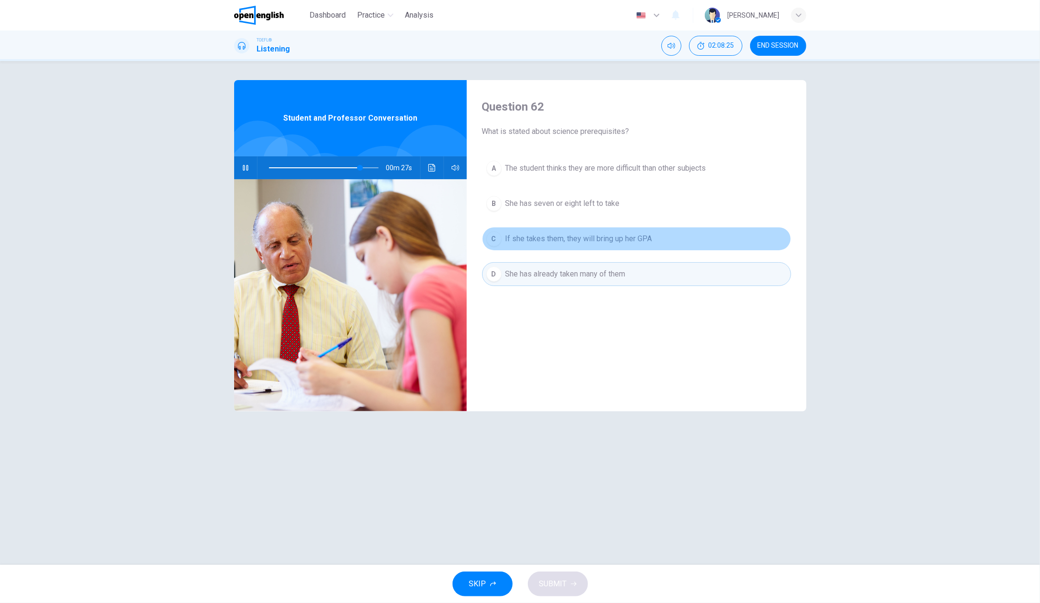
click at [588, 240] on span "If she takes them, they will bring up her GPA" at bounding box center [578, 238] width 147 height 11
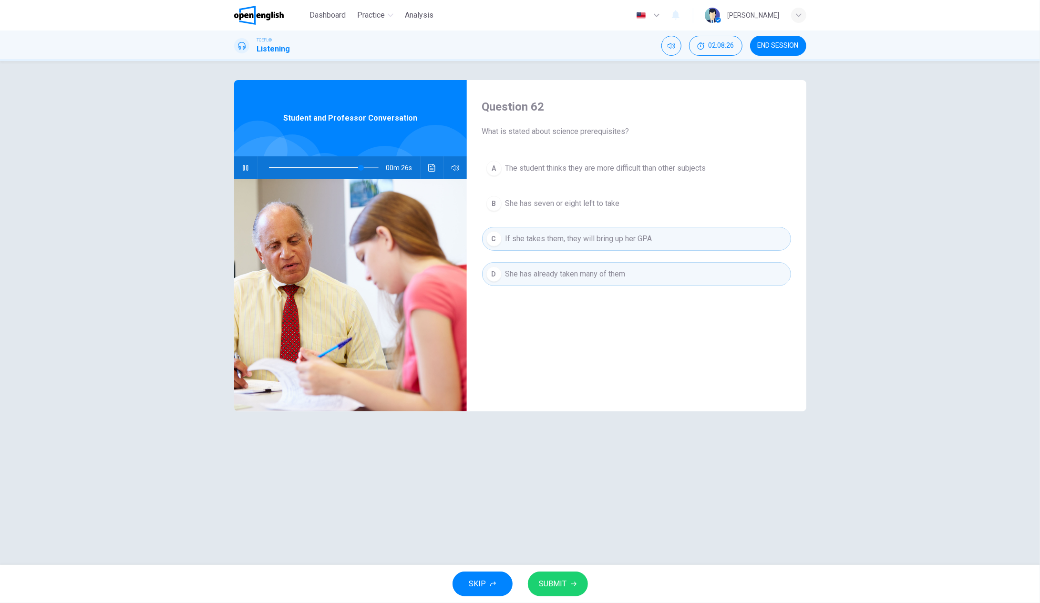
click at [573, 584] on icon "button" at bounding box center [574, 584] width 6 height 4
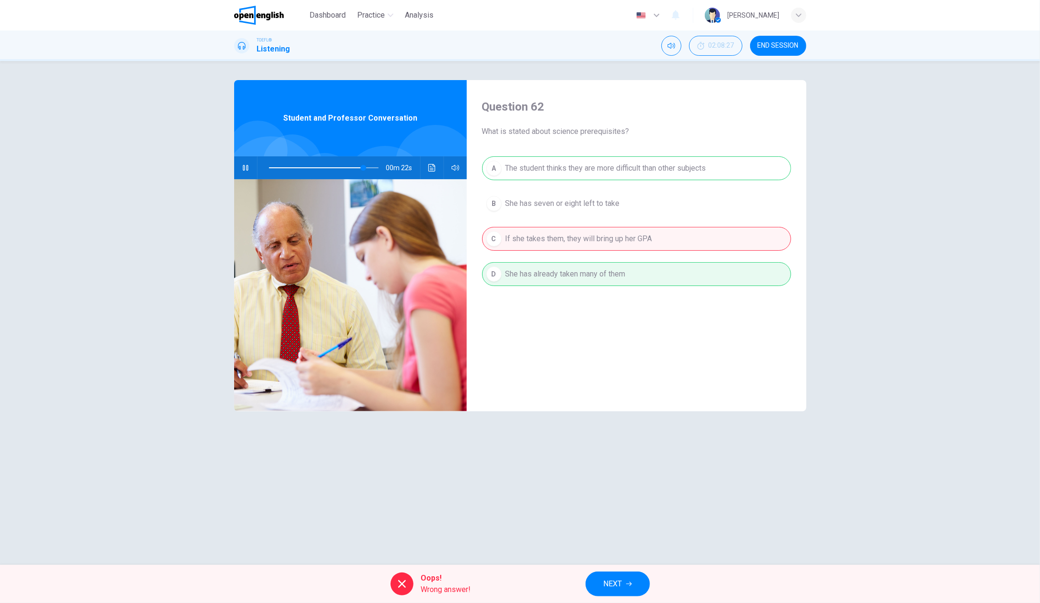
click at [612, 590] on span "NEXT" at bounding box center [613, 583] width 19 height 13
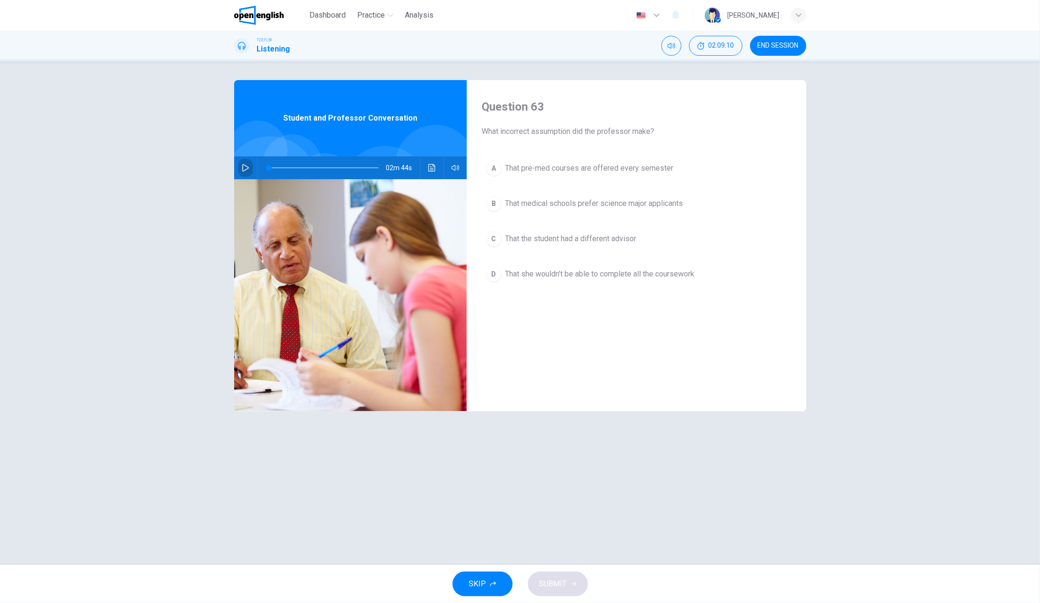
click at [245, 170] on icon "button" at bounding box center [245, 168] width 7 height 8
click at [246, 164] on icon "button" at bounding box center [246, 168] width 8 height 8
click at [247, 163] on button "button" at bounding box center [245, 167] width 15 height 23
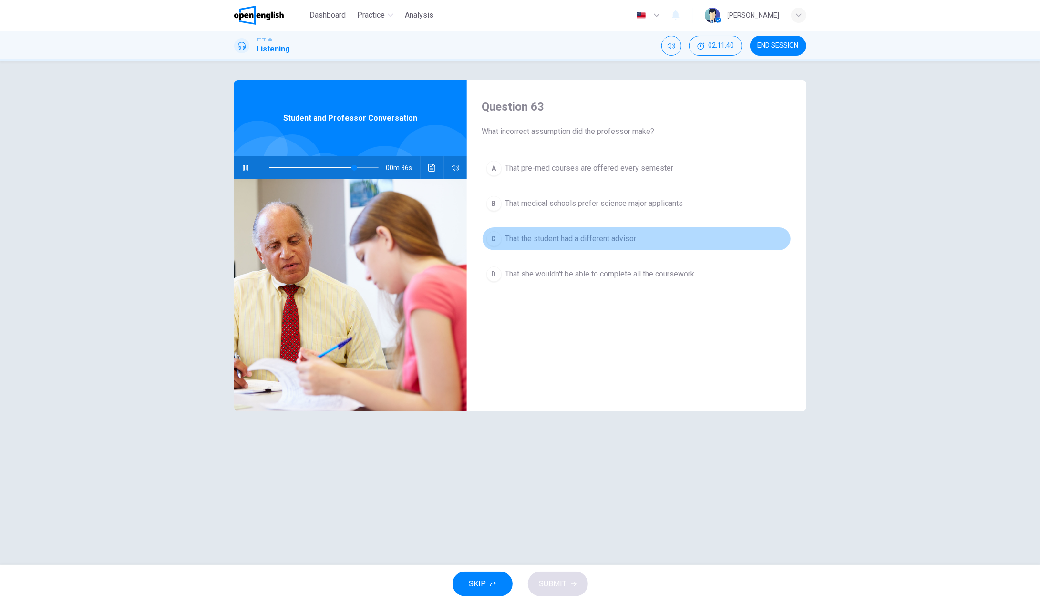
click at [497, 239] on div "C" at bounding box center [493, 238] width 15 height 15
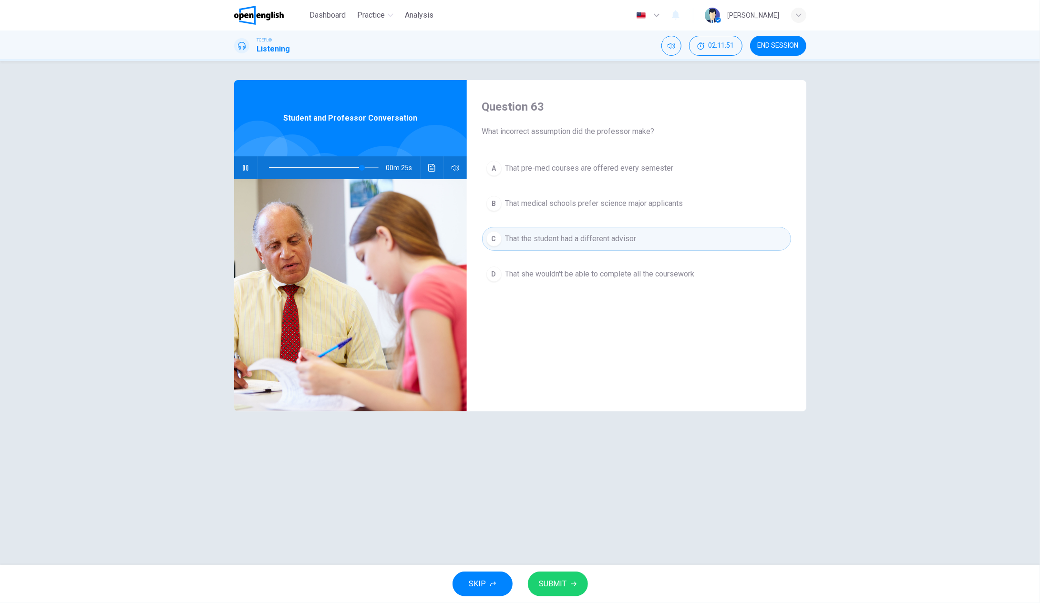
click at [495, 240] on div "C" at bounding box center [493, 238] width 15 height 15
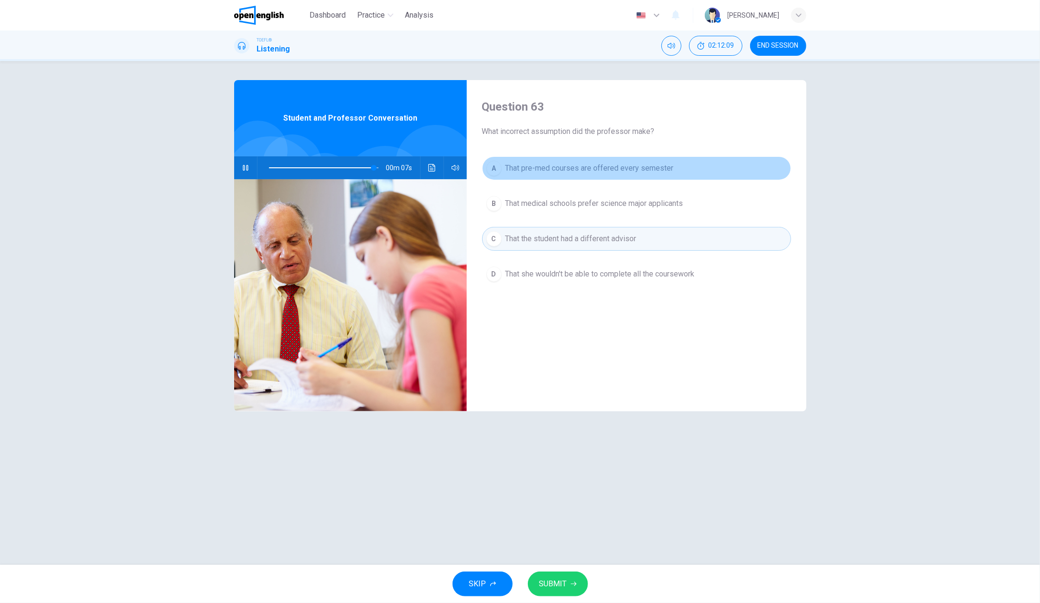
click at [494, 168] on div "A" at bounding box center [493, 168] width 15 height 15
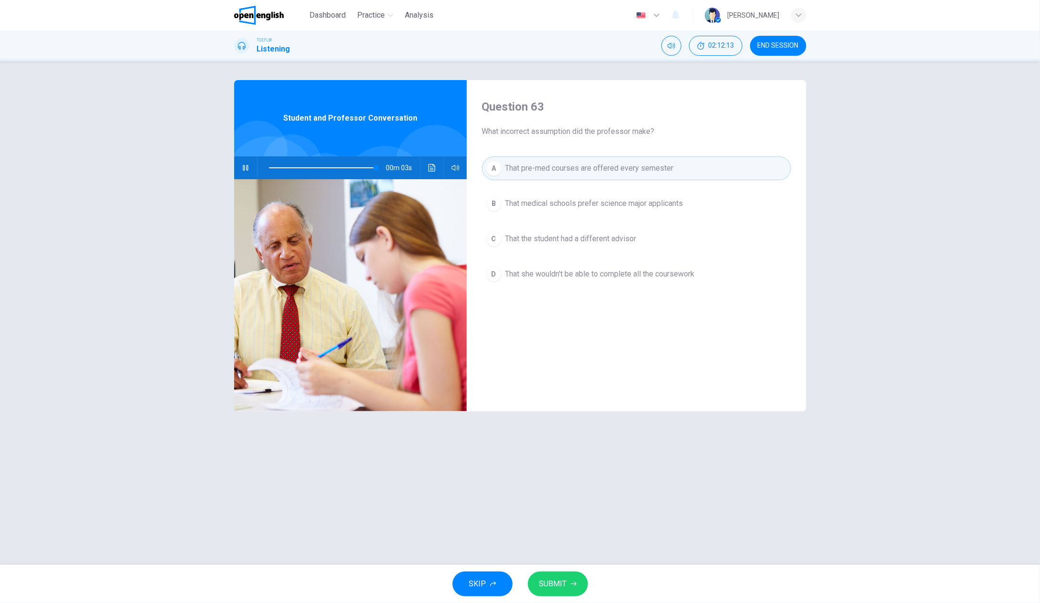
click at [566, 591] on button "SUBMIT" at bounding box center [558, 584] width 60 height 25
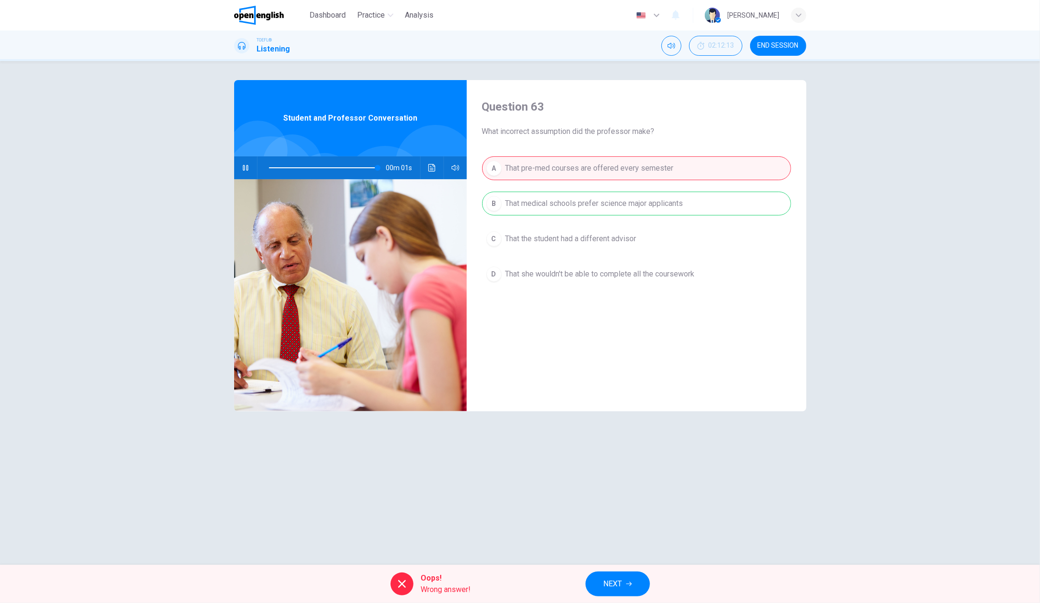
type input "*"
click at [622, 590] on span "NEXT" at bounding box center [613, 583] width 19 height 13
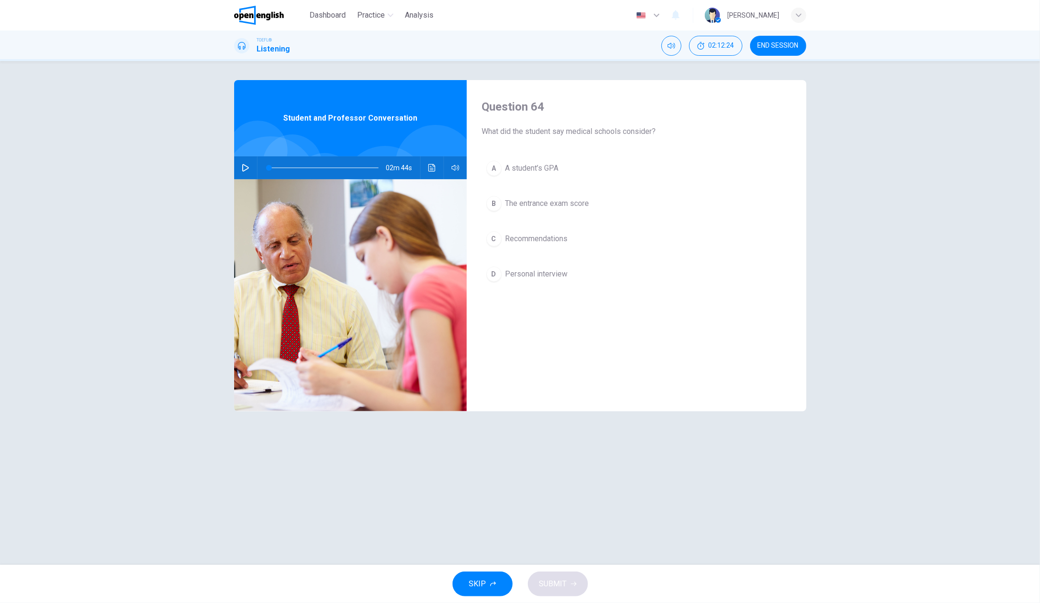
click at [494, 166] on div "A" at bounding box center [493, 168] width 15 height 15
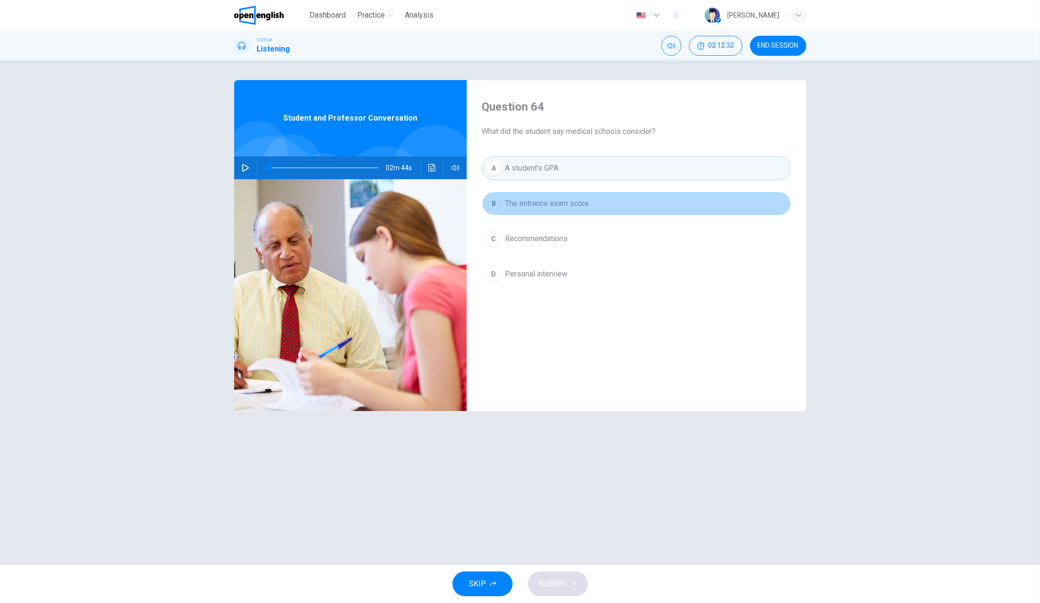
click at [491, 201] on div "B" at bounding box center [493, 203] width 15 height 15
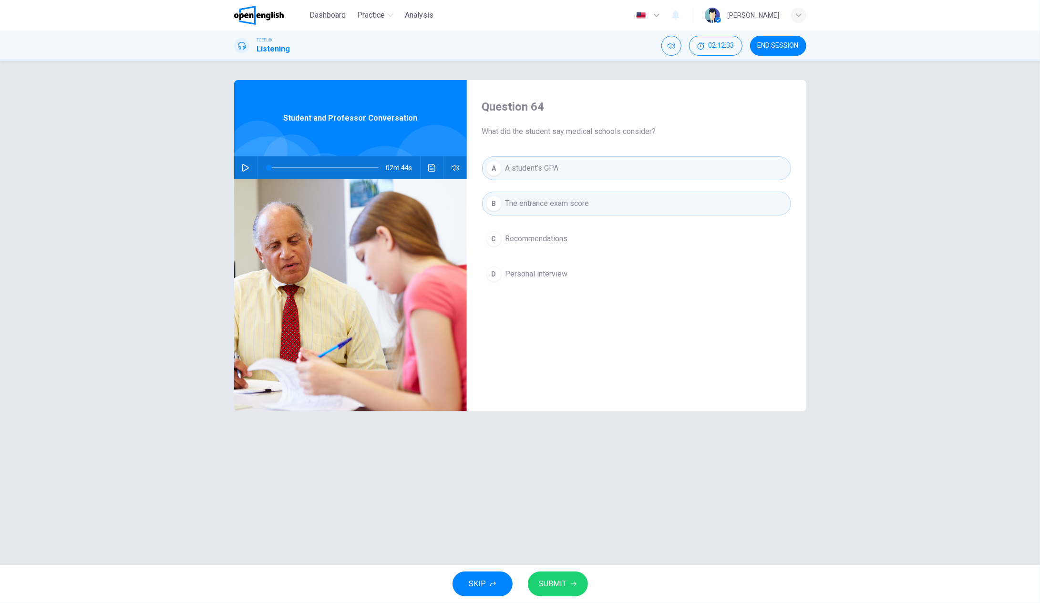
click at [571, 582] on icon "button" at bounding box center [574, 584] width 6 height 6
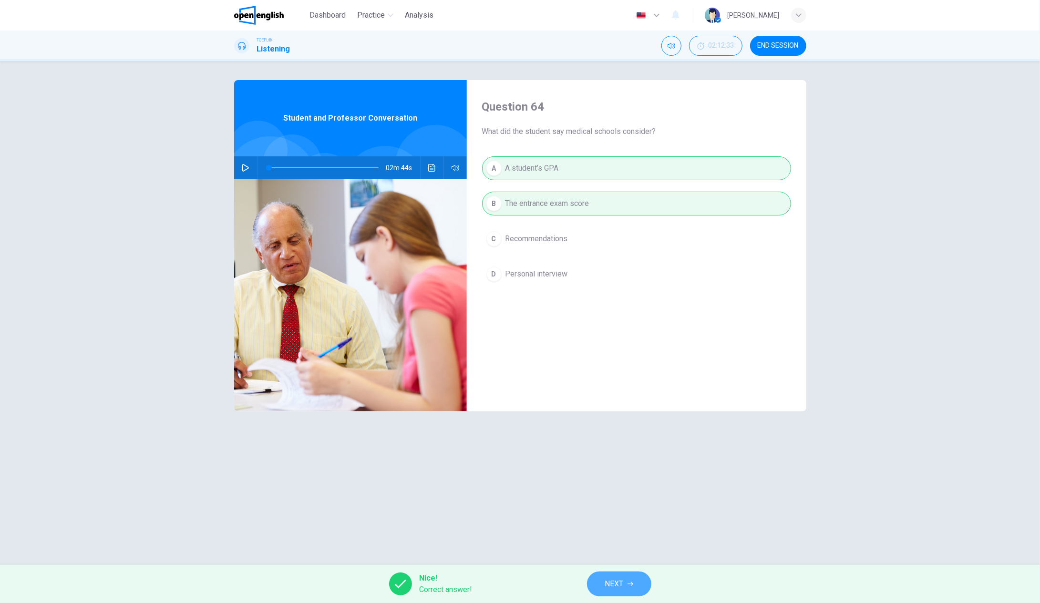
click at [626, 584] on button "NEXT" at bounding box center [619, 584] width 64 height 25
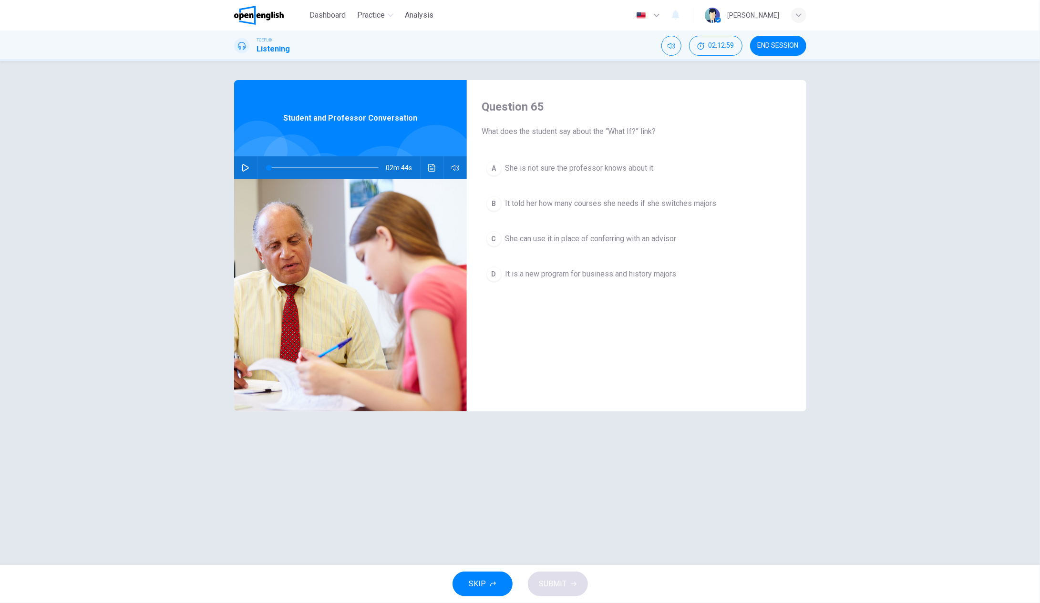
click at [491, 206] on div "B" at bounding box center [493, 203] width 15 height 15
click at [561, 584] on span "SUBMIT" at bounding box center [553, 583] width 28 height 13
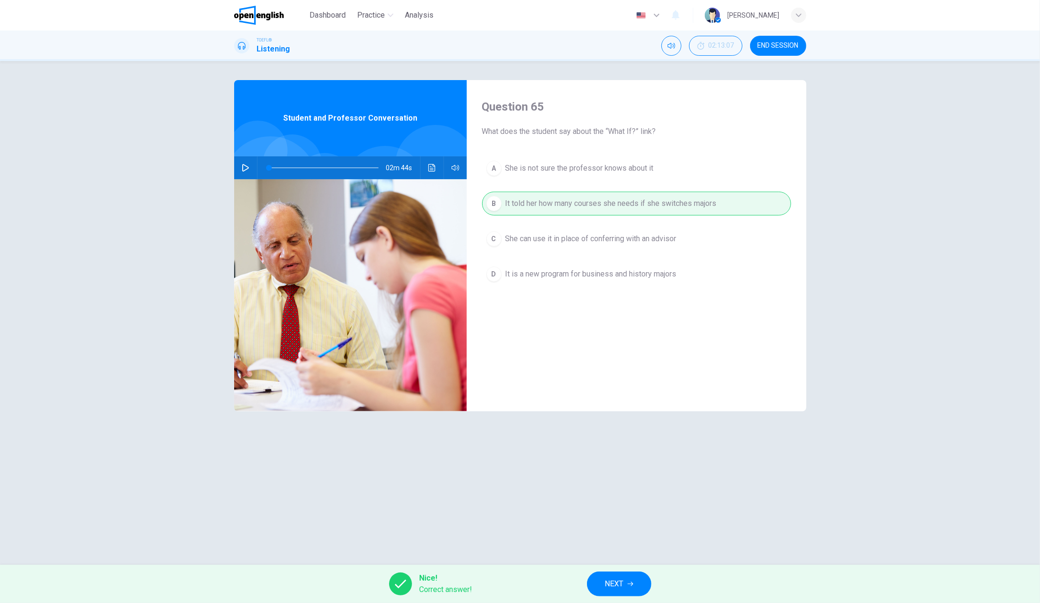
click at [614, 577] on button "NEXT" at bounding box center [619, 584] width 64 height 25
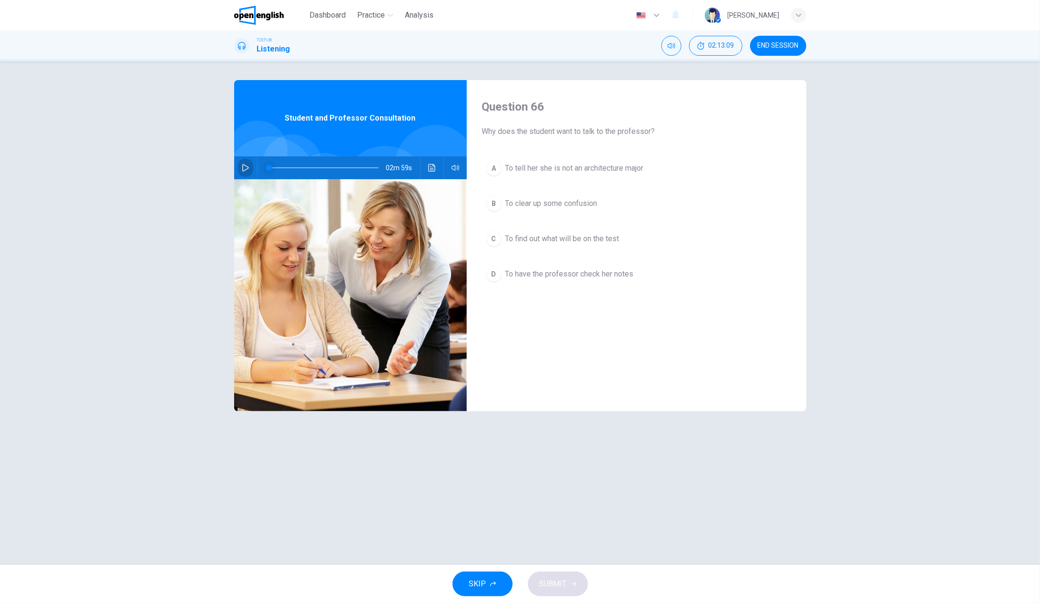
drag, startPoint x: 242, startPoint y: 164, endPoint x: 268, endPoint y: 172, distance: 27.0
click at [243, 164] on icon "button" at bounding box center [246, 168] width 8 height 8
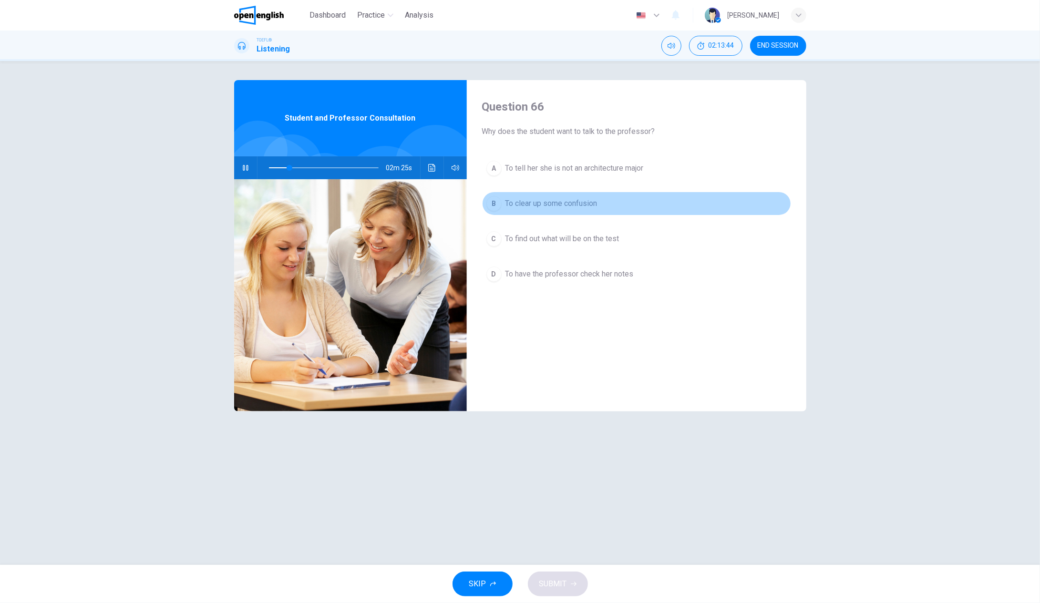
click at [490, 202] on div "B" at bounding box center [493, 203] width 15 height 15
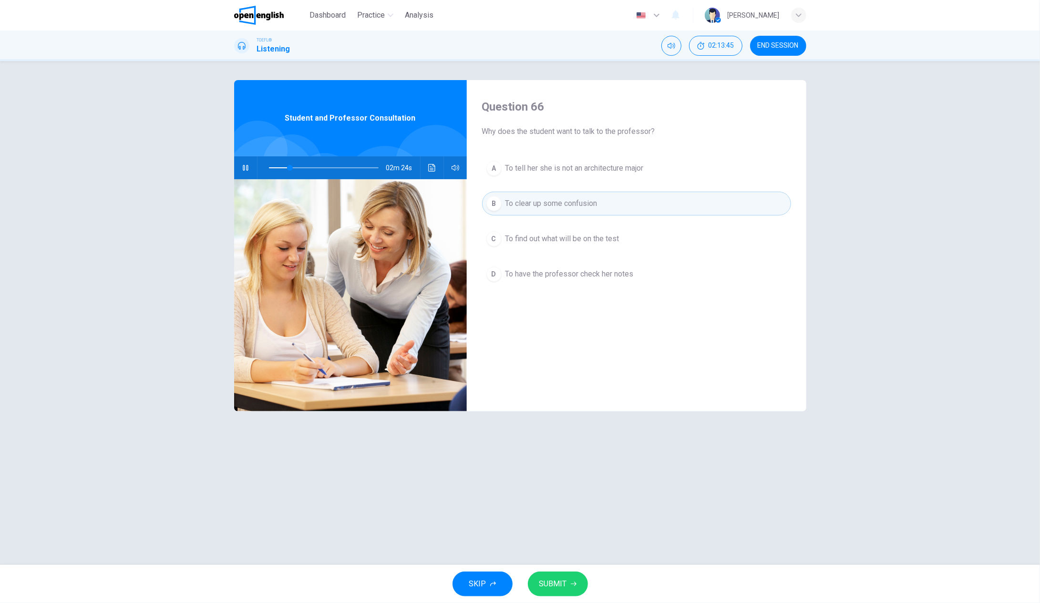
click at [555, 583] on span "SUBMIT" at bounding box center [553, 583] width 28 height 13
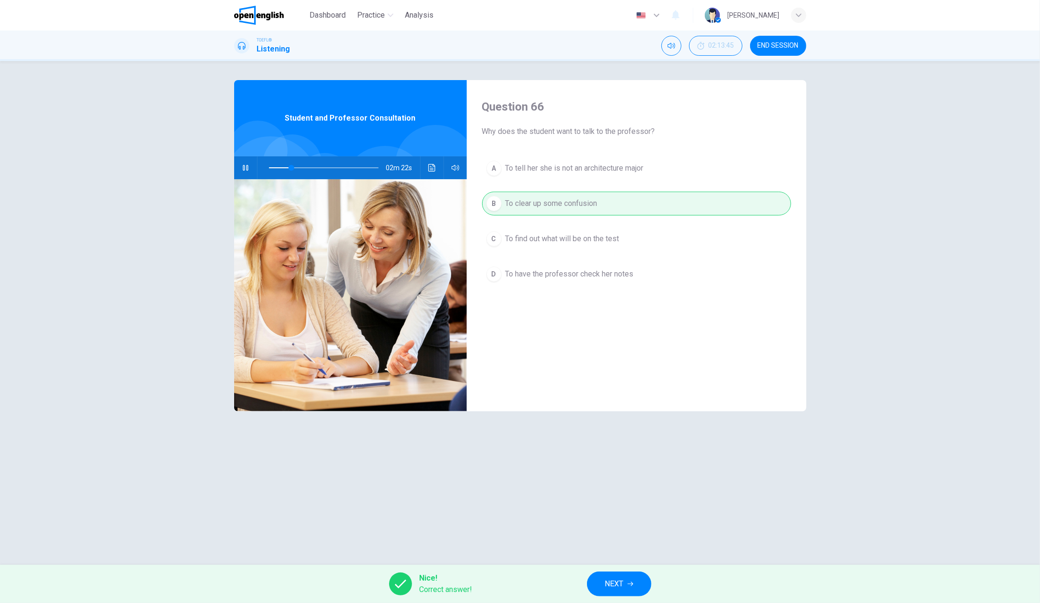
click at [621, 585] on span "NEXT" at bounding box center [614, 583] width 19 height 13
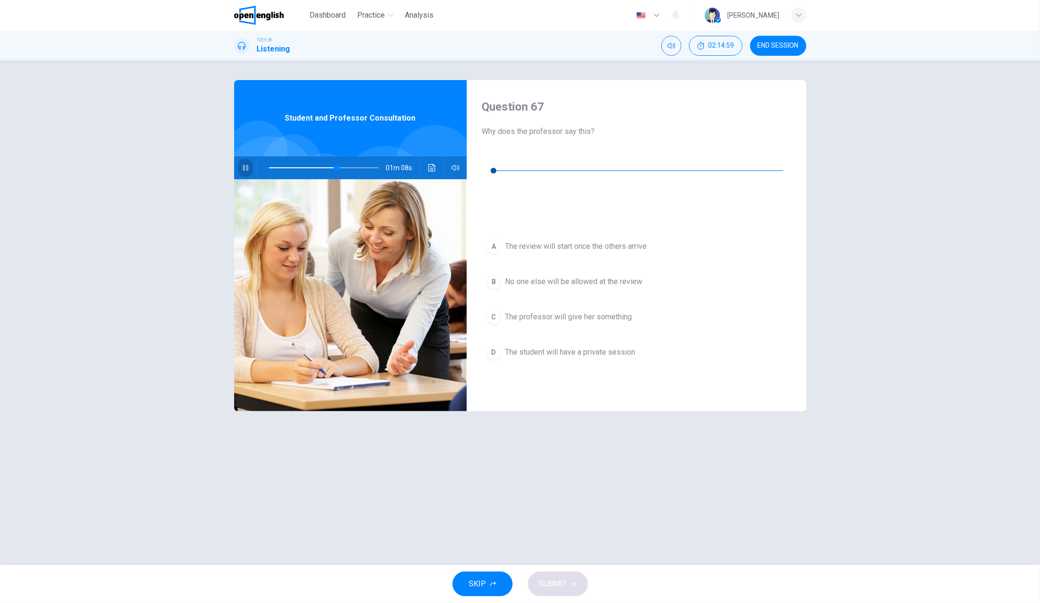
click at [245, 167] on icon "button" at bounding box center [246, 168] width 8 height 8
type input "**"
click at [493, 155] on icon "button" at bounding box center [490, 157] width 8 height 8
type input "*"
click at [495, 274] on div "B" at bounding box center [493, 281] width 15 height 15
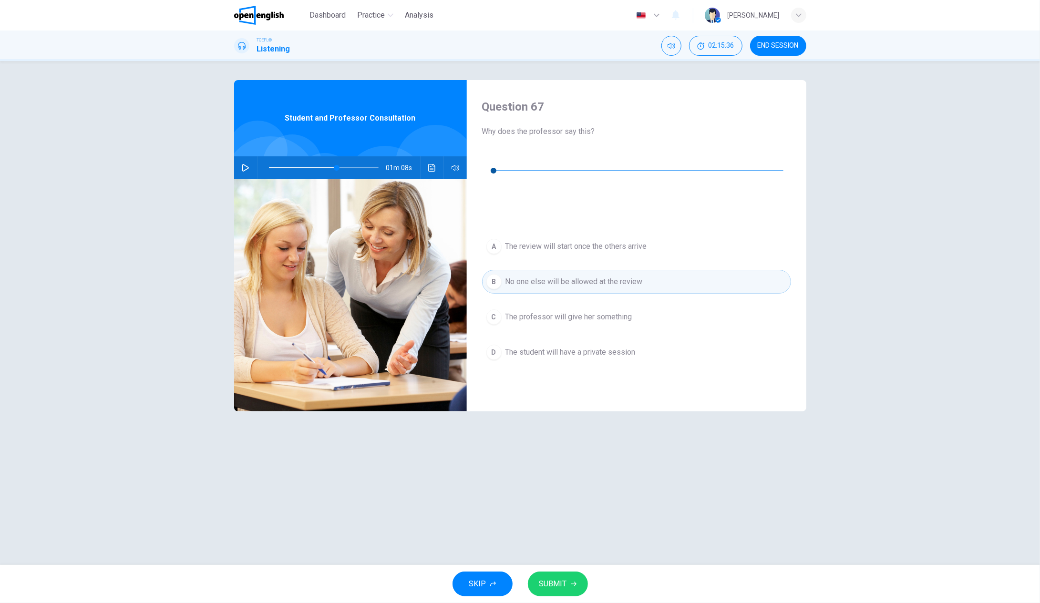
click at [558, 579] on span "SUBMIT" at bounding box center [553, 583] width 28 height 13
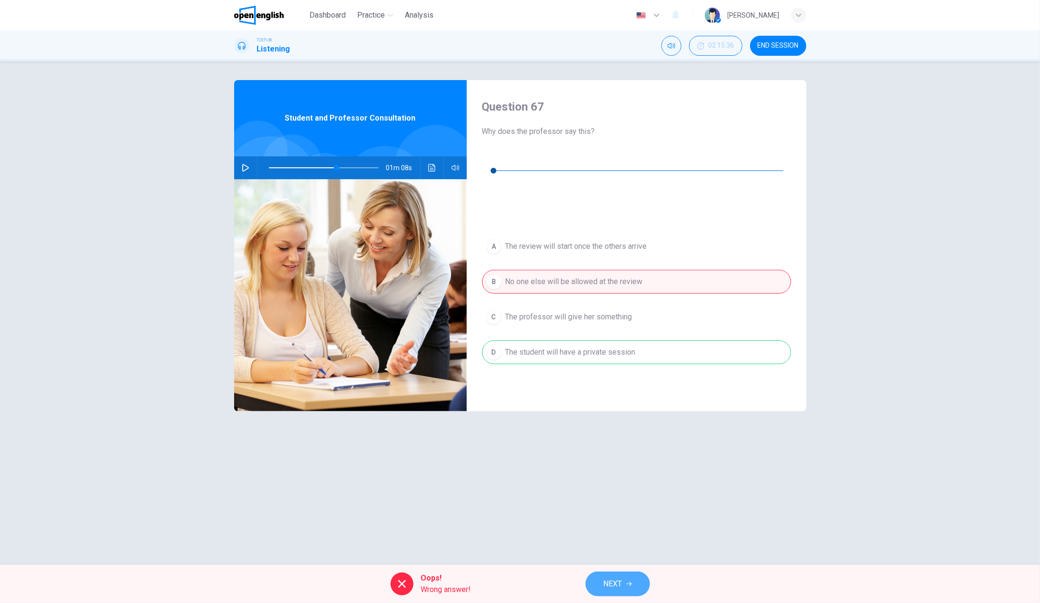
click at [603, 575] on button "NEXT" at bounding box center [617, 584] width 64 height 25
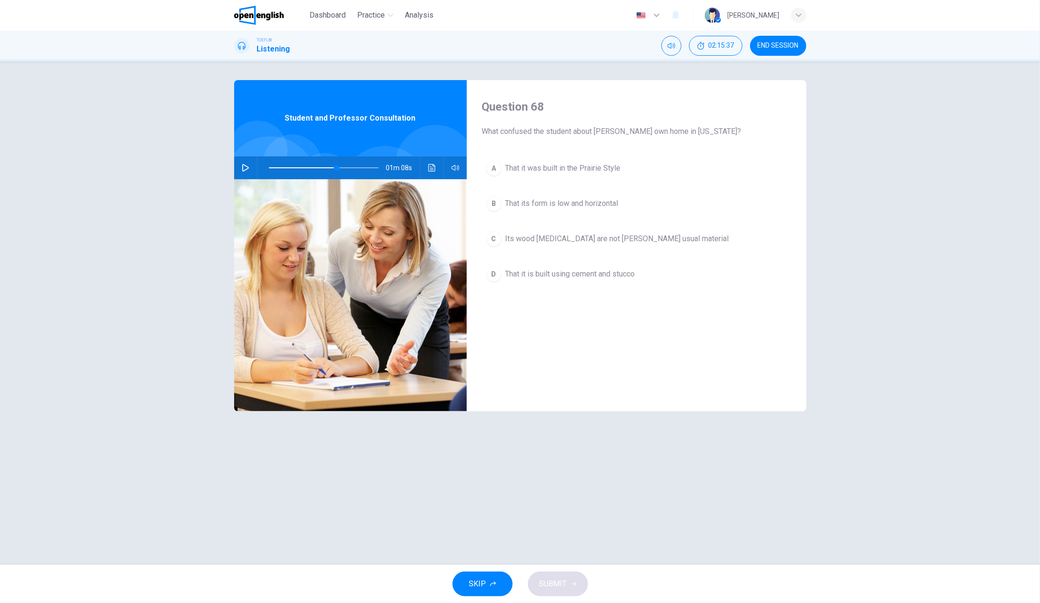
click at [247, 165] on icon "button" at bounding box center [246, 168] width 8 height 8
click at [245, 167] on icon "button" at bounding box center [246, 168] width 8 height 8
click at [247, 169] on icon "button" at bounding box center [246, 168] width 8 height 8
click at [497, 274] on div "D" at bounding box center [493, 273] width 15 height 15
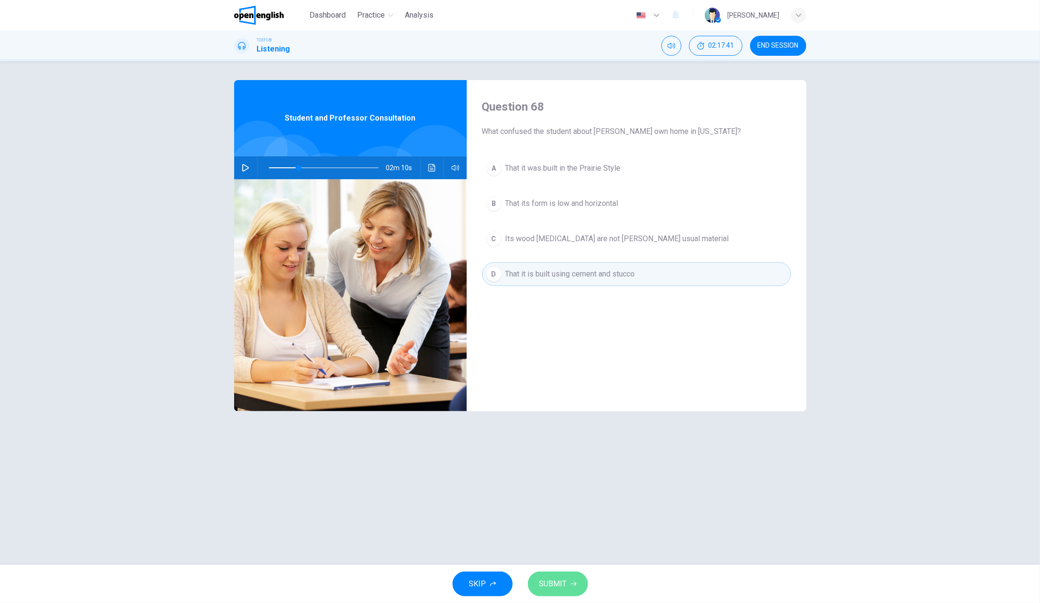
click at [558, 577] on span "SUBMIT" at bounding box center [553, 583] width 28 height 13
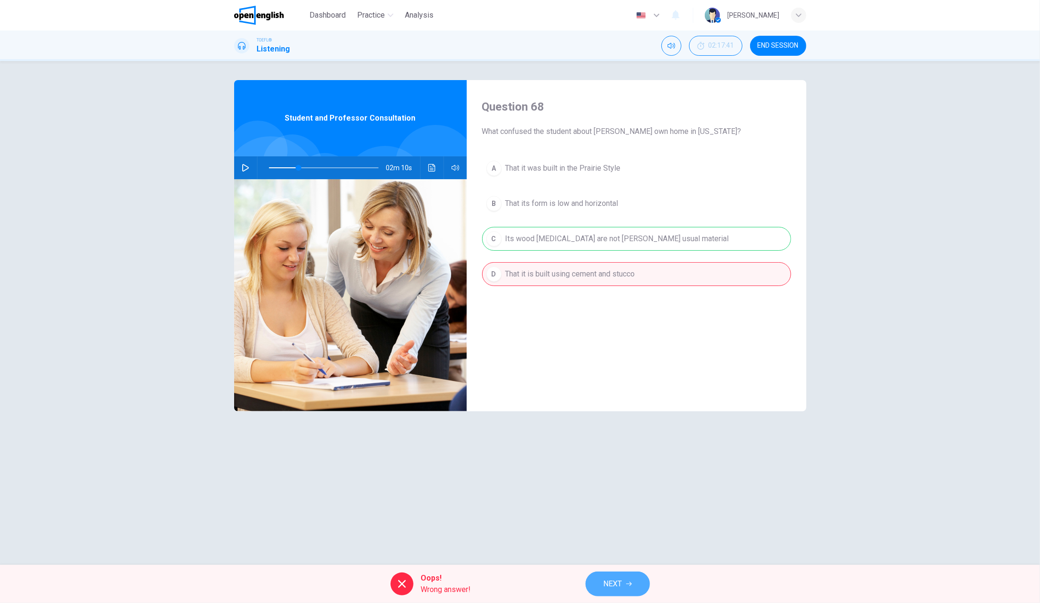
click at [631, 585] on icon "button" at bounding box center [629, 584] width 6 height 6
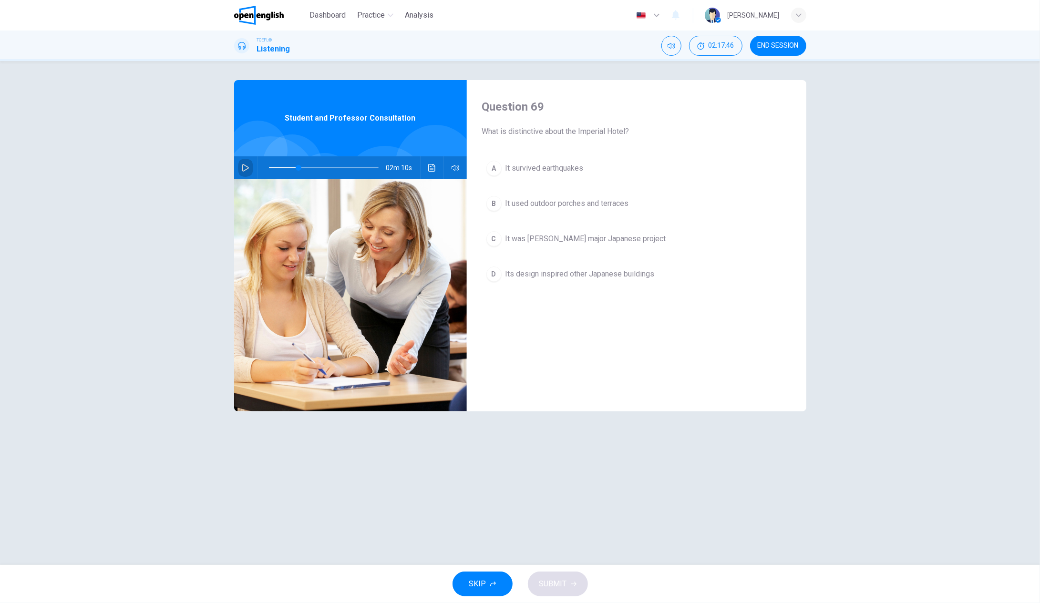
click at [247, 167] on icon "button" at bounding box center [245, 168] width 7 height 8
click at [498, 169] on div "A" at bounding box center [493, 168] width 15 height 15
type input "*"
click at [496, 275] on div "D" at bounding box center [493, 273] width 15 height 15
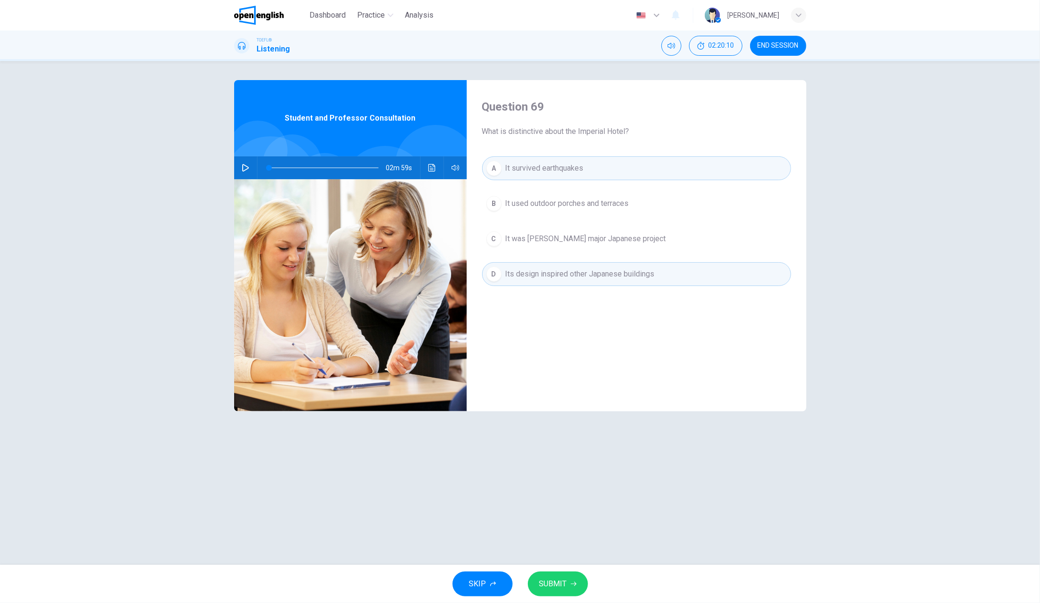
click at [573, 577] on button "SUBMIT" at bounding box center [558, 584] width 60 height 25
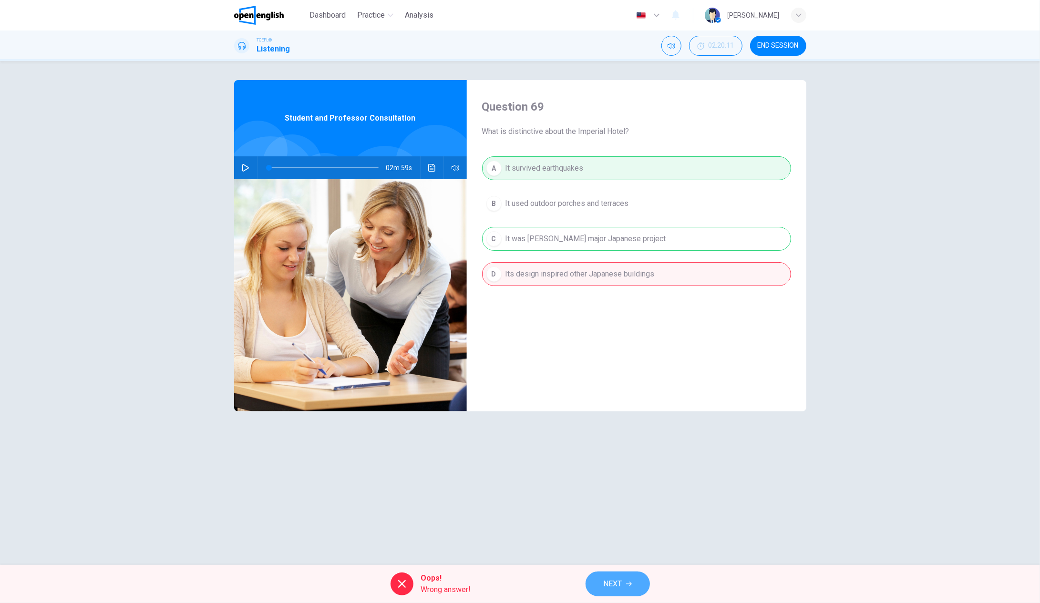
click at [628, 589] on button "NEXT" at bounding box center [617, 584] width 64 height 25
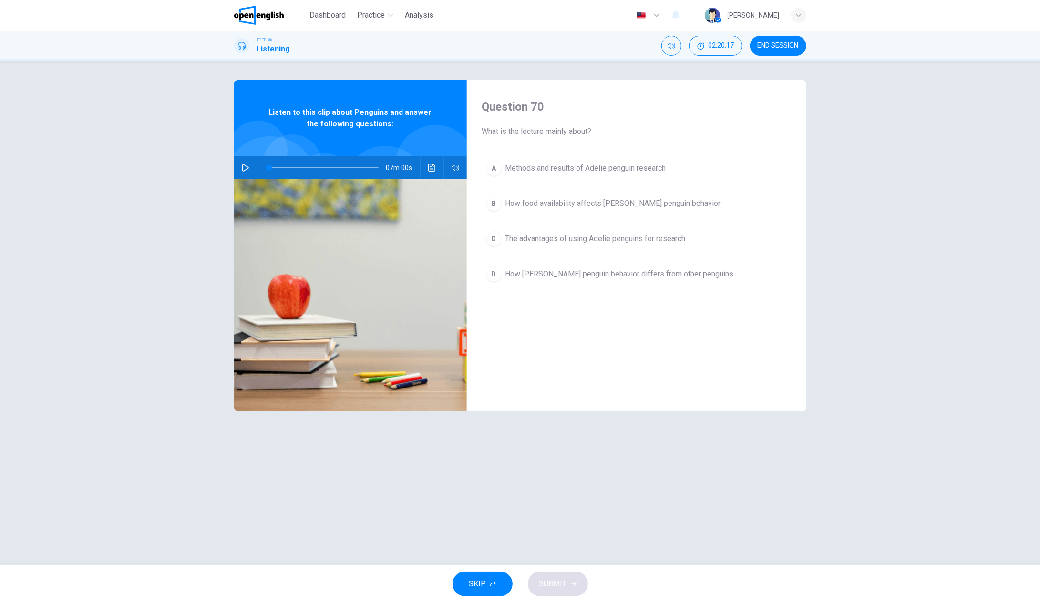
click at [246, 168] on icon "button" at bounding box center [246, 168] width 8 height 8
type input "**"
click at [767, 44] on span "END SESSION" at bounding box center [777, 46] width 41 height 8
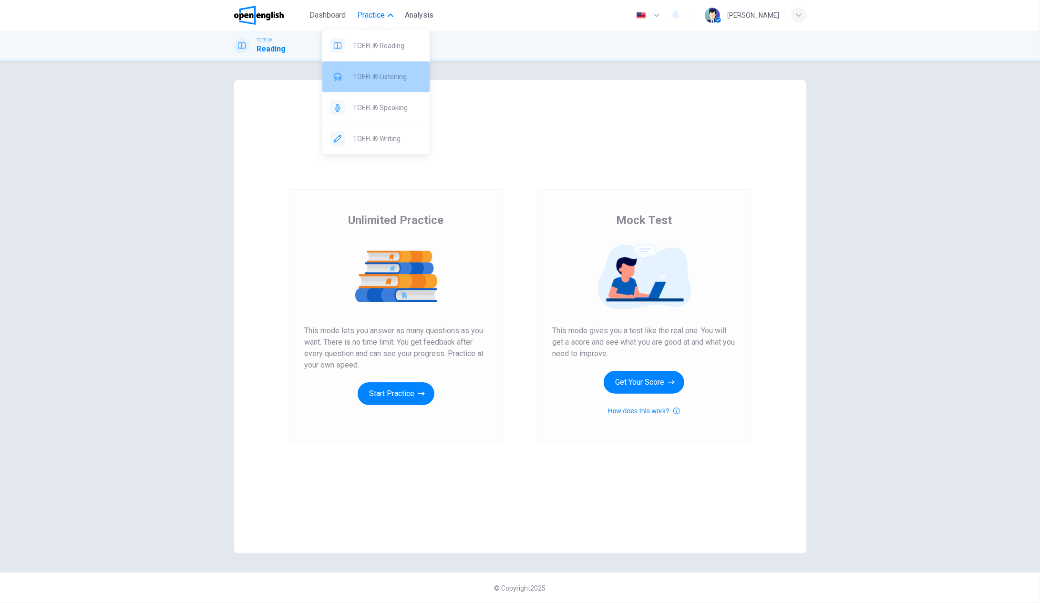
click at [405, 77] on span "TOEFL® Listening" at bounding box center [387, 76] width 69 height 11
